Goal: Information Seeking & Learning: Learn about a topic

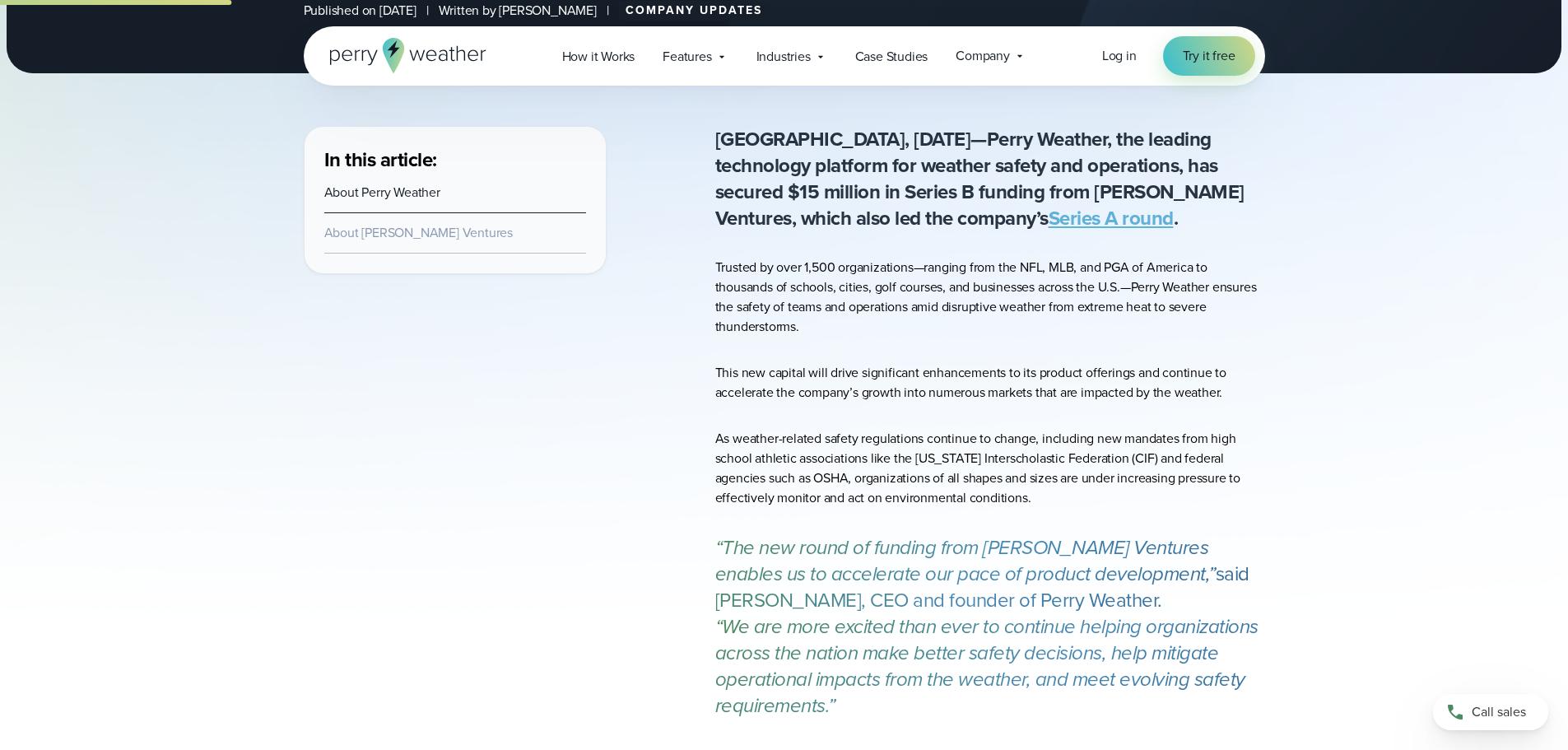
scroll to position [468, 0]
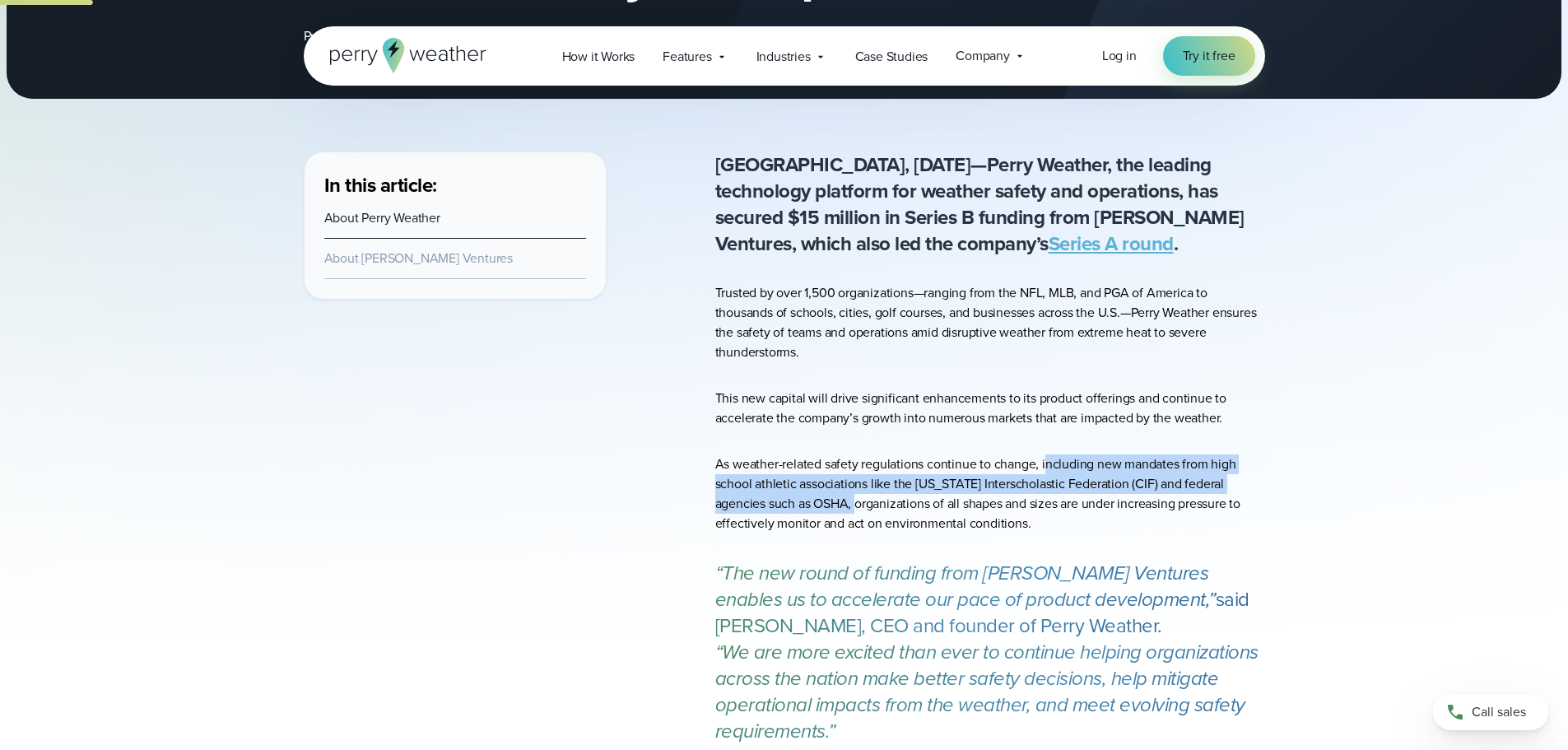
drag, startPoint x: 1047, startPoint y: 466, endPoint x: 804, endPoint y: 502, distance: 245.7
click at [804, 502] on p "As weather-related safety regulations continue to change, including new mandate…" at bounding box center [990, 494] width 550 height 79
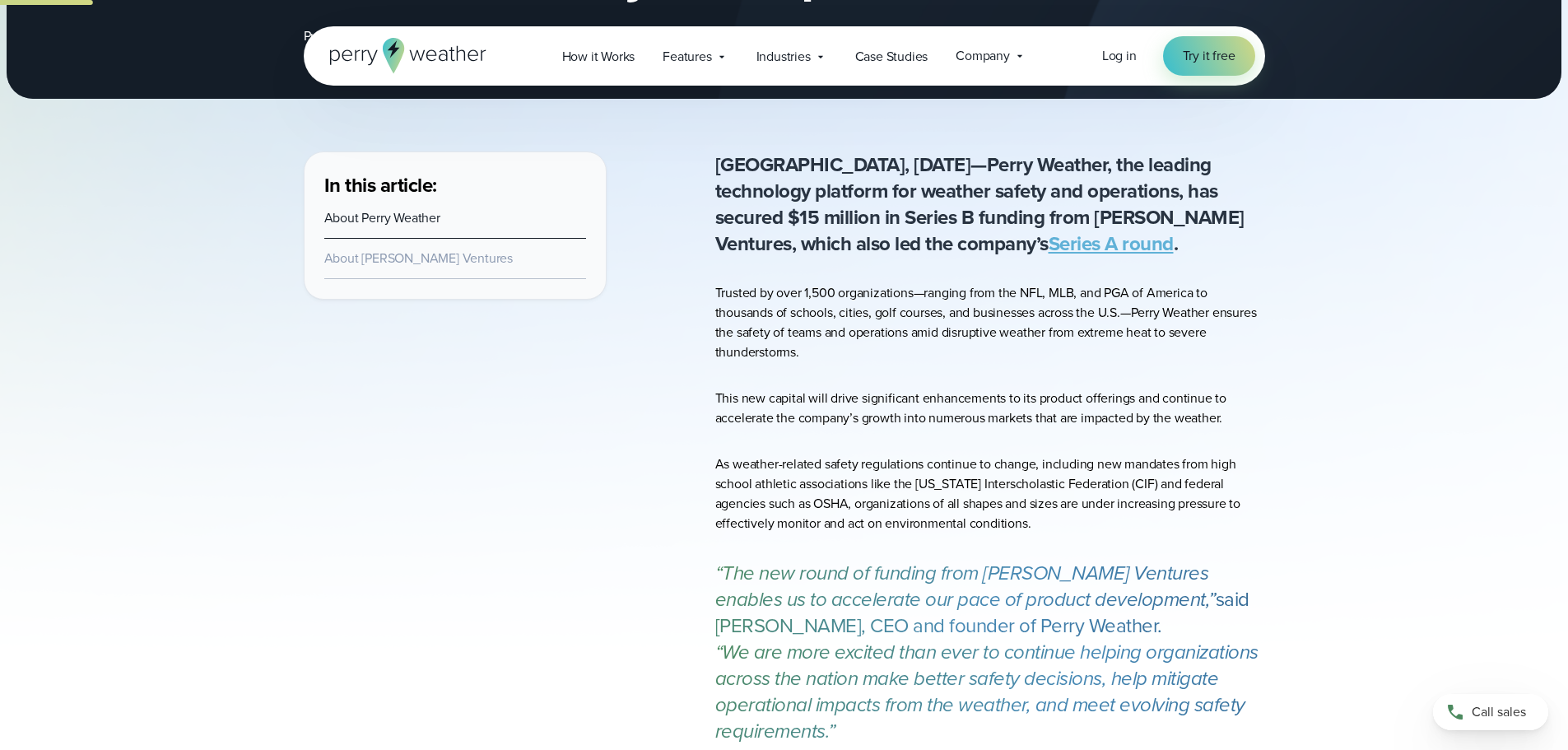
click at [744, 469] on p "As weather-related safety regulations continue to change, including new mandate…" at bounding box center [990, 494] width 550 height 79
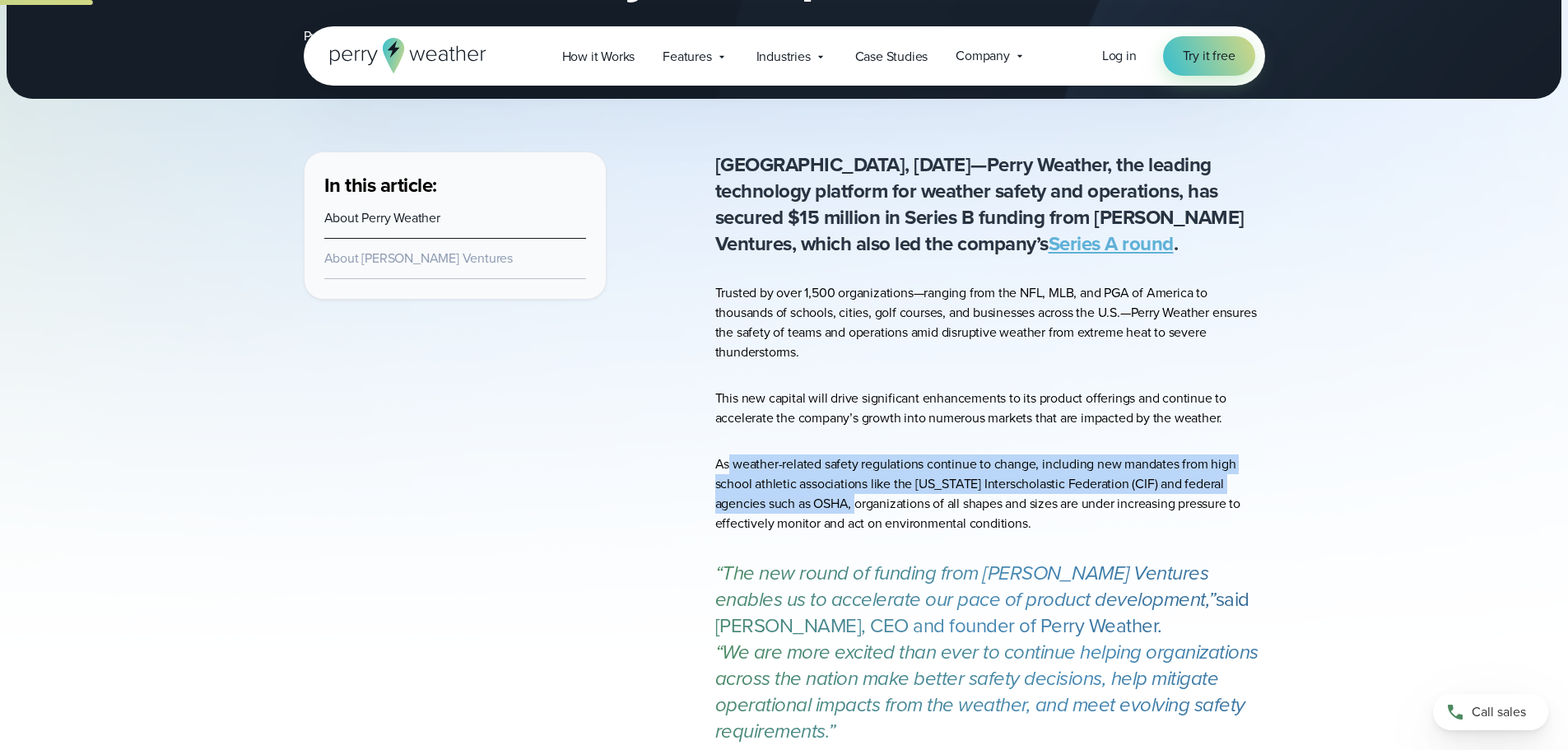
drag, startPoint x: 726, startPoint y: 462, endPoint x: 803, endPoint y: 510, distance: 90.7
click at [803, 510] on p "As weather-related safety regulations continue to change, including new mandate…" at bounding box center [990, 494] width 550 height 79
copy p "weather-related safety regulations continue to change, including new mandates f…"
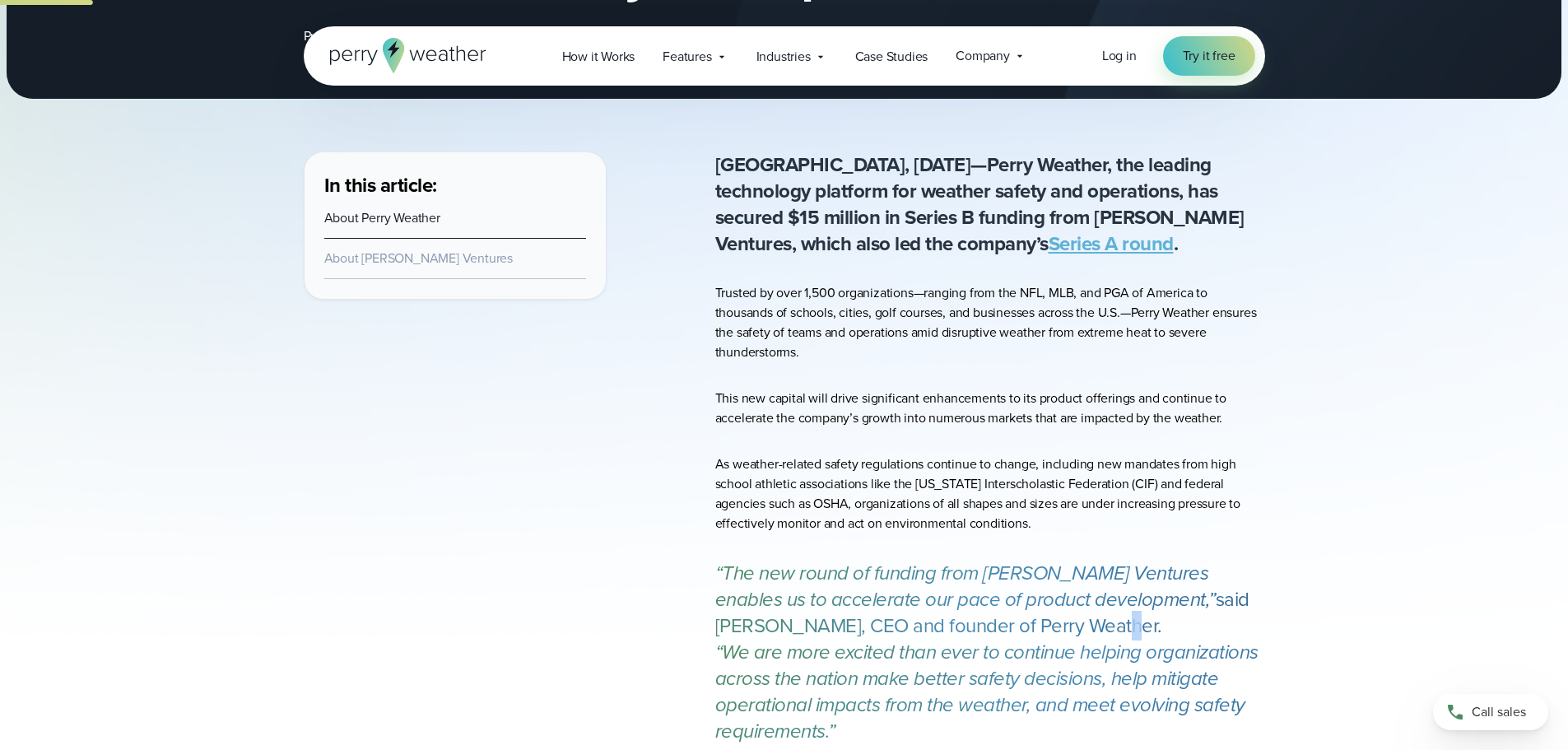
click at [991, 617] on p "“The new round of funding from Arthur Ventures enables us to accelerate our pac…" at bounding box center [990, 599] width 550 height 79
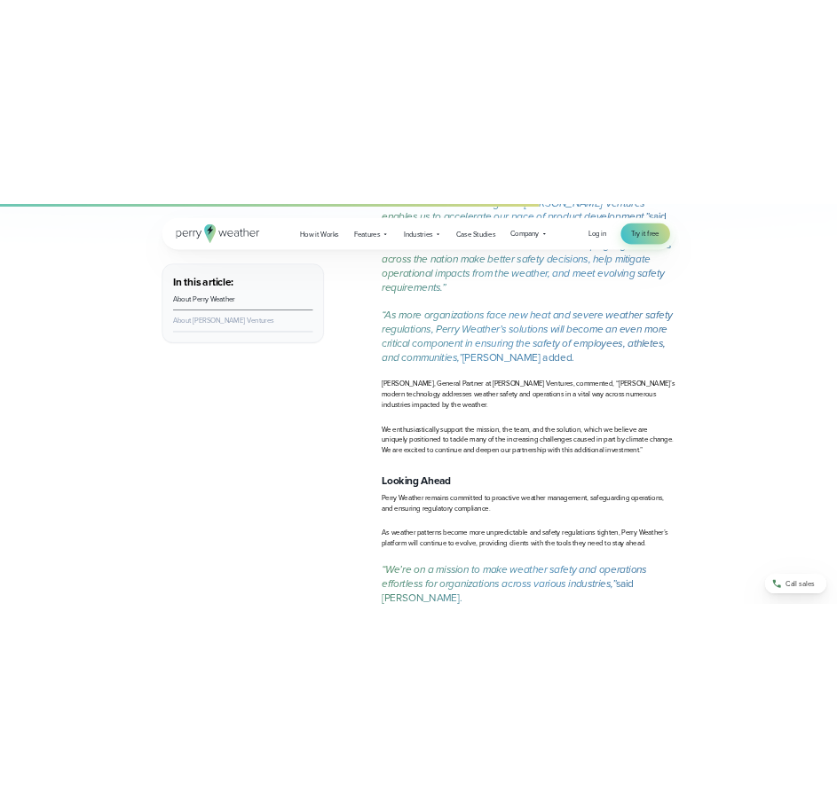
scroll to position [1125, 0]
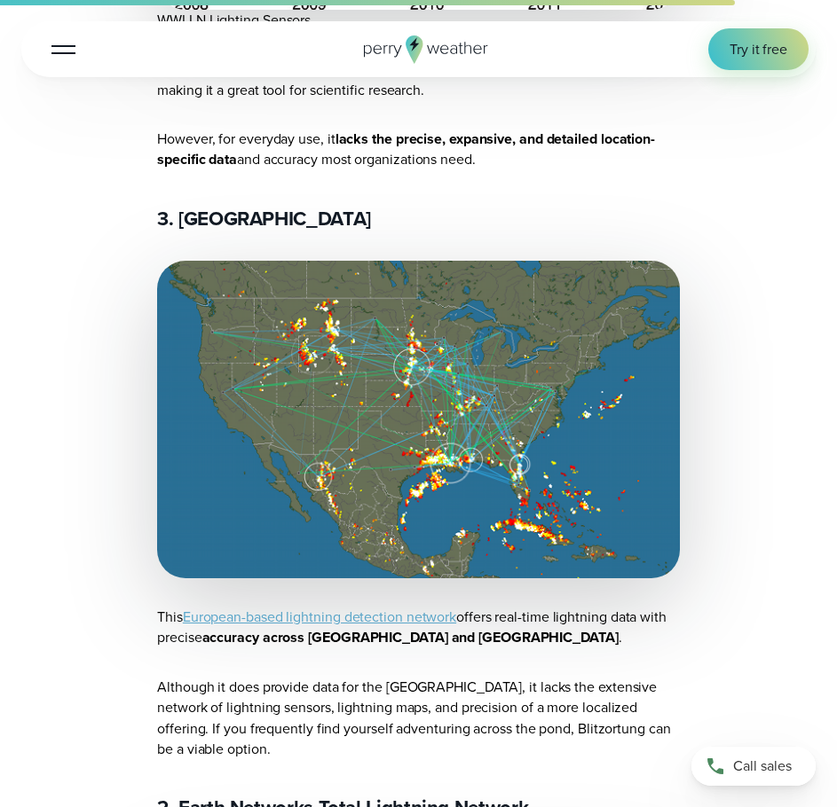
scroll to position [6877, 0]
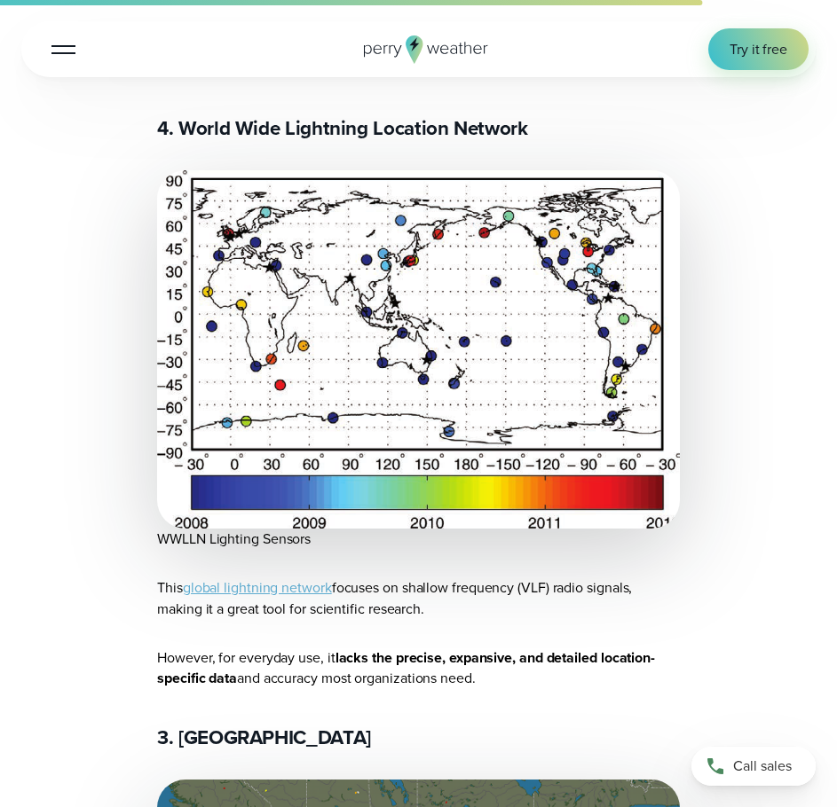
click at [421, 58] on icon at bounding box center [426, 49] width 124 height 28
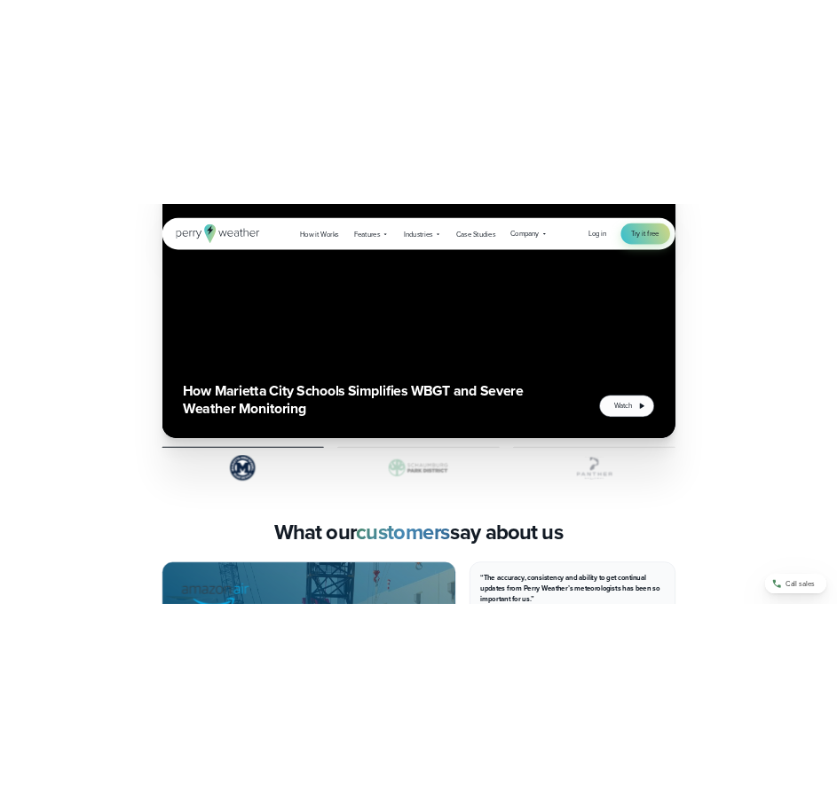
scroll to position [3815, 0]
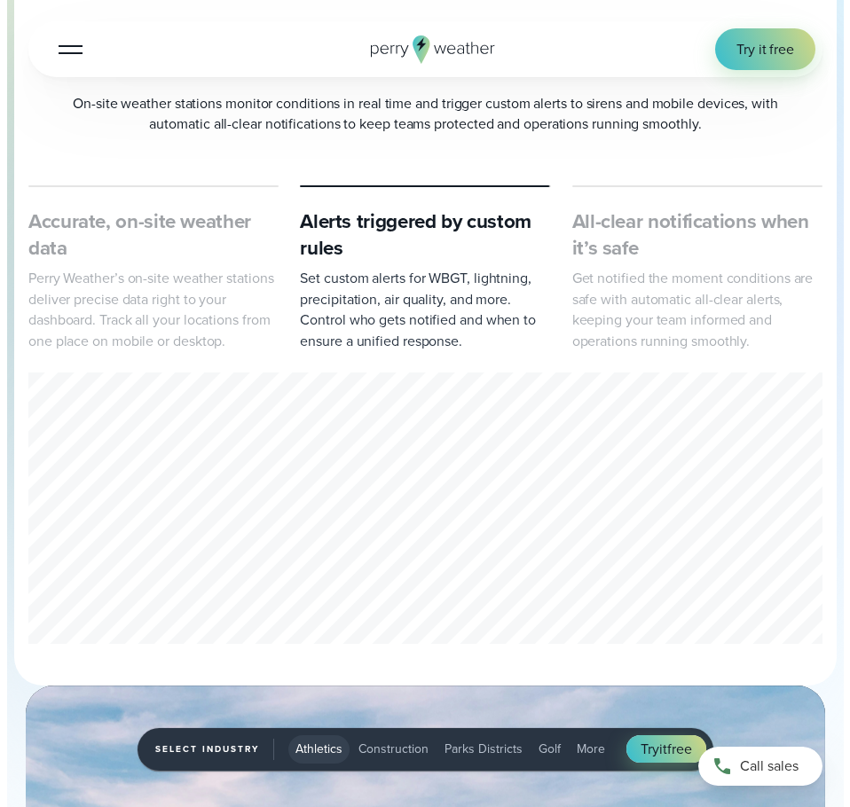
scroll to position [710, 0]
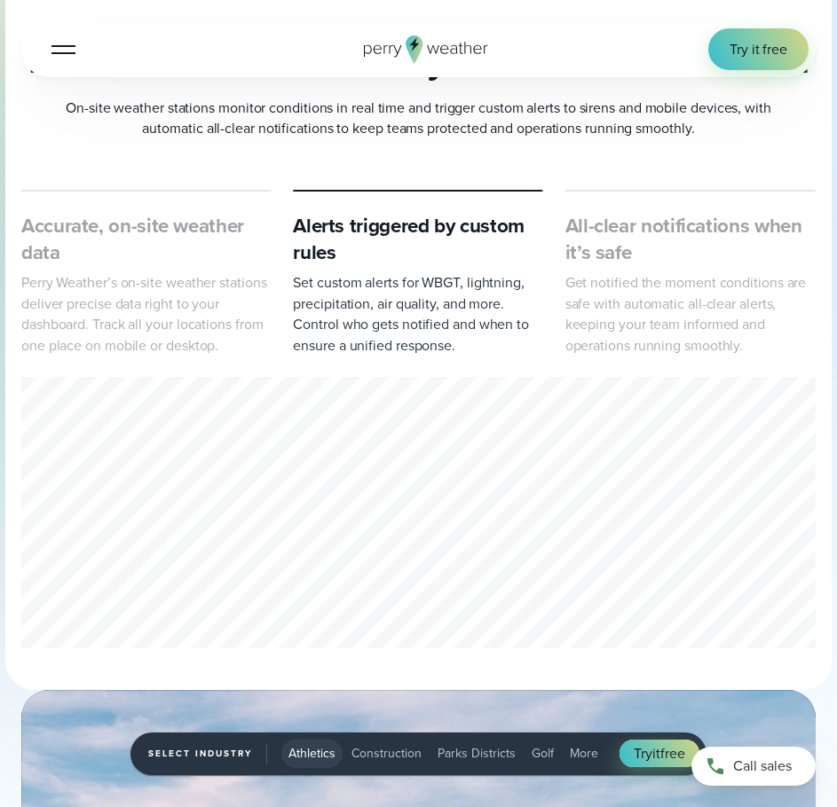
drag, startPoint x: 43, startPoint y: 44, endPoint x: 54, endPoint y: 44, distance: 10.6
click at [43, 44] on button "Open Menu" at bounding box center [64, 49] width 42 height 42
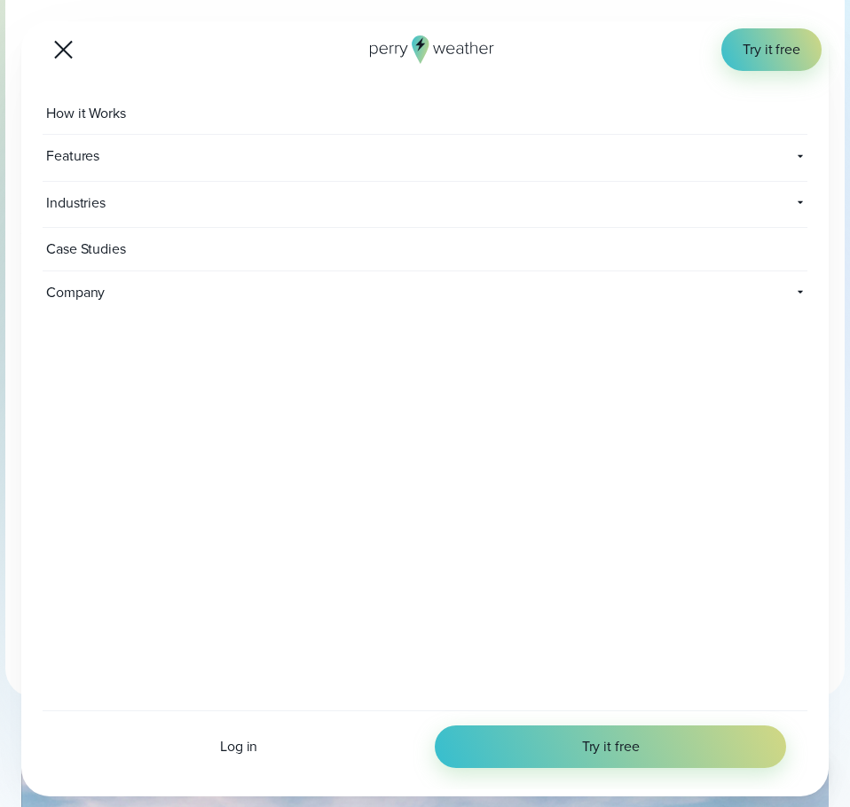
click at [83, 114] on span "How it Works" at bounding box center [88, 113] width 91 height 43
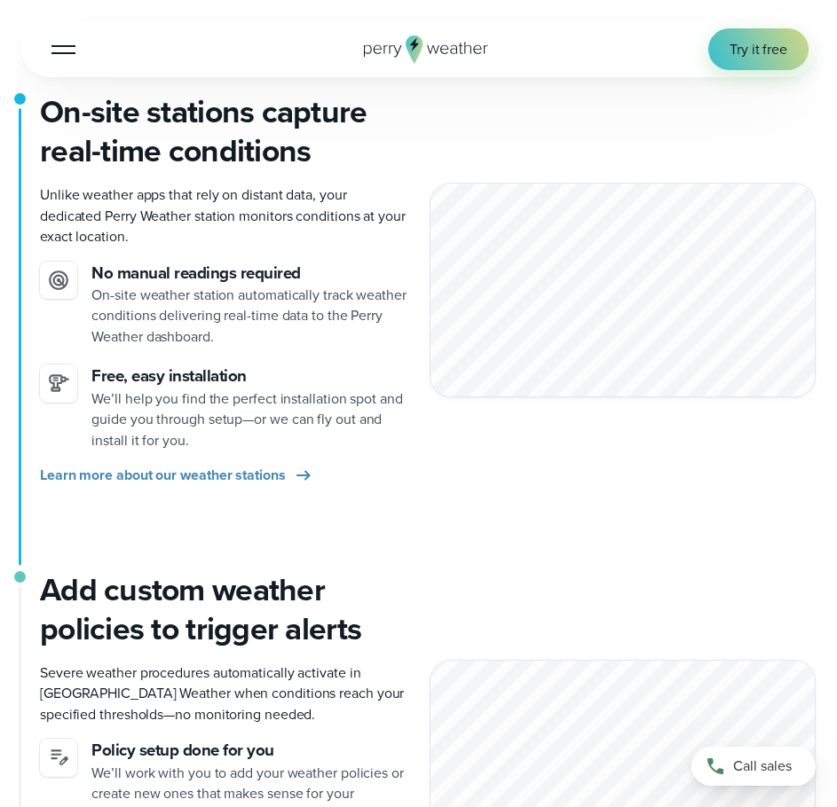
scroll to position [355, 0]
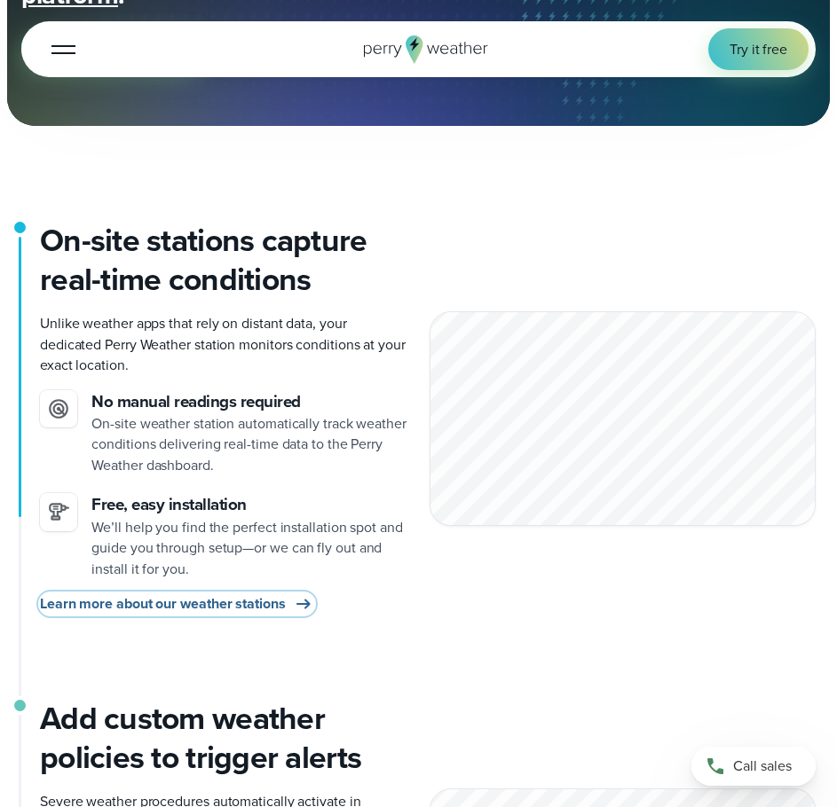
click at [260, 603] on span "Learn more about our weather stations" at bounding box center [163, 604] width 246 height 20
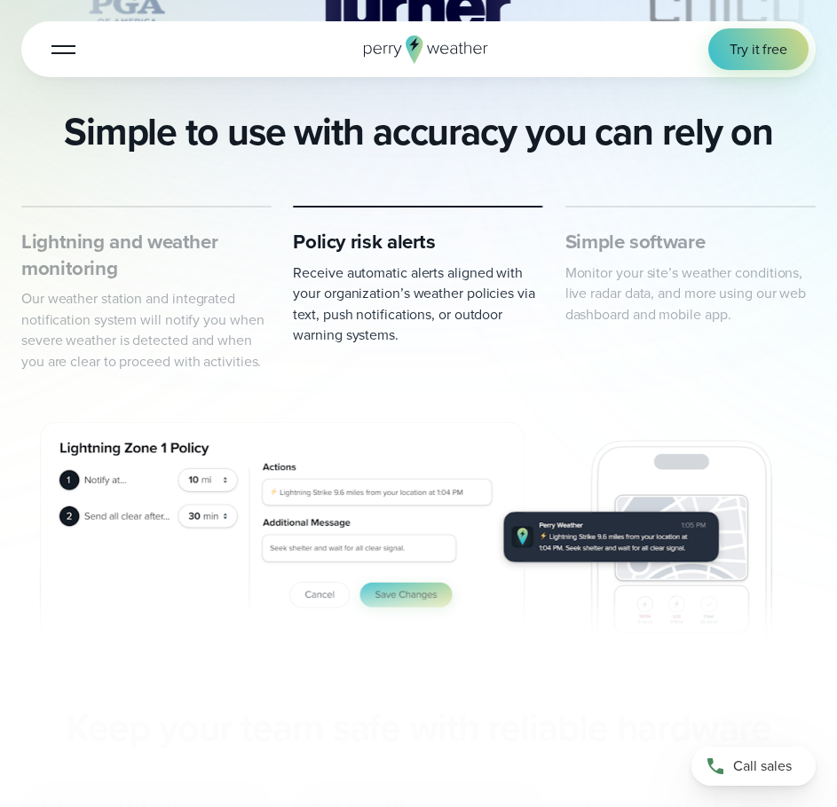
scroll to position [799, 0]
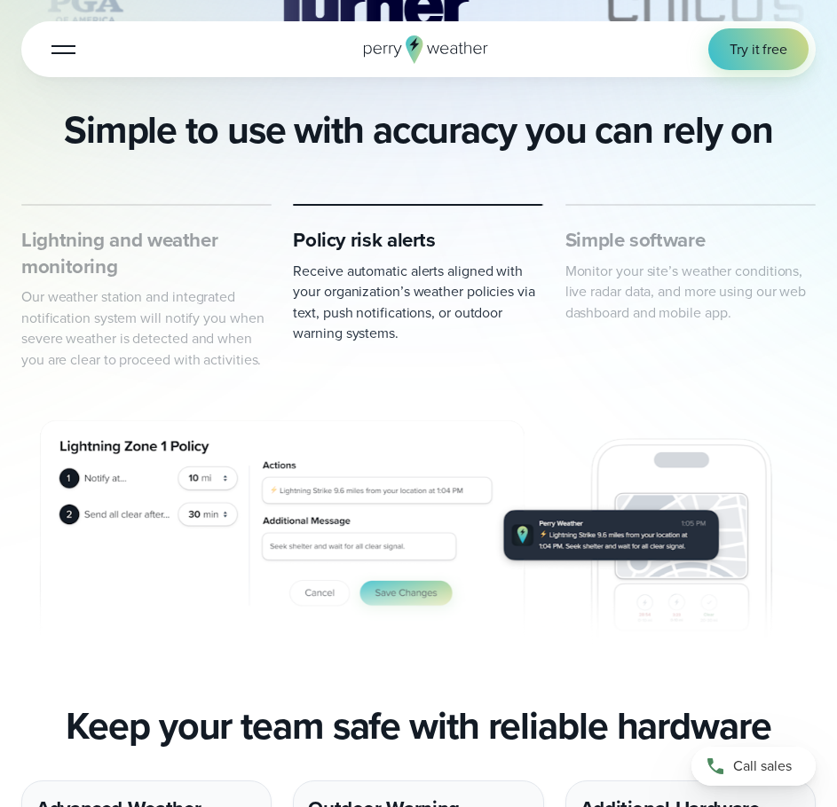
click at [212, 303] on p "Our weather station and integrated notification system will notify you when sev…" at bounding box center [146, 328] width 250 height 83
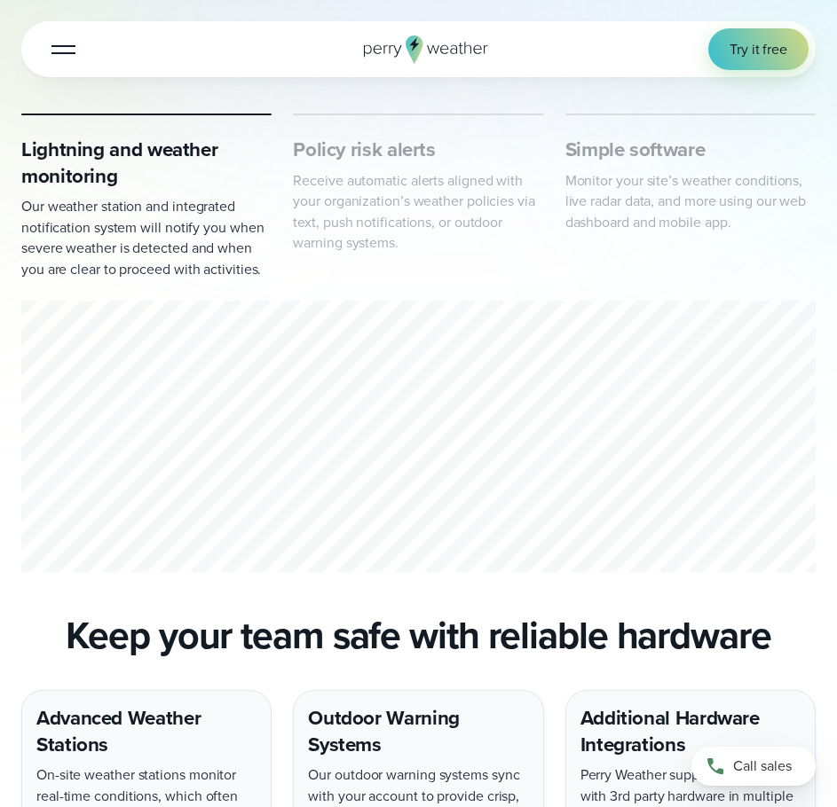
scroll to position [887, 0]
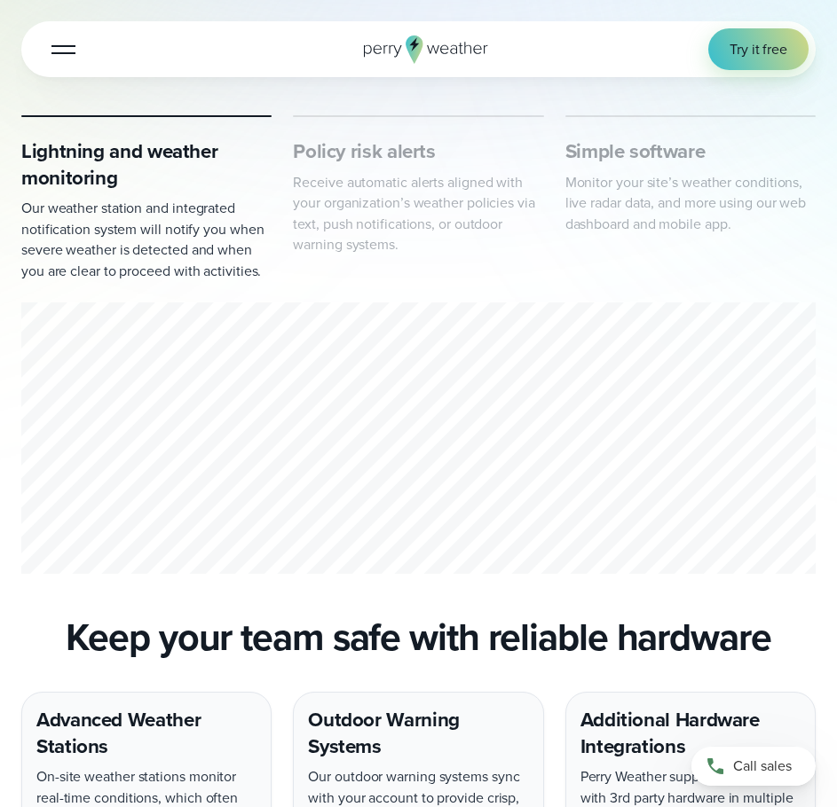
click at [435, 213] on p "Receive automatic alerts aligned with your organization’s weather policies via …" at bounding box center [418, 213] width 250 height 83
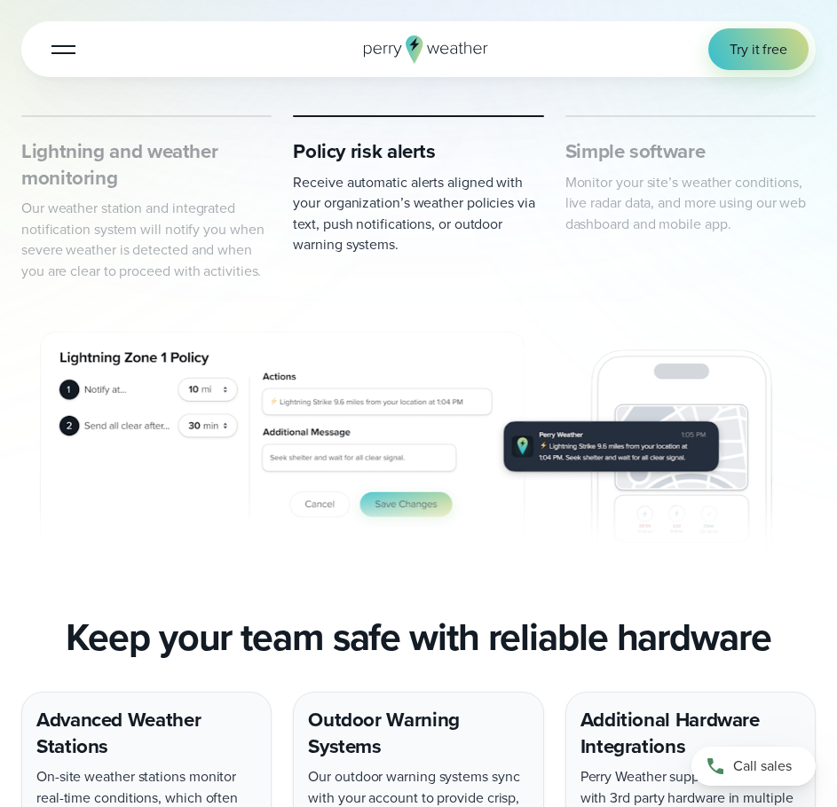
click at [212, 224] on p "Our weather station and integrated notification system will notify you when sev…" at bounding box center [146, 239] width 250 height 83
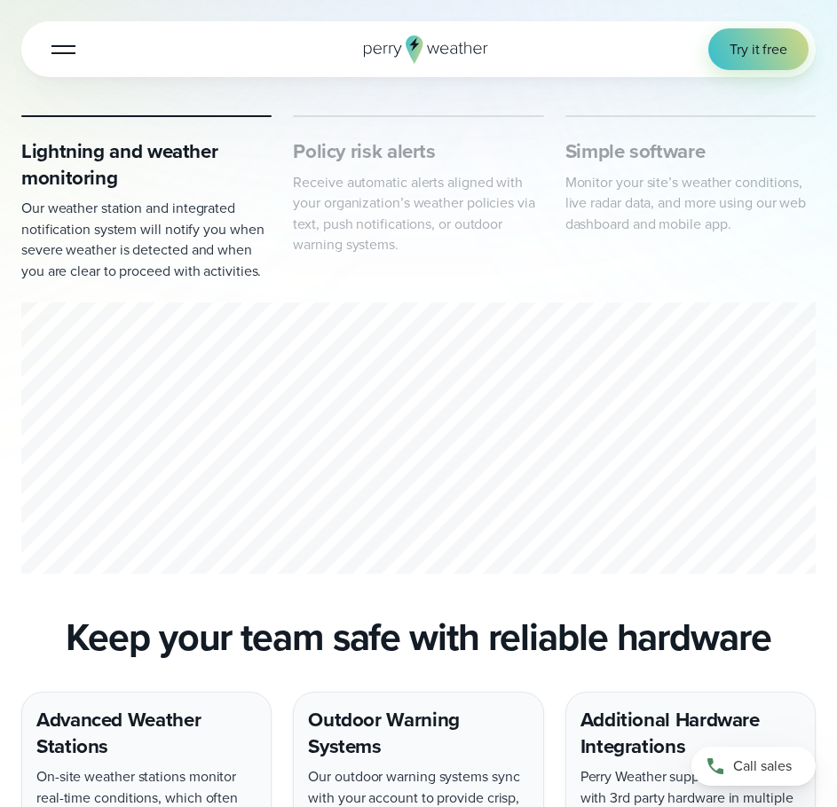
click at [390, 206] on p "Receive automatic alerts aligned with your organization’s weather policies via …" at bounding box center [418, 213] width 250 height 83
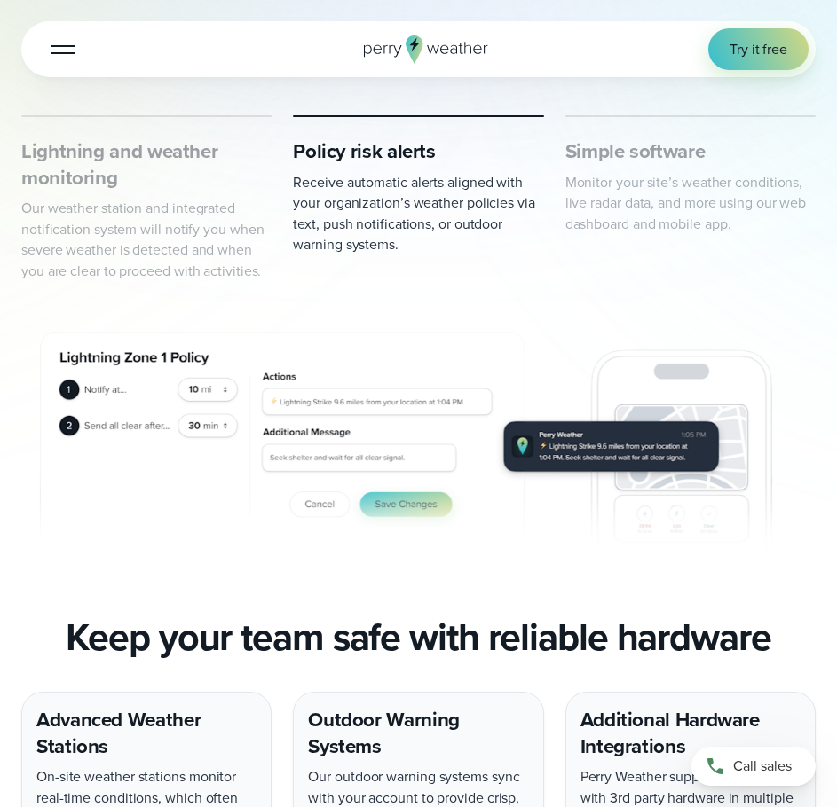
click at [704, 185] on p "Monitor your site’s weather conditions, live radar data, and more using our web…" at bounding box center [690, 203] width 250 height 62
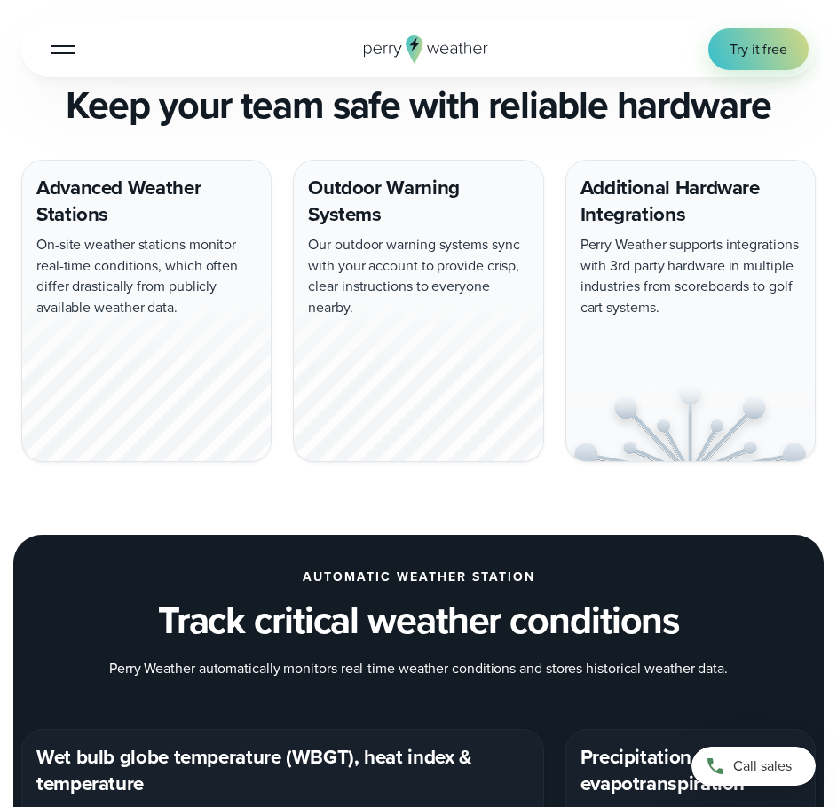
scroll to position [1242, 0]
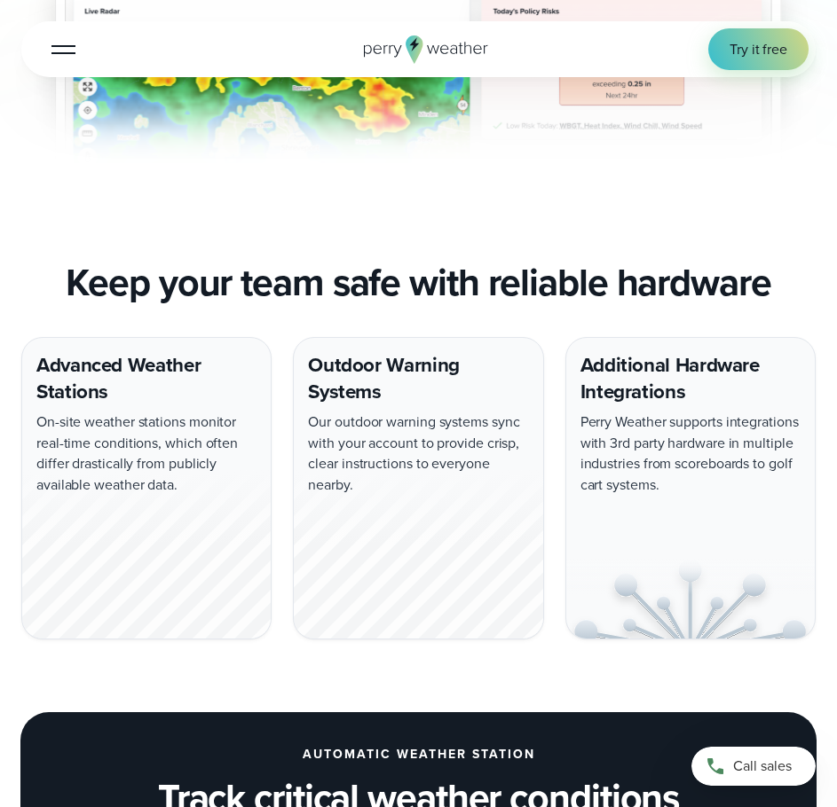
click at [144, 401] on div "Advanced Weather Stations On-site weather stations monitor real-time conditions…" at bounding box center [146, 488] width 250 height 303
click at [173, 362] on div "Advanced Weather Stations On-site weather stations monitor real-time conditions…" at bounding box center [146, 488] width 250 height 303
click at [155, 511] on div at bounding box center [146, 554] width 248 height 169
click at [146, 567] on div at bounding box center [146, 554] width 248 height 169
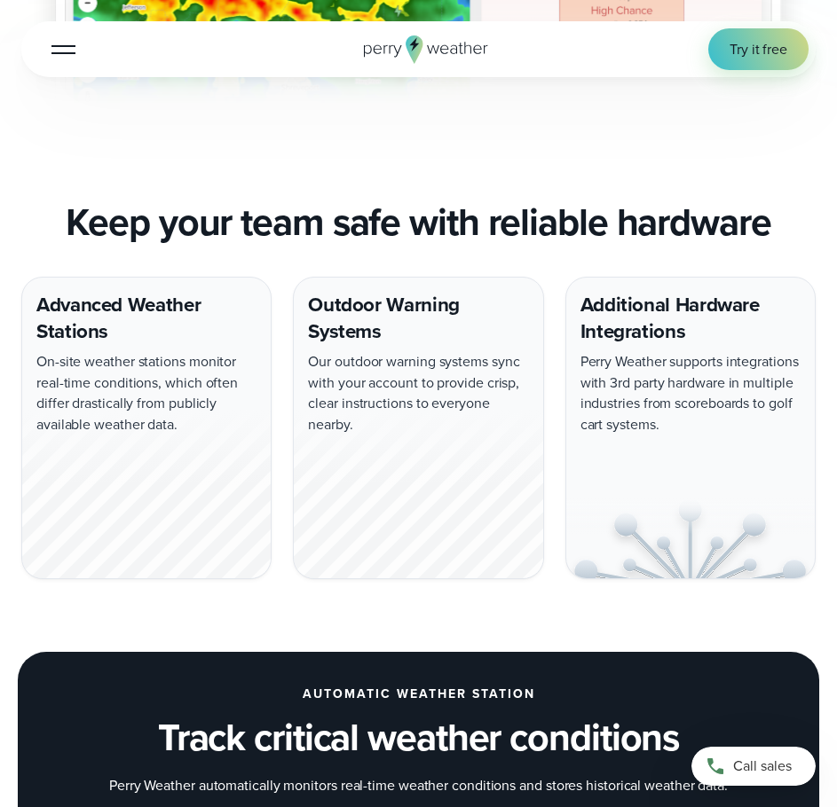
scroll to position [1331, 0]
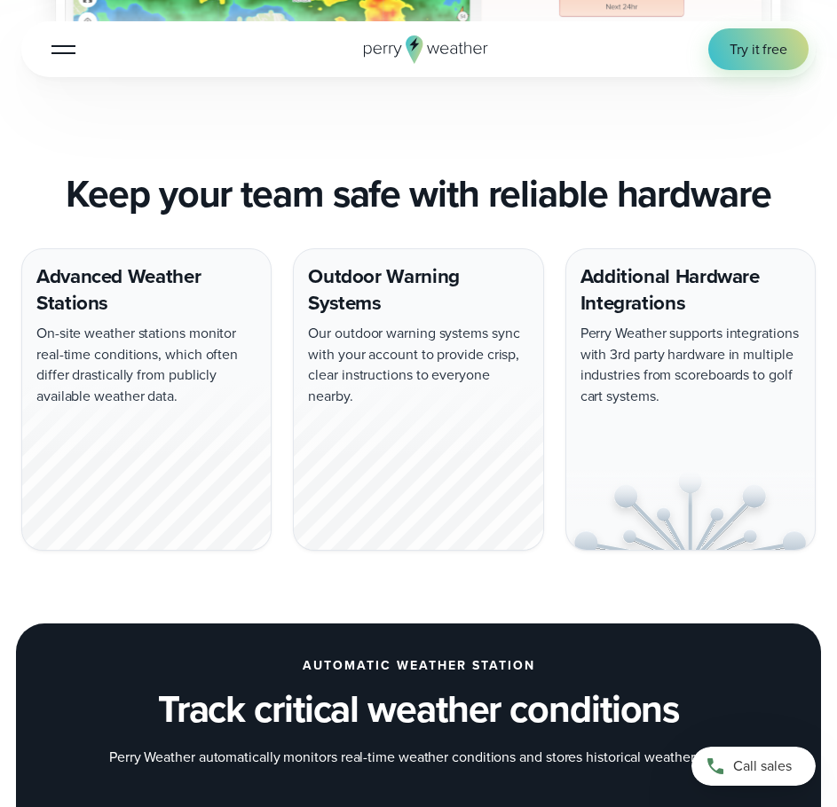
click at [515, 384] on div "Outdoor Warning Systems Our outdoor warning systems sync with your account to p…" at bounding box center [418, 399] width 250 height 303
click at [428, 340] on div "Outdoor Warning Systems Our outdoor warning systems sync with your account to p…" at bounding box center [418, 399] width 250 height 303
click at [674, 298] on div "Additional Hardware Integrations Perry Weather supports integrations with 3rd p…" at bounding box center [690, 399] width 250 height 303
click at [639, 323] on div "Additional Hardware Integrations Perry Weather supports integrations with 3rd p…" at bounding box center [690, 399] width 250 height 303
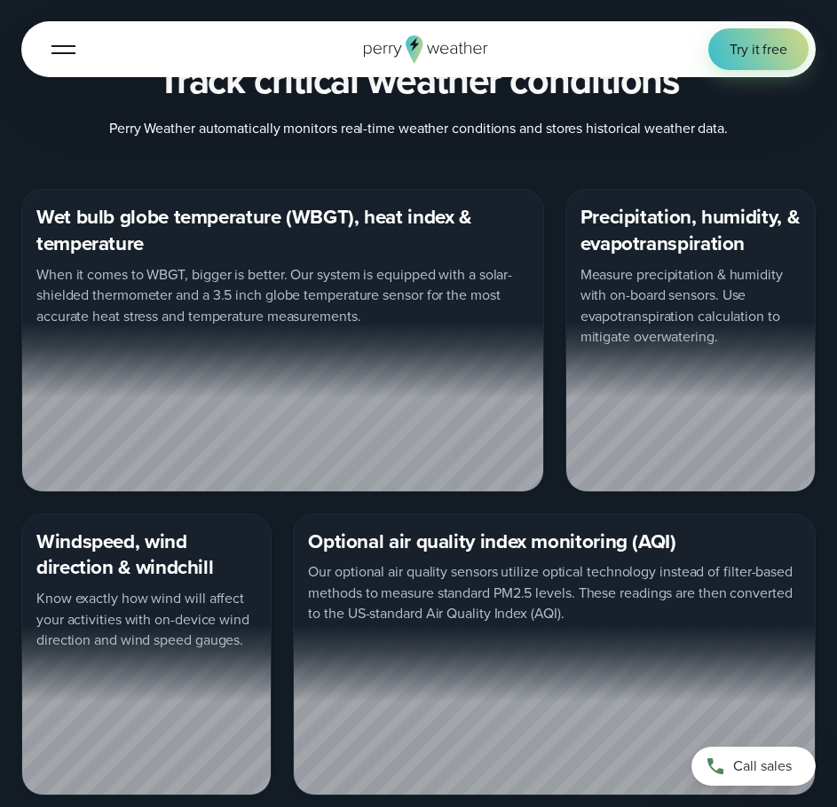
scroll to position [1952, 0]
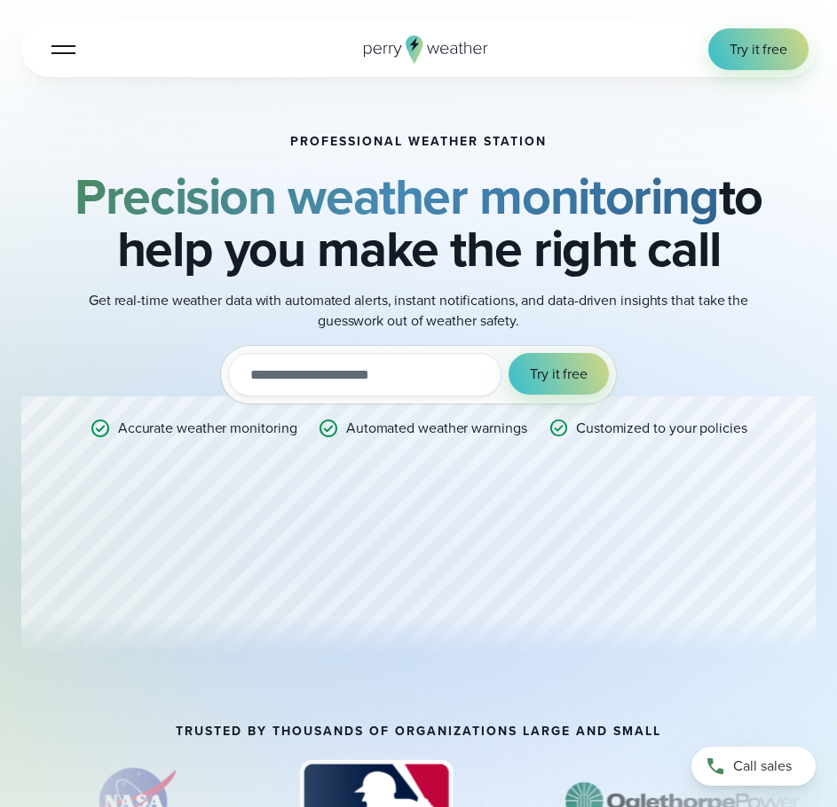
click at [54, 36] on button "Open Menu" at bounding box center [64, 49] width 42 height 42
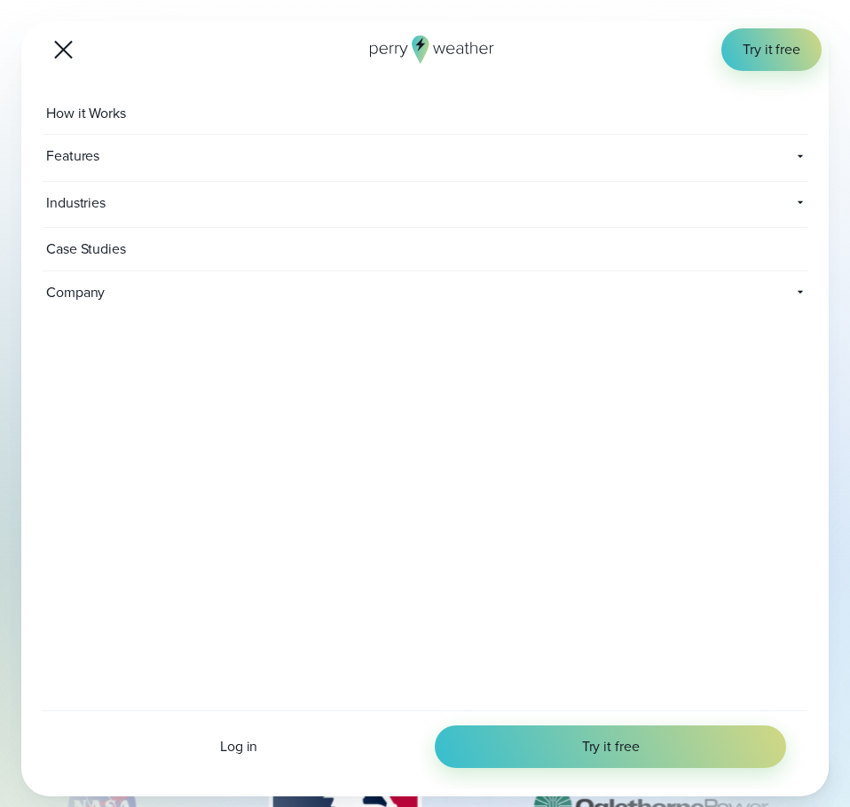
click at [96, 117] on span "How it Works" at bounding box center [88, 113] width 91 height 43
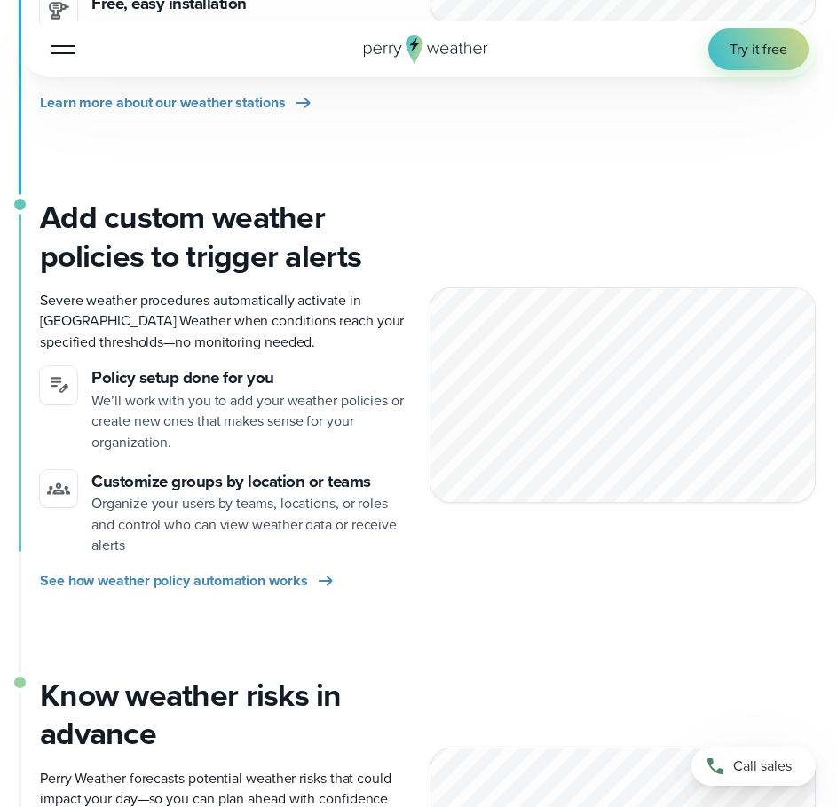
scroll to position [887, 0]
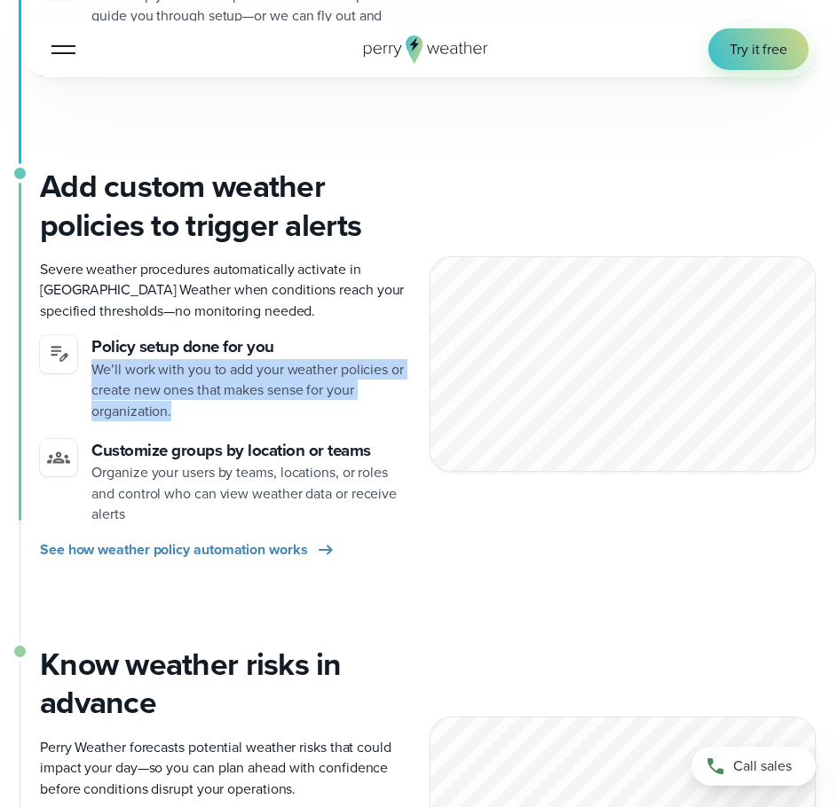
drag, startPoint x: 92, startPoint y: 371, endPoint x: 262, endPoint y: 431, distance: 179.9
click at [262, 431] on ul "Policy setup done for you We’ll work with you to add your weather policies or c…" at bounding box center [224, 429] width 368 height 189
click at [299, 429] on ul "Policy setup done for you We’ll work with you to add your weather policies or c…" at bounding box center [224, 429] width 368 height 189
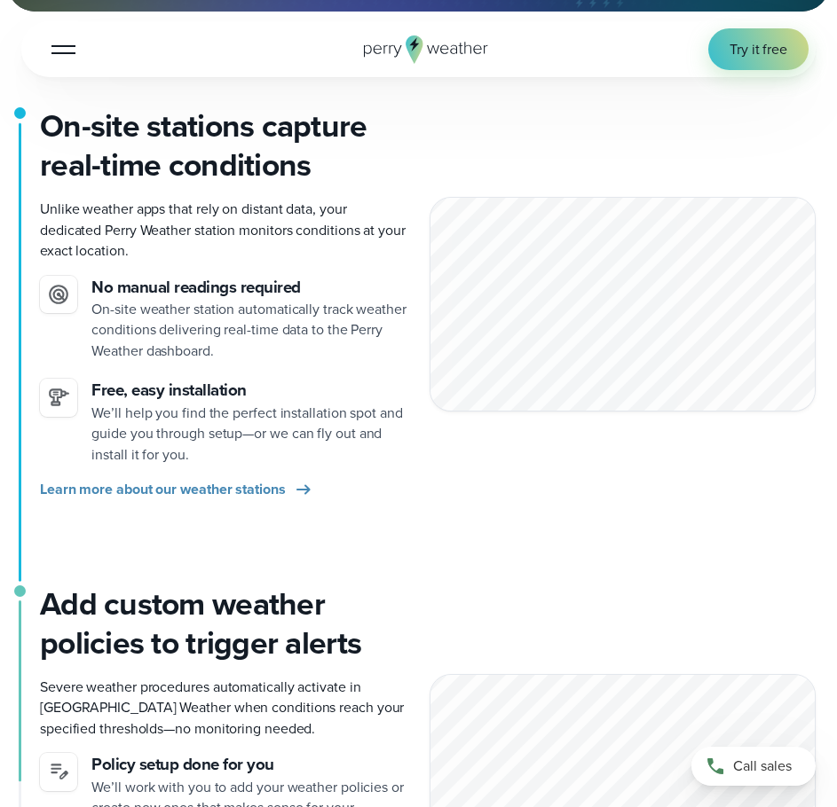
scroll to position [799, 0]
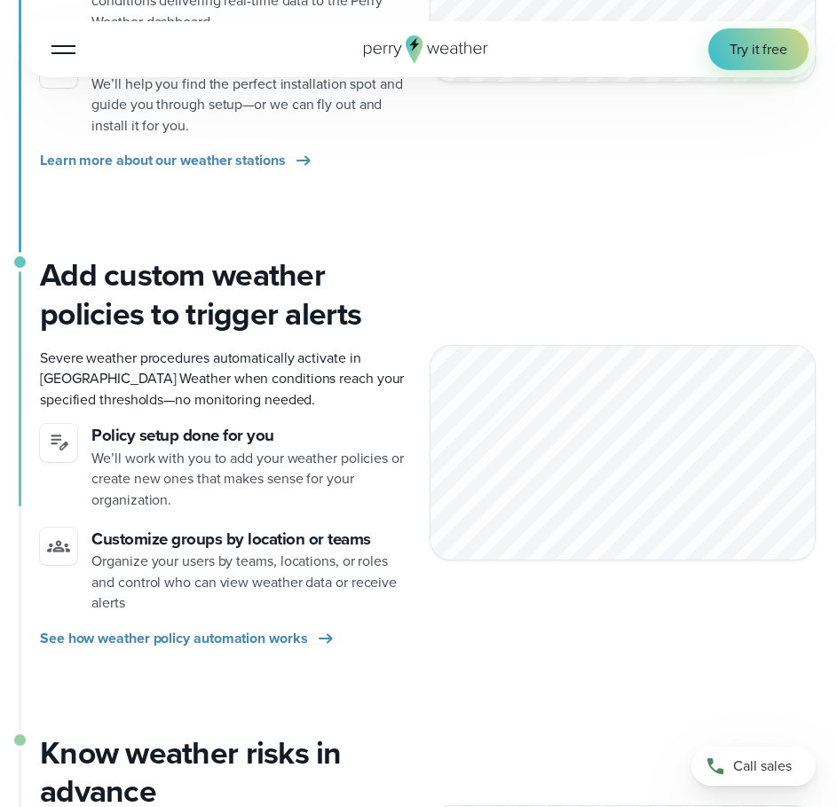
click at [585, 366] on div at bounding box center [622, 452] width 387 height 215
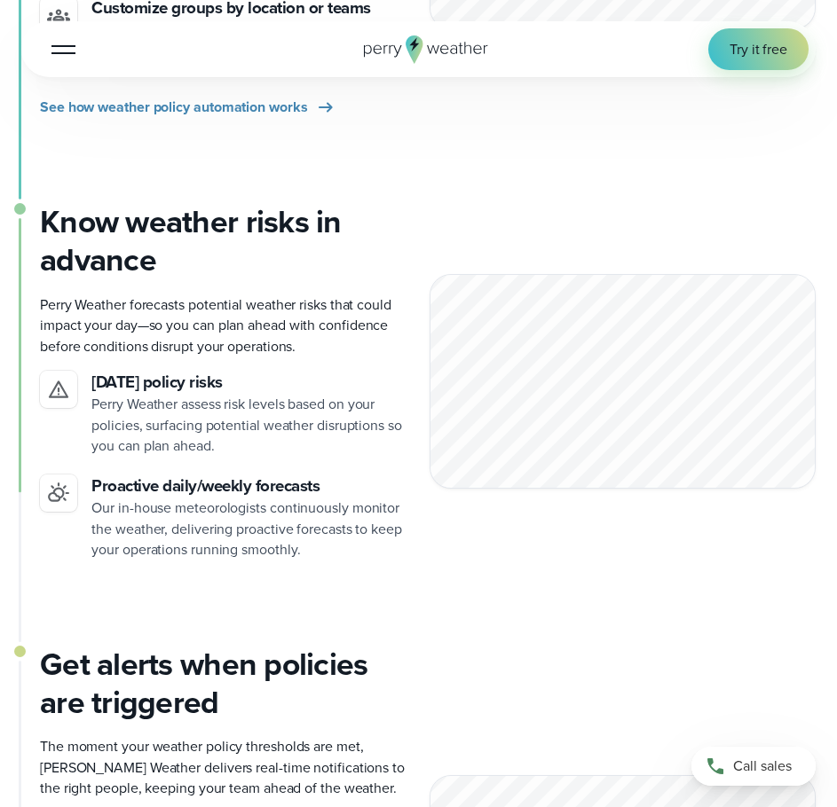
scroll to position [1331, 0]
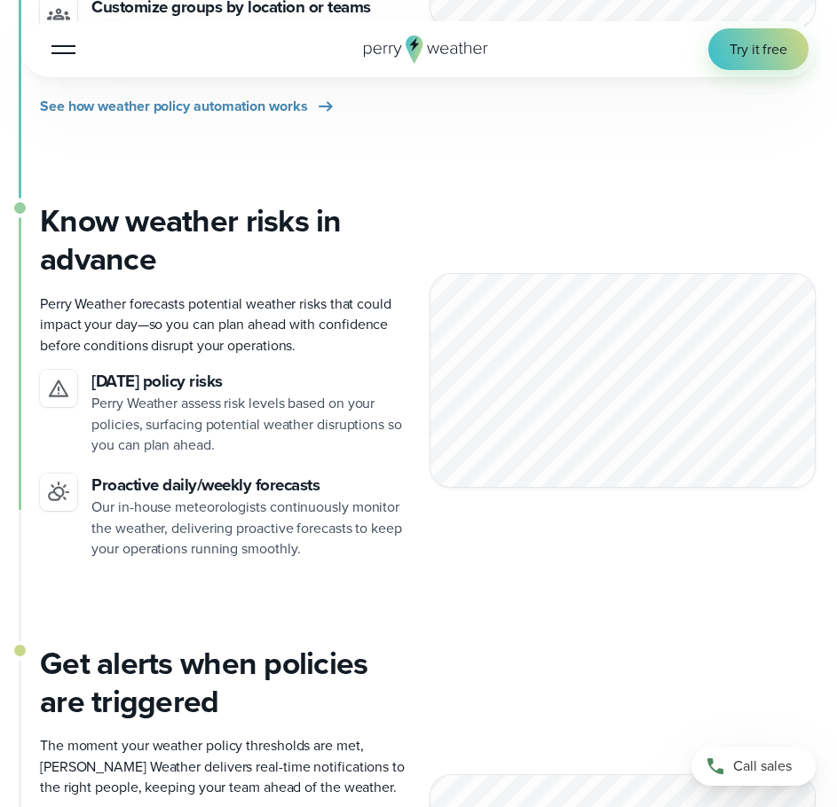
click at [383, 353] on p "Perry Weather forecasts potential weather risks that could impact your day—so y…" at bounding box center [224, 325] width 368 height 62
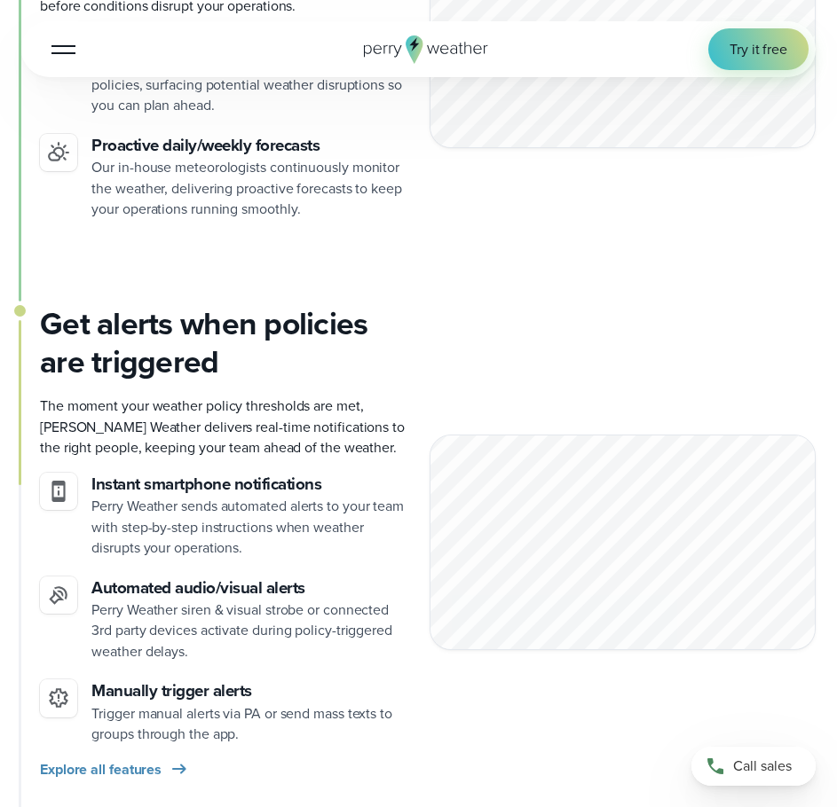
scroll to position [1775, 0]
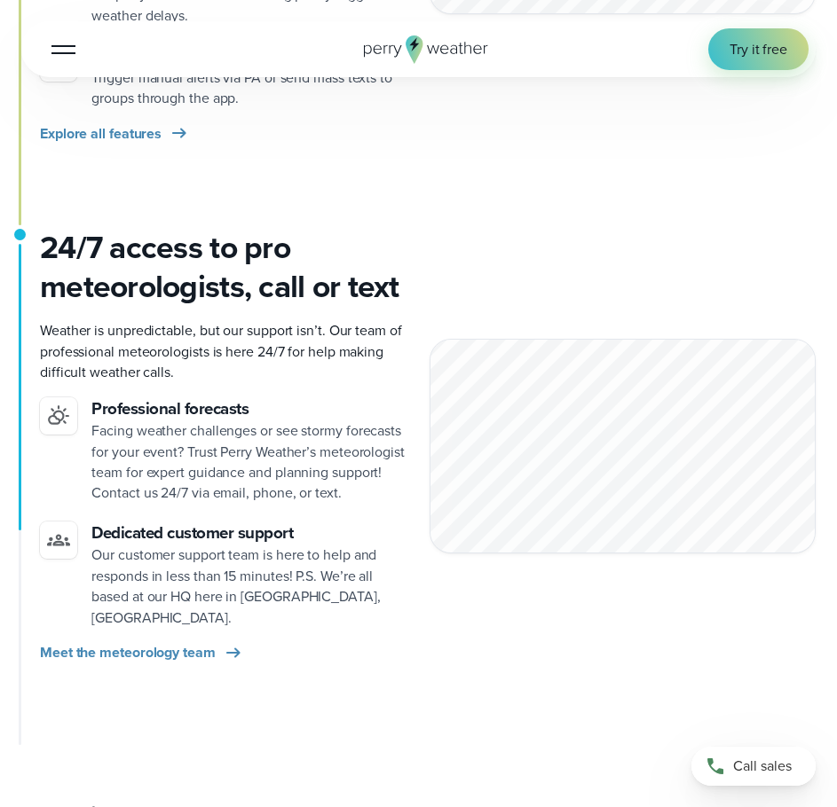
scroll to position [2396, 0]
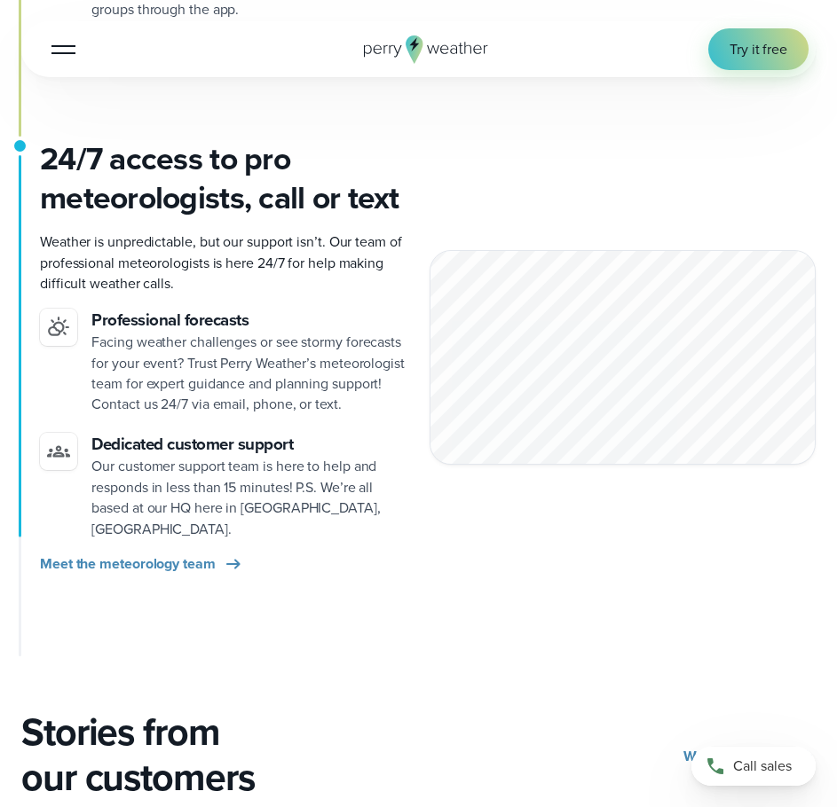
click at [328, 537] on div "24/7 access to pro meteorologists, call or text Weather is unpredictable, but o…" at bounding box center [214, 357] width 387 height 435
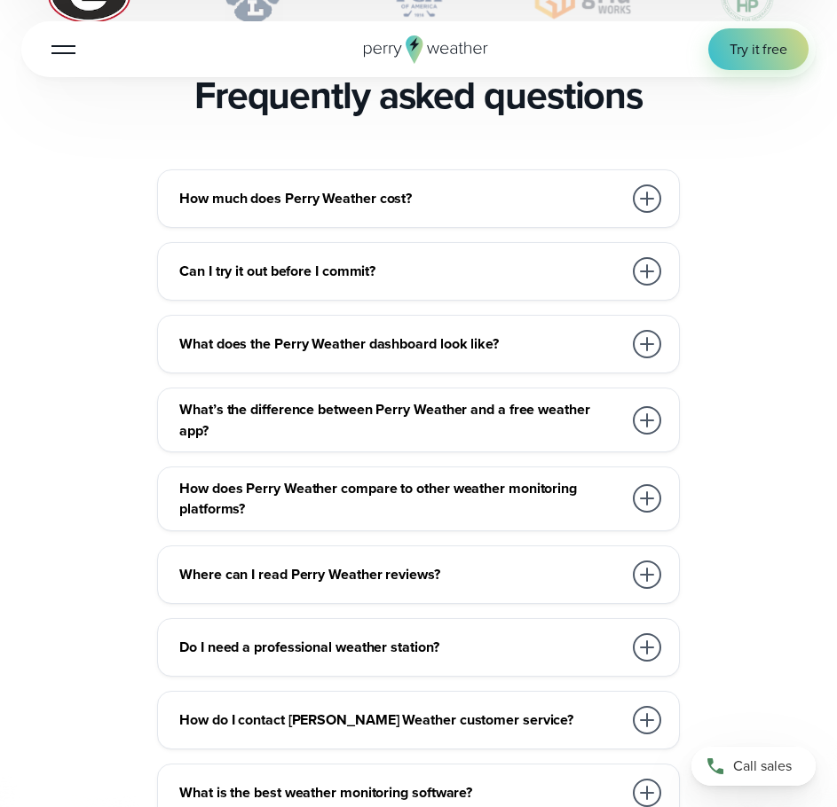
scroll to position [3638, 0]
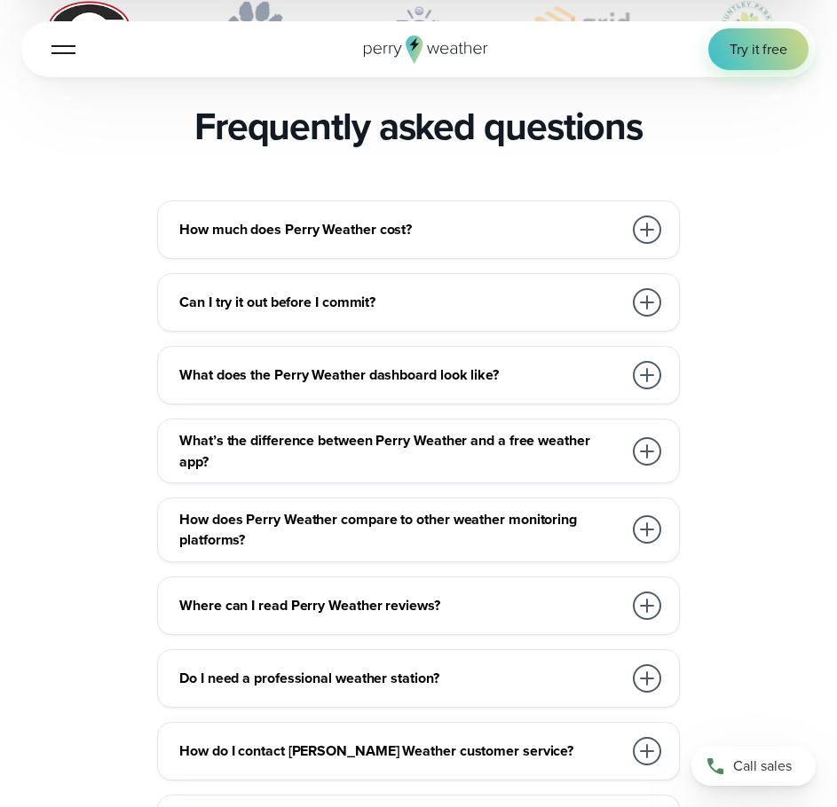
click at [416, 235] on div "How much does Perry Weather cost?" at bounding box center [421, 229] width 485 height 35
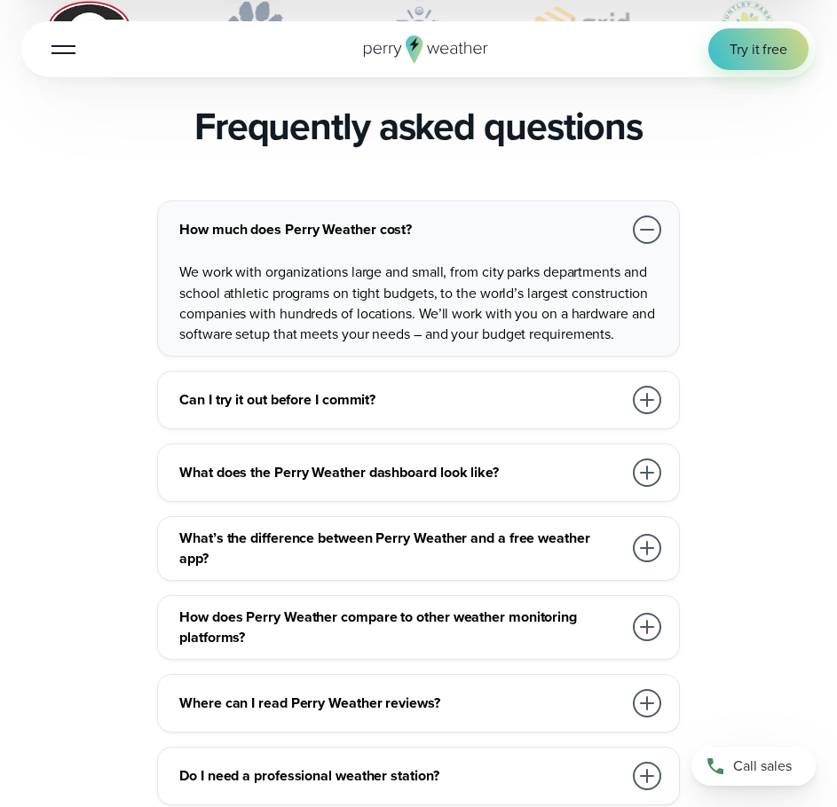
click at [439, 382] on div "Can I try it out before I commit?" at bounding box center [421, 399] width 485 height 35
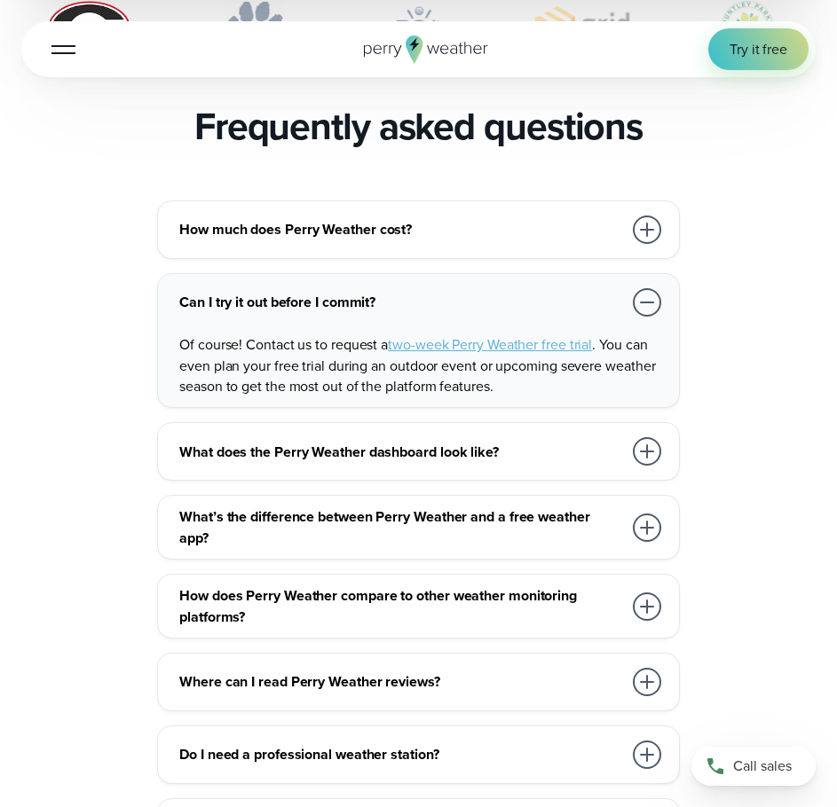
click at [413, 459] on div "What does the Perry Weather dashboard look like?" at bounding box center [421, 451] width 485 height 35
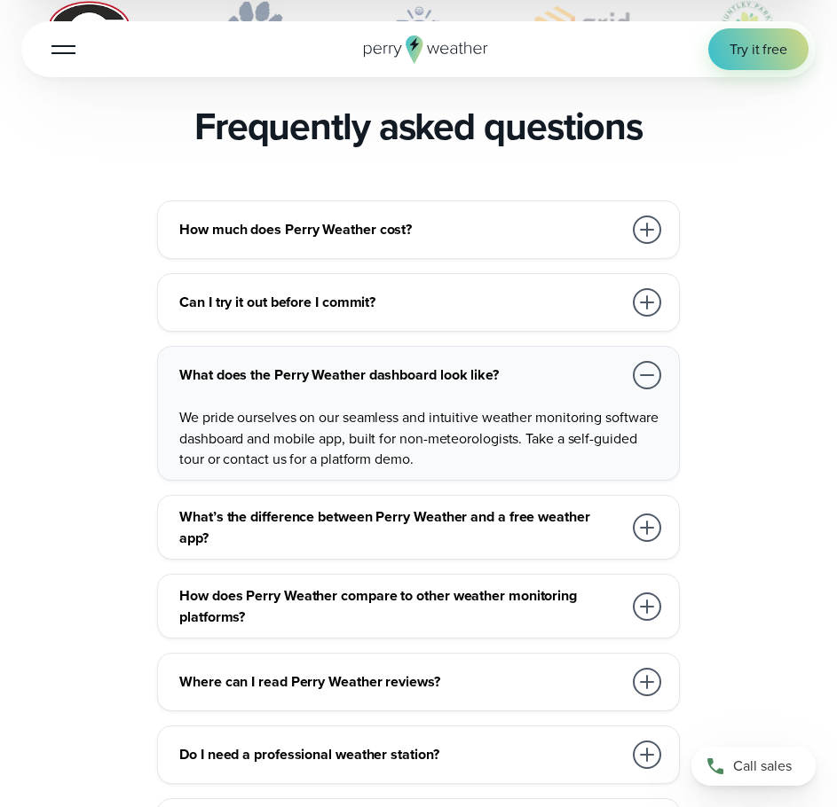
click at [442, 519] on h3 "What’s the difference between Perry Weather and a free weather app?" at bounding box center [400, 528] width 443 height 42
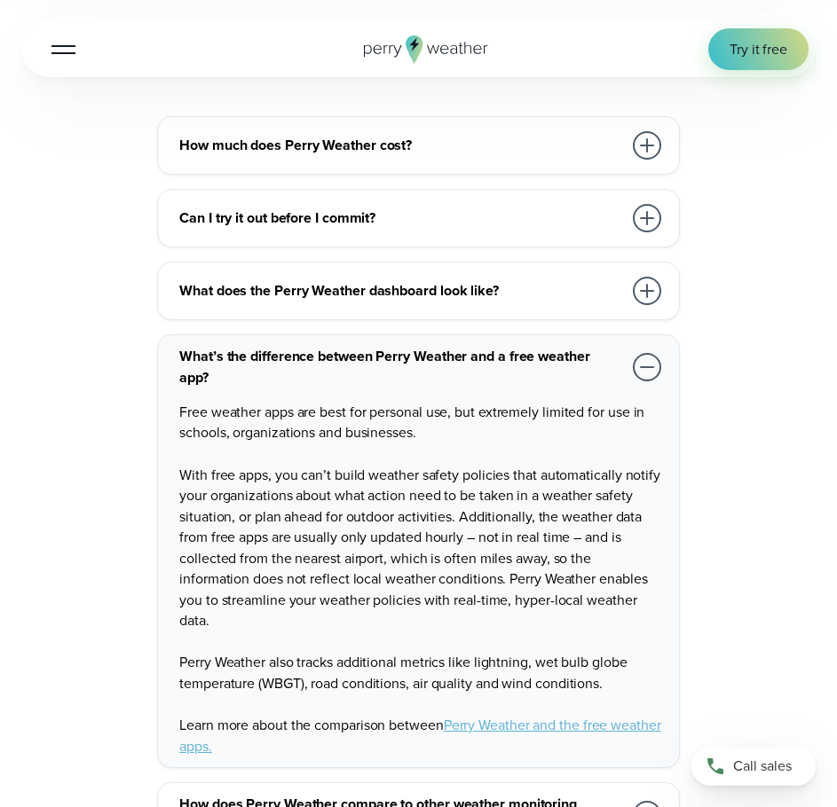
scroll to position [3904, 0]
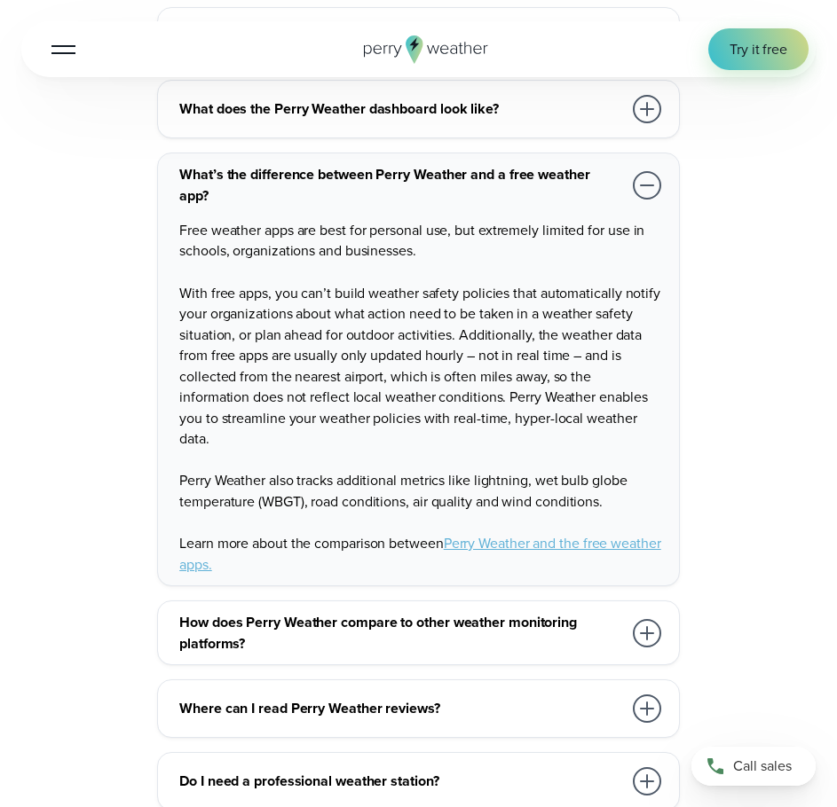
click at [561, 617] on h3 "How does Perry Weather compare to other weather monitoring platforms?" at bounding box center [400, 633] width 443 height 42
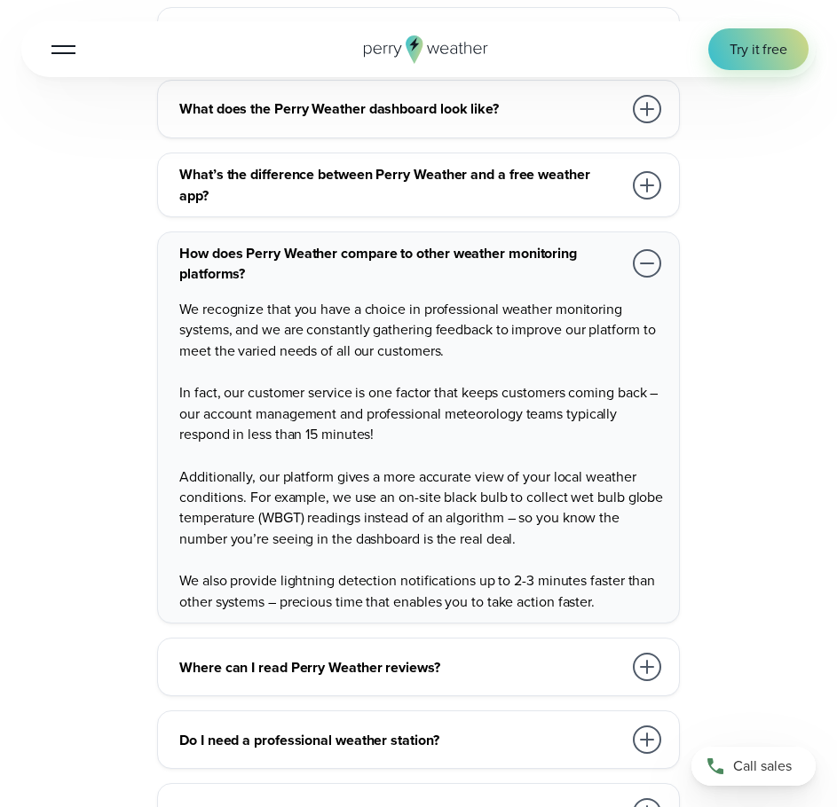
click at [390, 164] on h3 "What’s the difference between Perry Weather and a free weather app?" at bounding box center [400, 185] width 443 height 42
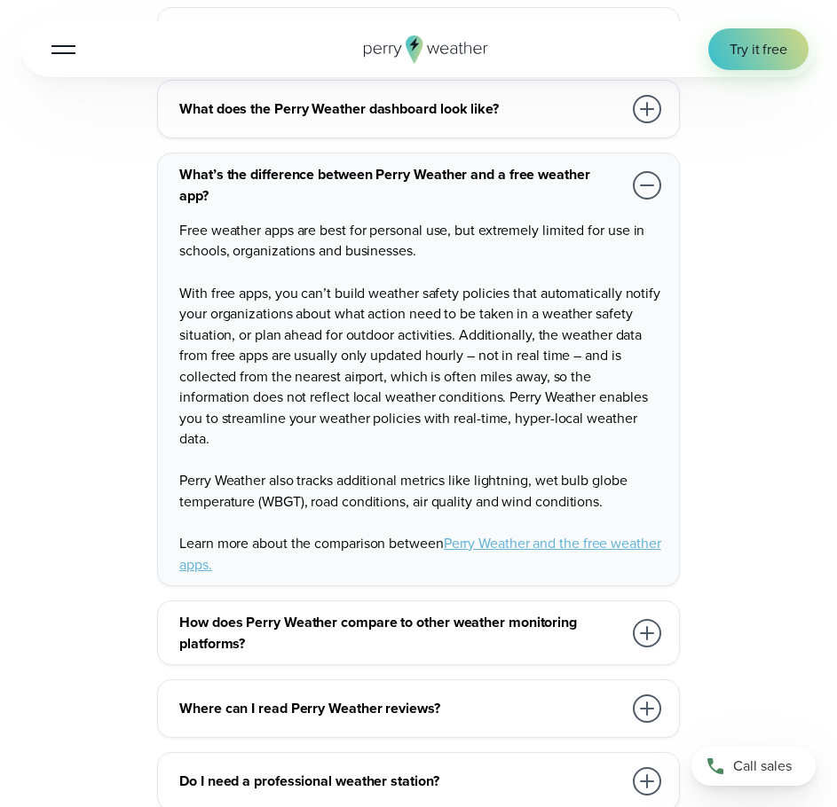
click at [526, 612] on h3 "How does Perry Weather compare to other weather monitoring platforms?" at bounding box center [400, 633] width 443 height 42
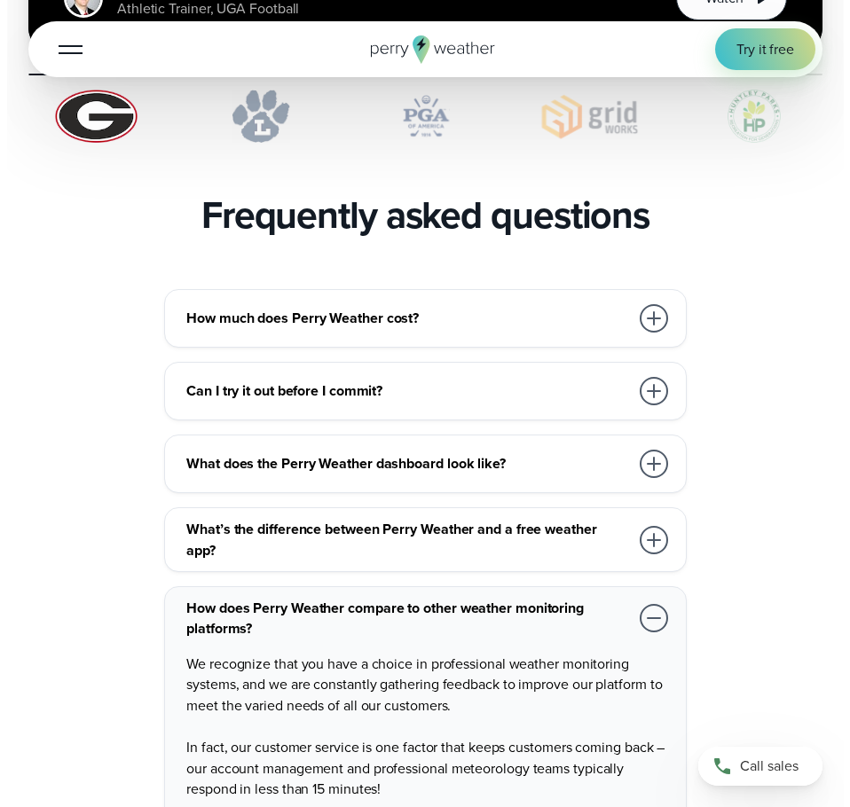
scroll to position [2928, 0]
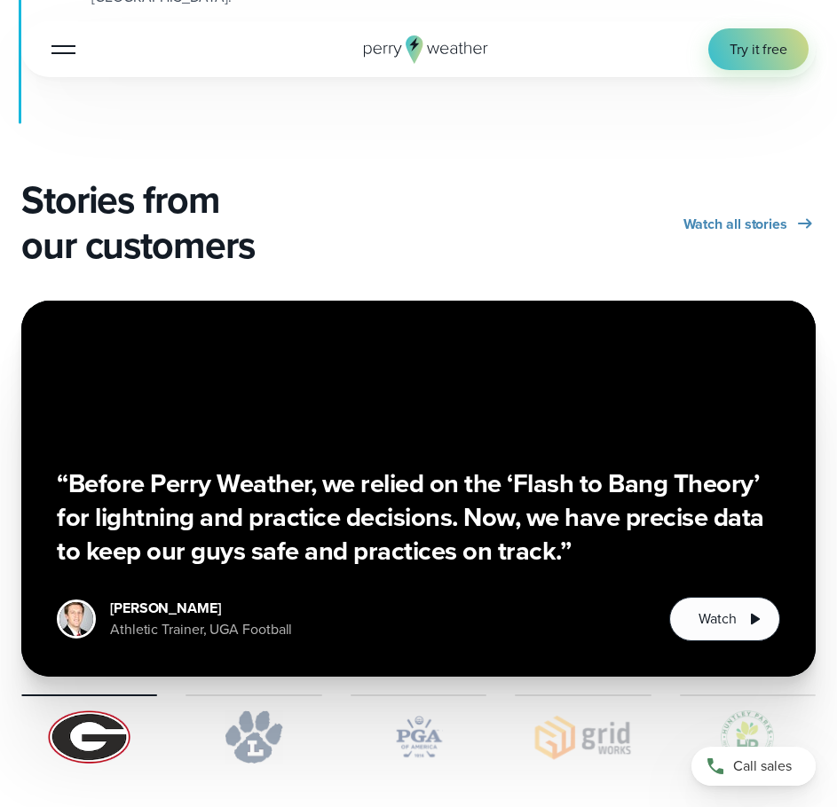
click at [59, 49] on div at bounding box center [63, 50] width 24 height 2
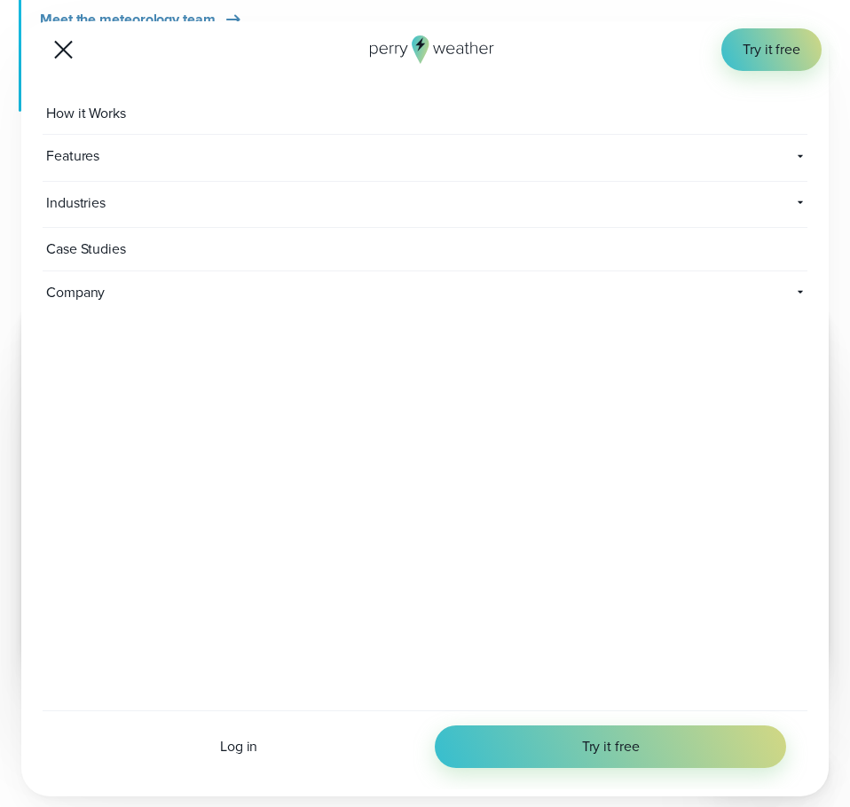
click at [121, 114] on span "How it Works" at bounding box center [88, 113] width 91 height 43
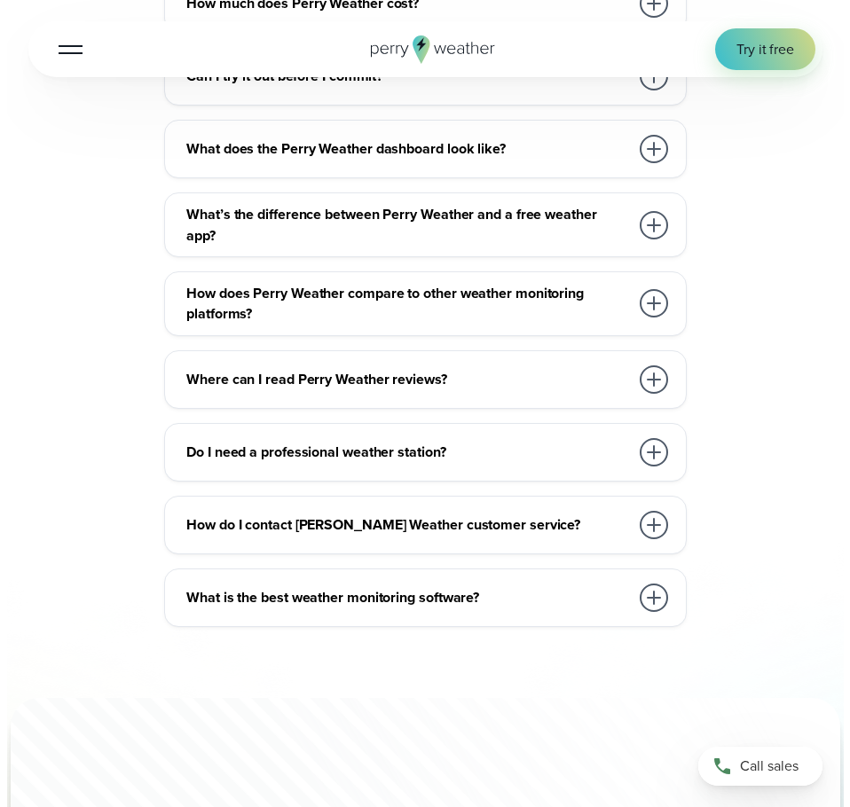
scroll to position [4259, 0]
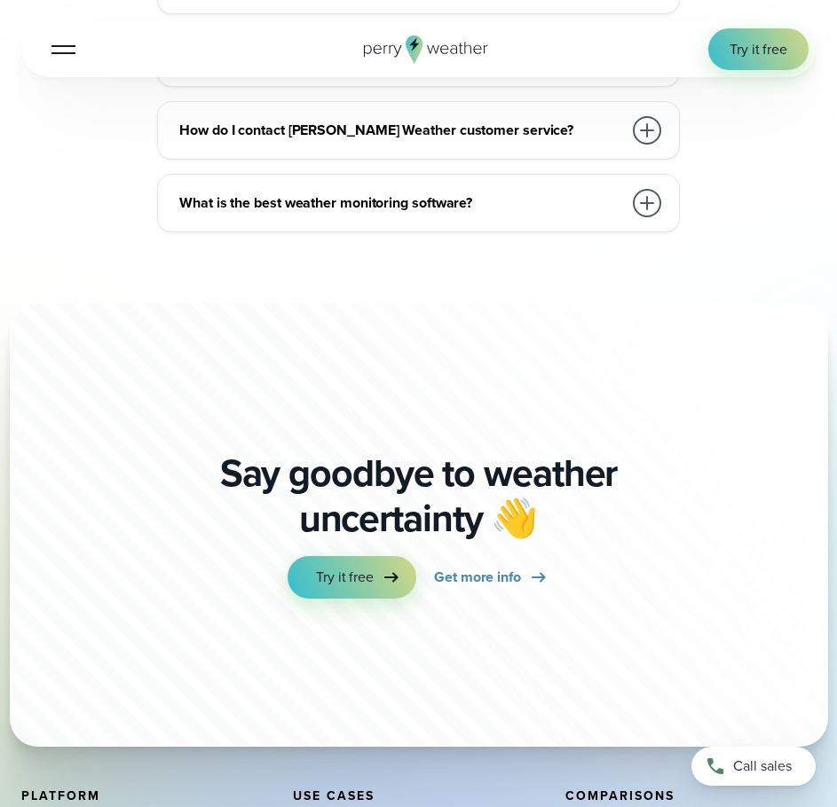
click at [75, 47] on button "Open Menu" at bounding box center [64, 49] width 42 height 42
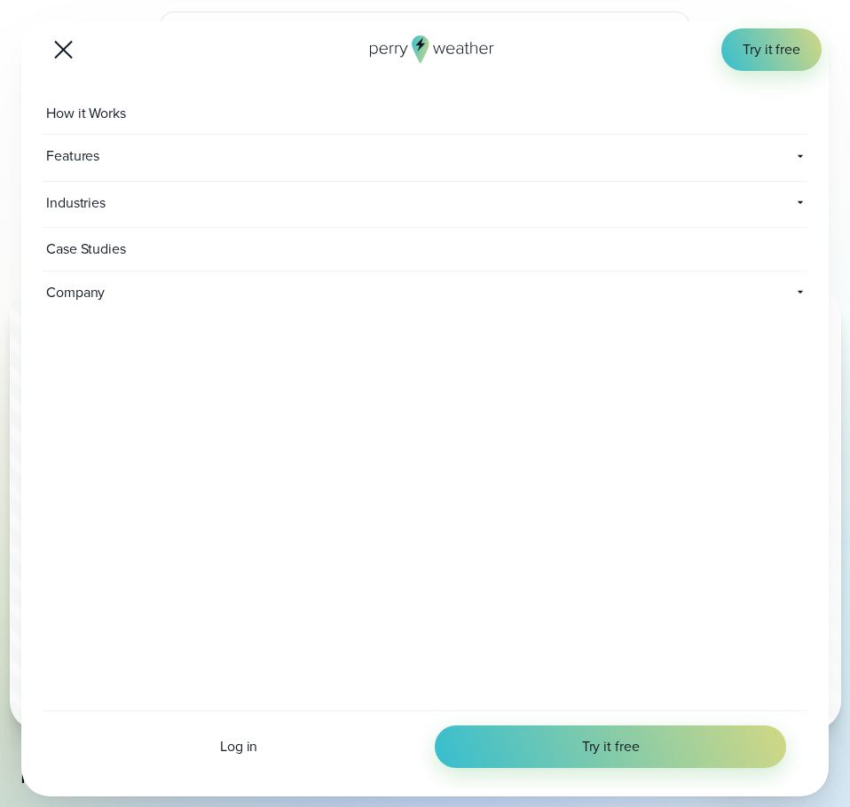
click at [105, 159] on span "Features" at bounding box center [194, 156] width 302 height 43
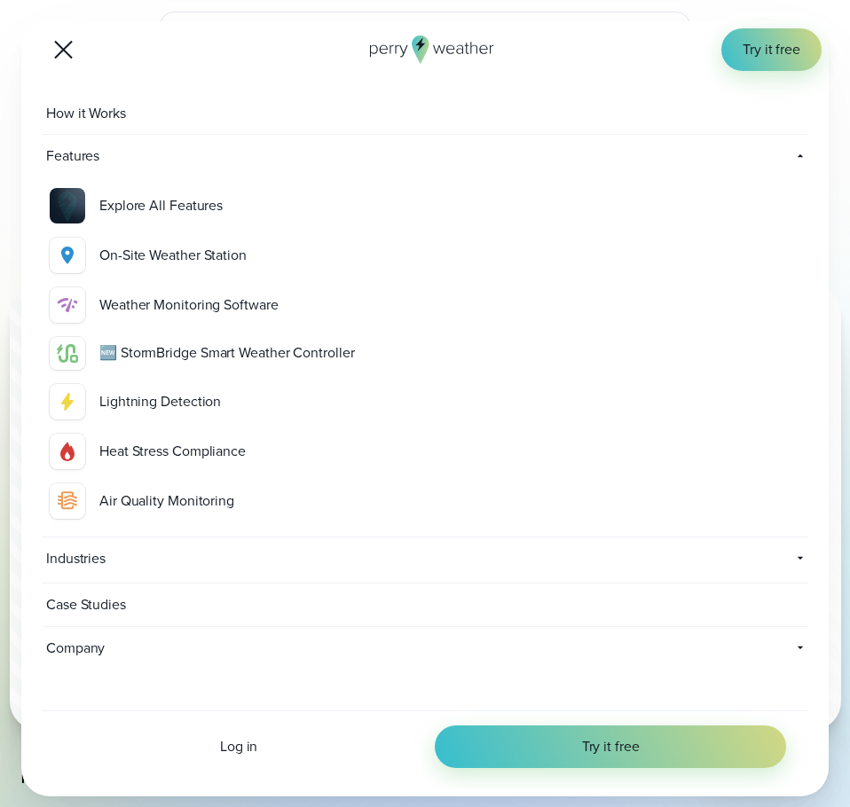
click at [107, 649] on span "Company" at bounding box center [129, 648] width 173 height 43
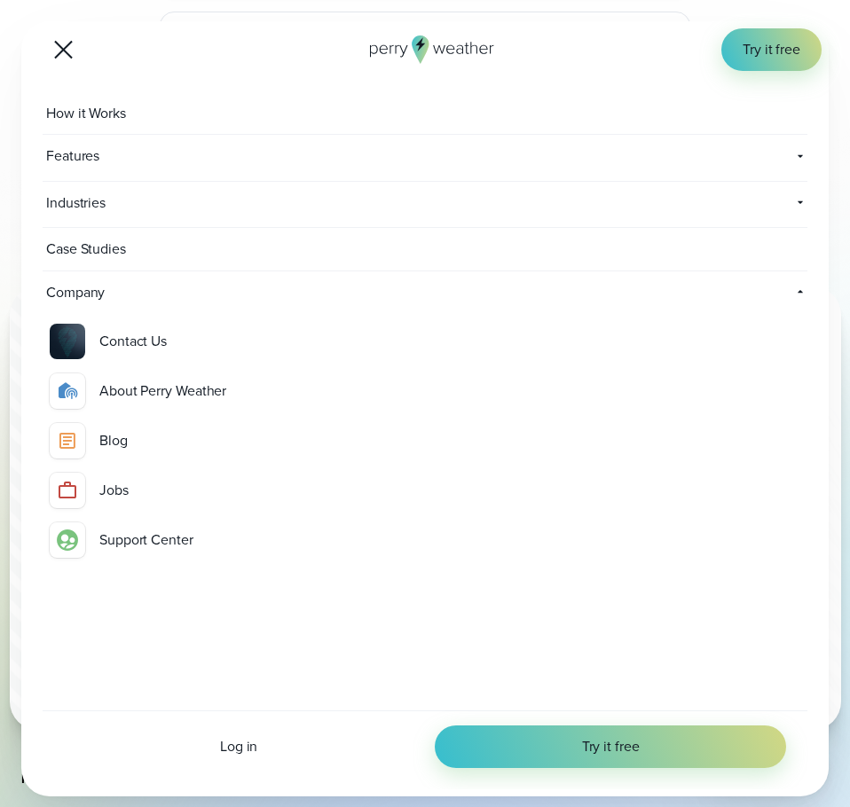
click at [117, 389] on div "About Perry Weather" at bounding box center [449, 391] width 701 height 21
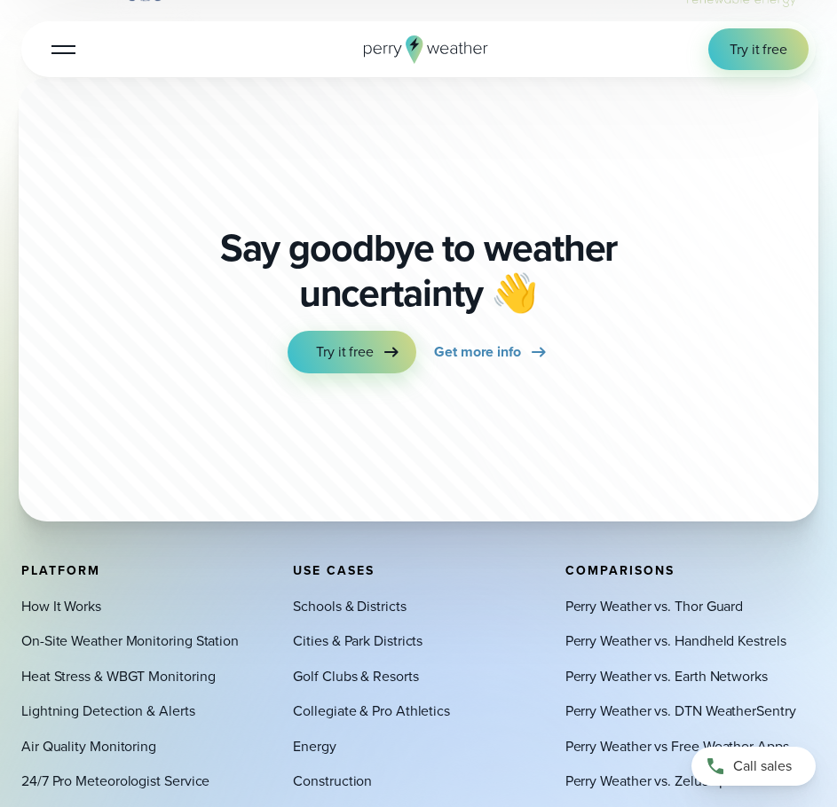
scroll to position [4703, 0]
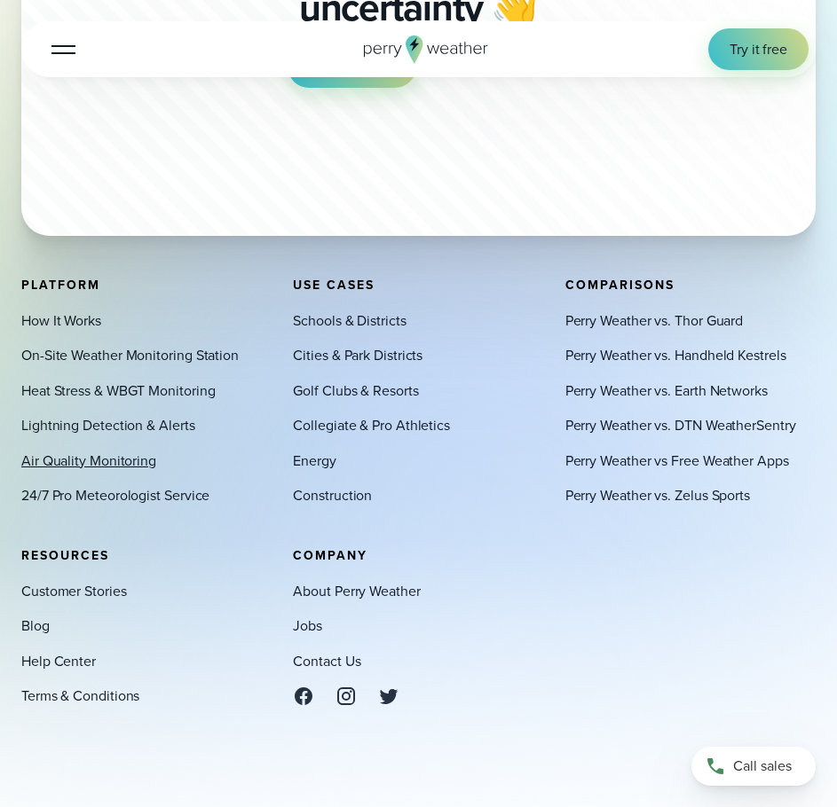
click at [131, 451] on link "Air Quality Monitoring" at bounding box center [88, 461] width 135 height 20
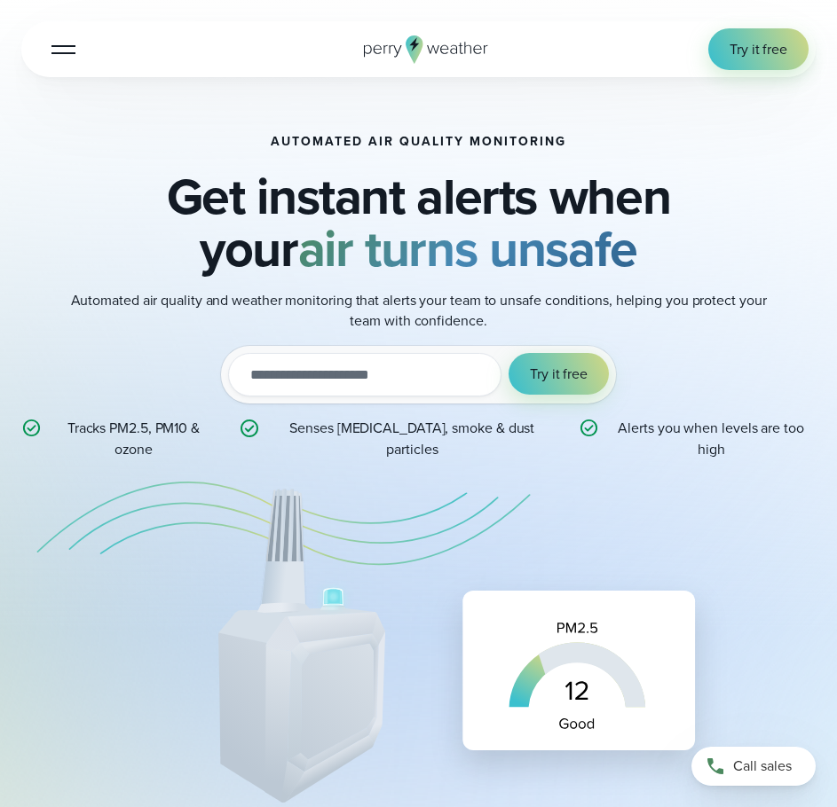
click at [65, 59] on button "Open Menu" at bounding box center [64, 49] width 42 height 42
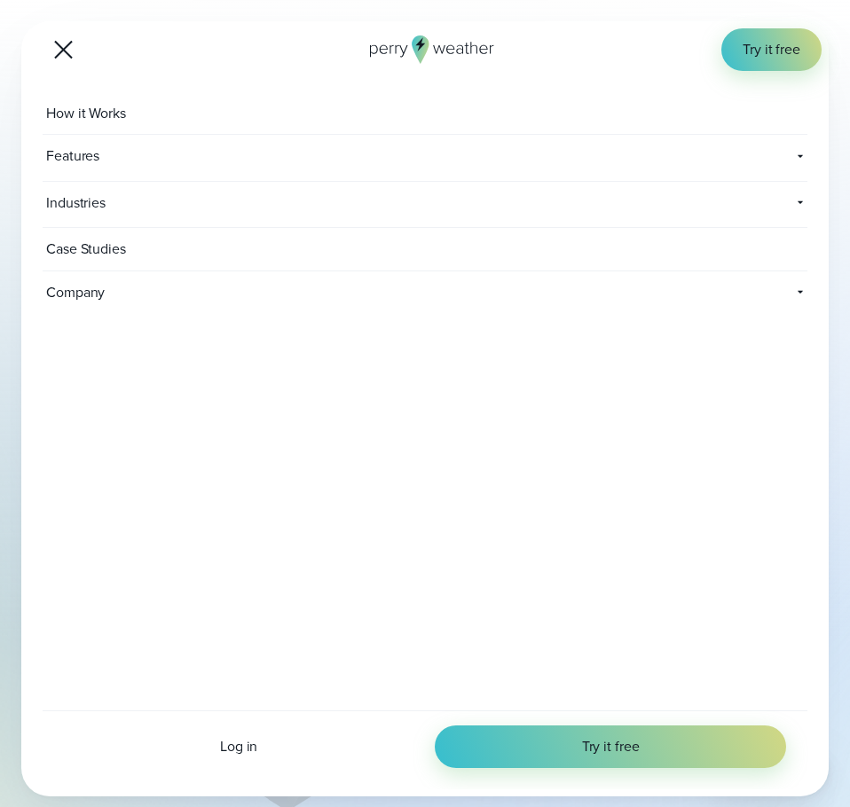
click at [106, 165] on span "Features" at bounding box center [194, 156] width 302 height 43
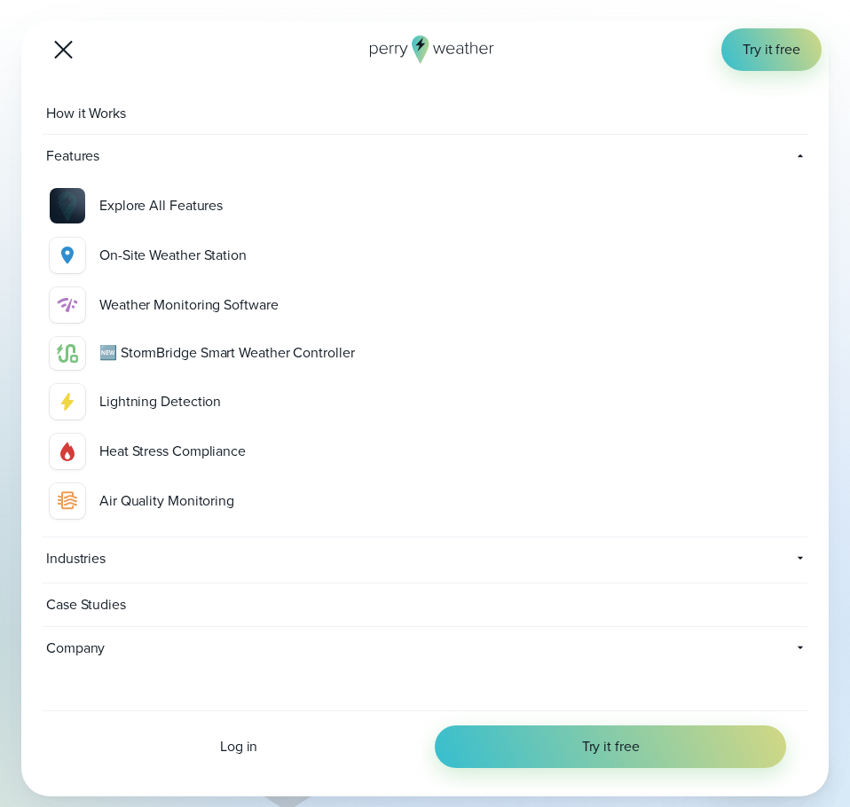
click at [178, 260] on div "On-Site Weather Station" at bounding box center [449, 255] width 701 height 21
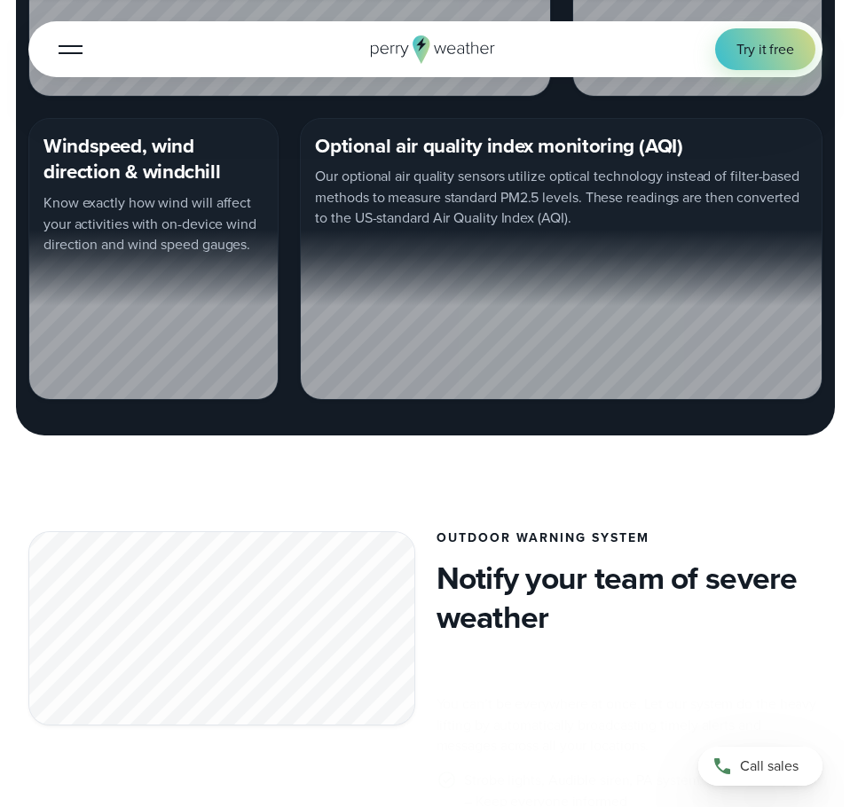
scroll to position [2484, 0]
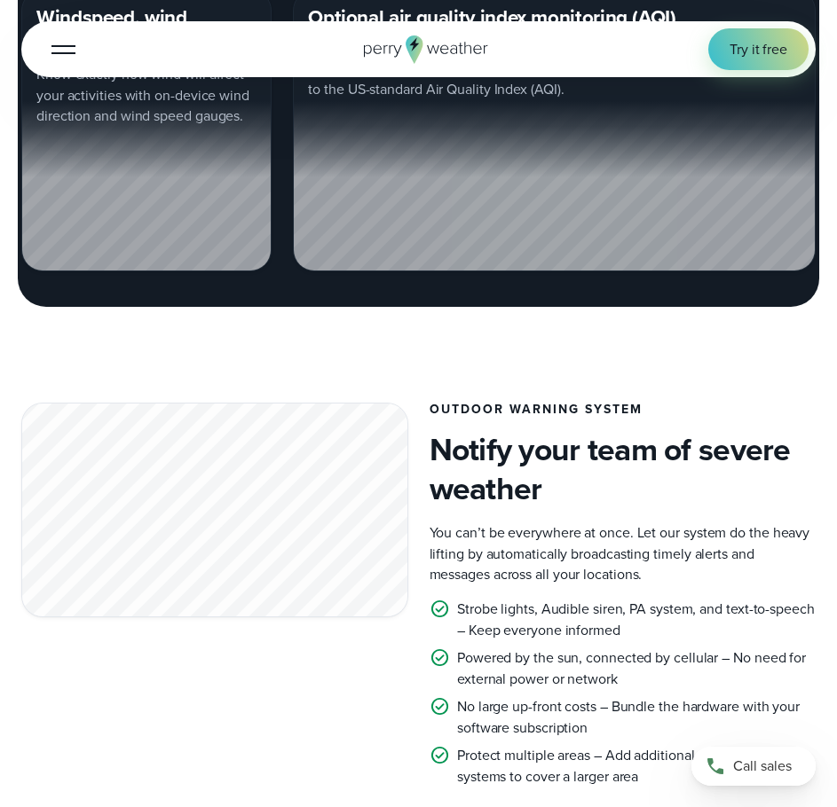
click at [73, 42] on button "Open Menu" at bounding box center [64, 49] width 42 height 42
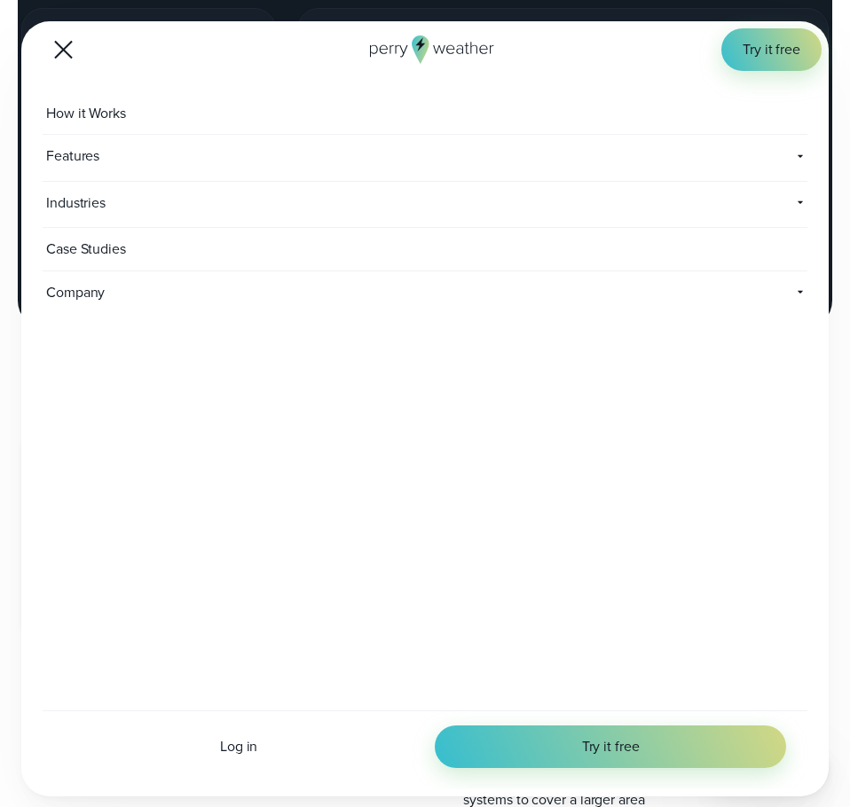
click at [91, 169] on span "Features" at bounding box center [194, 156] width 302 height 43
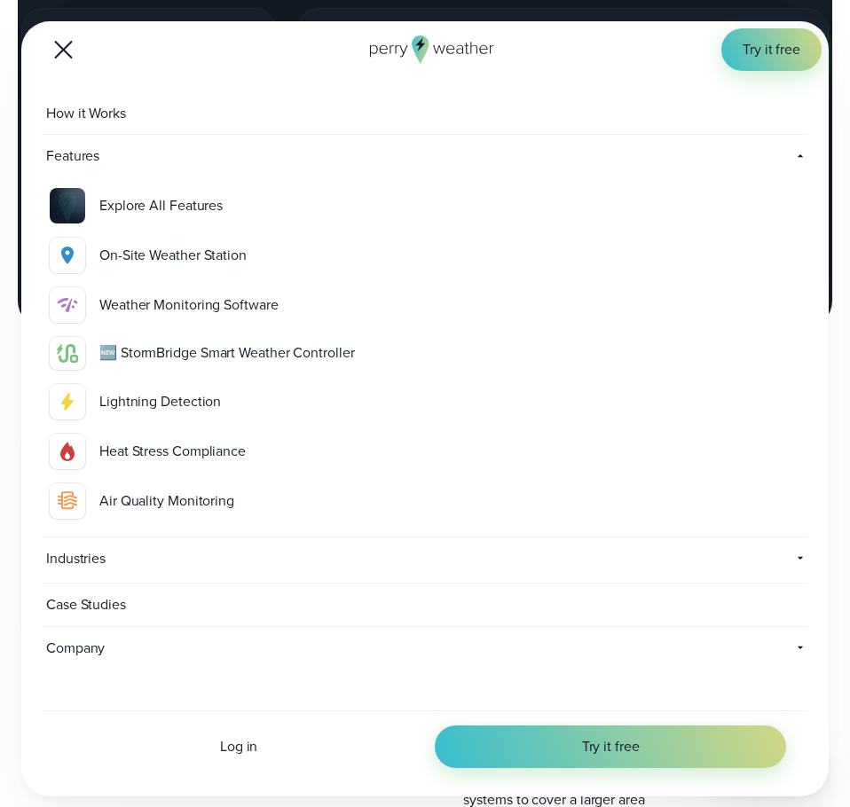
click at [145, 253] on div "On-Site Weather Station" at bounding box center [449, 255] width 701 height 21
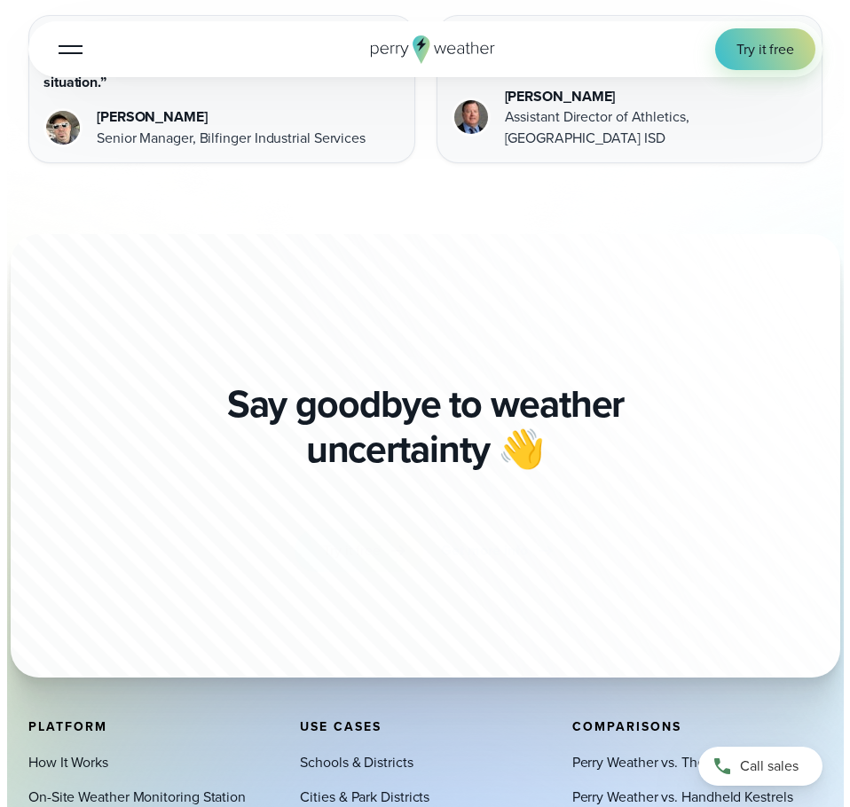
scroll to position [4880, 0]
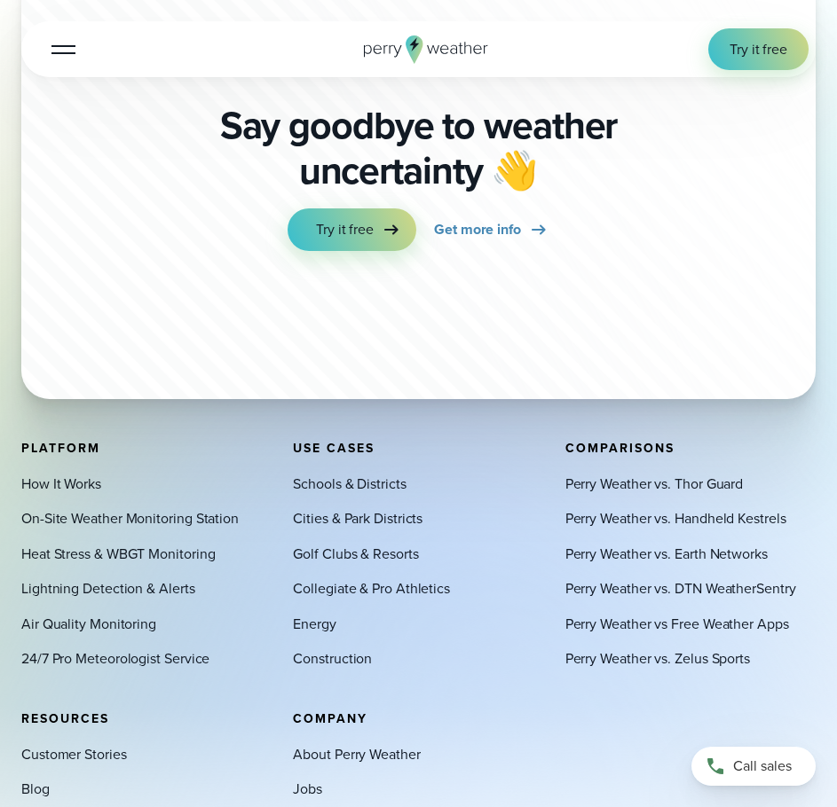
click at [63, 50] on div at bounding box center [63, 50] width 24 height 2
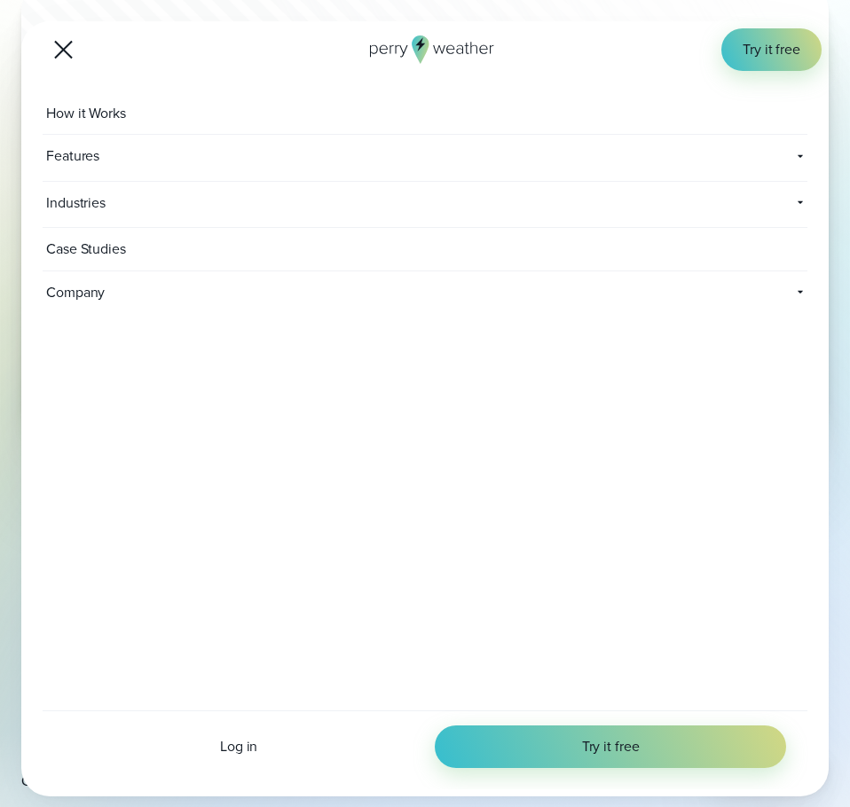
click at [151, 168] on span "Features" at bounding box center [194, 156] width 302 height 43
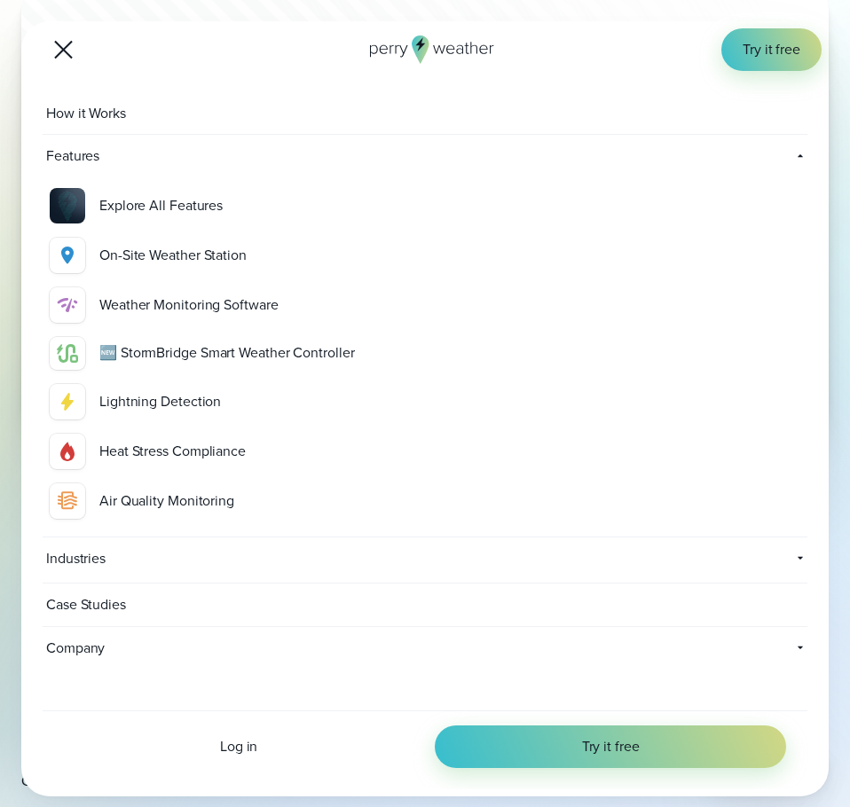
click at [181, 305] on div "Weather Monitoring Software" at bounding box center [449, 305] width 701 height 21
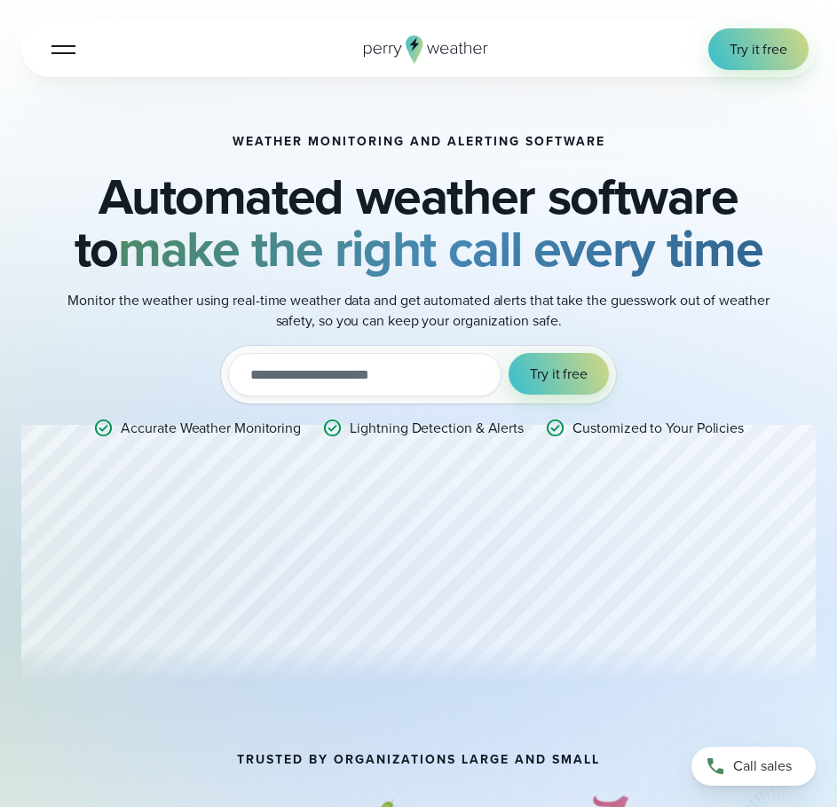
click at [49, 61] on button "Open Menu" at bounding box center [64, 49] width 42 height 42
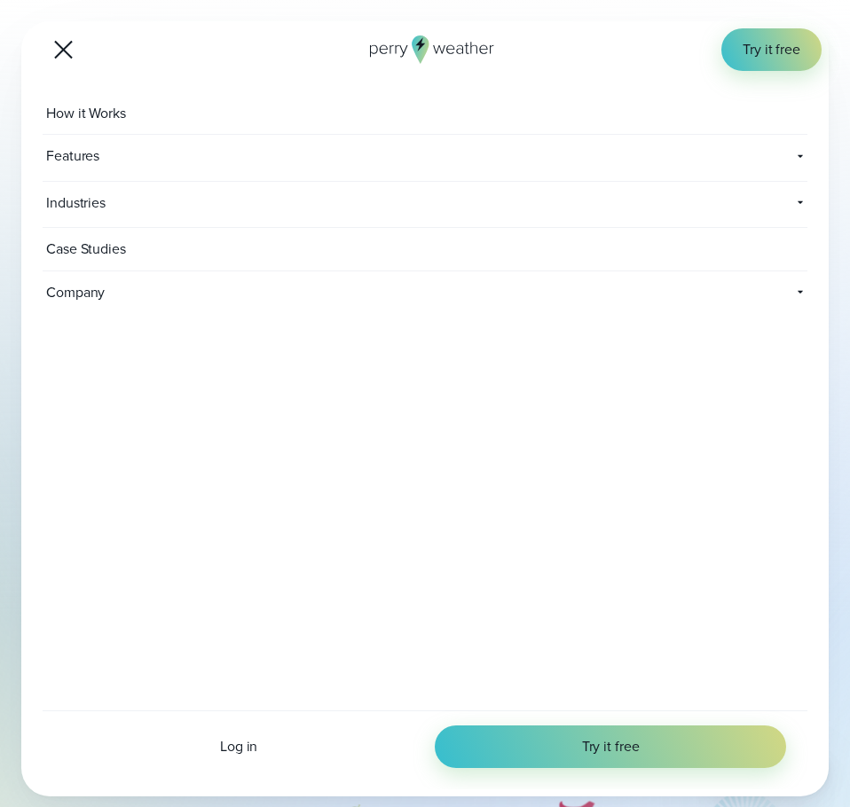
click at [125, 156] on span "Features" at bounding box center [194, 156] width 302 height 43
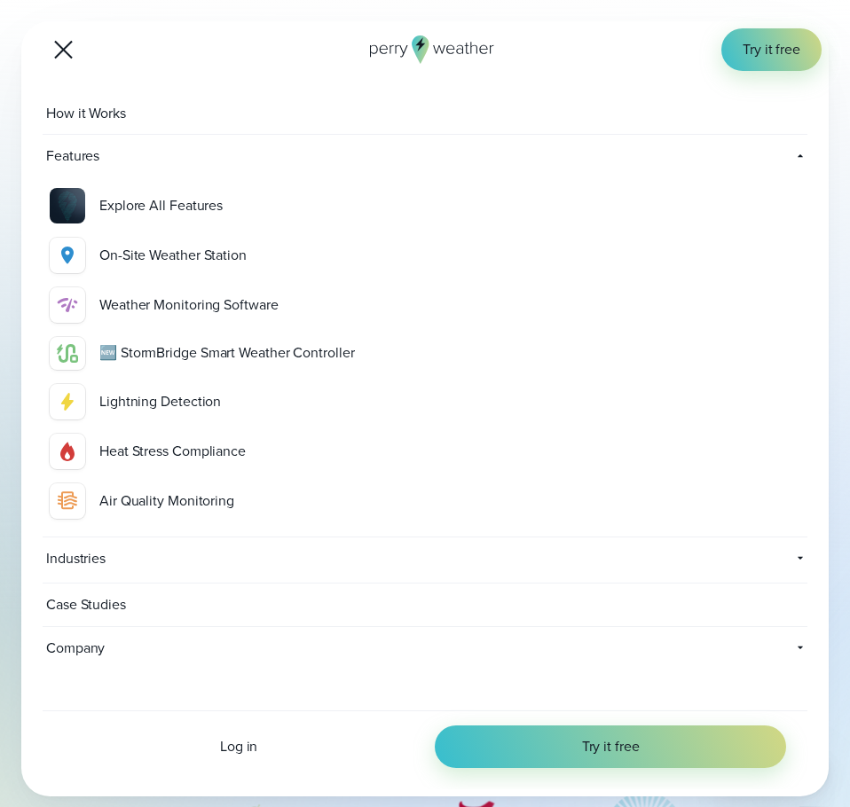
click at [248, 304] on div "Weather Monitoring Software" at bounding box center [449, 305] width 701 height 21
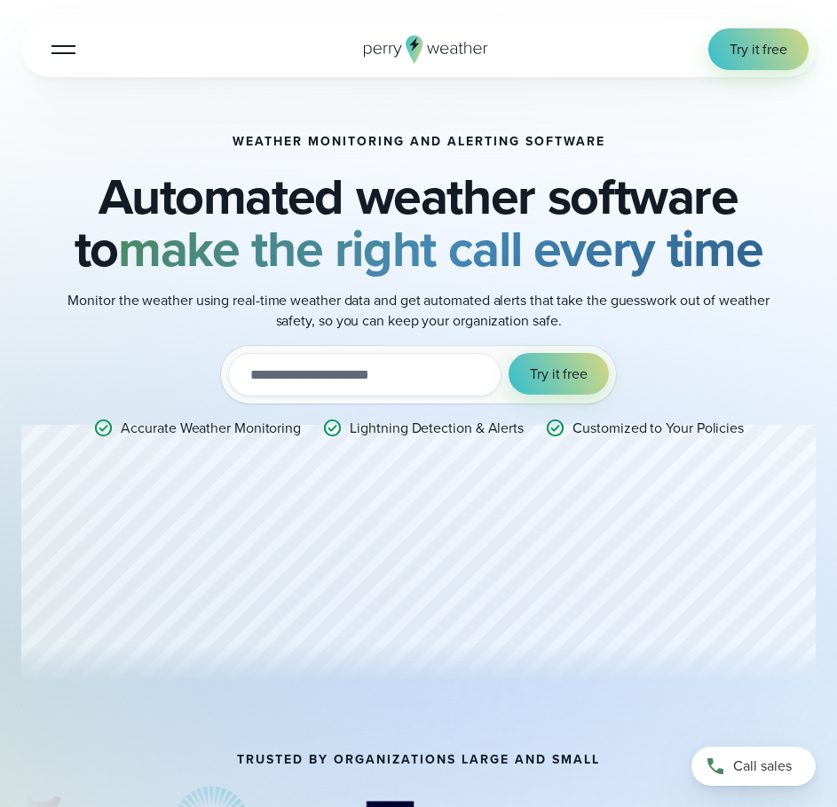
click at [61, 51] on div at bounding box center [63, 50] width 24 height 2
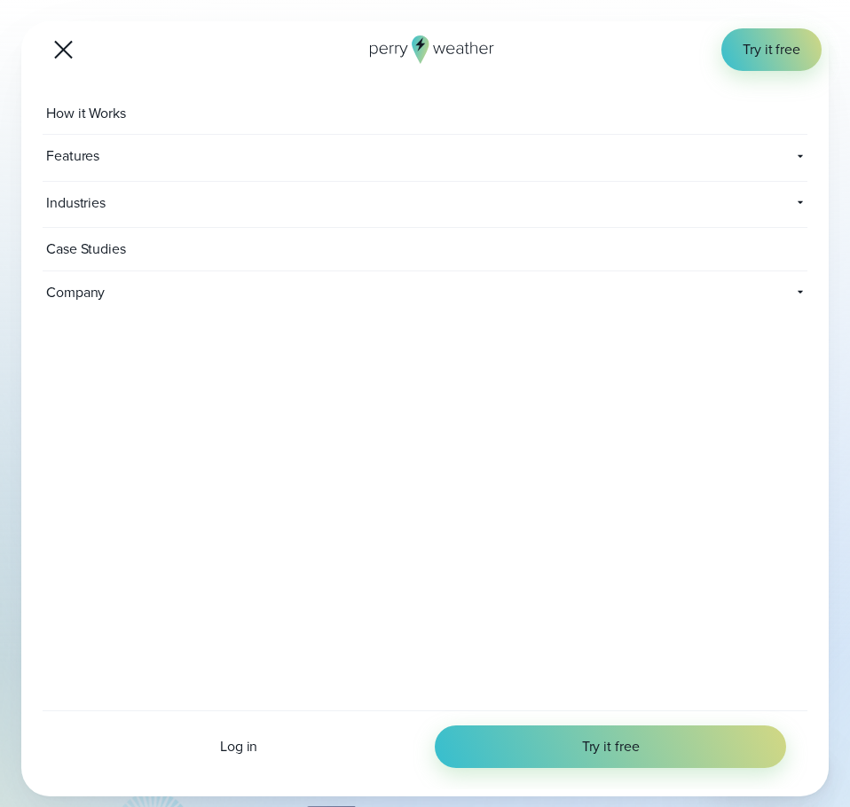
click at [61, 53] on button "Open Menu" at bounding box center [64, 49] width 42 height 42
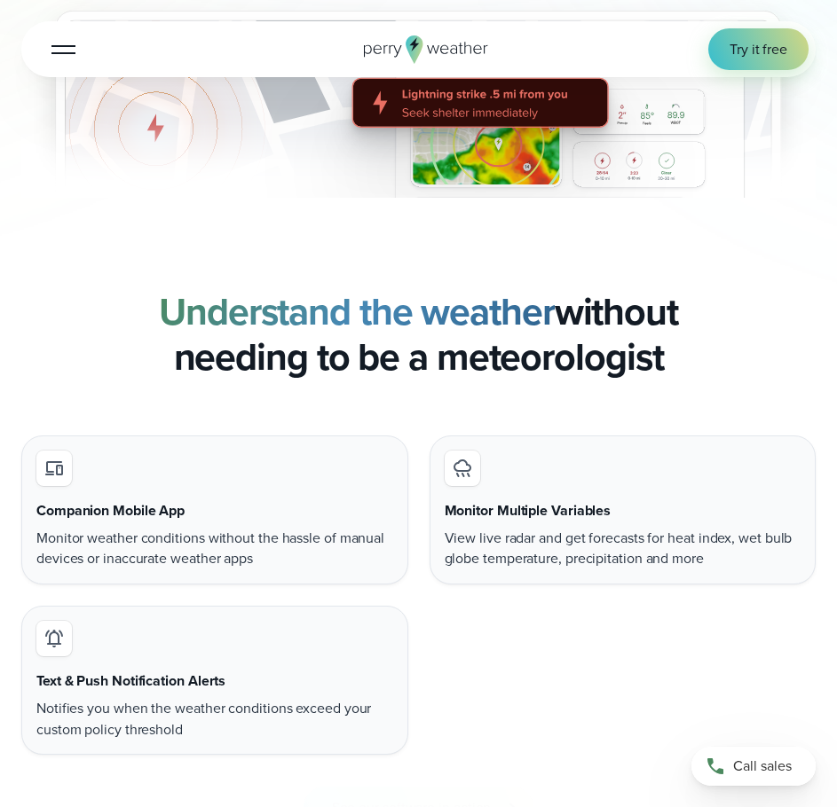
scroll to position [1242, 0]
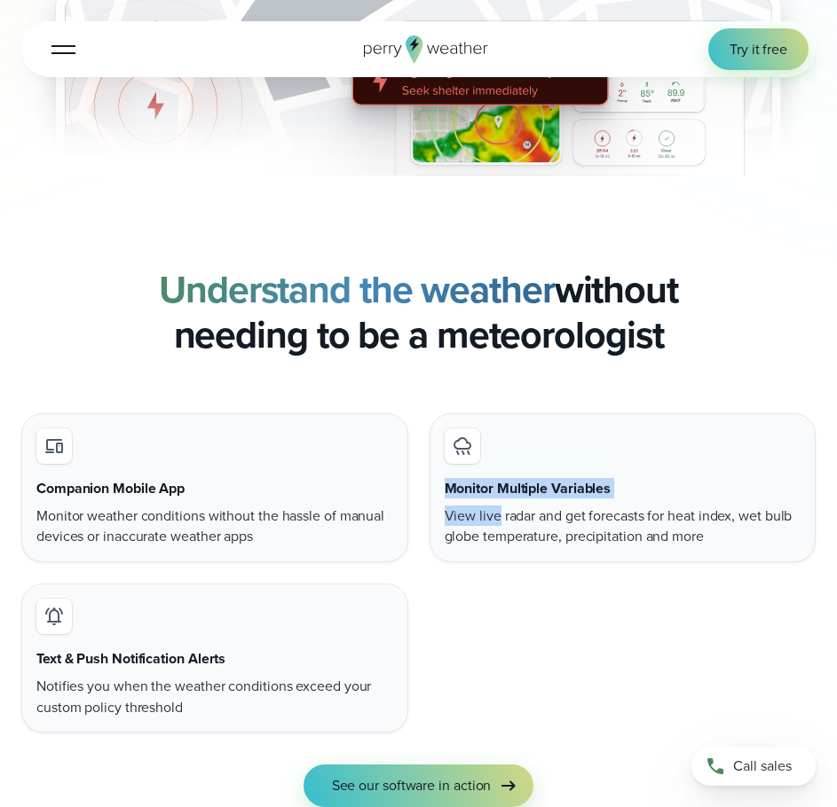
drag, startPoint x: 447, startPoint y: 436, endPoint x: 500, endPoint y: 508, distance: 89.4
click at [500, 508] on div "Monitor Multiple Variables View live radar and get forecasts for heat index, we…" at bounding box center [622, 487] width 387 height 149
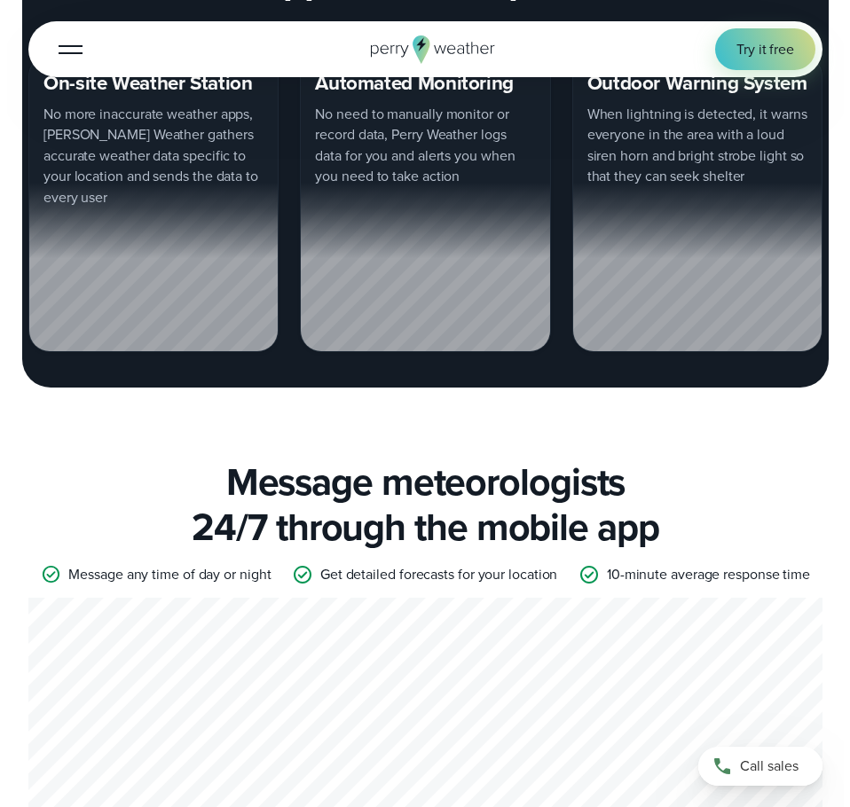
scroll to position [2928, 0]
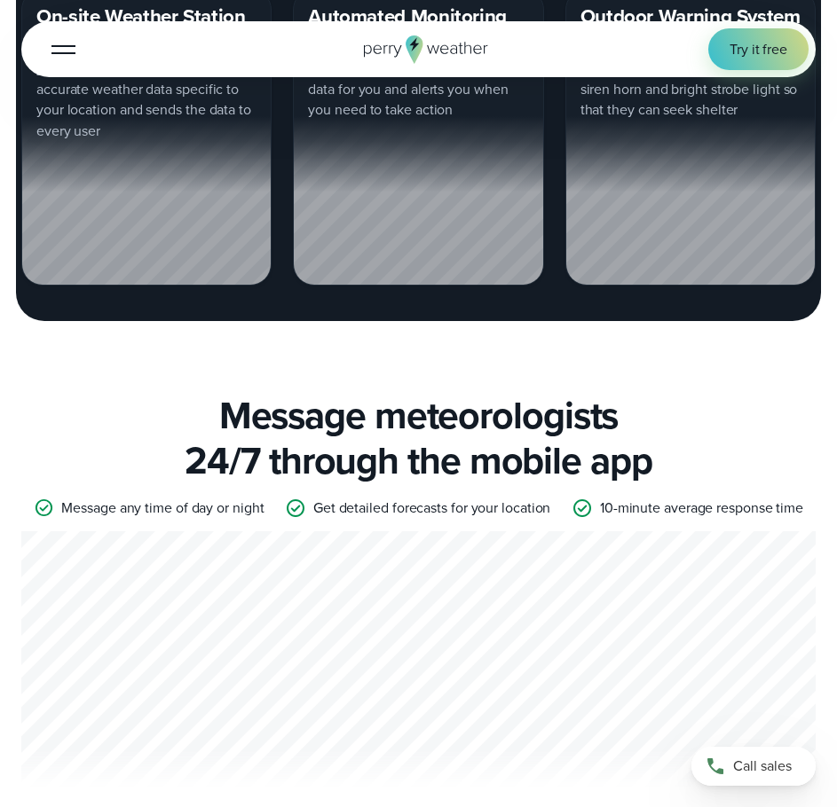
click at [59, 61] on button "Open Menu" at bounding box center [64, 49] width 42 height 42
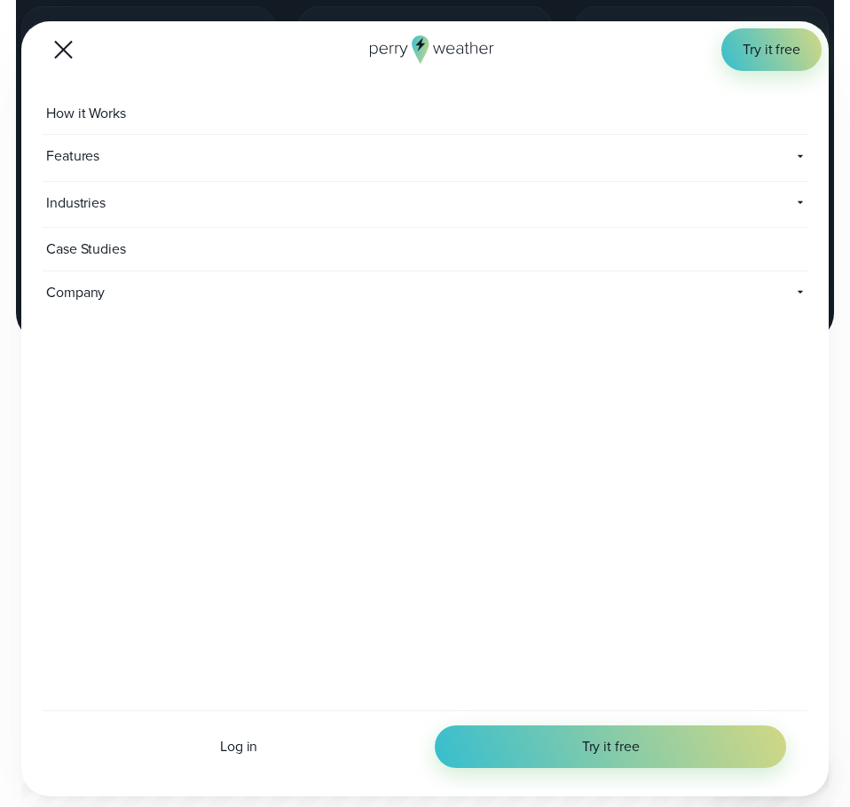
click at [92, 149] on span "Features" at bounding box center [194, 156] width 302 height 43
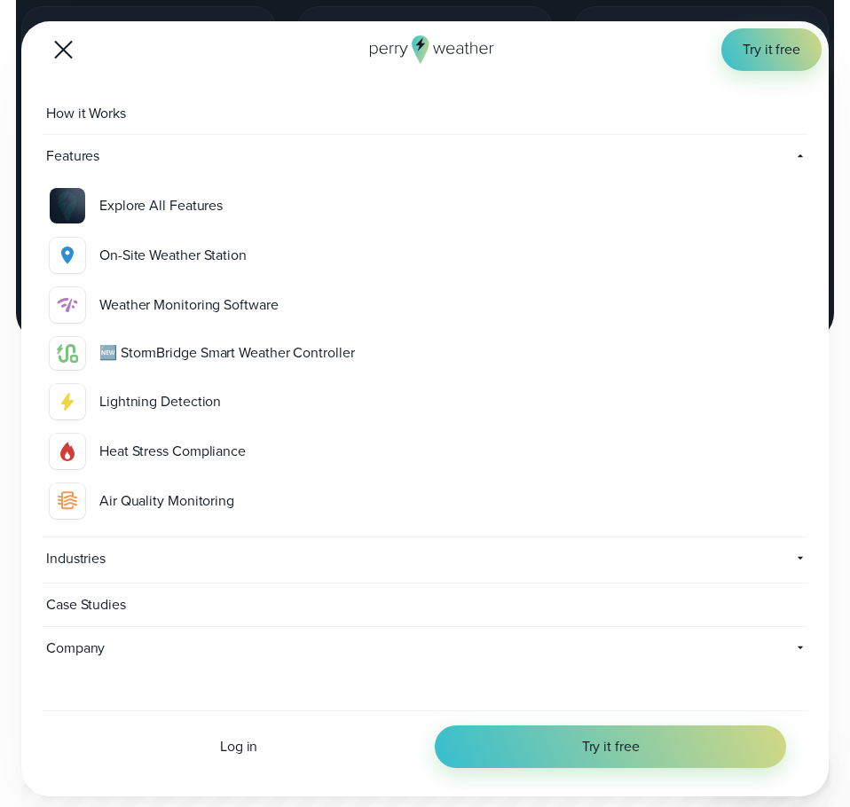
click at [140, 345] on div "🆕 StormBridge Smart Weather Controller" at bounding box center [449, 352] width 701 height 21
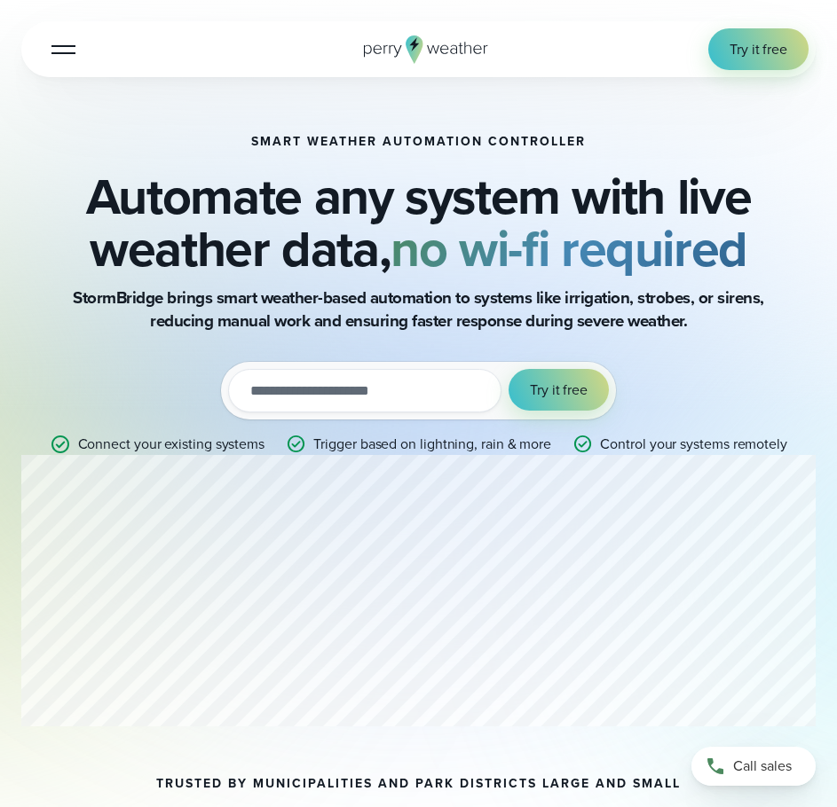
click at [67, 40] on button "Open Menu" at bounding box center [64, 49] width 42 height 42
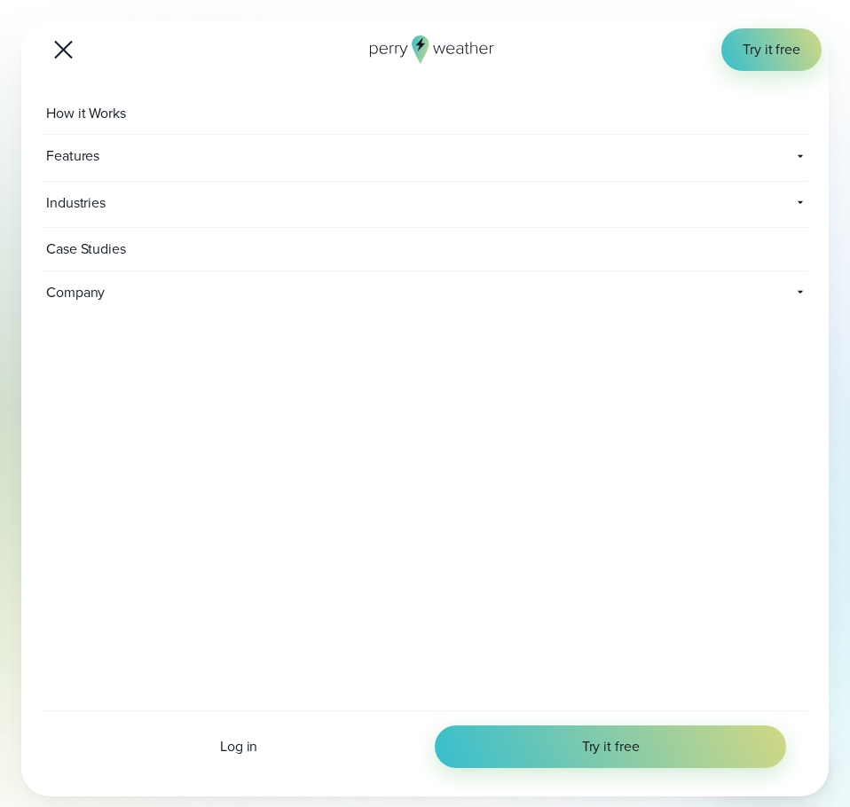
click at [80, 194] on span "Industries" at bounding box center [304, 203] width 523 height 43
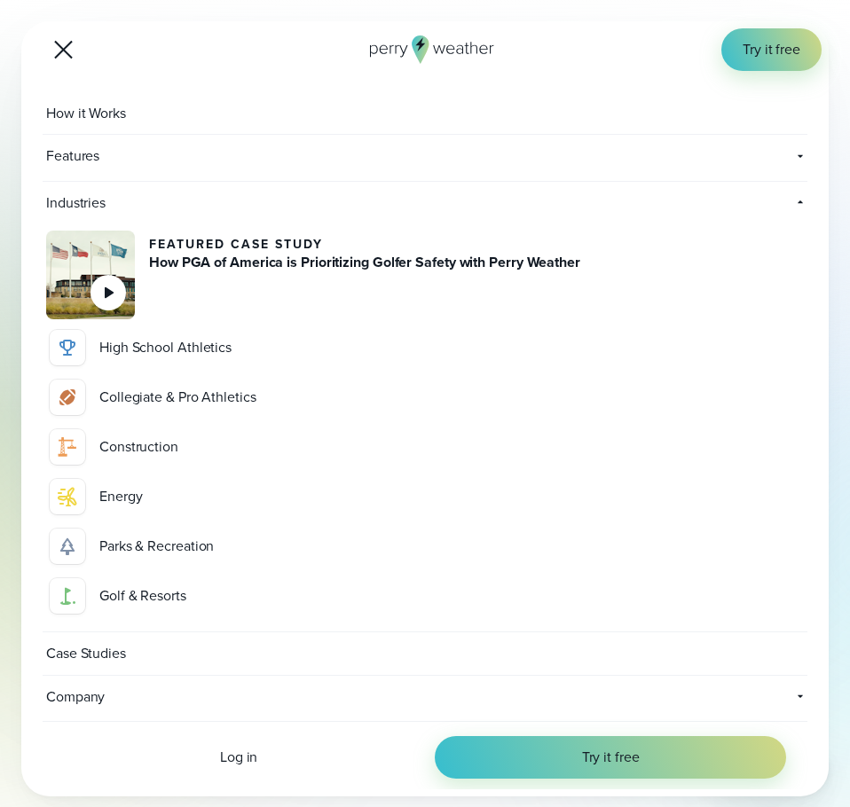
click at [86, 162] on span "Features" at bounding box center [194, 156] width 302 height 43
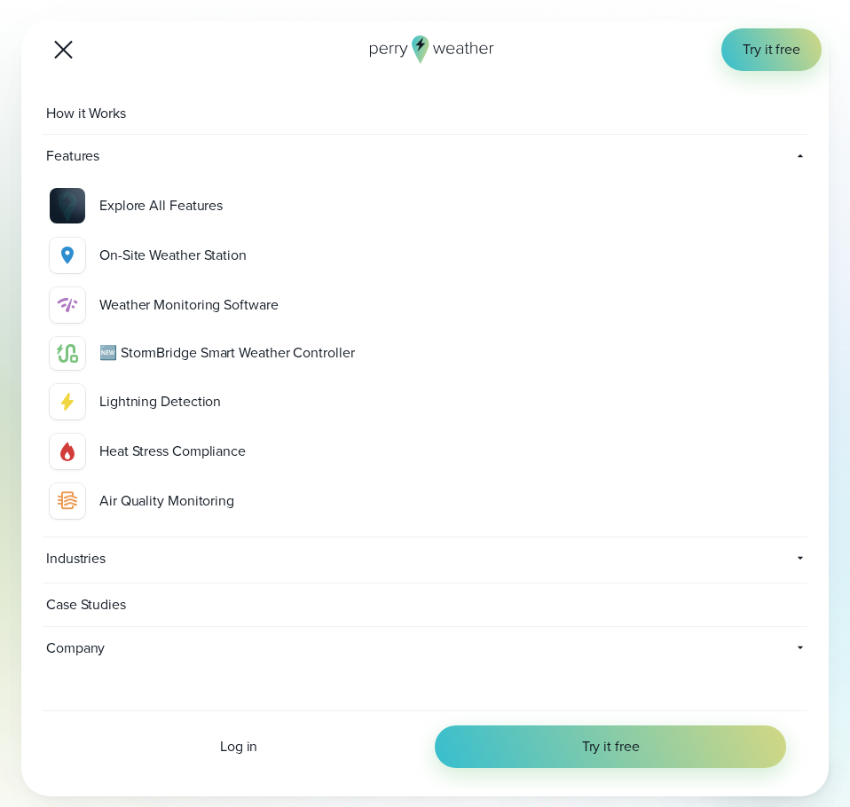
click at [59, 43] on button "Open Menu" at bounding box center [64, 49] width 42 height 42
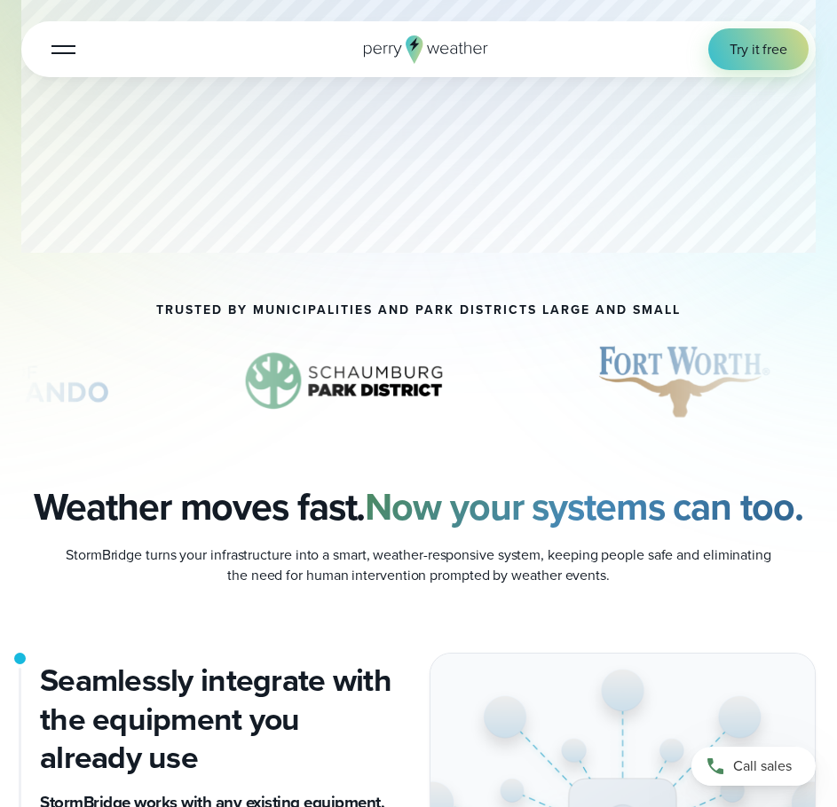
scroll to position [799, 0]
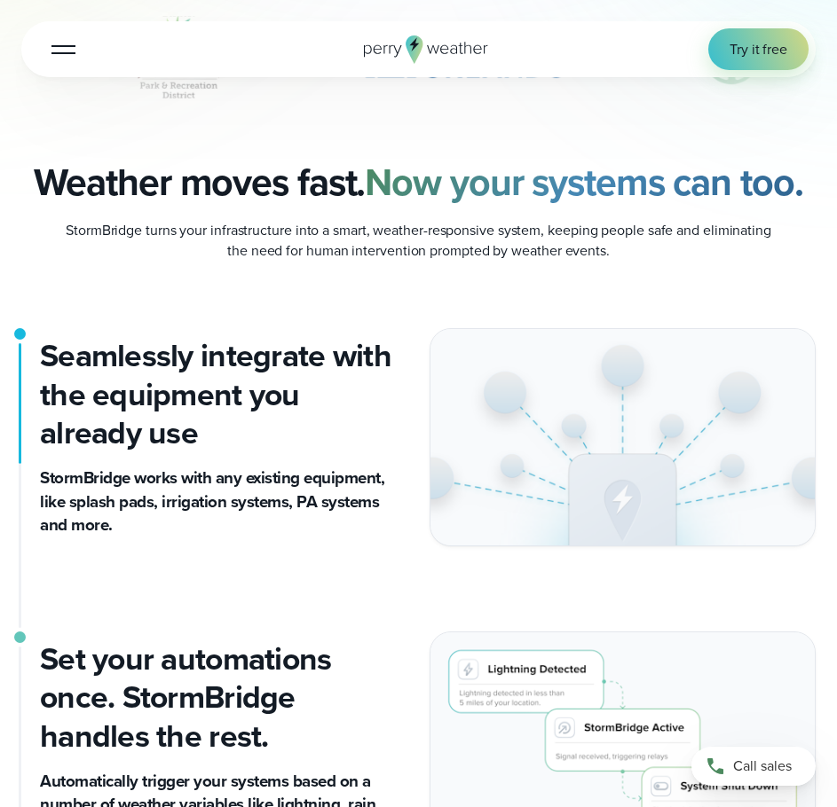
click at [289, 547] on div "Seamlessly integrate with the equipment you already use StormBridge works with …" at bounding box center [418, 437] width 794 height 218
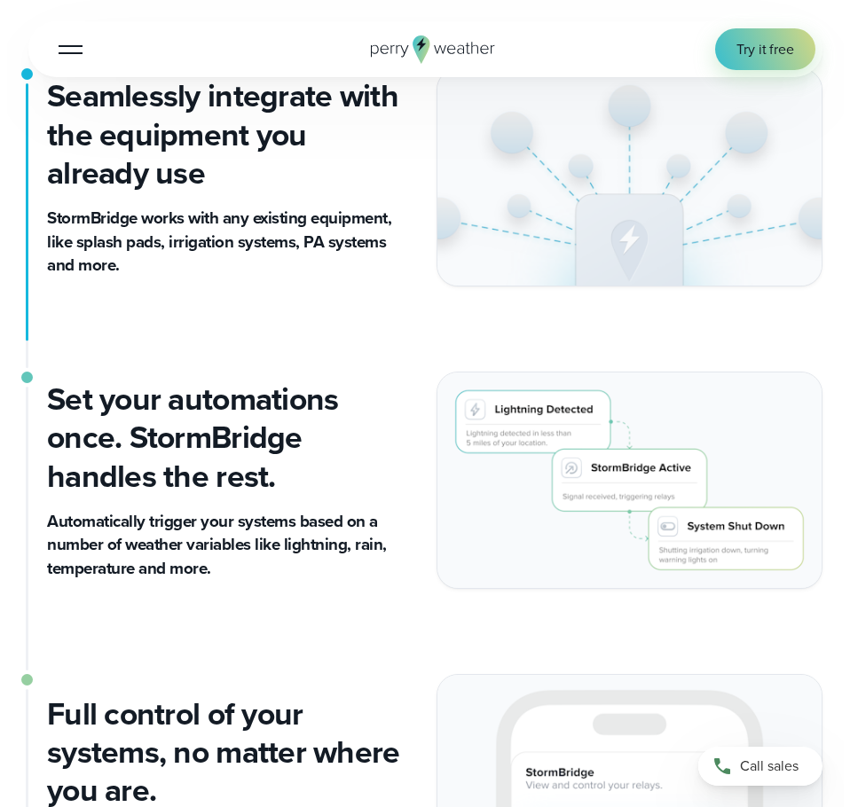
scroll to position [1065, 0]
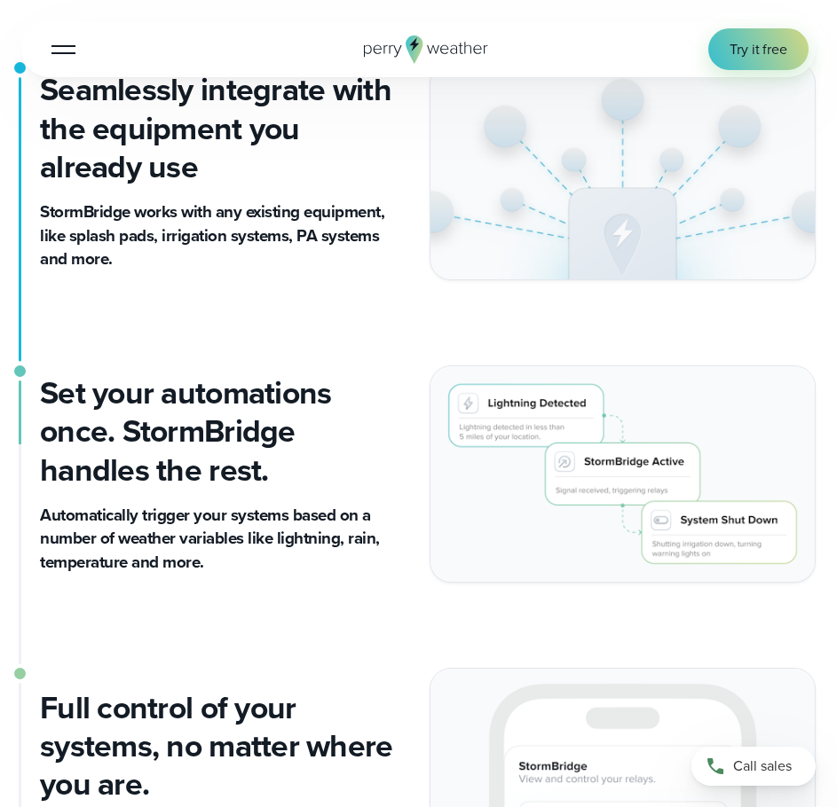
click at [69, 51] on button "Open Menu" at bounding box center [64, 49] width 42 height 42
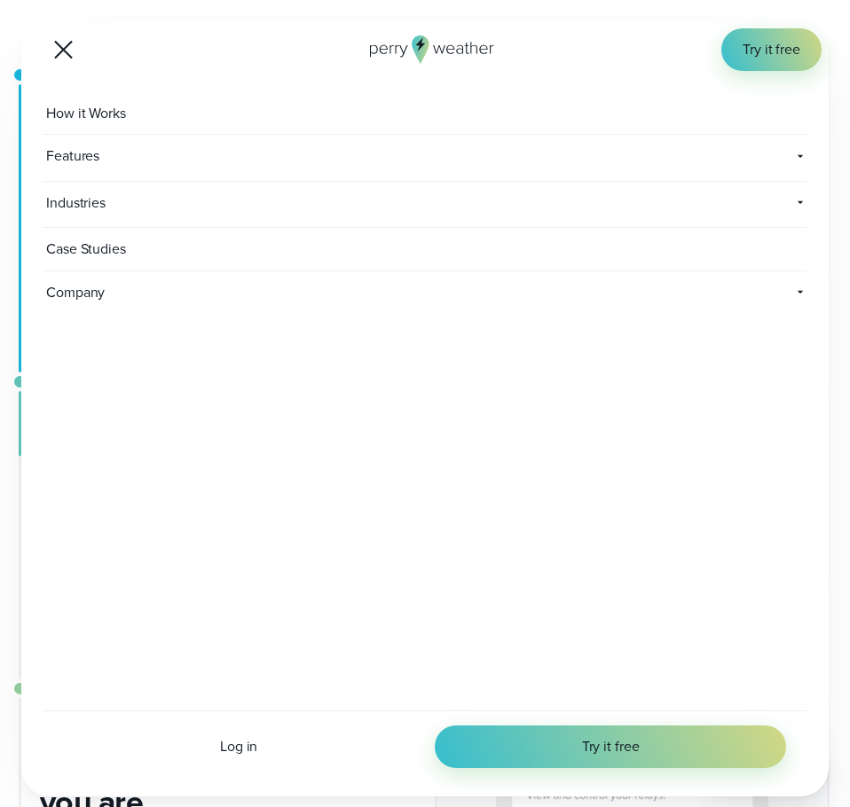
click at [105, 143] on span "Features" at bounding box center [194, 156] width 302 height 43
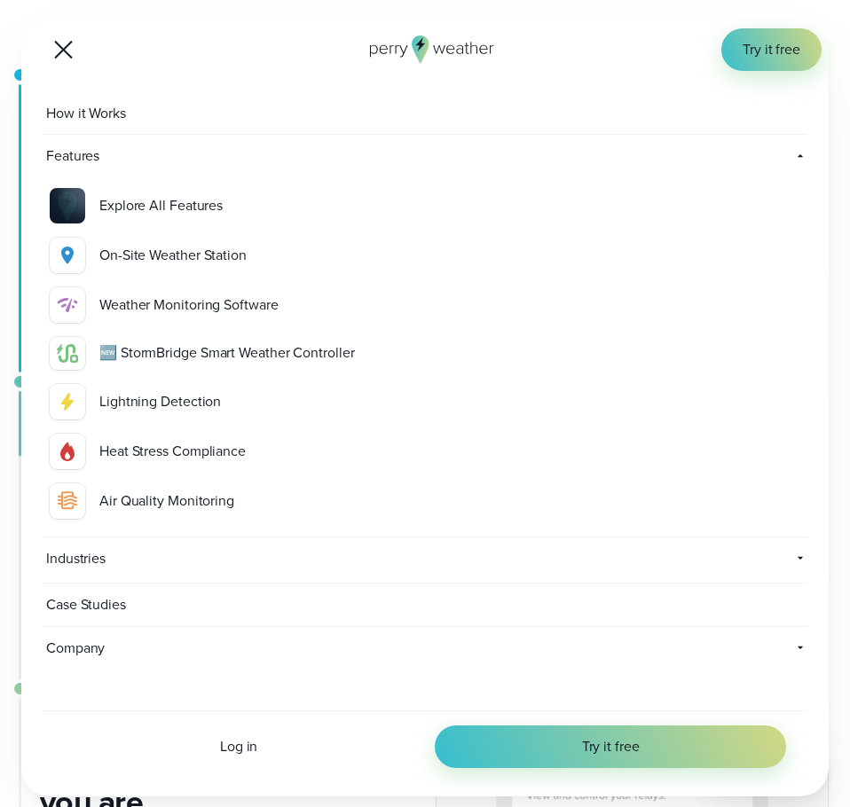
click at [180, 400] on div "Lightning Detection" at bounding box center [449, 401] width 701 height 21
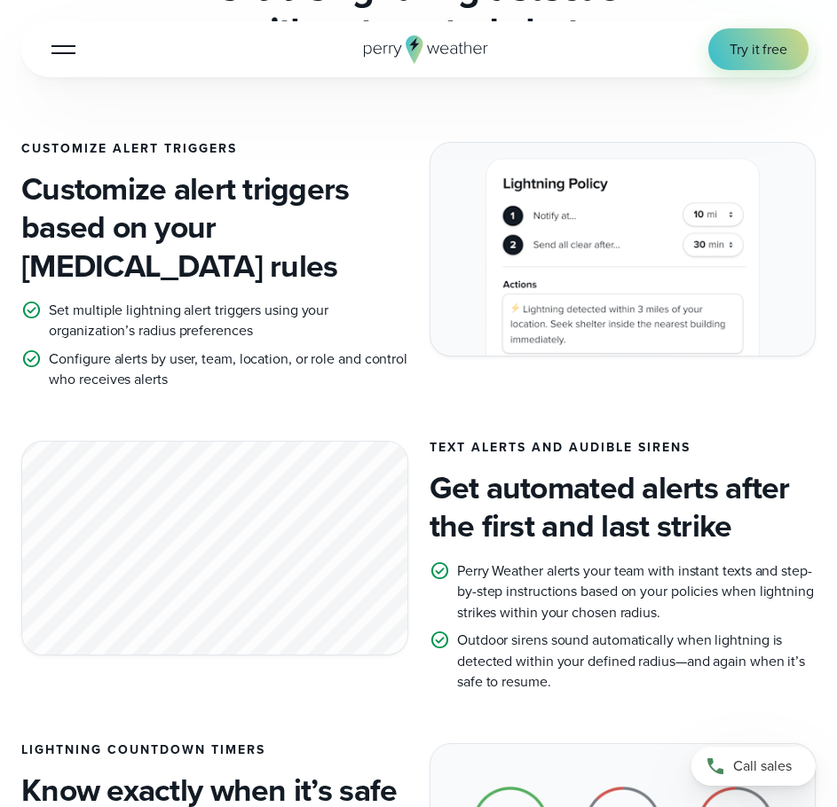
scroll to position [976, 0]
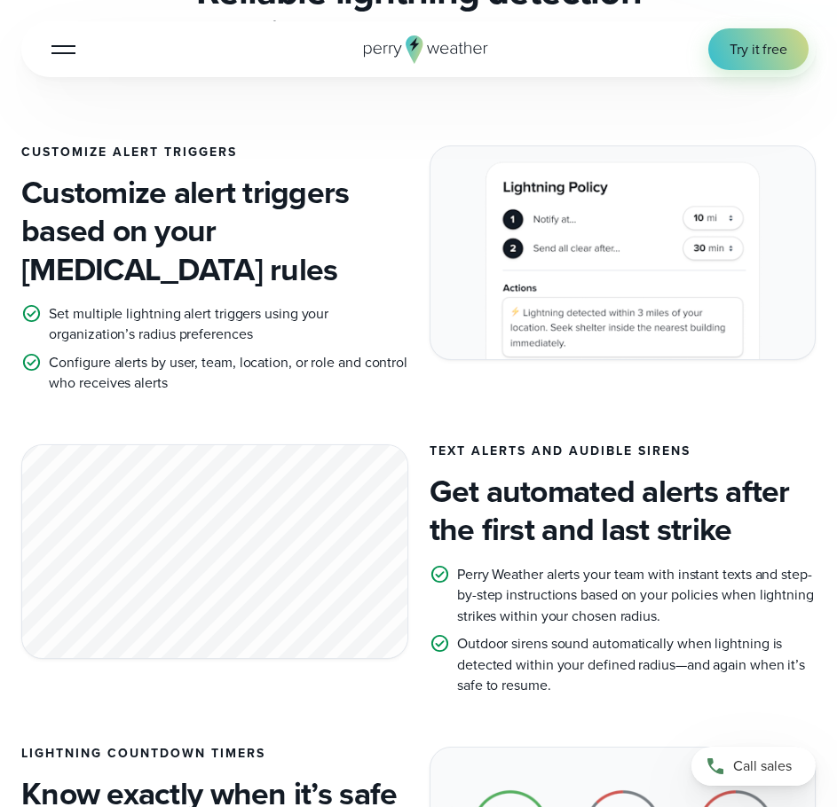
click at [59, 67] on button "Open Menu" at bounding box center [64, 49] width 42 height 42
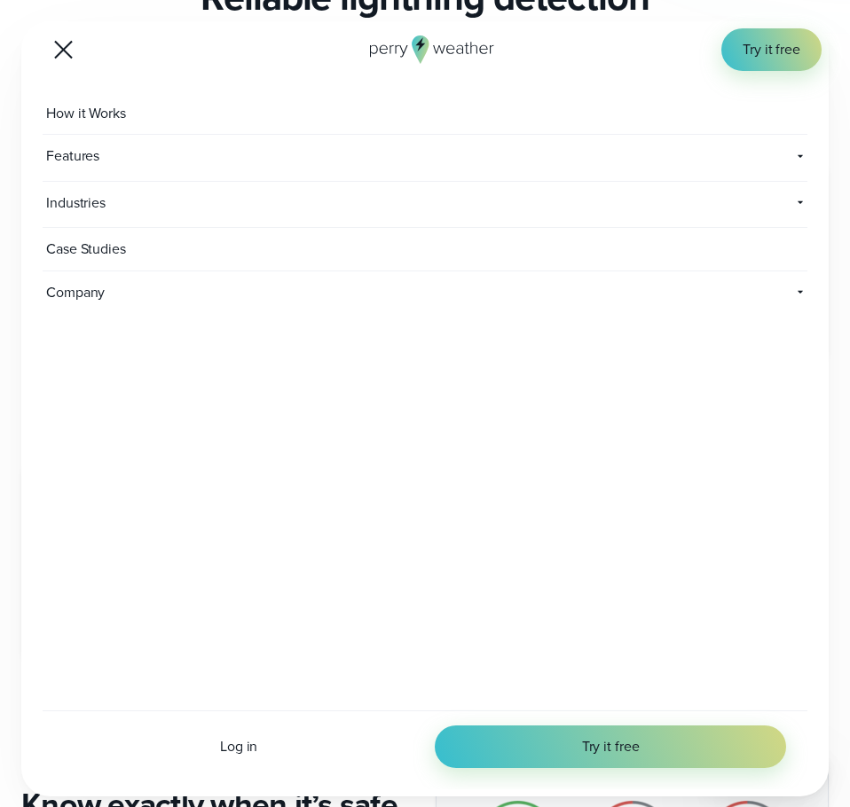
click at [158, 155] on span "Features" at bounding box center [194, 156] width 302 height 43
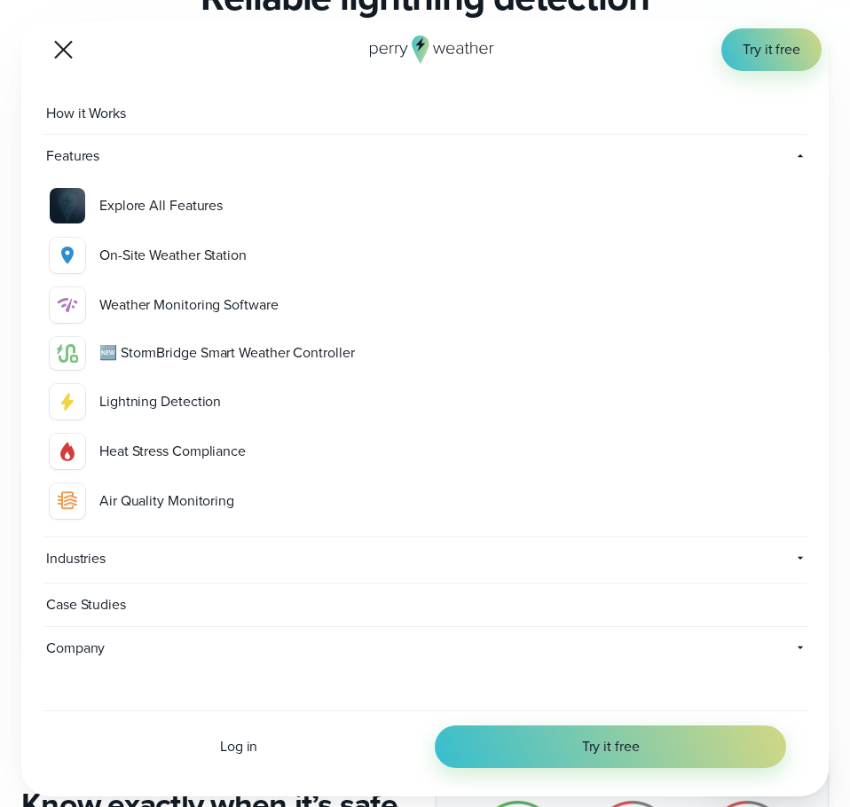
click at [61, 33] on button "Open Menu" at bounding box center [64, 49] width 42 height 42
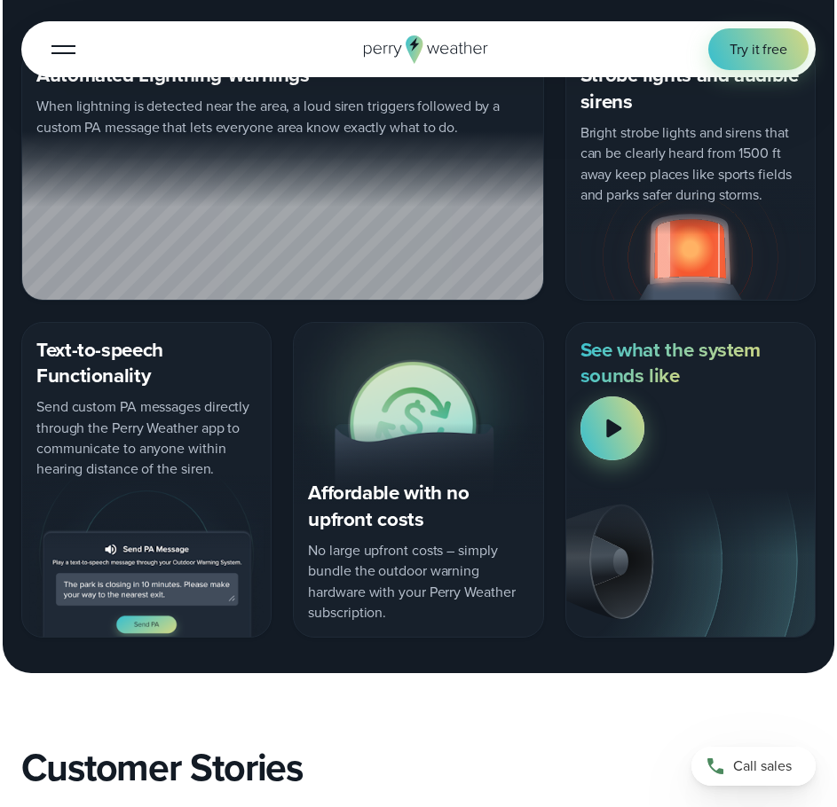
scroll to position [2041, 0]
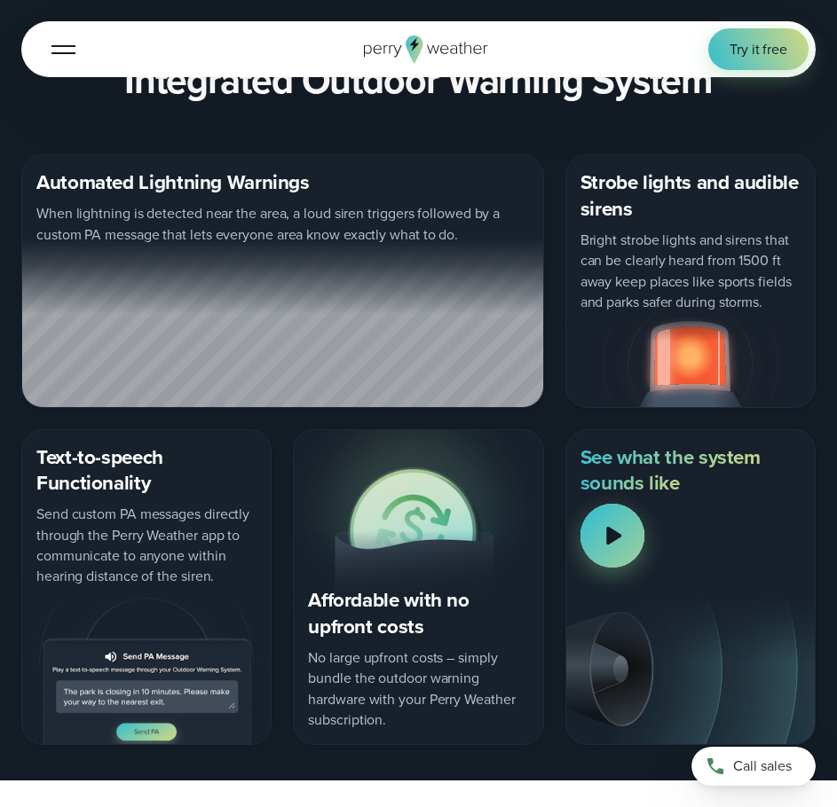
drag, startPoint x: 617, startPoint y: 533, endPoint x: 634, endPoint y: 565, distance: 36.1
click at [634, 565] on div at bounding box center [612, 536] width 64 height 64
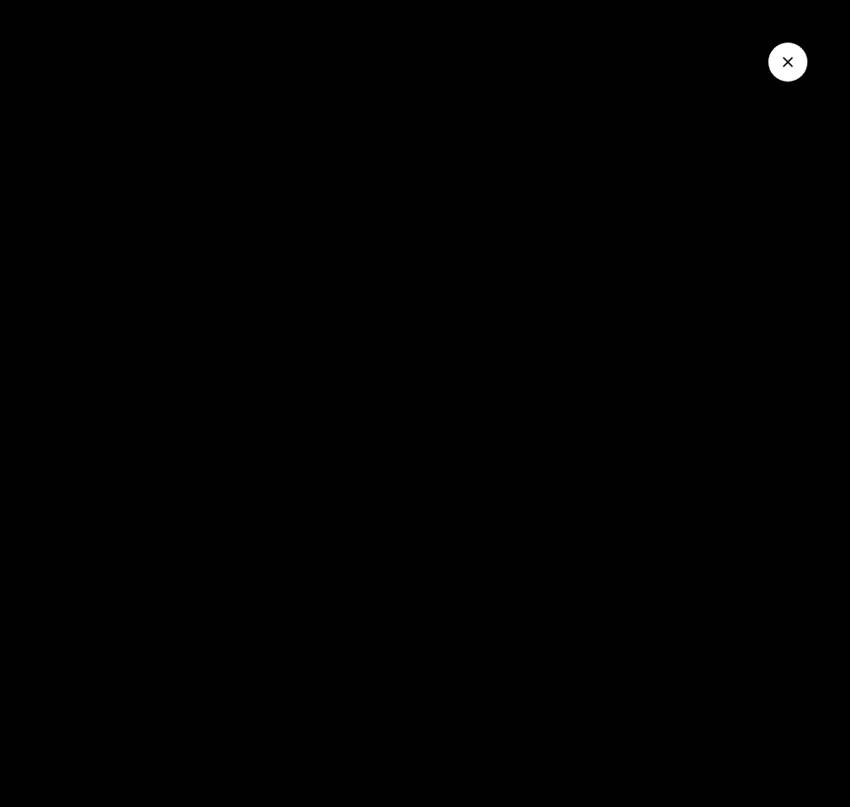
click at [625, 554] on div at bounding box center [425, 403] width 850 height 807
click at [788, 64] on icon "Close Video" at bounding box center [788, 62] width 18 height 18
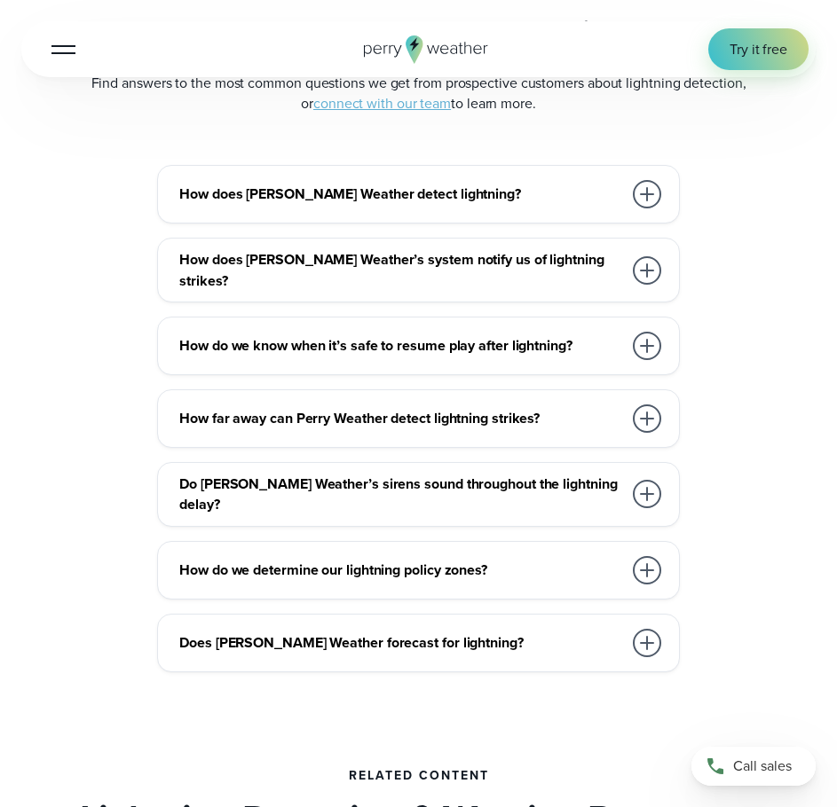
scroll to position [3460, 0]
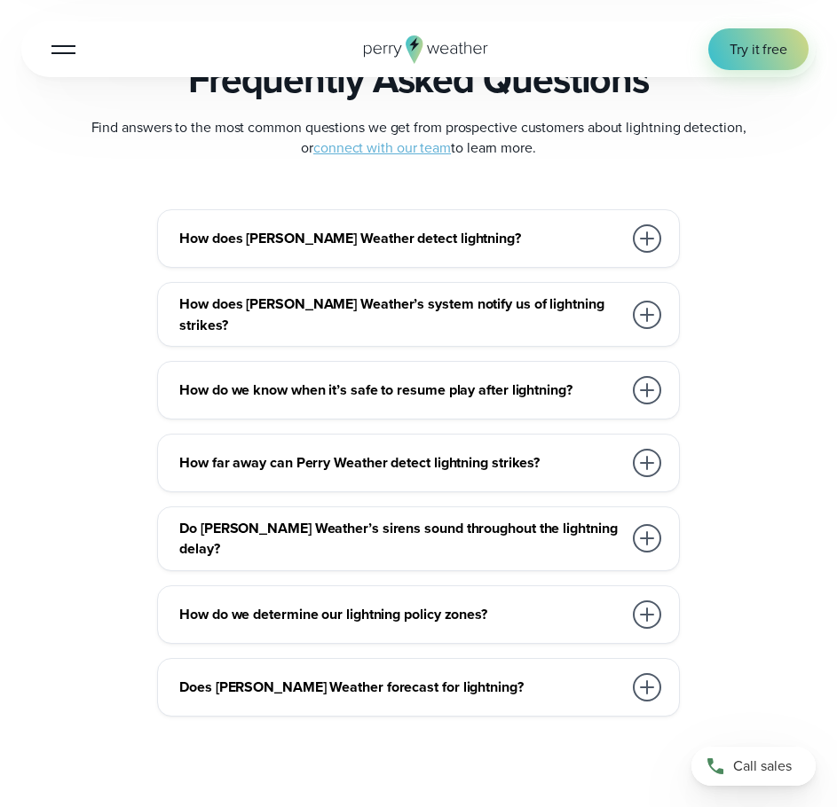
click at [651, 242] on div at bounding box center [647, 238] width 28 height 28
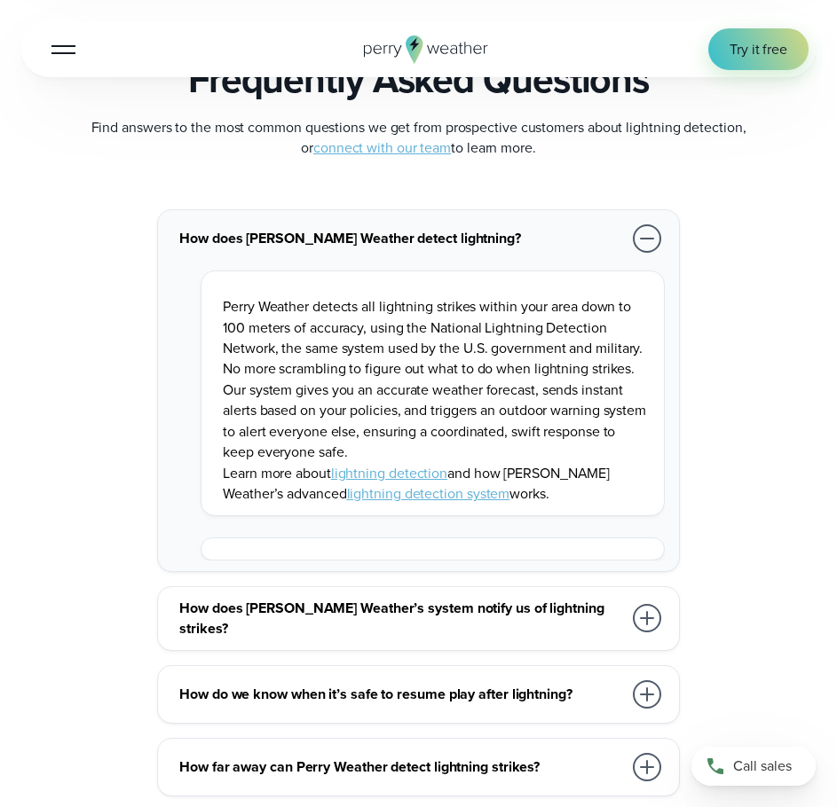
click at [428, 484] on link "lightning detection" at bounding box center [389, 473] width 116 height 20
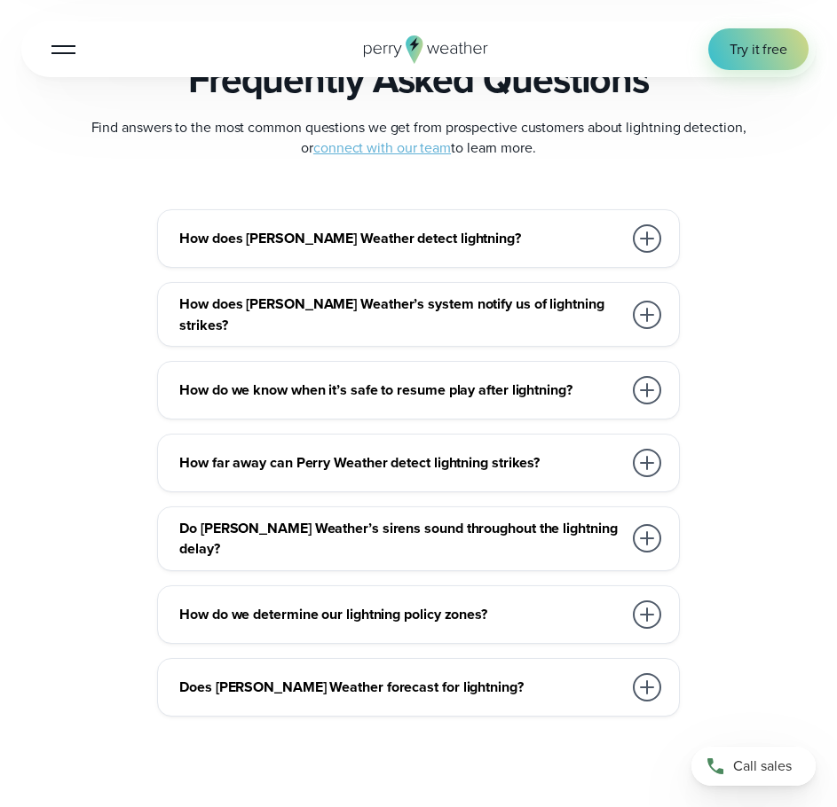
click at [509, 327] on h3 "How does [PERSON_NAME] Weather’s system notify us of lightning strikes?" at bounding box center [400, 315] width 443 height 42
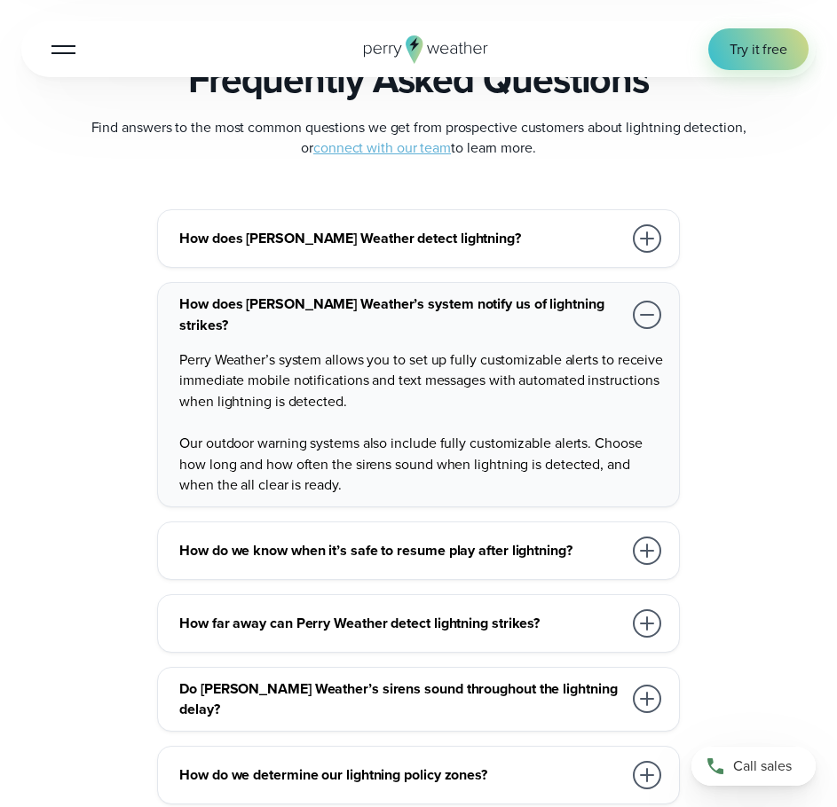
click at [574, 552] on h3 "How do we know when it’s safe to resume play after lightning?" at bounding box center [400, 550] width 443 height 20
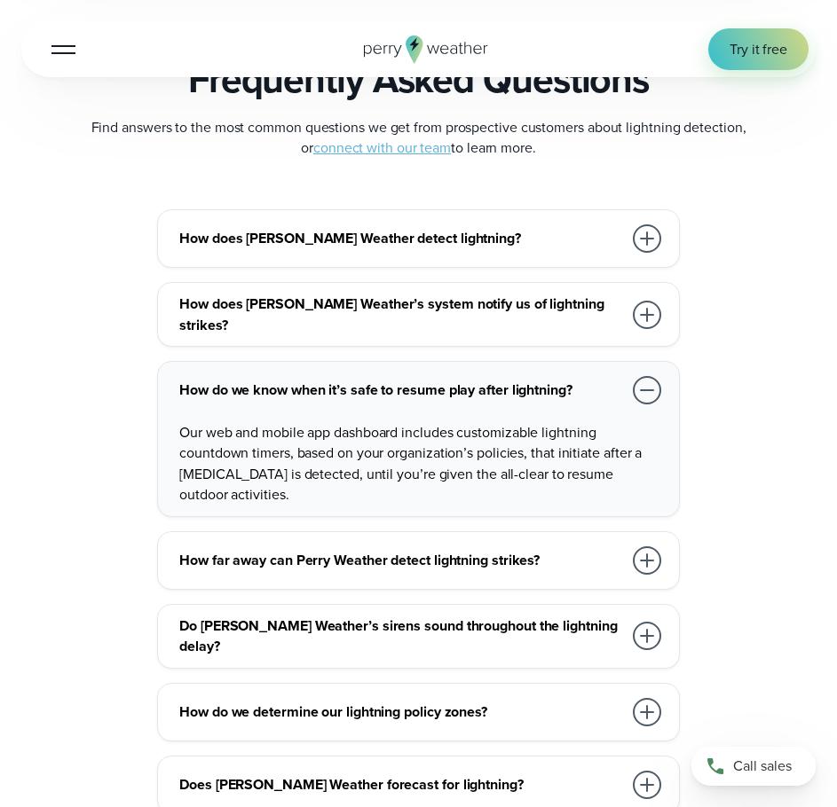
click at [520, 558] on h3 "How far away can Perry Weather detect lightning strikes?" at bounding box center [400, 560] width 443 height 20
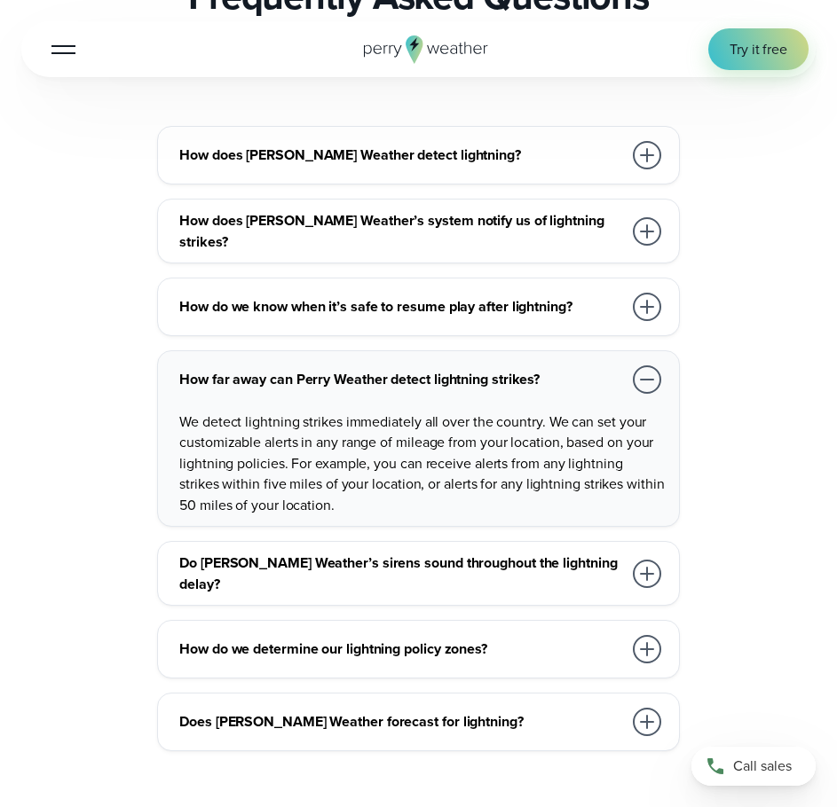
scroll to position [3727, 0]
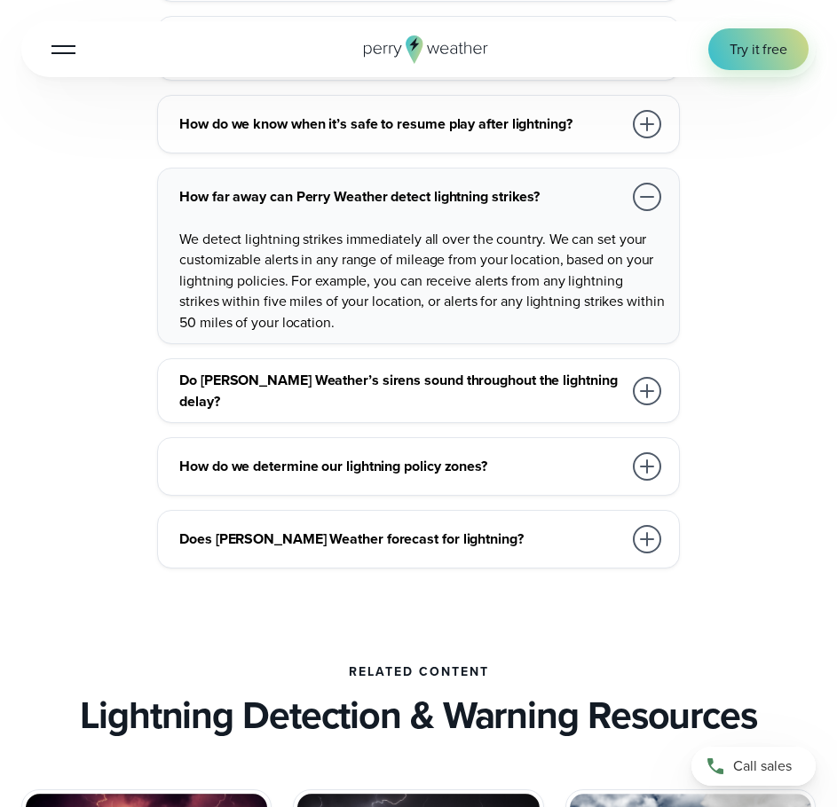
click at [586, 410] on div "Do Perry Weather’s sirens sound throughout the lightning delay?" at bounding box center [421, 391] width 485 height 42
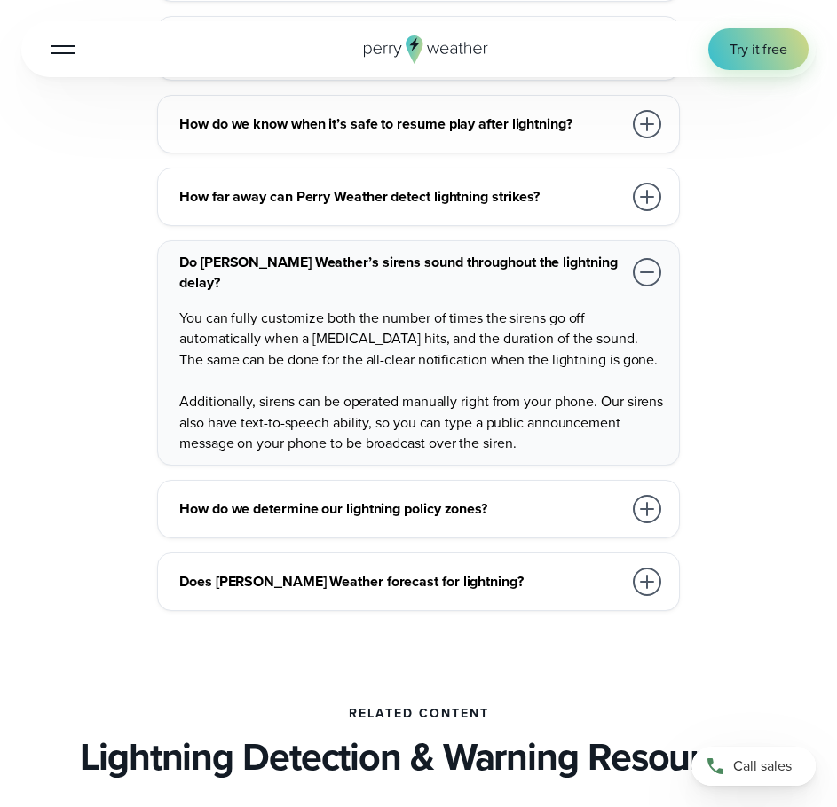
click at [506, 520] on div "How do we determine our lightning policy zones?" at bounding box center [421, 509] width 485 height 35
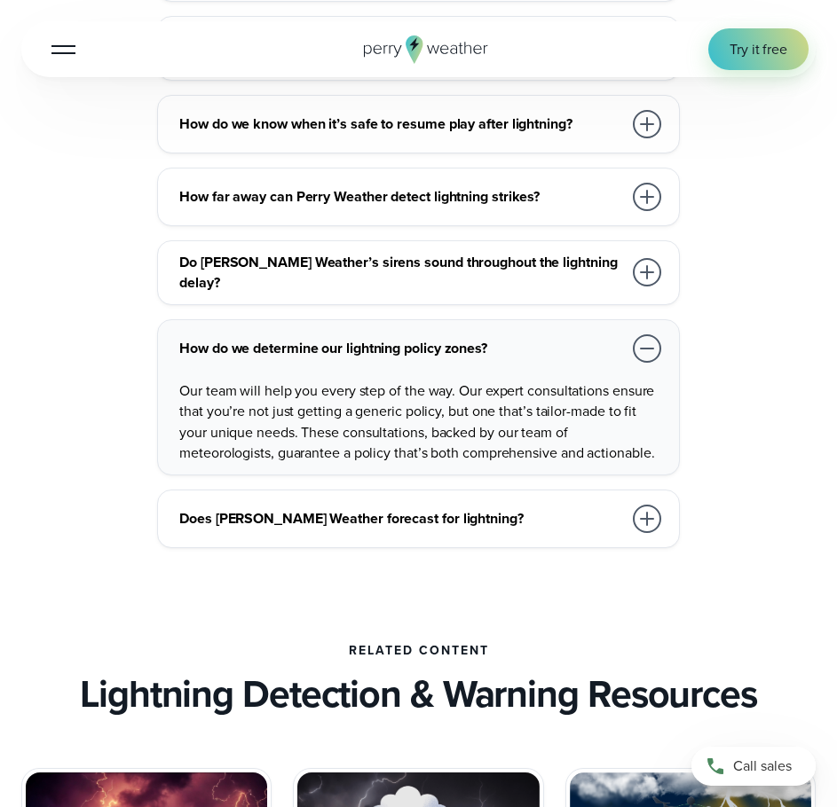
click at [546, 474] on div "How does Perry Weather detect lightning? Perry Weather detects all lightning st…" at bounding box center [418, 245] width 794 height 605
click at [537, 514] on h3 "Does Perry Weather forecast for lightning?" at bounding box center [400, 518] width 443 height 20
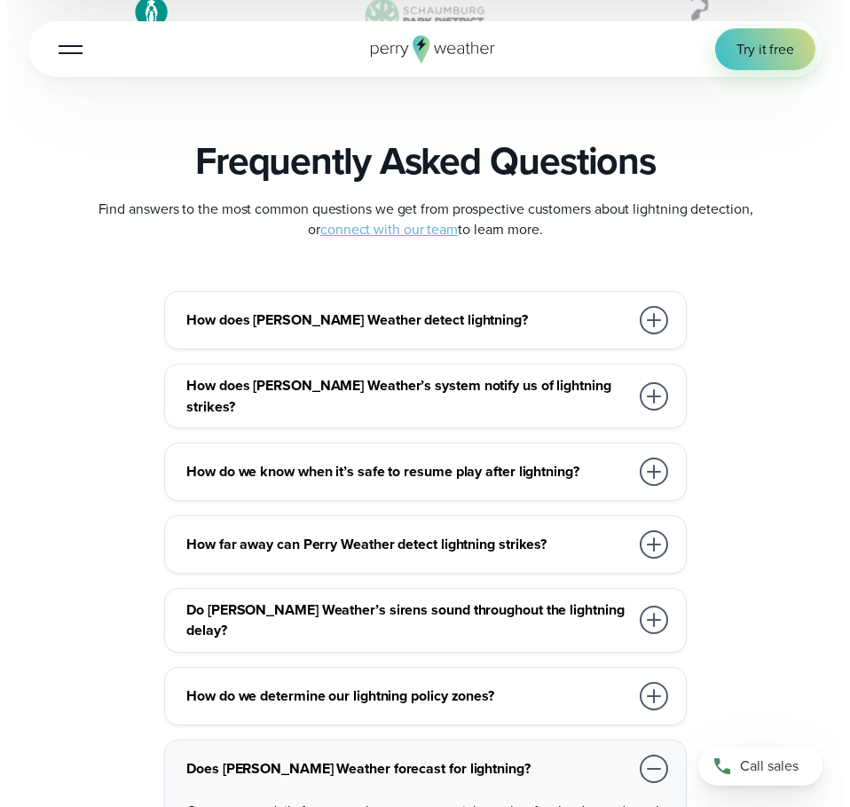
scroll to position [3105, 0]
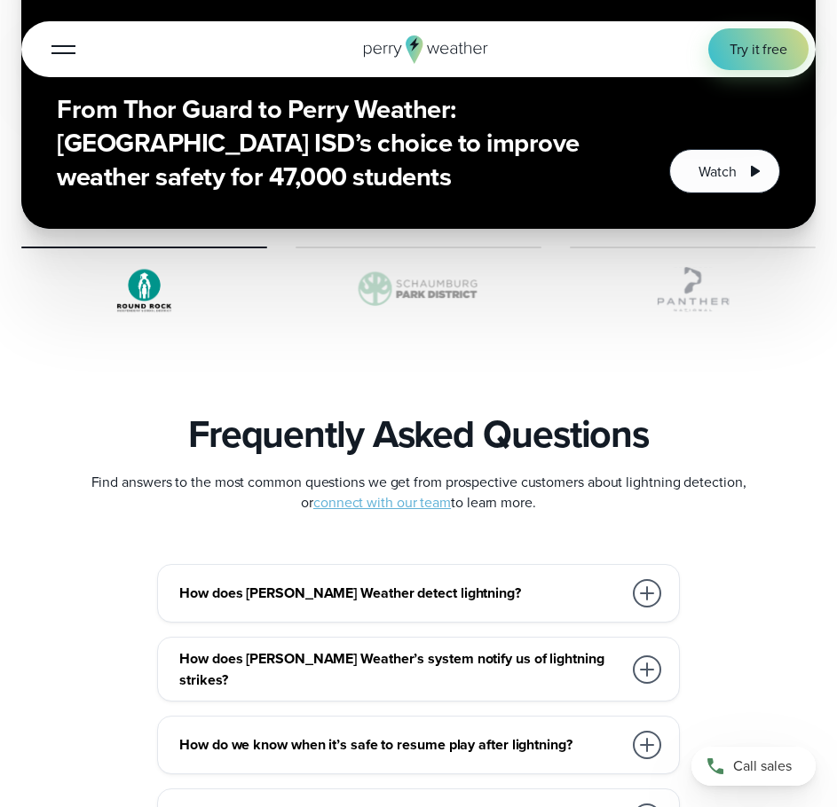
click at [54, 51] on div at bounding box center [63, 50] width 24 height 2
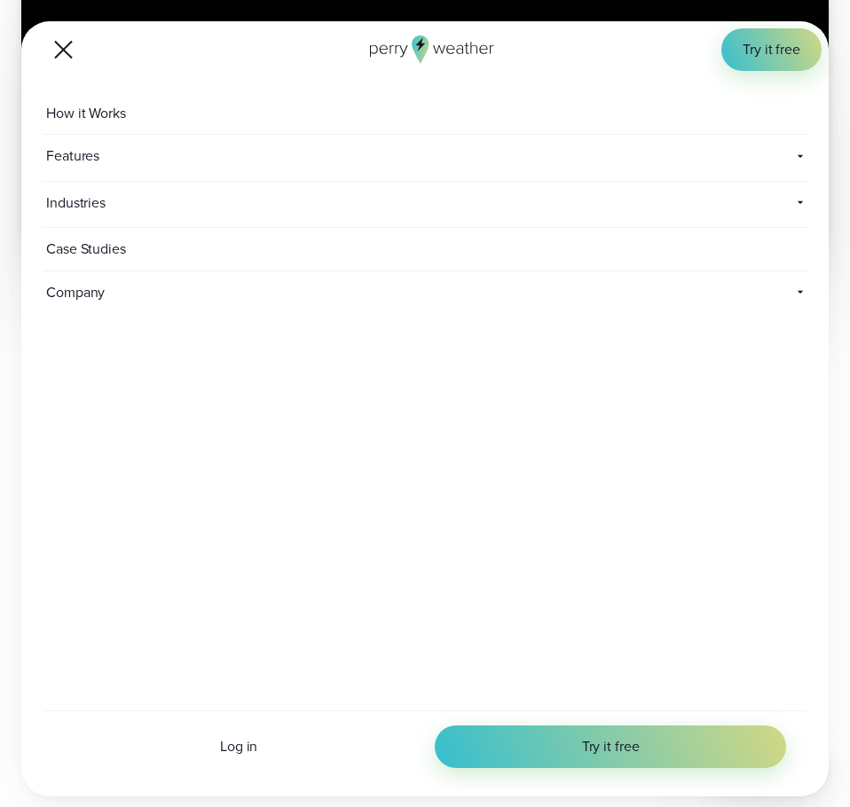
click at [118, 197] on span "Industries" at bounding box center [304, 203] width 523 height 43
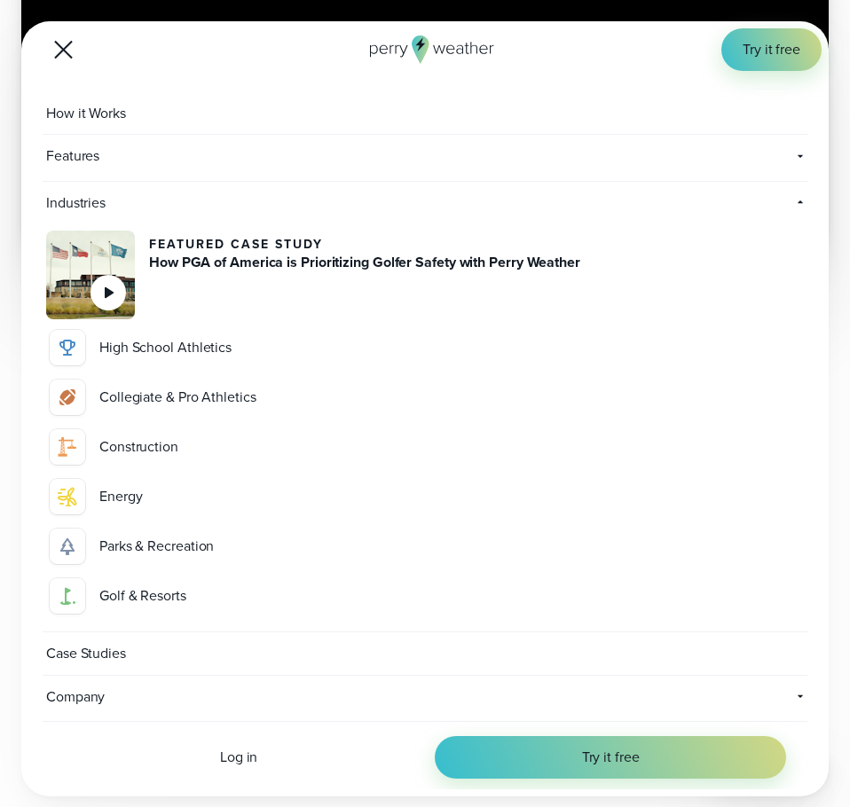
click at [122, 153] on span "Features" at bounding box center [194, 156] width 302 height 43
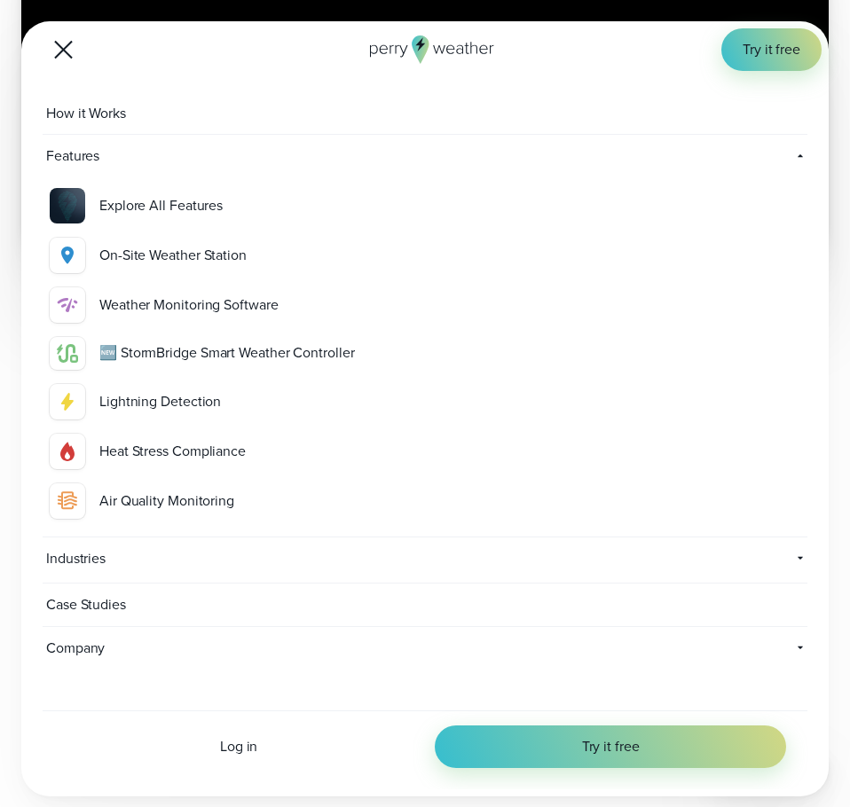
click at [174, 446] on div "Heat Stress Compliance" at bounding box center [449, 451] width 701 height 21
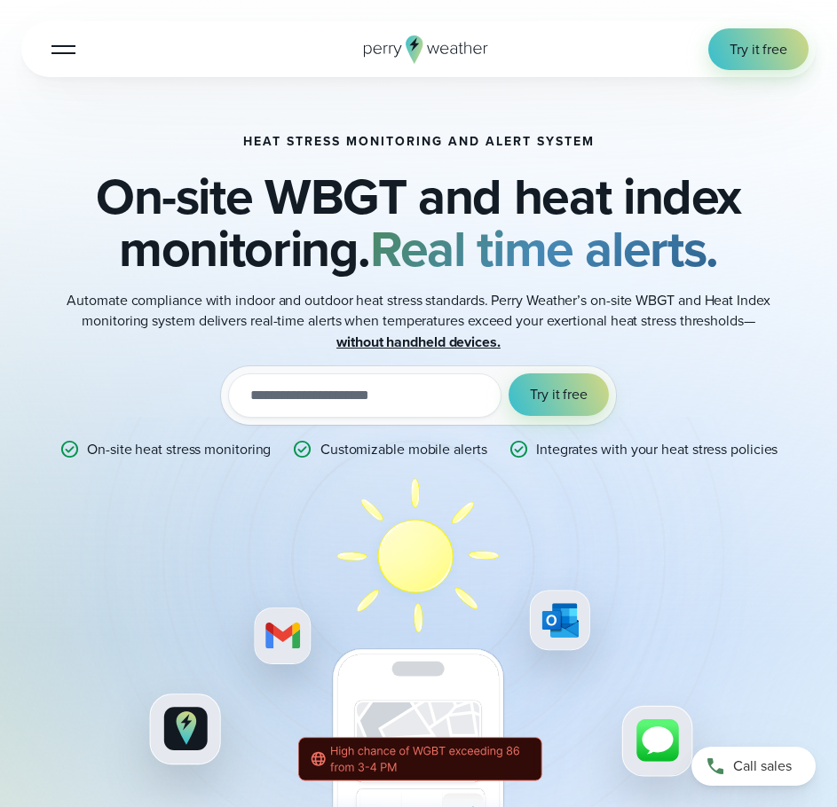
click at [74, 40] on button "Open Menu" at bounding box center [64, 49] width 42 height 42
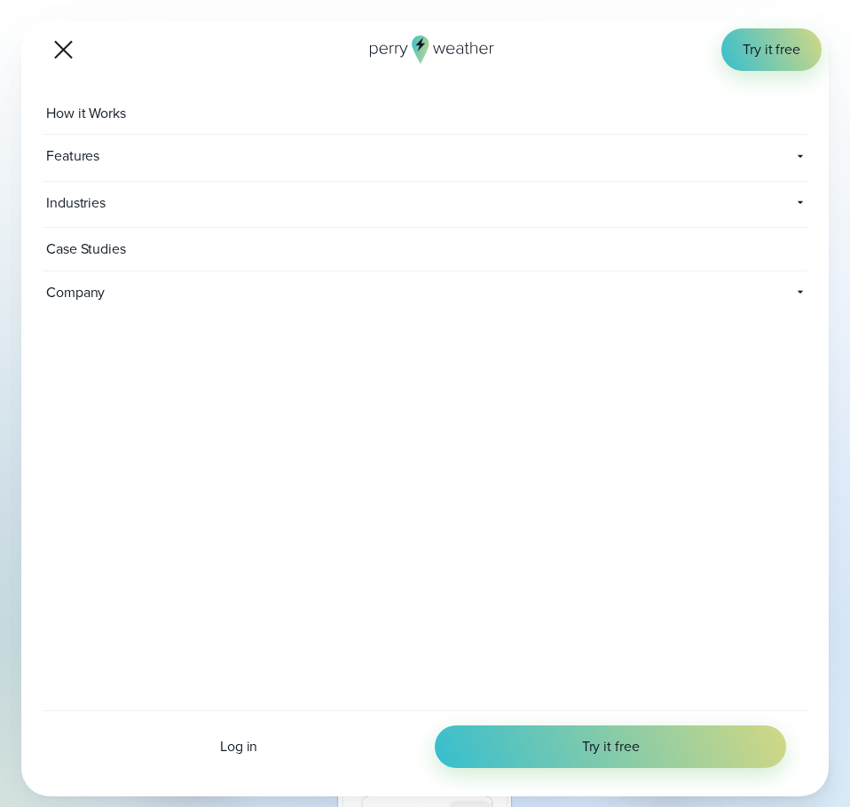
click at [126, 164] on span "Features" at bounding box center [194, 156] width 302 height 43
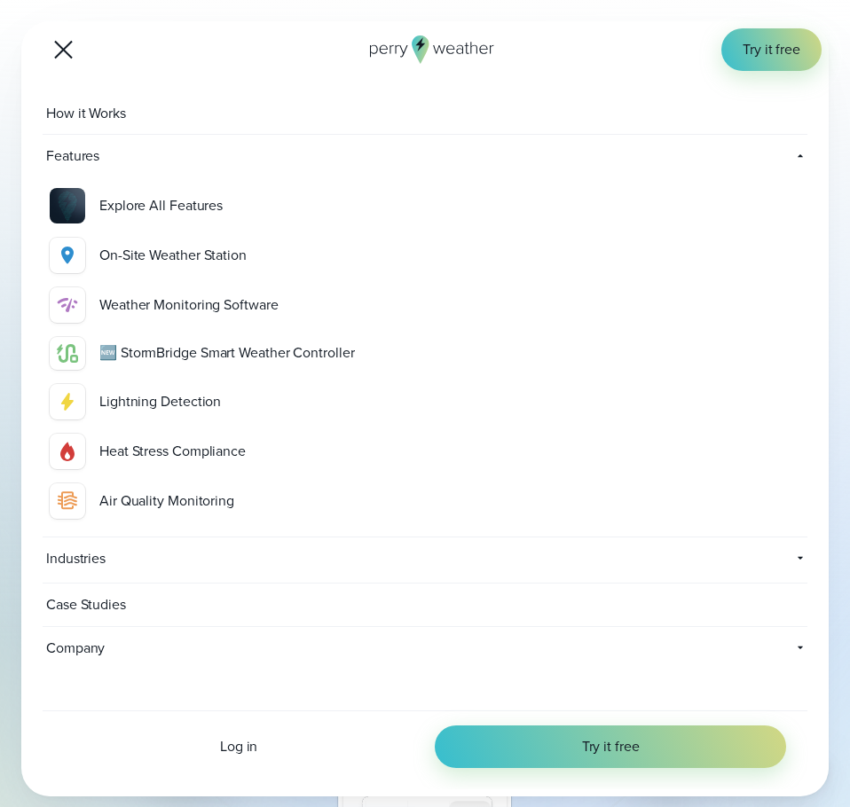
click at [60, 43] on button "Open Menu" at bounding box center [64, 49] width 42 height 42
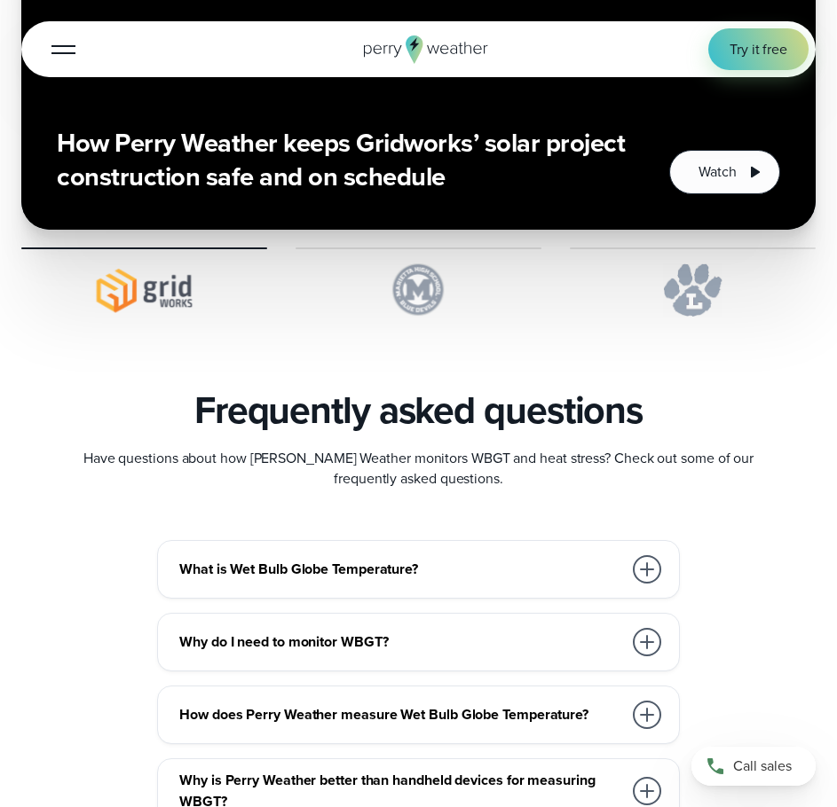
scroll to position [4969, 0]
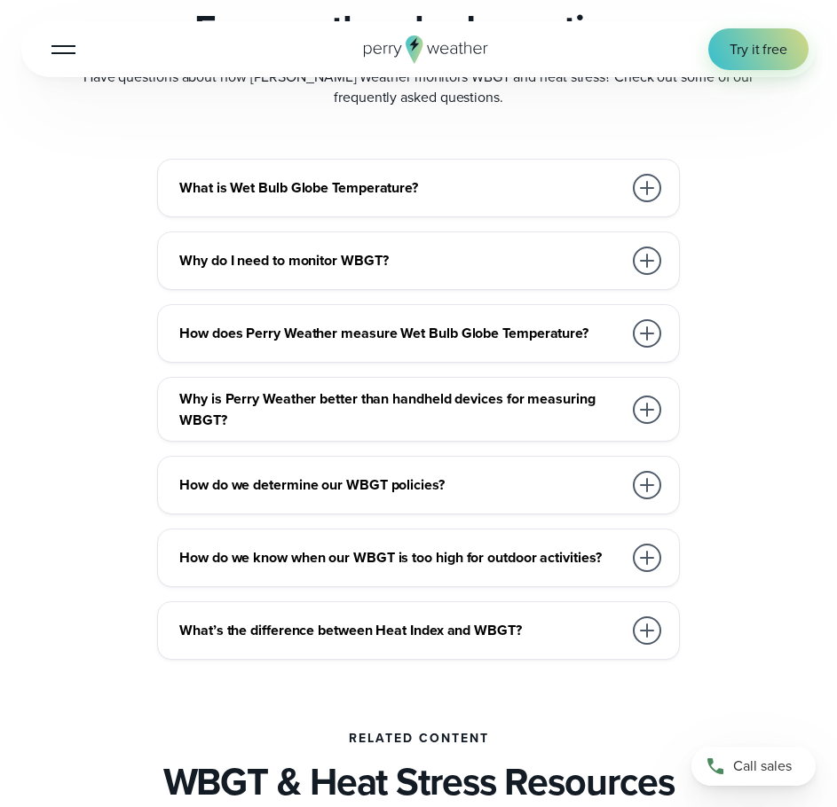
click at [513, 189] on div "What is Wet Bulb Globe Temperature?" at bounding box center [421, 187] width 485 height 35
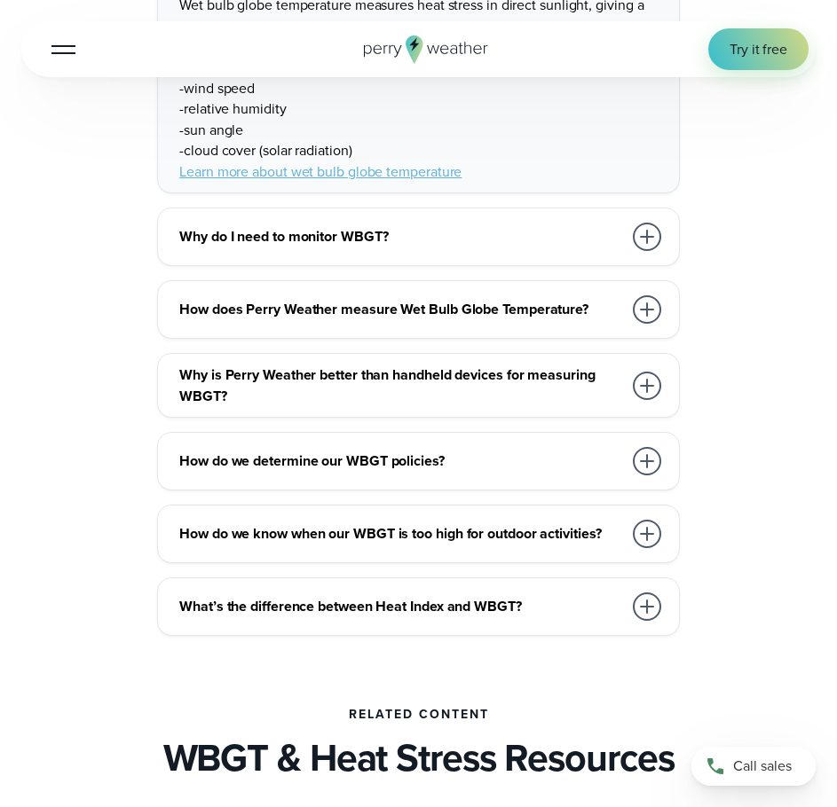
scroll to position [5235, 0]
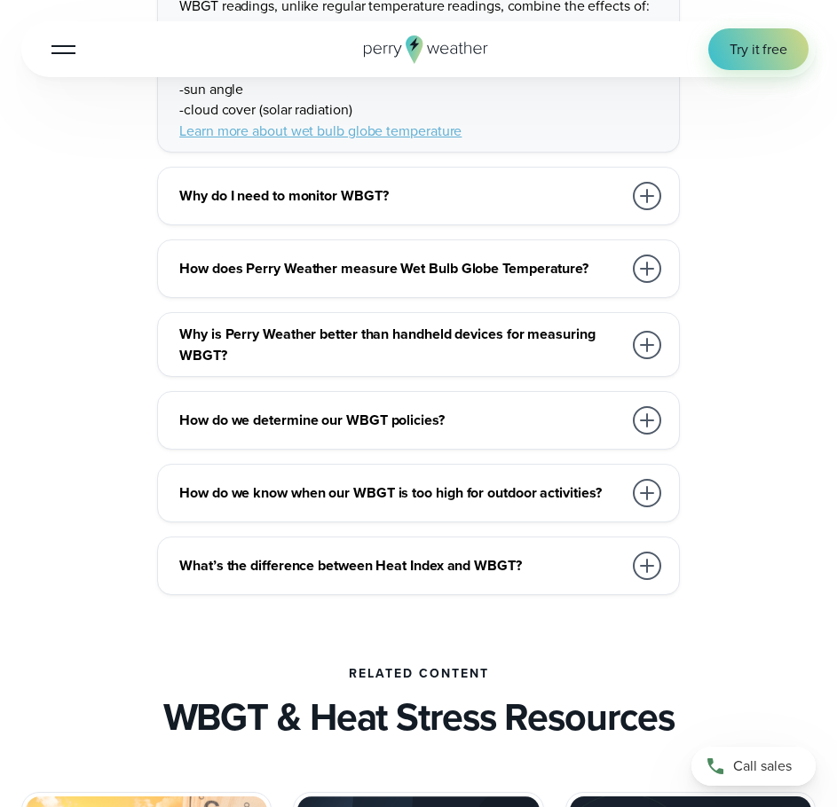
click at [470, 199] on h3 "Why do I need to monitor WBGT?" at bounding box center [400, 195] width 443 height 20
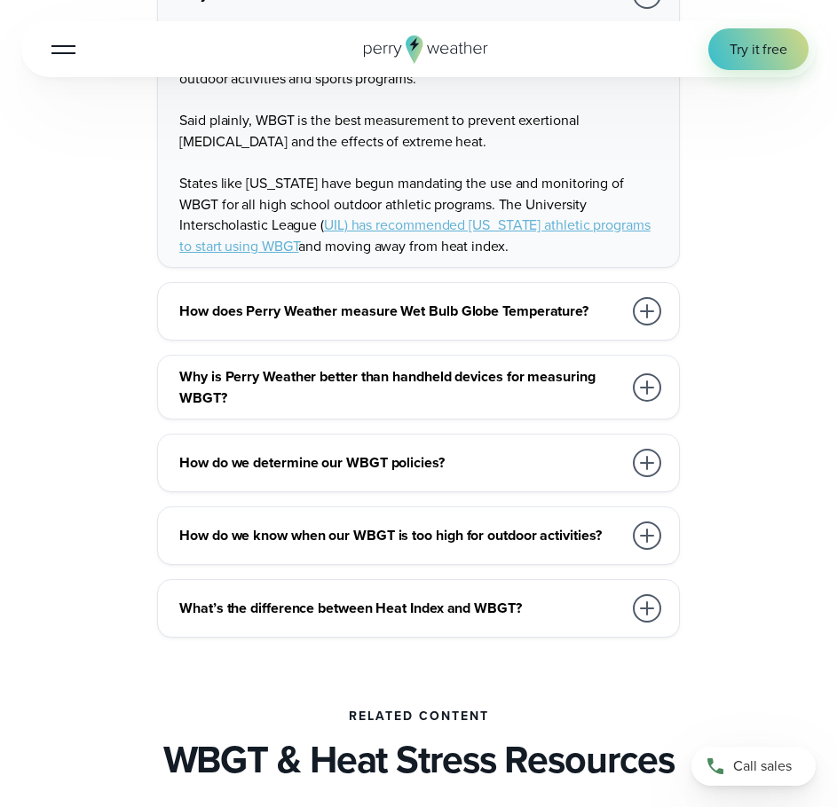
click at [528, 329] on div "How does Perry Weather measure Wet Bulb Globe Temperature?" at bounding box center [421, 311] width 485 height 35
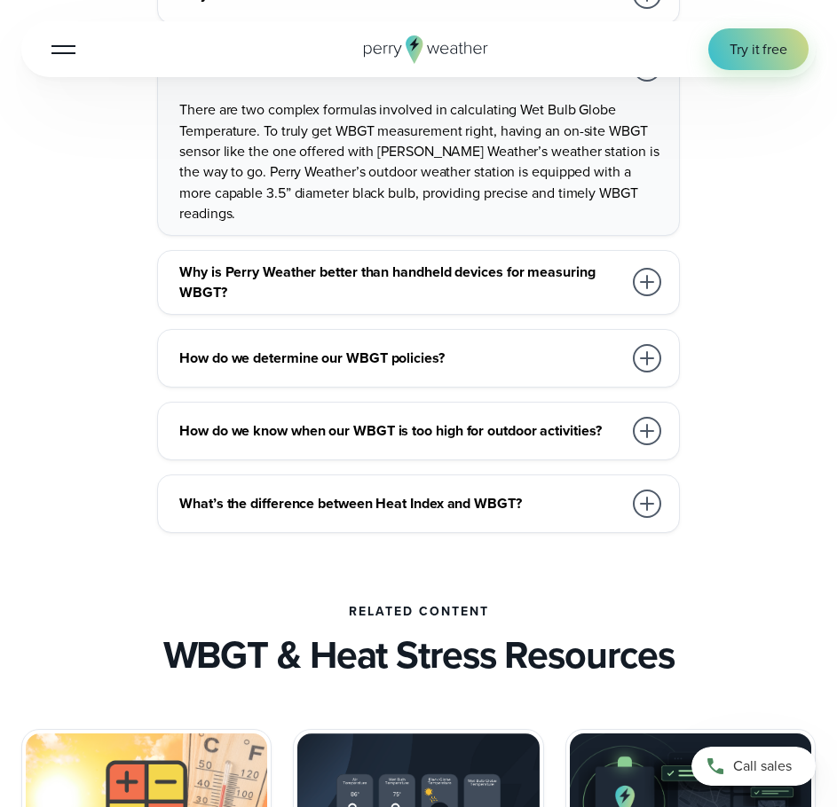
click at [572, 282] on h3 "Why is Perry Weather better than handheld devices for measuring WBGT?" at bounding box center [400, 283] width 443 height 42
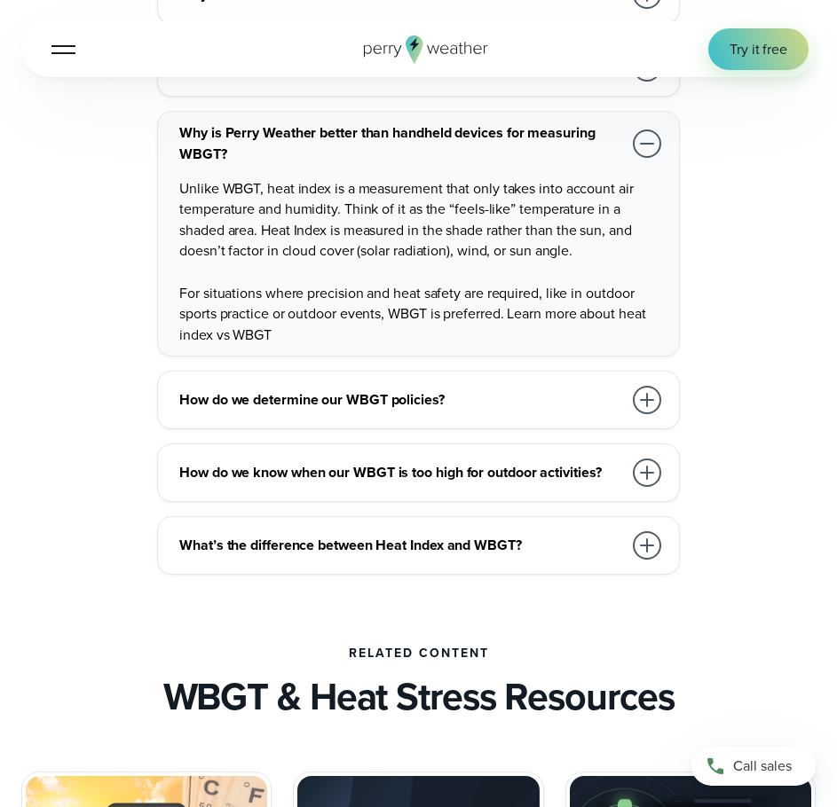
click at [562, 410] on h3 "How do we determine our WBGT policies?" at bounding box center [400, 400] width 443 height 20
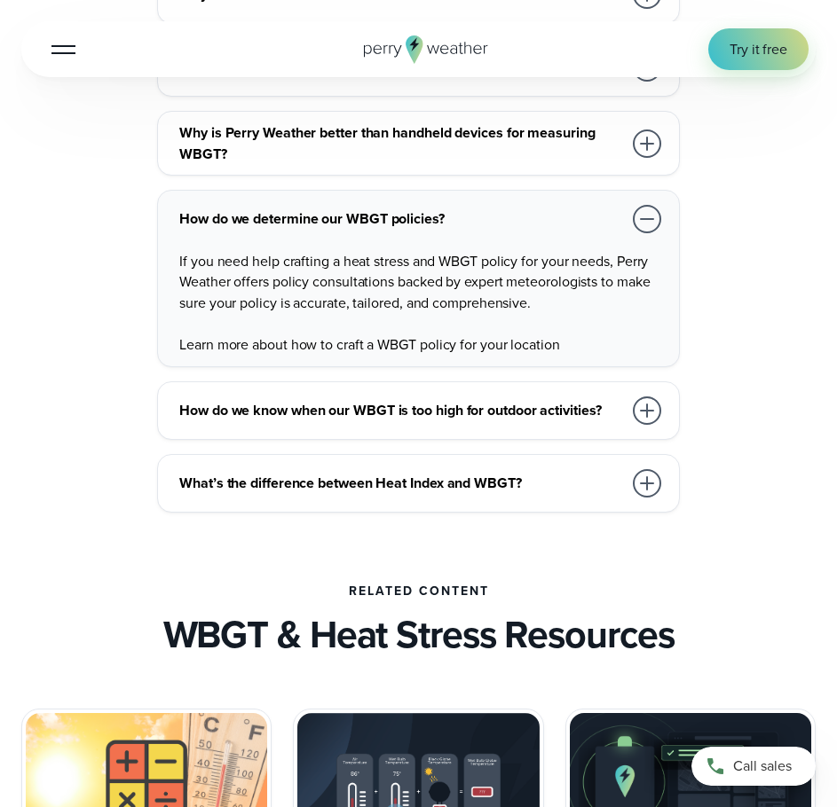
click at [572, 421] on h3 "How do we know when our WBGT is too high for outdoor activities?" at bounding box center [400, 410] width 443 height 20
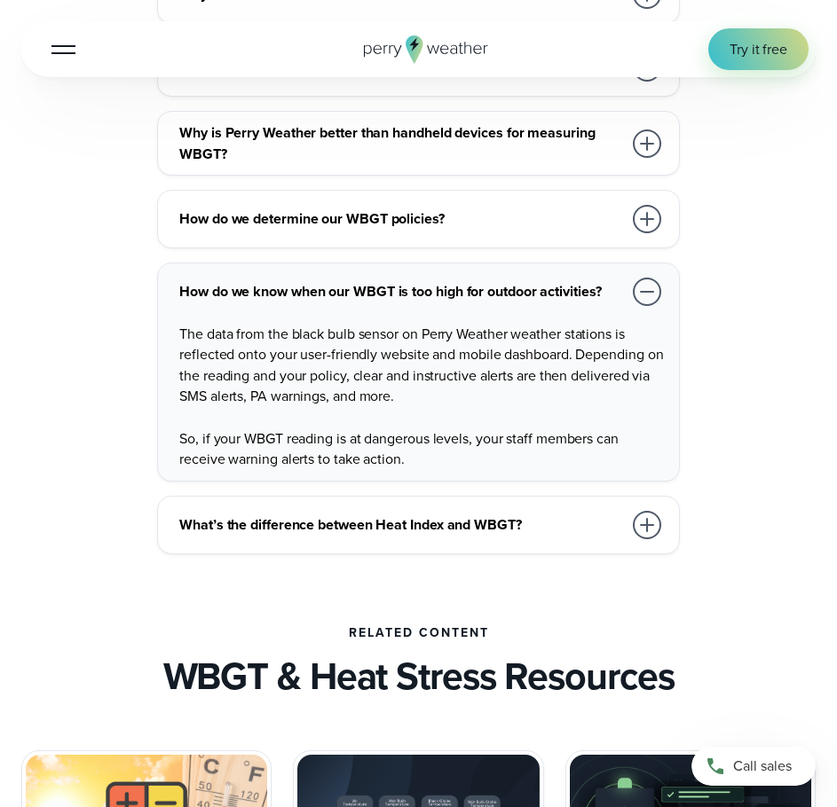
click at [559, 525] on div "What’s the difference between Heat Index and WBGT?" at bounding box center [421, 525] width 485 height 35
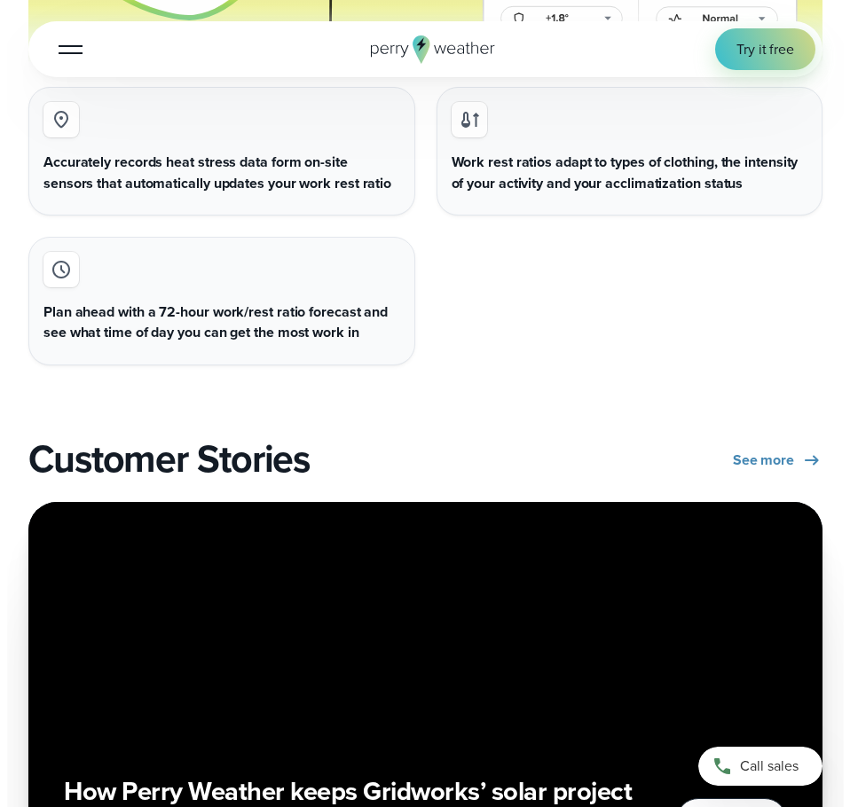
scroll to position [3727, 0]
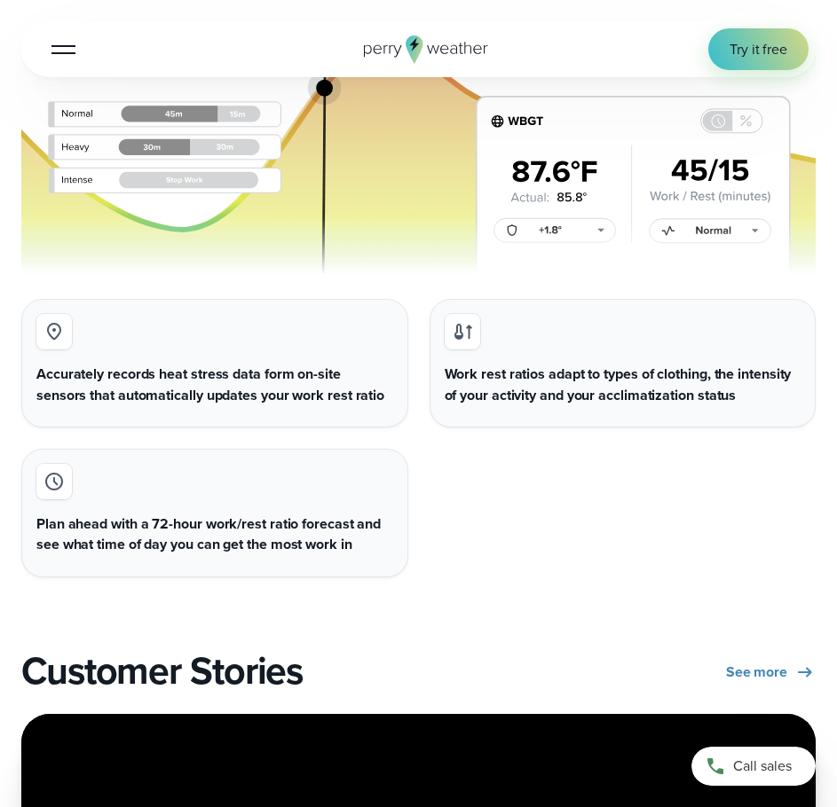
click at [67, 55] on button "Open Menu" at bounding box center [64, 49] width 42 height 42
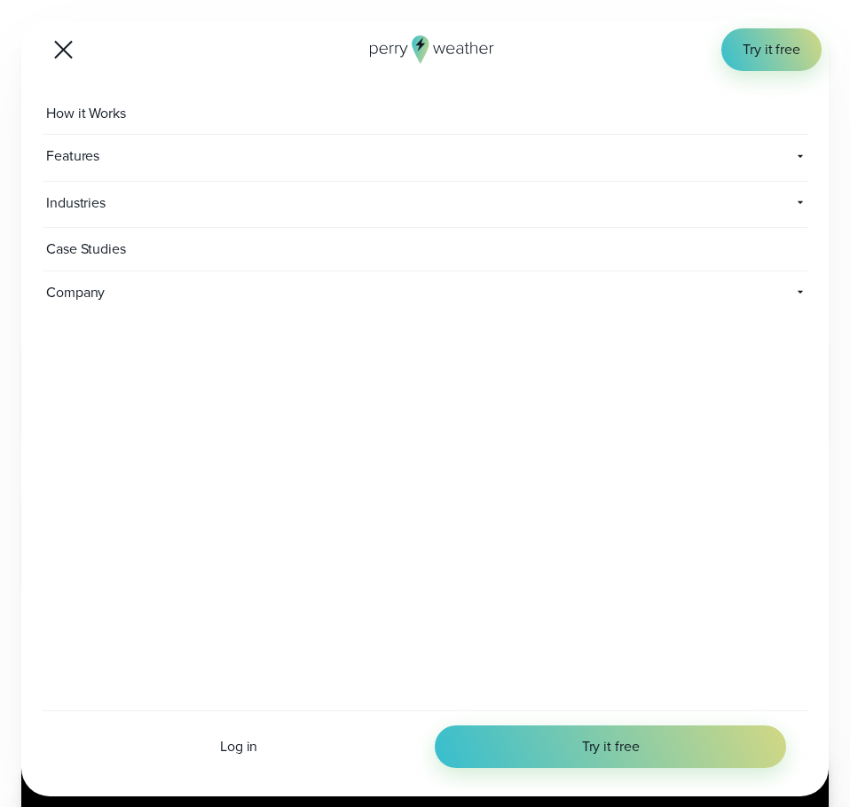
click at [134, 161] on span "Features" at bounding box center [194, 156] width 302 height 43
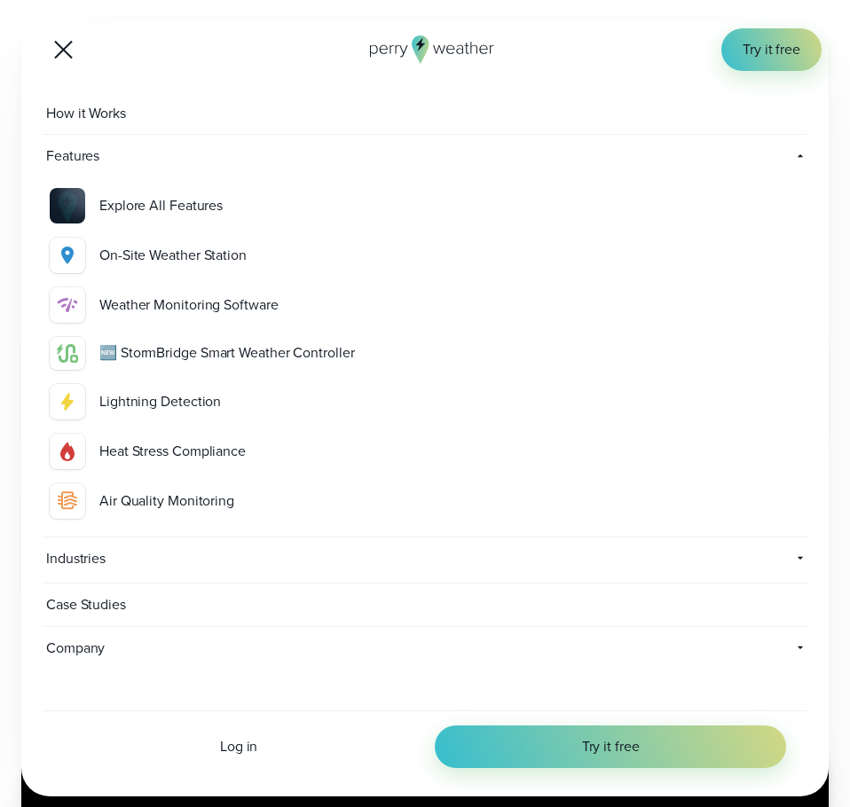
click at [214, 512] on link "Air Quality Monitoring Know when the air is safe, and when it's not, right from…" at bounding box center [425, 501] width 765 height 50
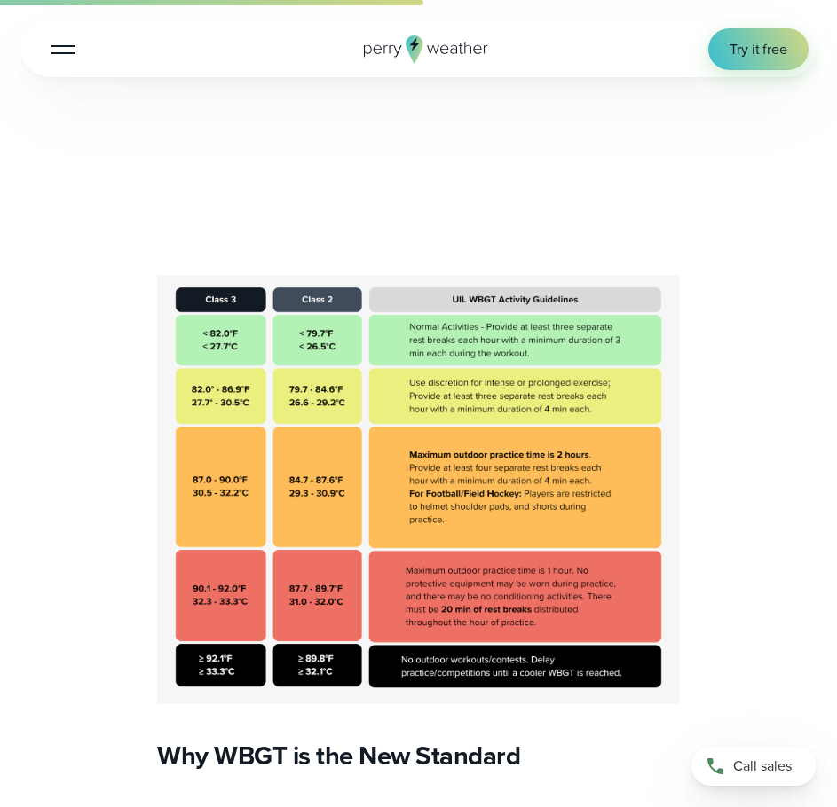
scroll to position [2662, 0]
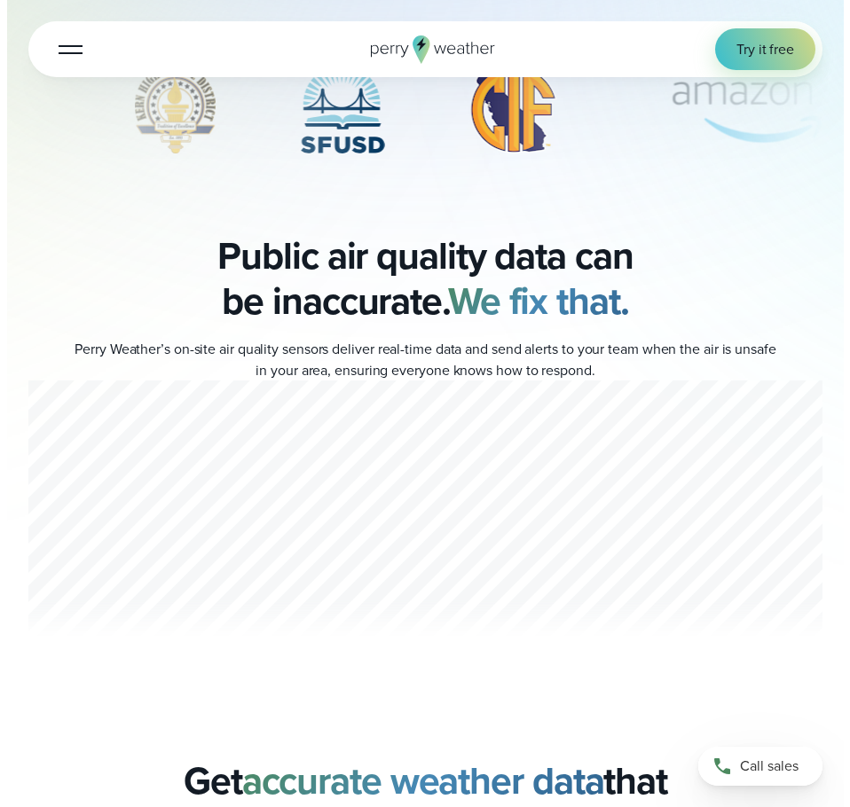
scroll to position [799, 0]
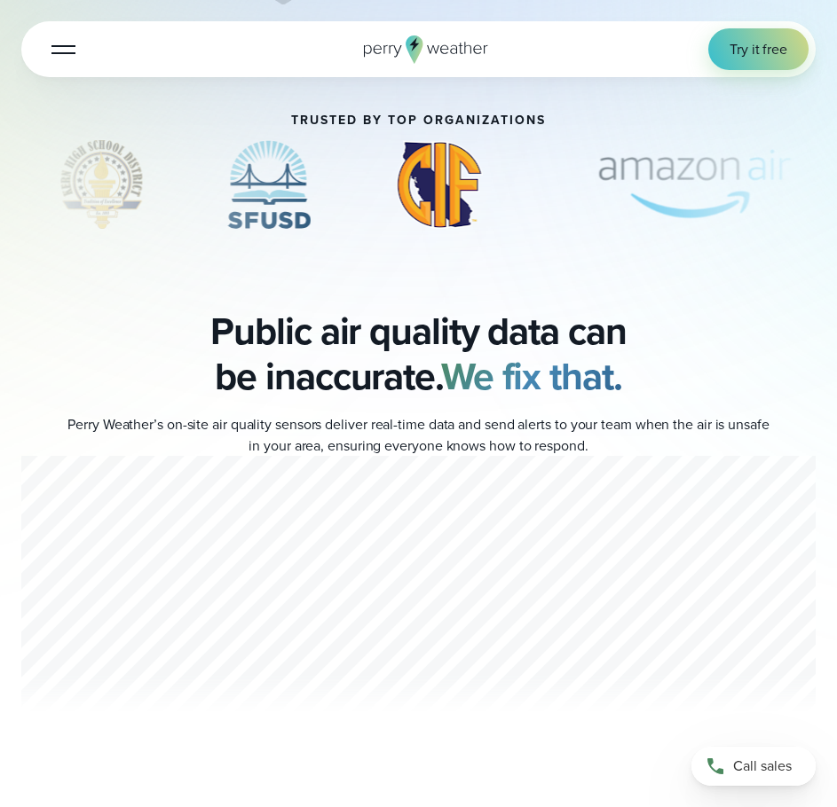
click at [54, 47] on button "Open Menu" at bounding box center [64, 49] width 42 height 42
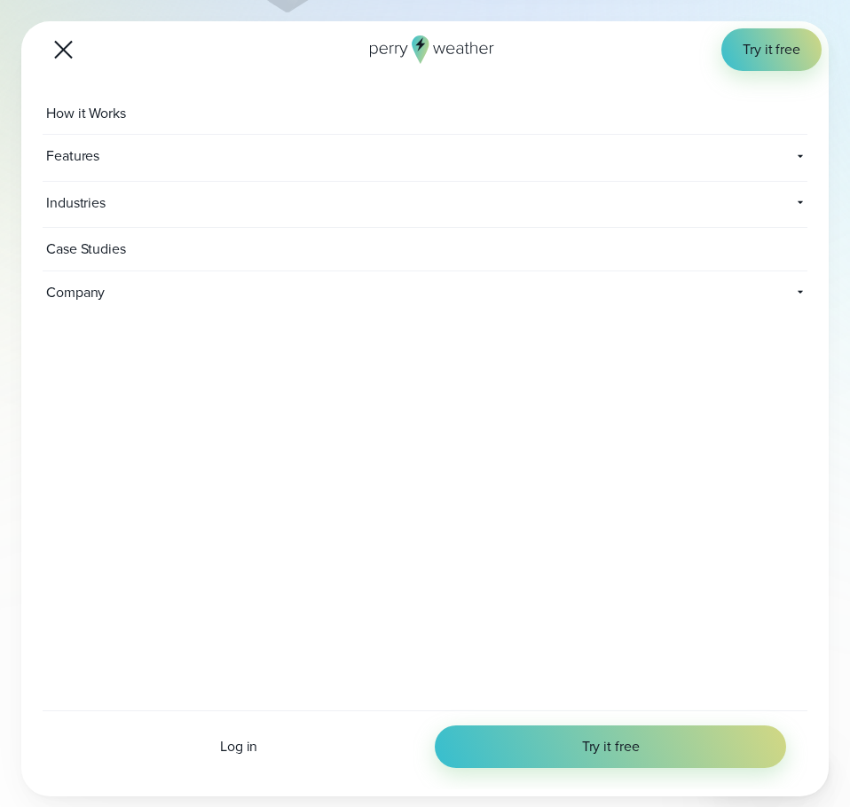
click at [114, 169] on span "Features" at bounding box center [194, 156] width 302 height 43
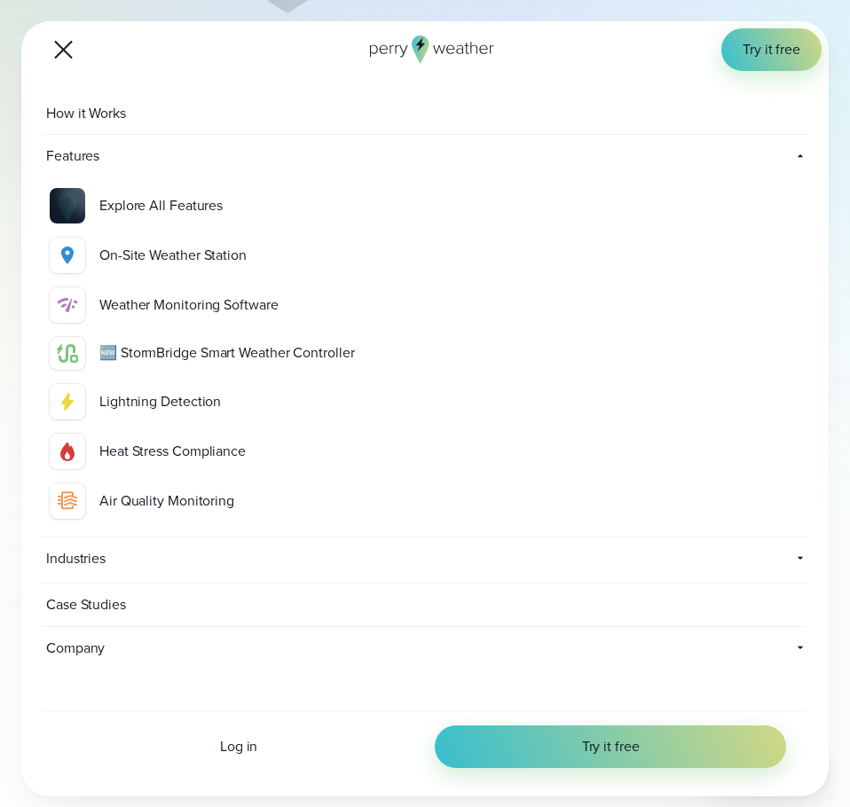
click at [146, 563] on span "Industries" at bounding box center [304, 559] width 523 height 43
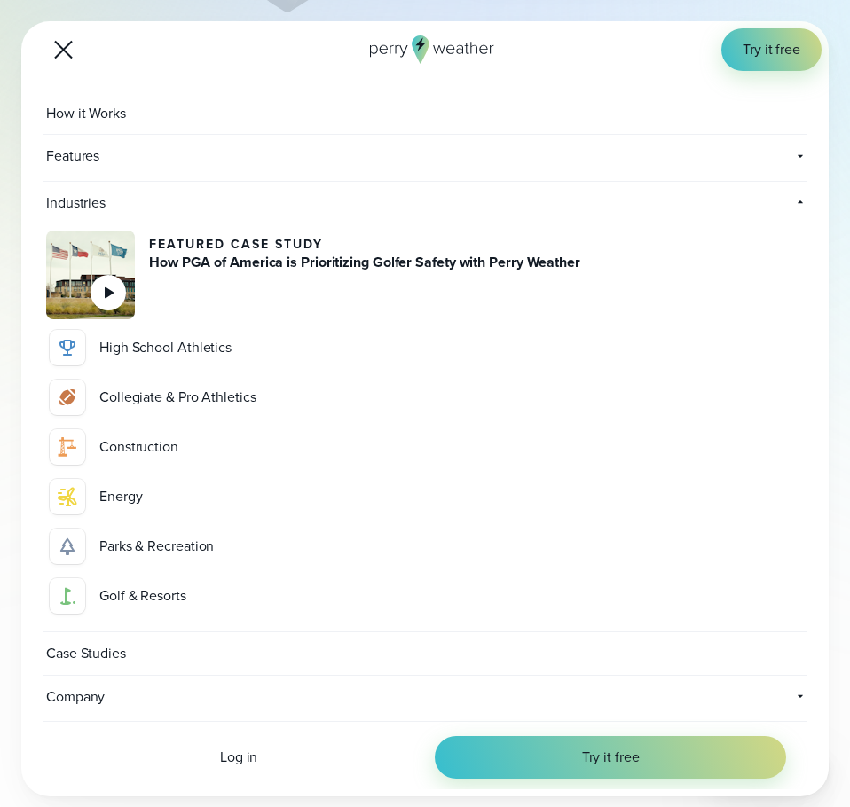
click at [116, 657] on span "Case Studies" at bounding box center [88, 654] width 91 height 43
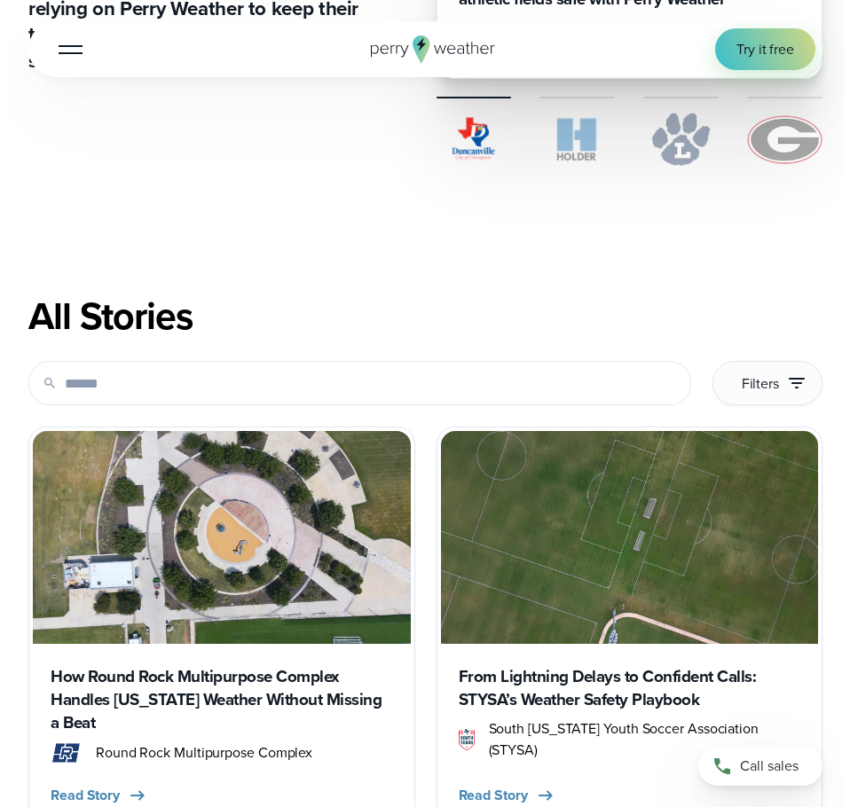
scroll to position [710, 0]
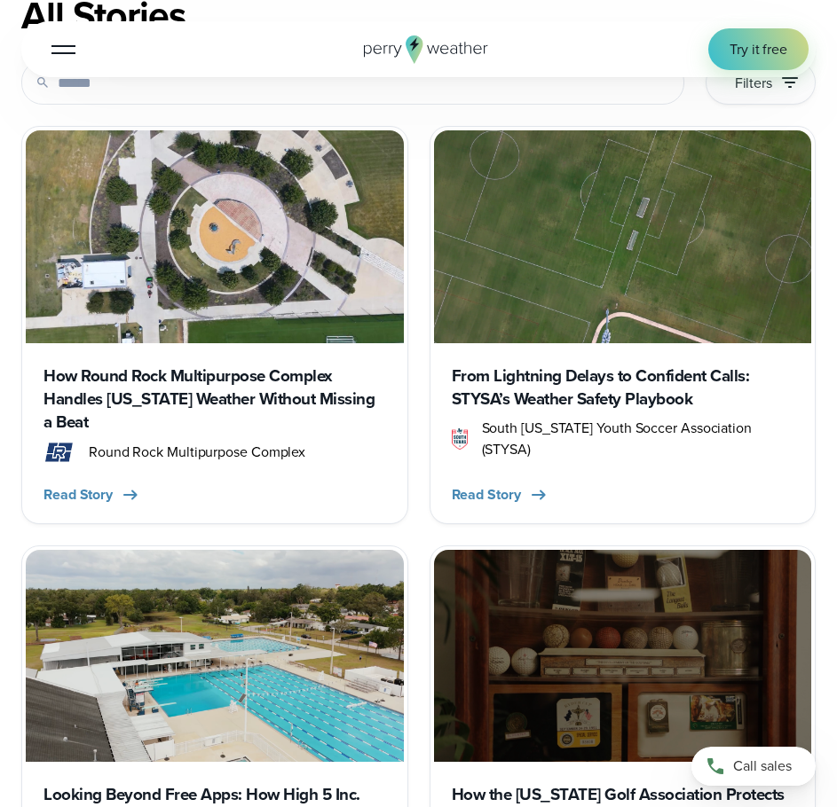
click at [55, 49] on div at bounding box center [63, 50] width 24 height 2
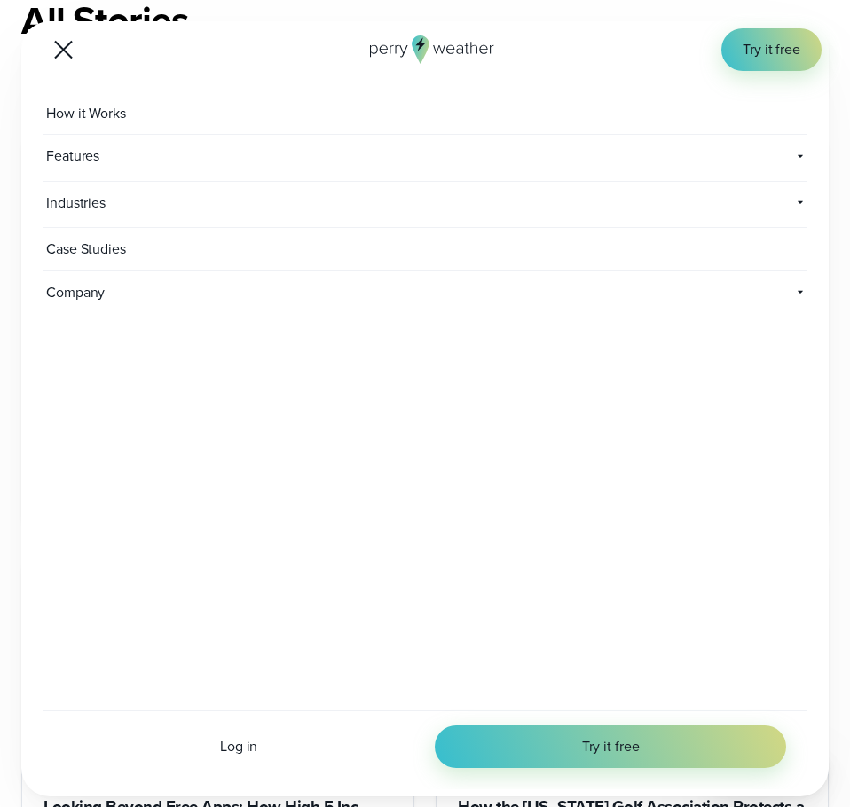
click at [100, 286] on span "Company" at bounding box center [129, 293] width 173 height 43
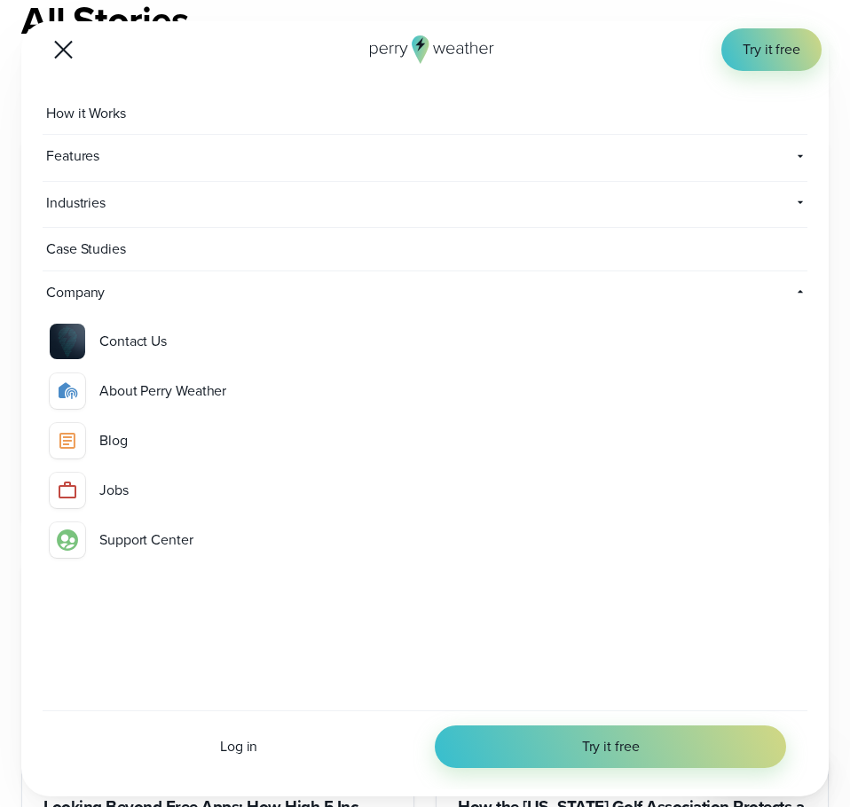
click at [110, 440] on div "Blog" at bounding box center [449, 440] width 701 height 21
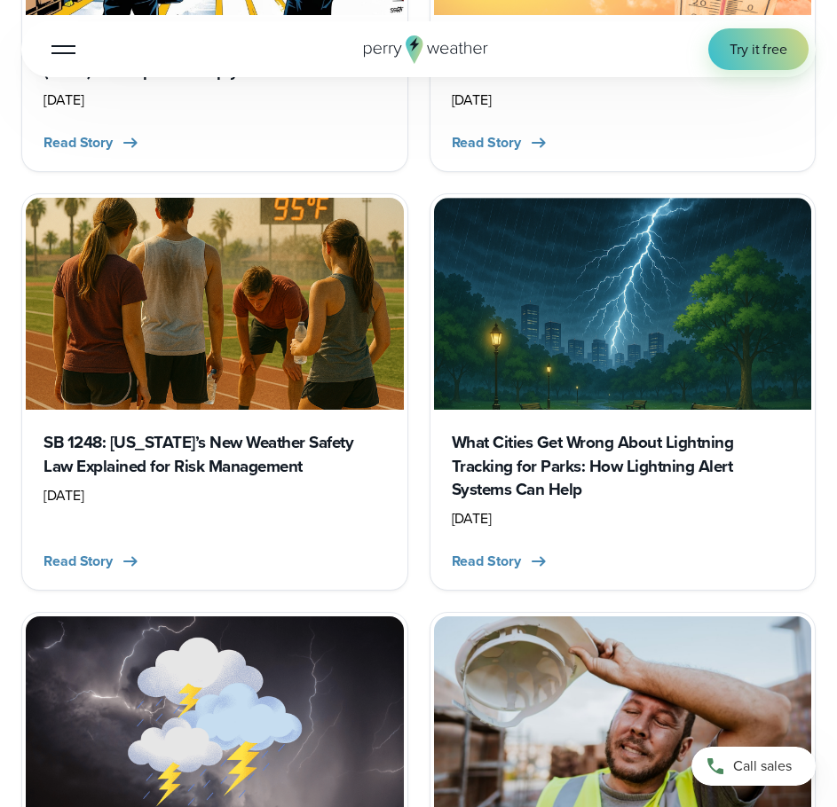
scroll to position [1863, 0]
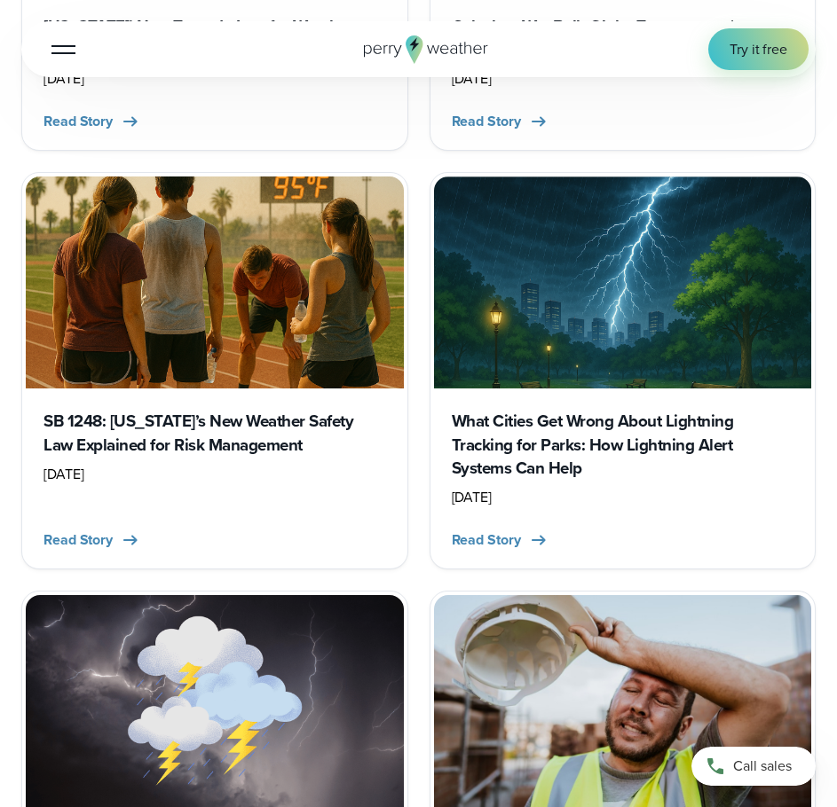
click at [311, 421] on h3 "SB 1248: California’s New Weather Safety Law Explained for Risk Management" at bounding box center [214, 433] width 342 height 47
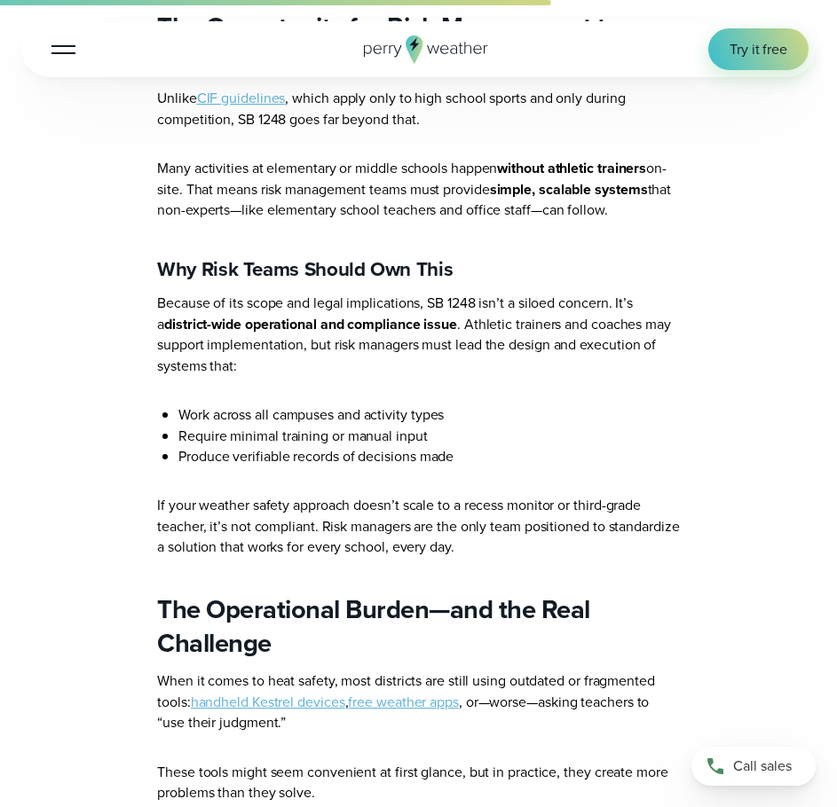
scroll to position [2751, 0]
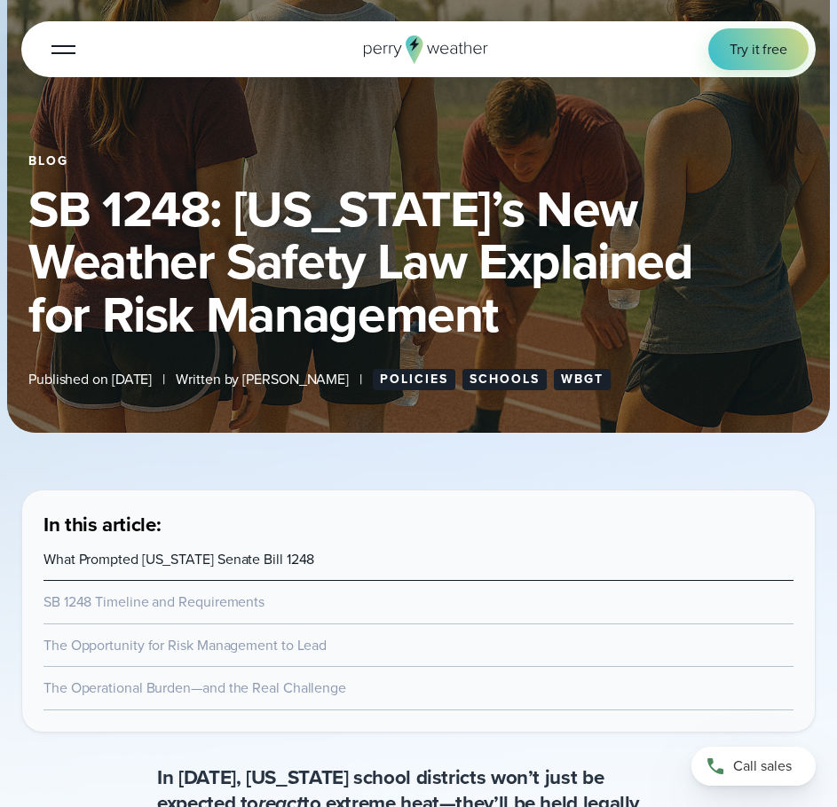
click at [248, 637] on link "The Opportunity for Risk Management to Lead" at bounding box center [184, 645] width 283 height 20
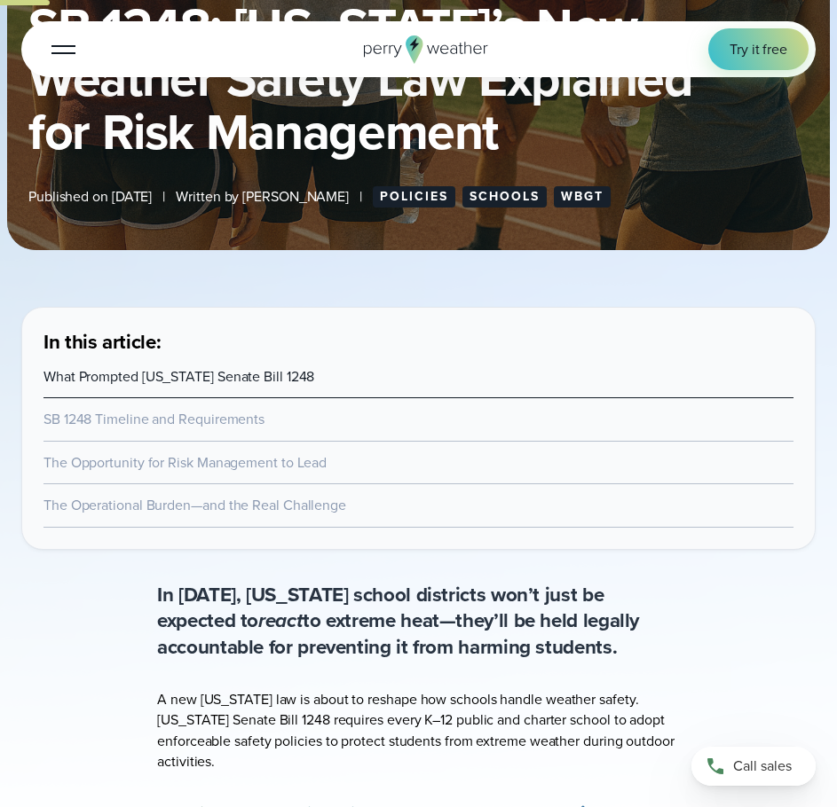
scroll to position [359, 0]
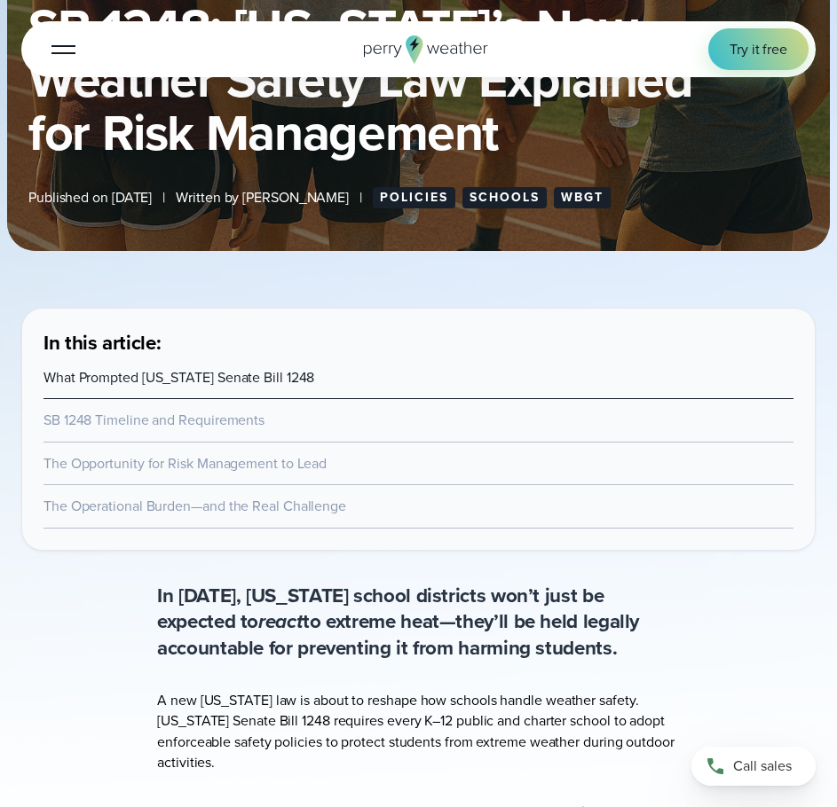
click at [226, 421] on link "SB 1248 Timeline and Requirements" at bounding box center [153, 420] width 221 height 20
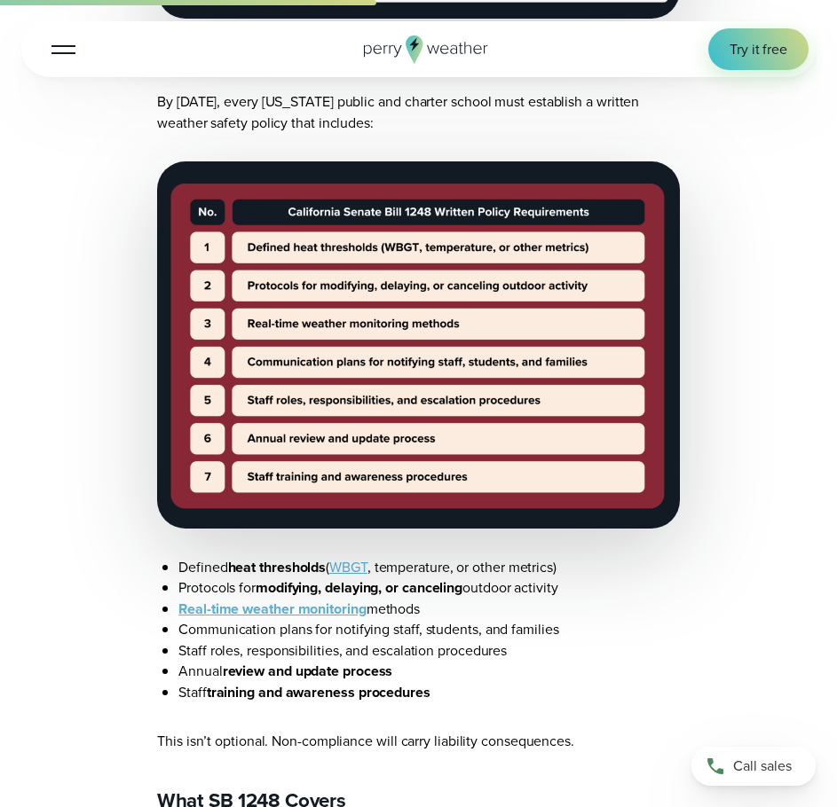
scroll to position [2573, 0]
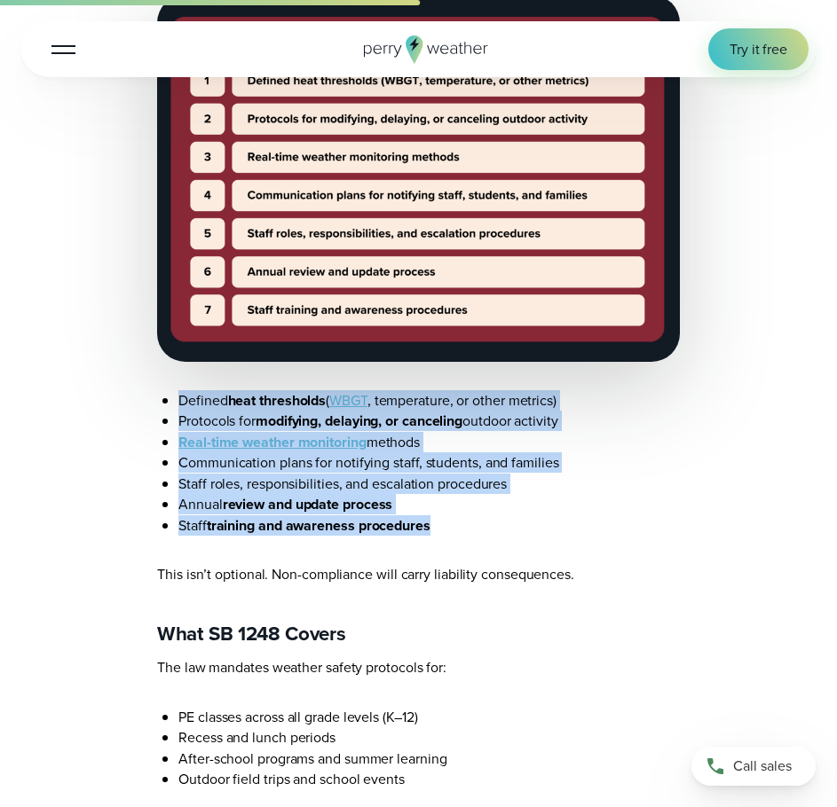
drag, startPoint x: 178, startPoint y: 406, endPoint x: 477, endPoint y: 526, distance: 322.1
click at [477, 526] on ul "Defined heat thresholds ( WBGT , temperature, or other metrics) Protocols for m…" at bounding box center [418, 463] width 523 height 146
copy ul "Defined heat thresholds ( WBGT , temperature, or other metrics) Protocols for m…"
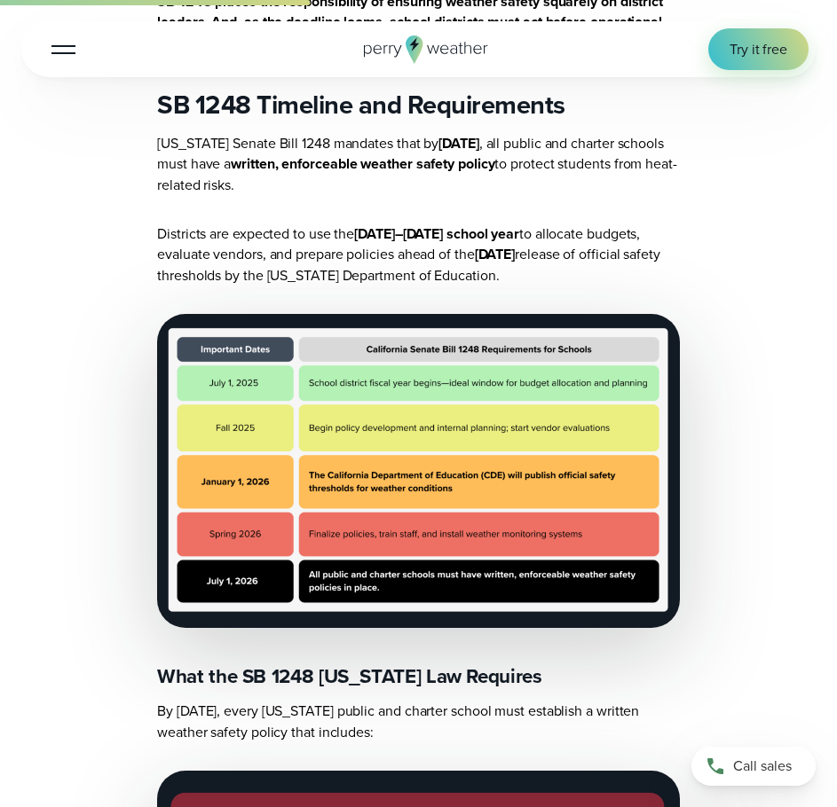
scroll to position [1597, 0]
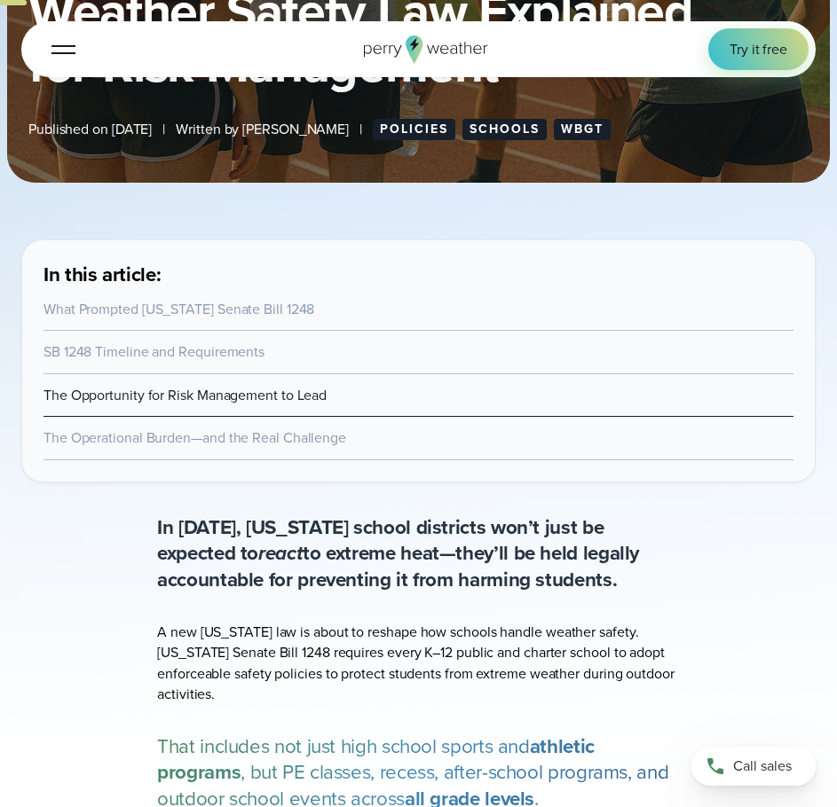
scroll to position [177, 0]
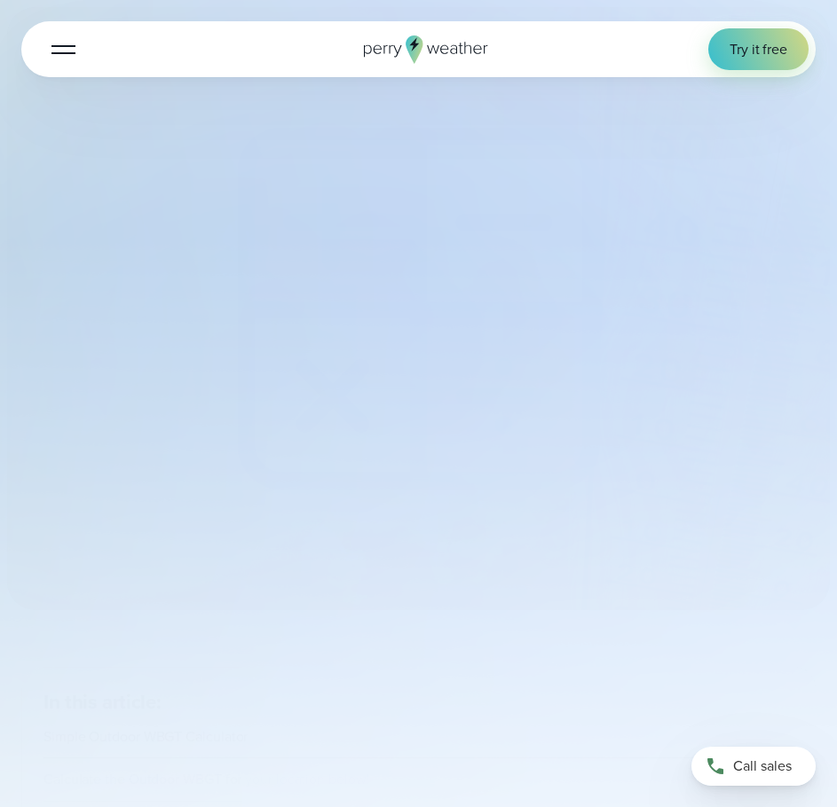
select select "***"
type input "*******"
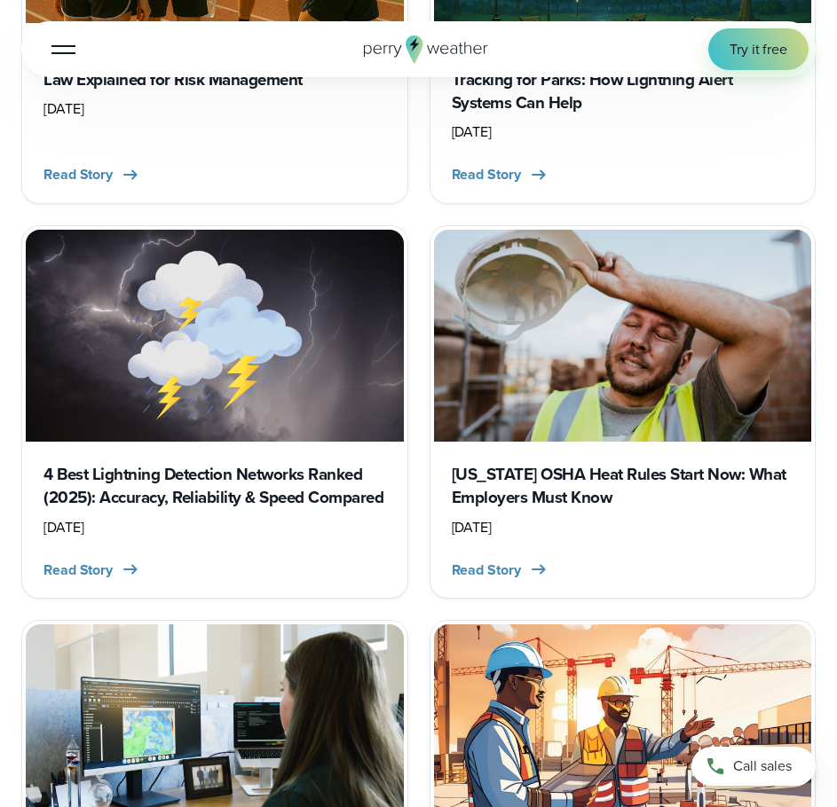
scroll to position [2218, 0]
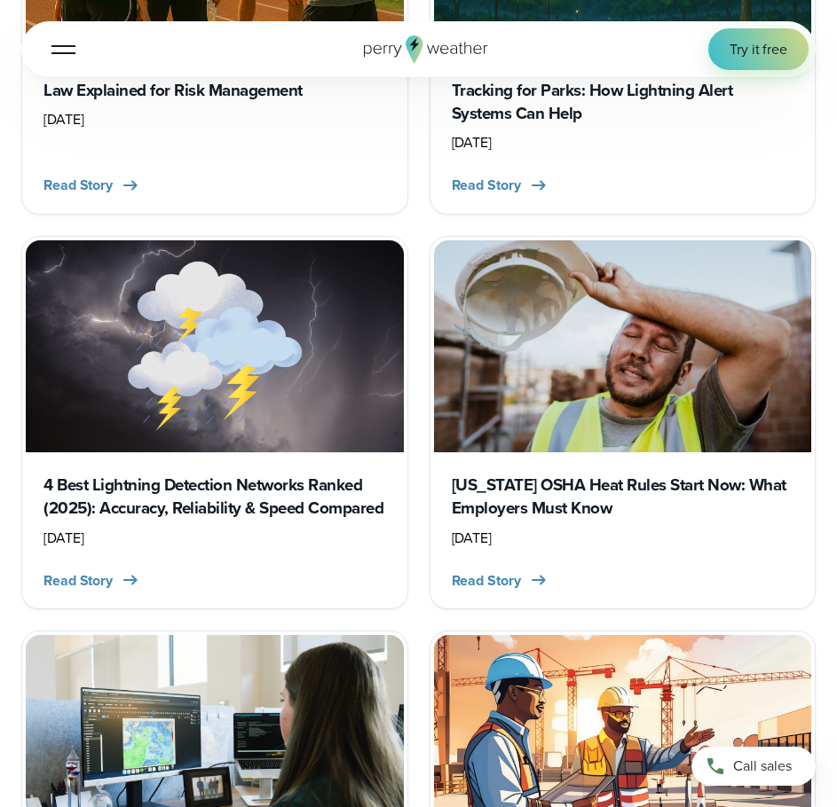
click at [514, 484] on h3 "Nevada OSHA Heat Rules Start Now: What Employers Must Know" at bounding box center [623, 497] width 342 height 47
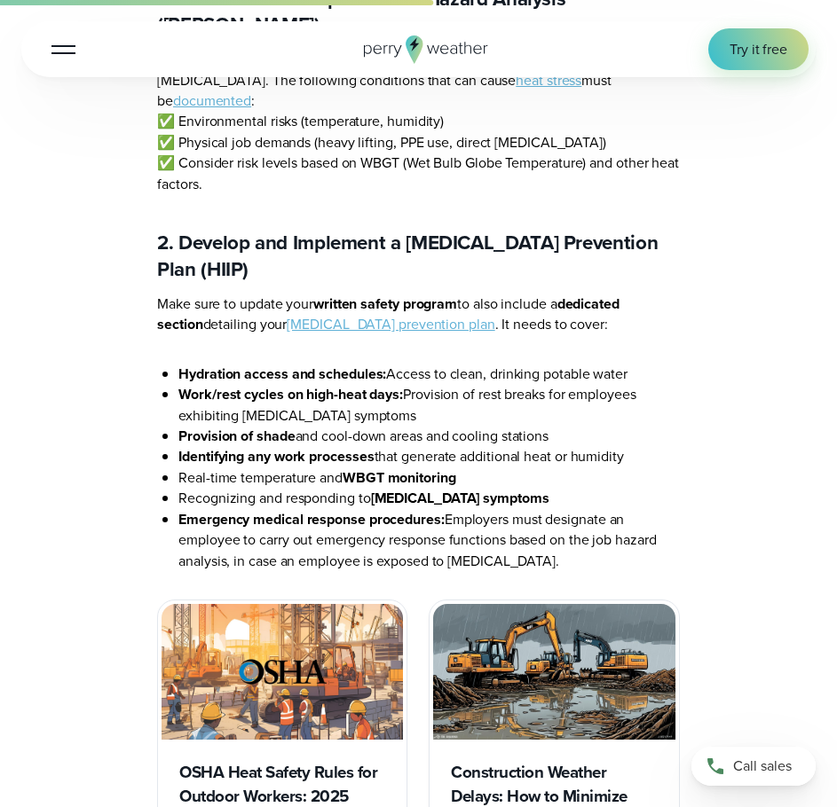
scroll to position [1952, 0]
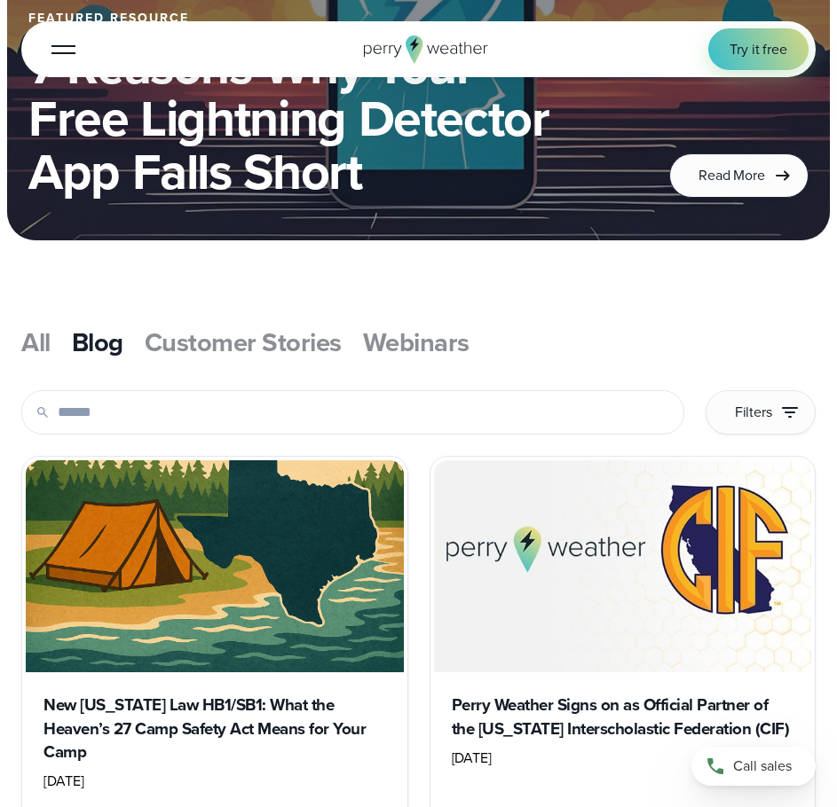
scroll to position [355, 0]
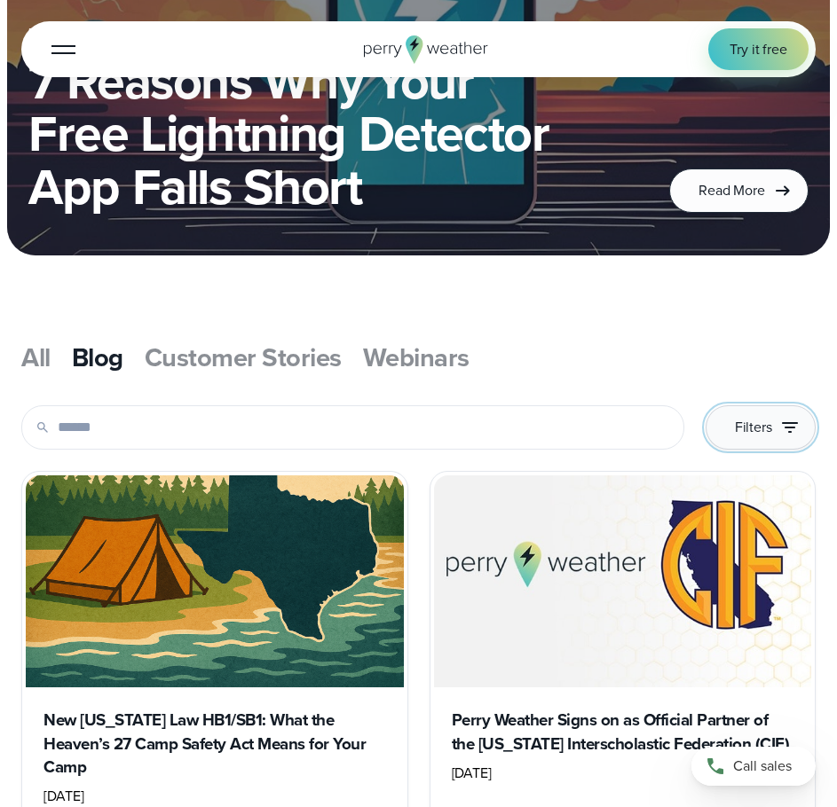
click at [758, 437] on span "Filters" at bounding box center [753, 427] width 37 height 20
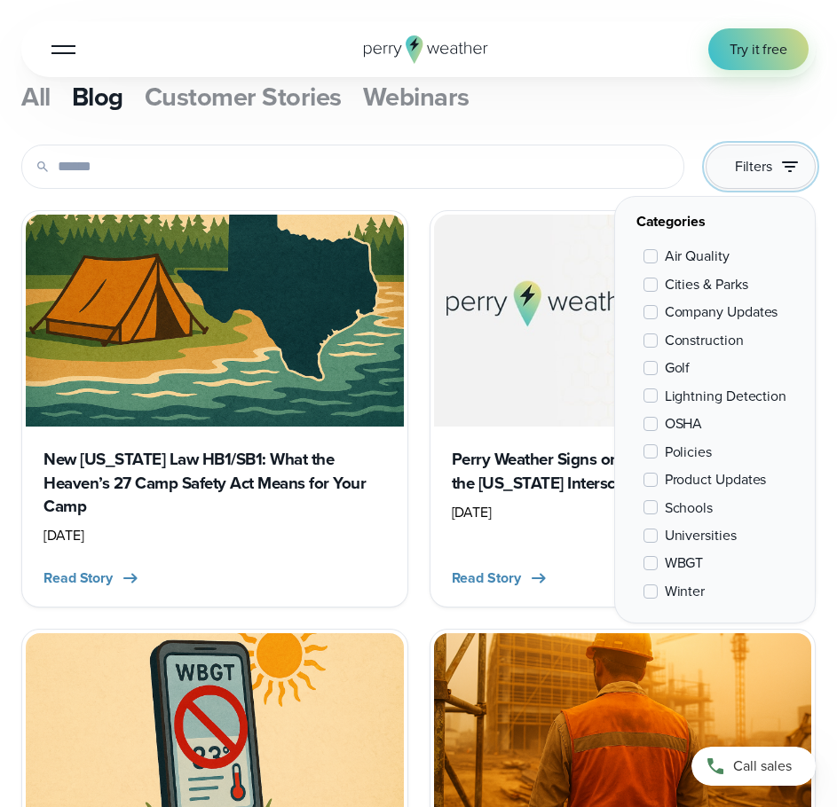
scroll to position [621, 0]
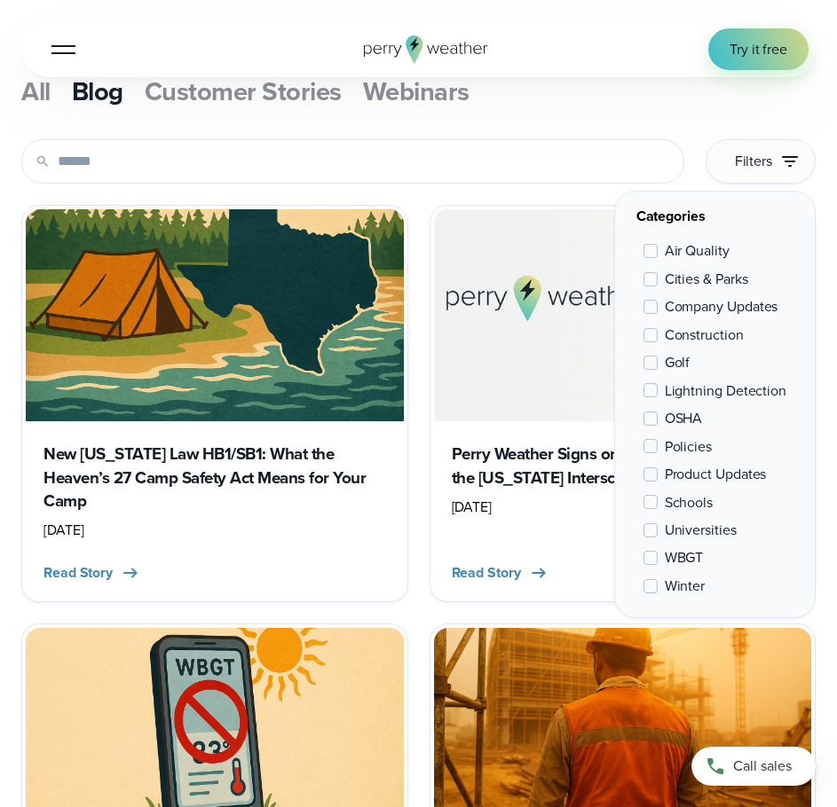
click at [509, 249] on img at bounding box center [623, 315] width 378 height 212
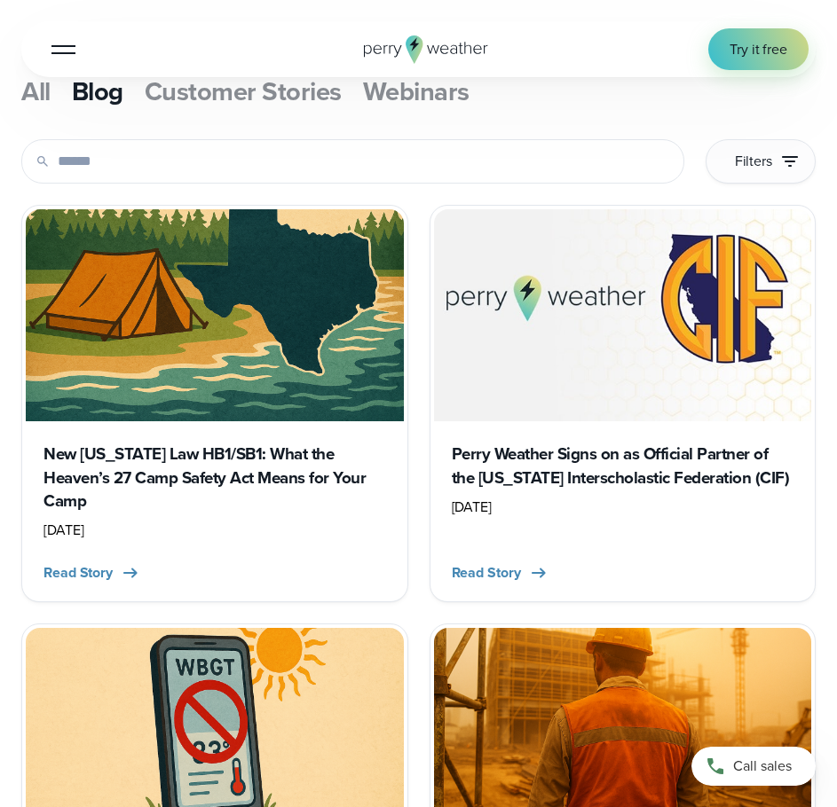
click at [244, 495] on h3 "New Texas Law HB1/SB1: What the Heaven’s 27 Camp Safety Act Means for Your Camp" at bounding box center [214, 478] width 342 height 70
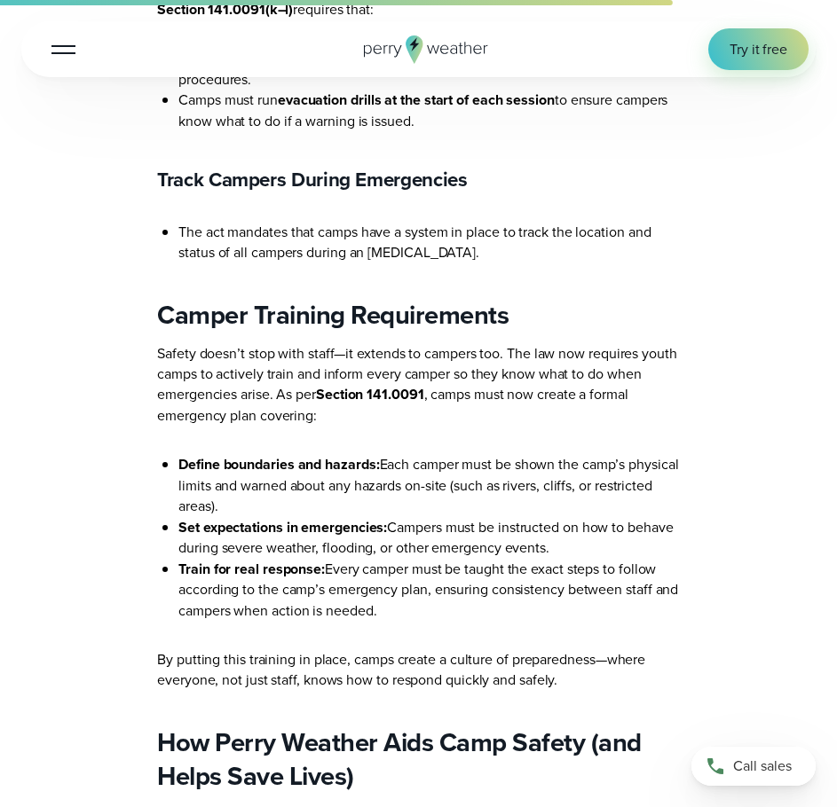
scroll to position [3904, 0]
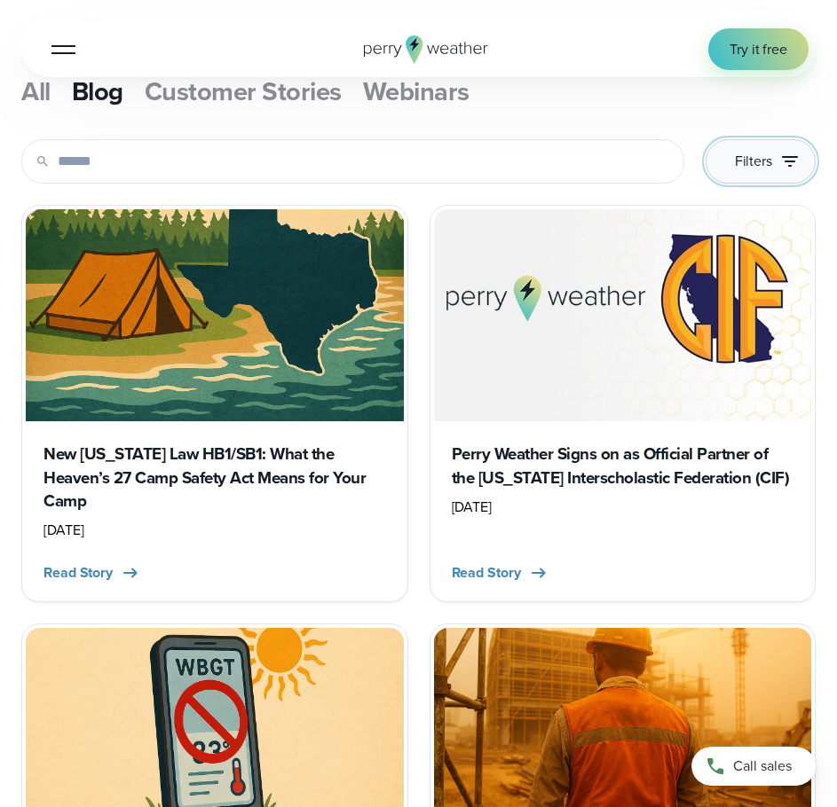
click at [731, 166] on button "Filters" at bounding box center [760, 161] width 110 height 44
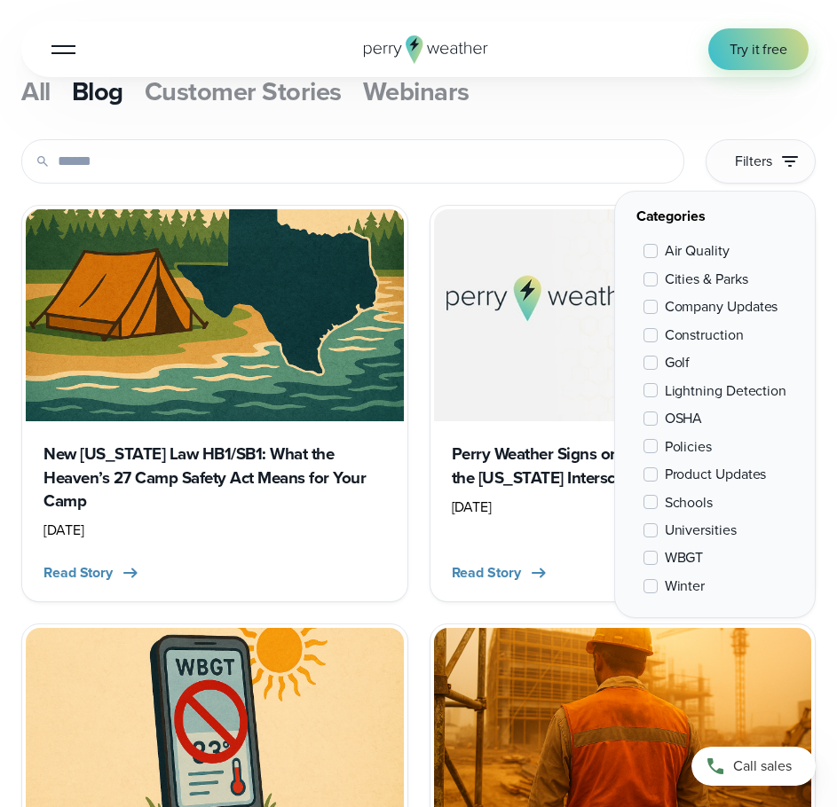
click at [657, 426] on span at bounding box center [650, 419] width 14 height 14
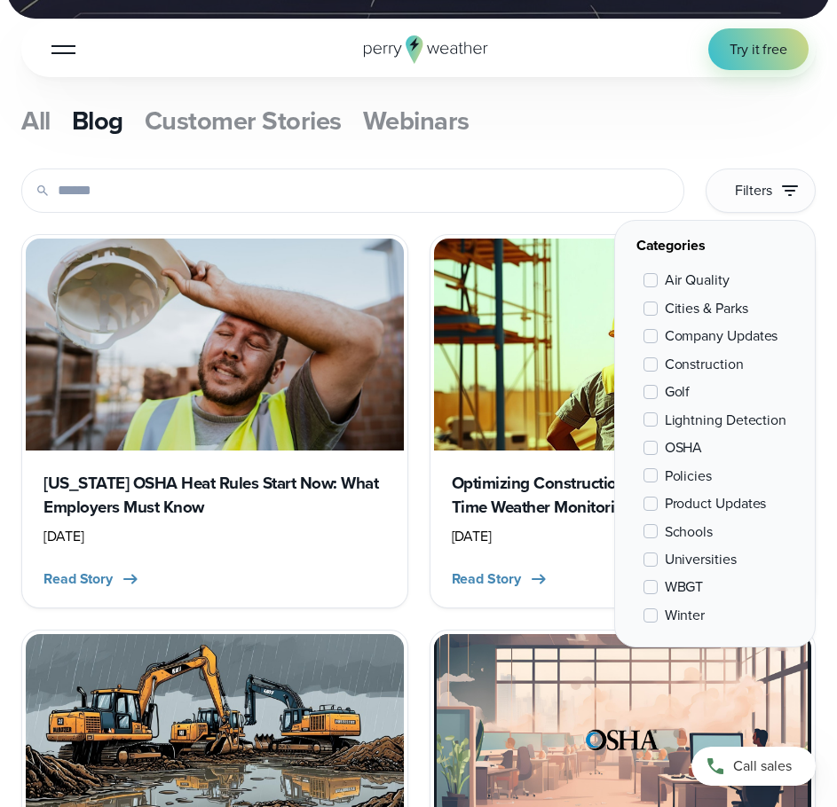
scroll to position [591, 0]
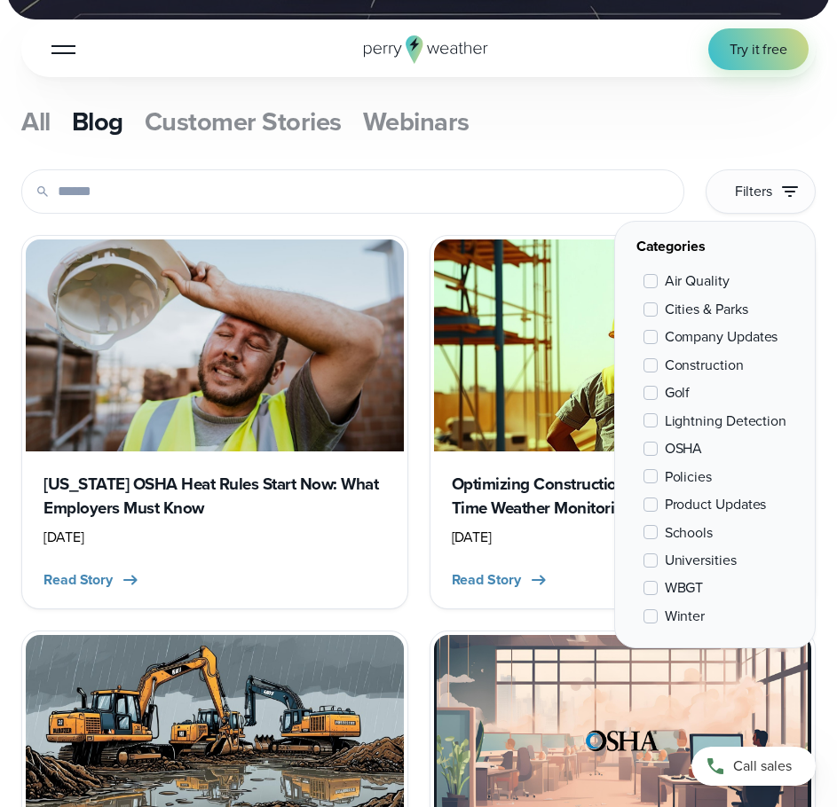
click at [651, 428] on span at bounding box center [650, 420] width 14 height 14
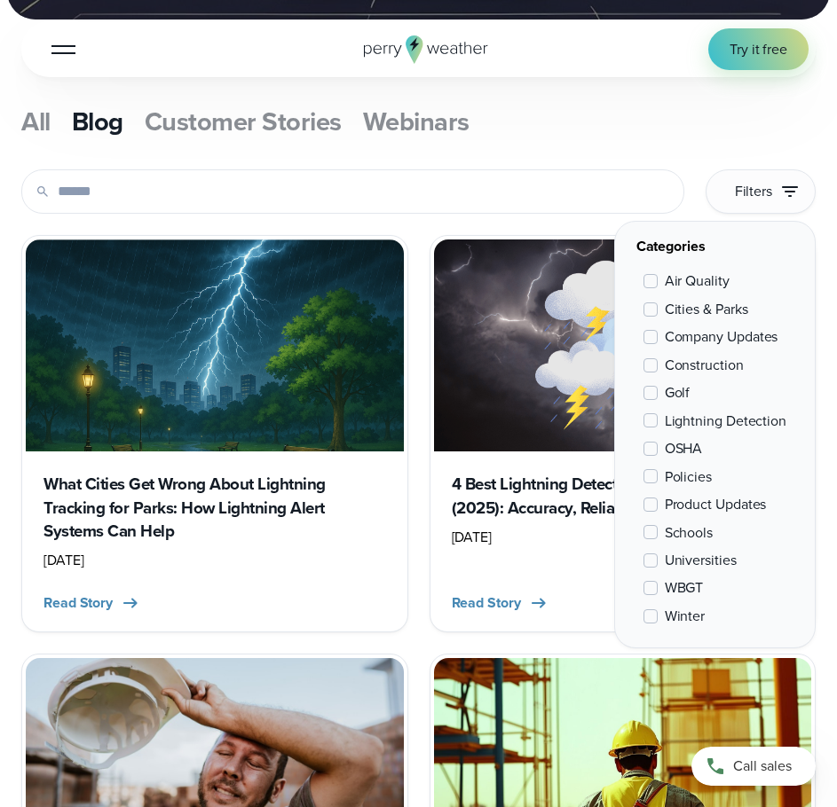
click at [655, 288] on span at bounding box center [650, 281] width 14 height 14
click at [747, 347] on span "Company Updates" at bounding box center [722, 337] width 114 height 20
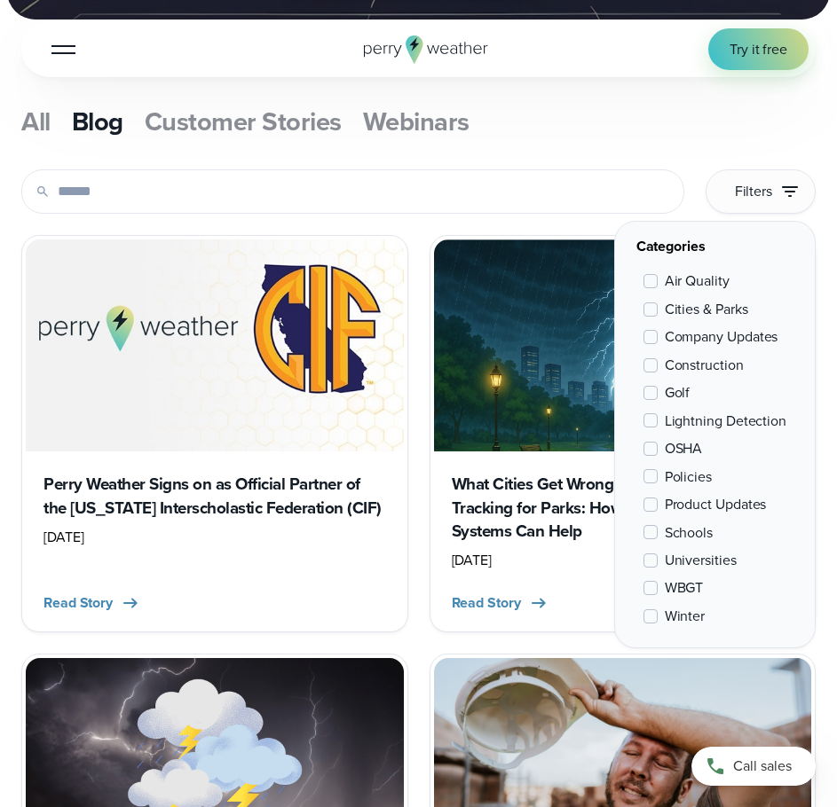
click at [575, 113] on div "All Blog Customer Stories Webinars" at bounding box center [418, 122] width 794 height 48
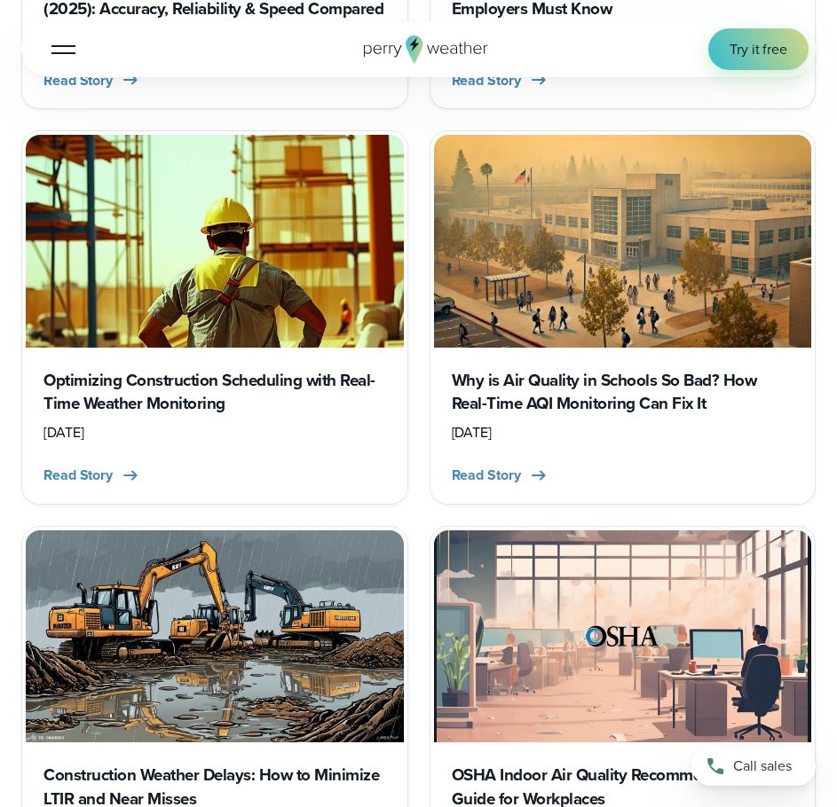
scroll to position [1478, 0]
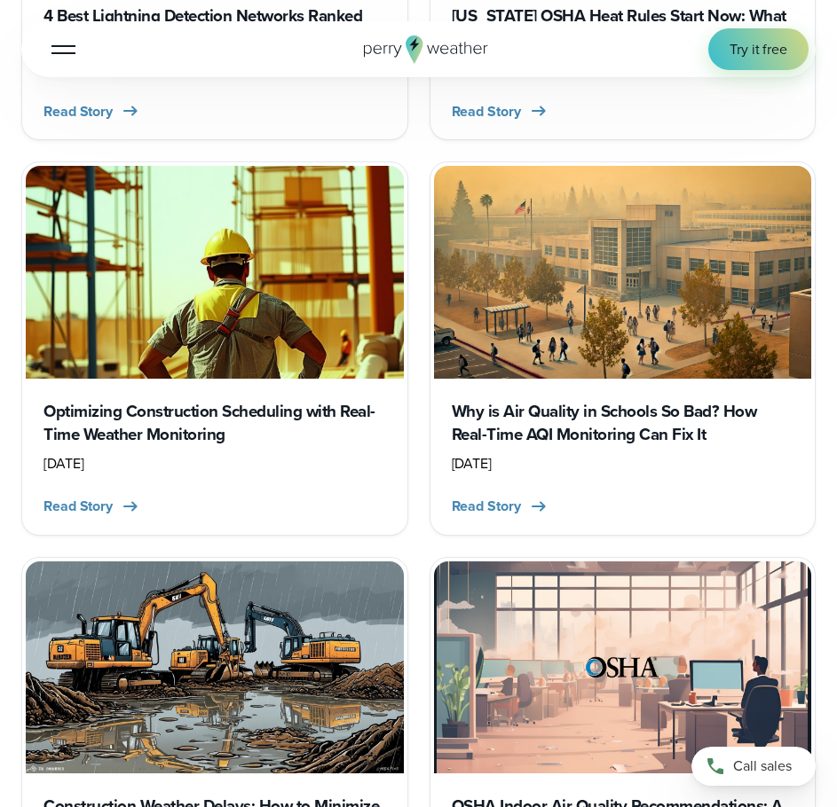
click at [596, 421] on h3 "Why is Air Quality in Schools So Bad? How Real-Time AQI Monitoring Can Fix It" at bounding box center [623, 423] width 342 height 47
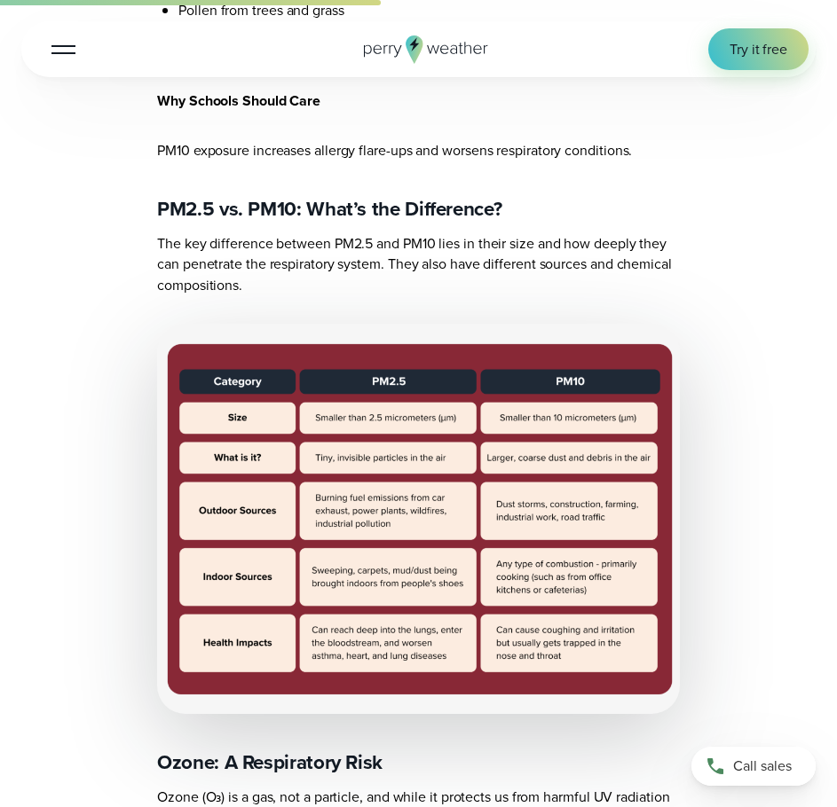
scroll to position [3638, 0]
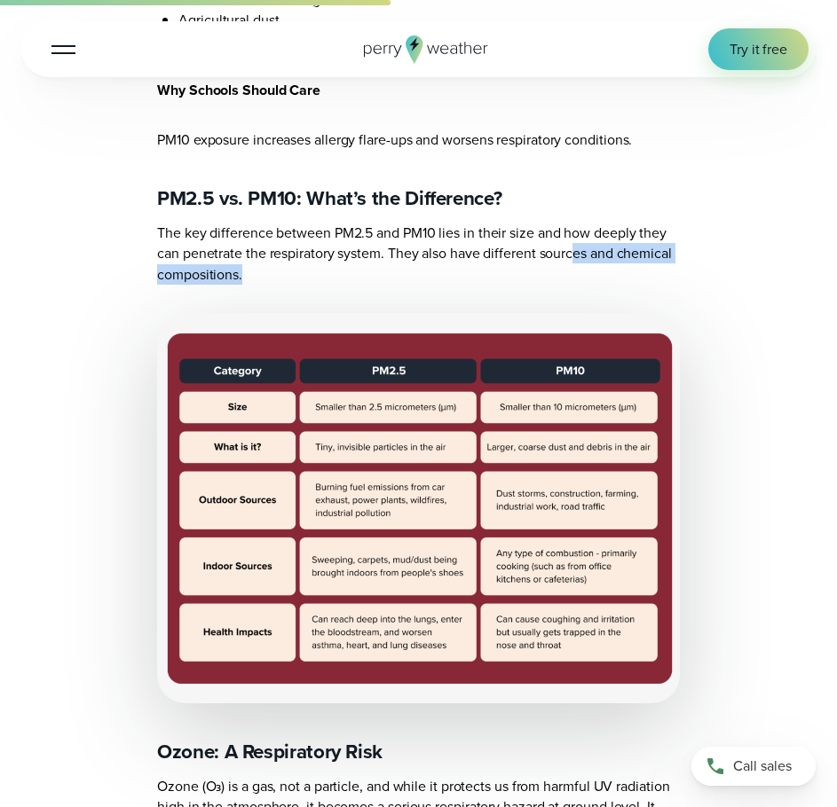
drag, startPoint x: 511, startPoint y: 242, endPoint x: 5, endPoint y: 168, distance: 511.2
click at [452, 236] on p "The key difference between PM2.5 and PM10 lies in their size and how deeply the…" at bounding box center [418, 254] width 523 height 62
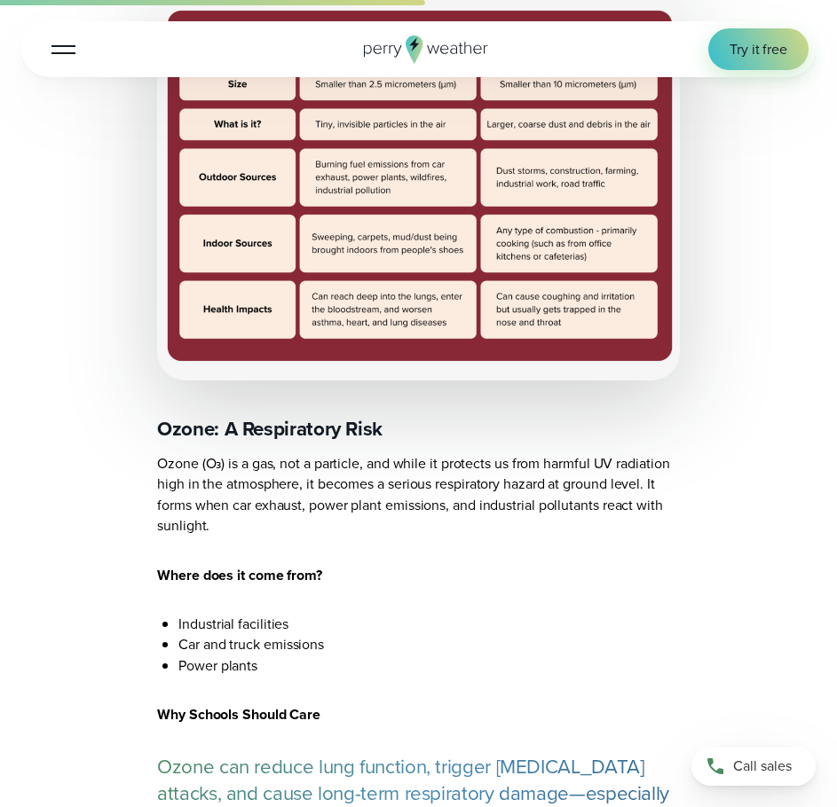
scroll to position [3993, 0]
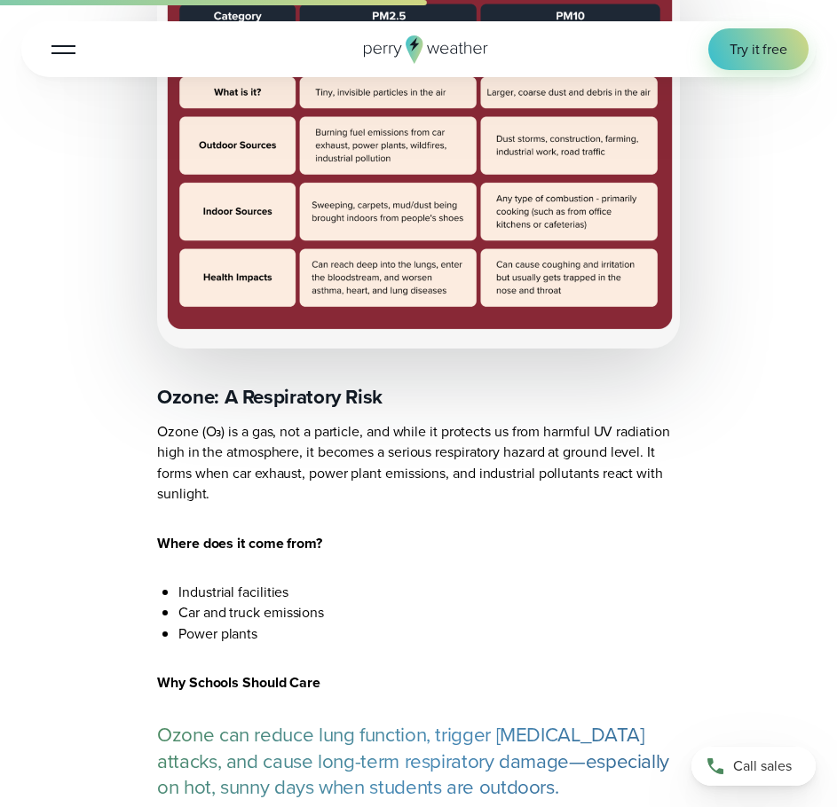
click at [581, 533] on p "Where does it come from?" at bounding box center [418, 543] width 523 height 20
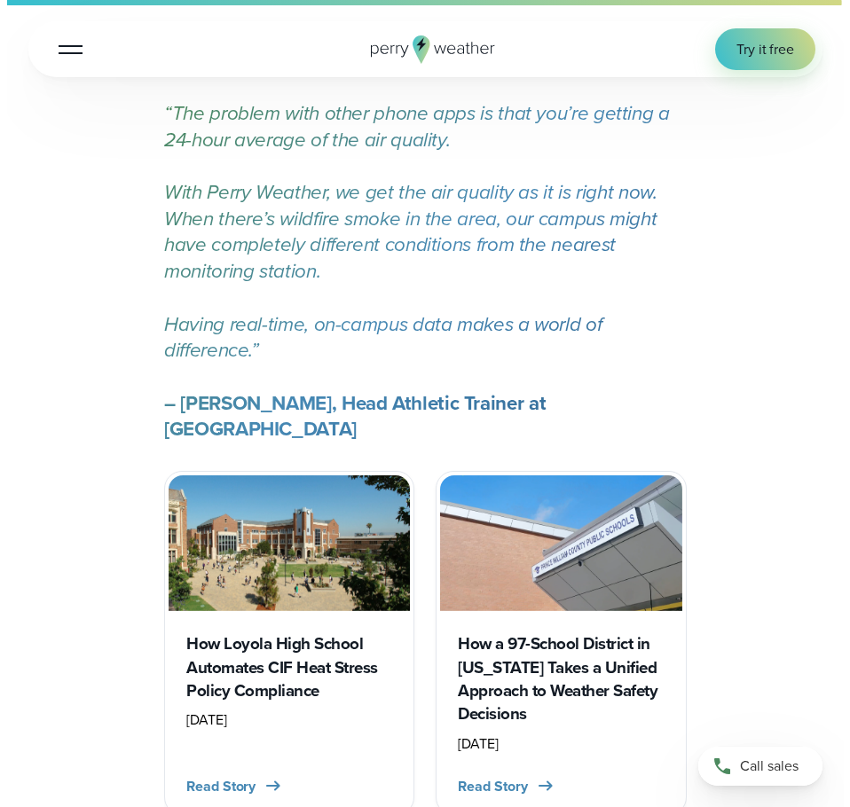
scroll to position [11801, 0]
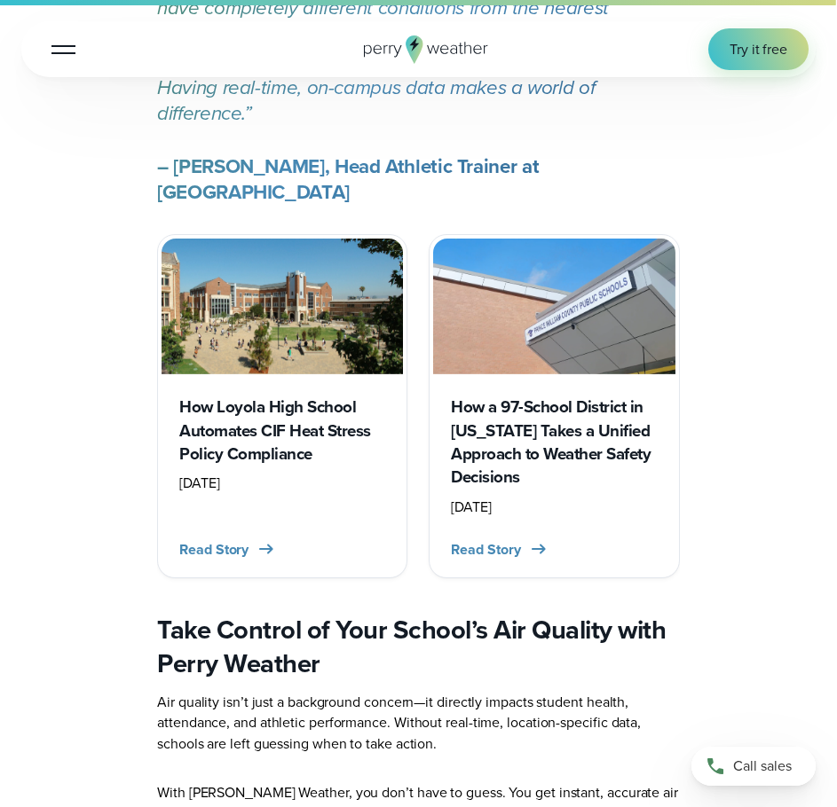
click at [63, 49] on div at bounding box center [63, 50] width 24 height 2
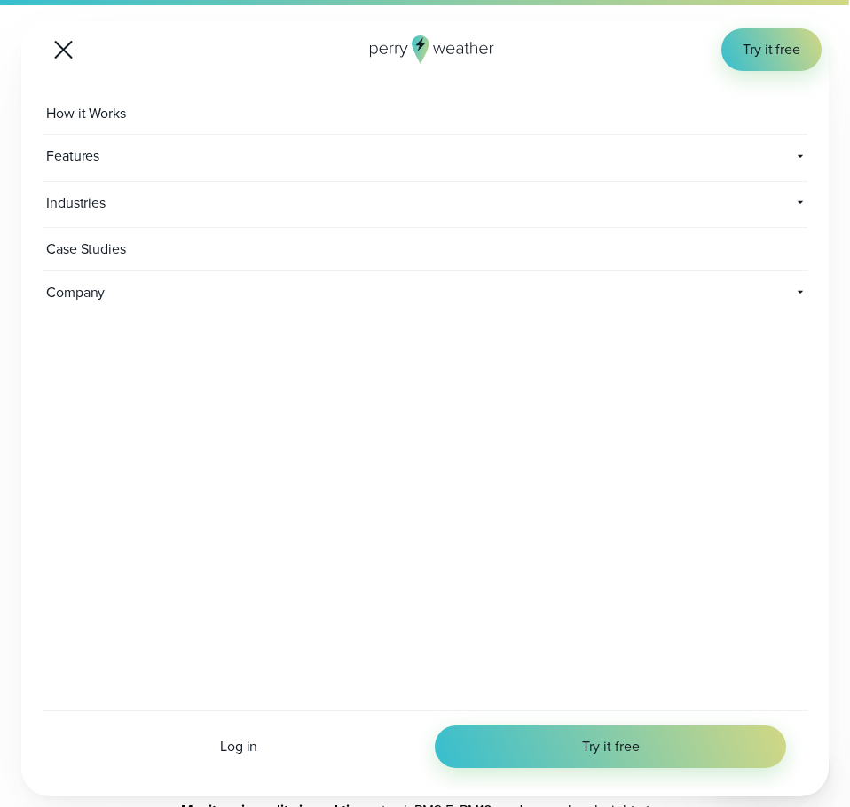
click at [767, 291] on div "Company Contact Us Reach out to us for sales or support questions" at bounding box center [425, 295] width 765 height 46
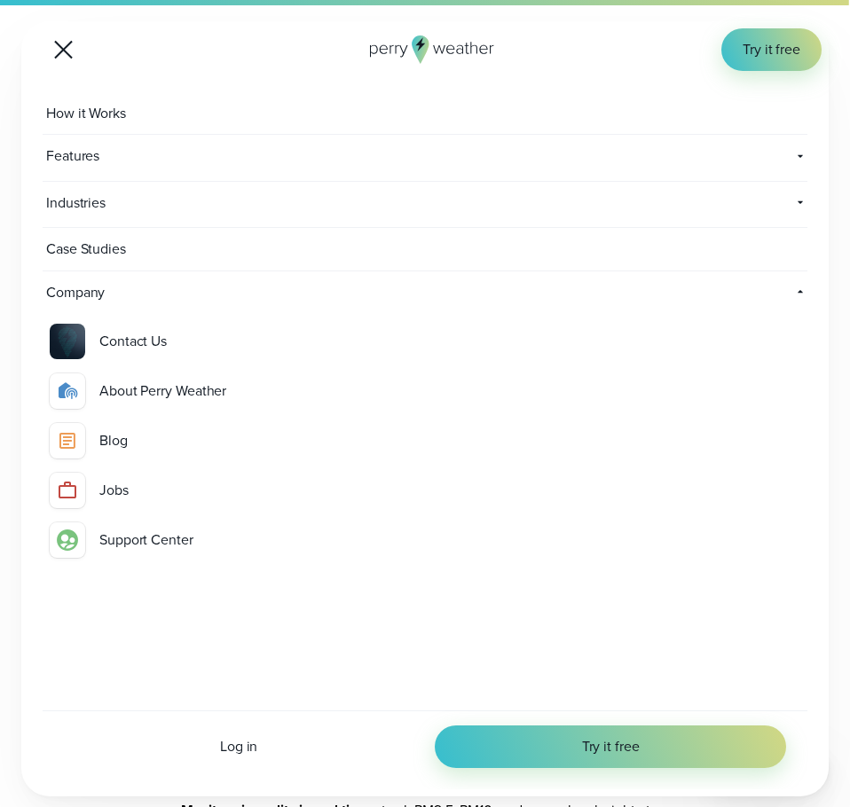
click at [148, 394] on div "About Perry Weather" at bounding box center [449, 391] width 701 height 21
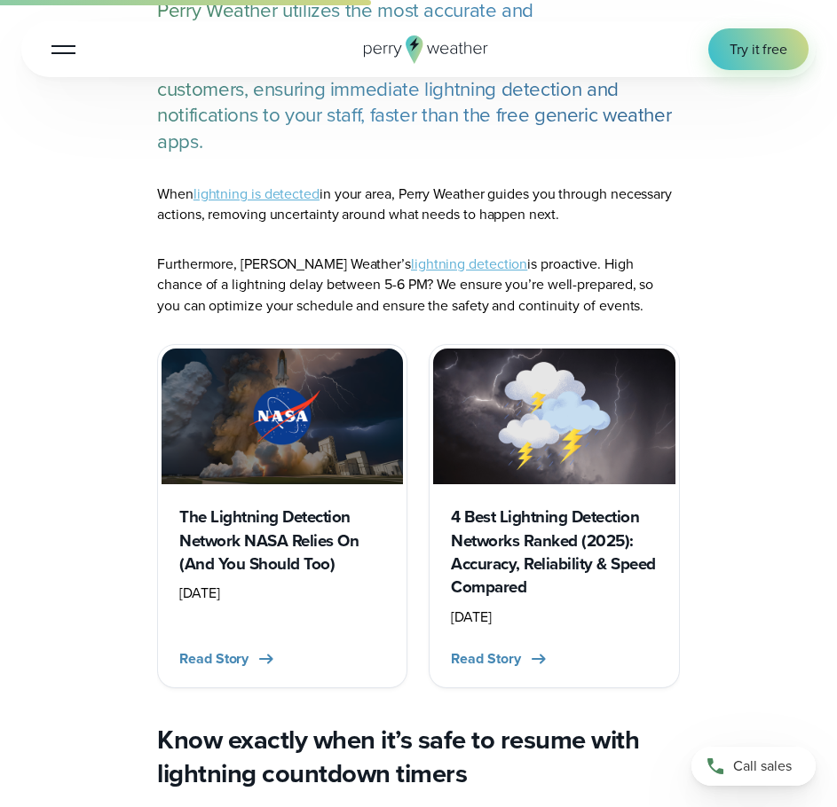
scroll to position [2928, 0]
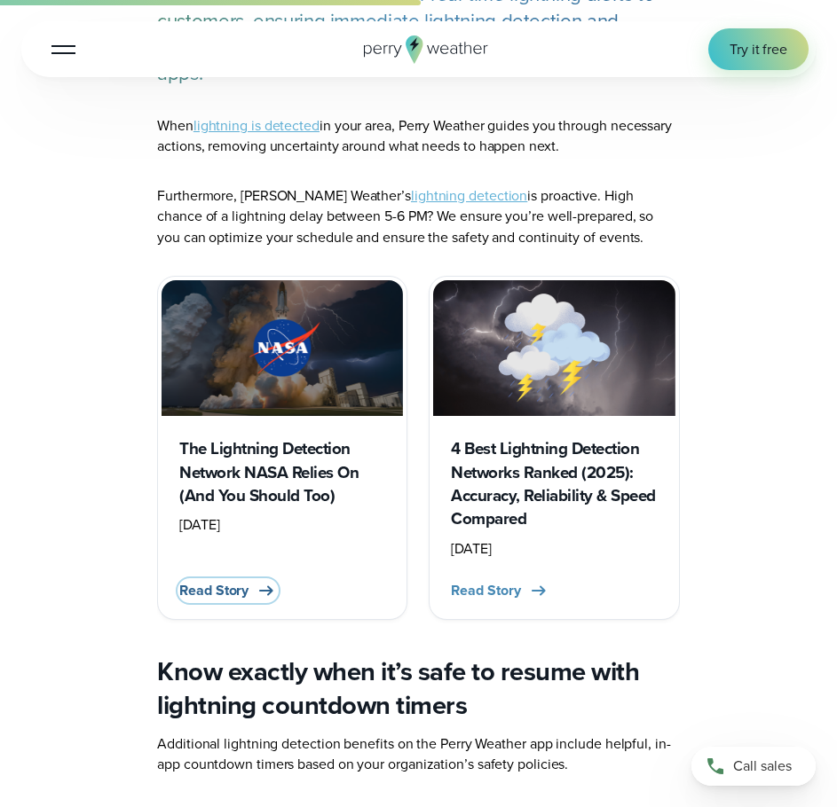
click at [236, 580] on span "Read Story" at bounding box center [213, 590] width 69 height 20
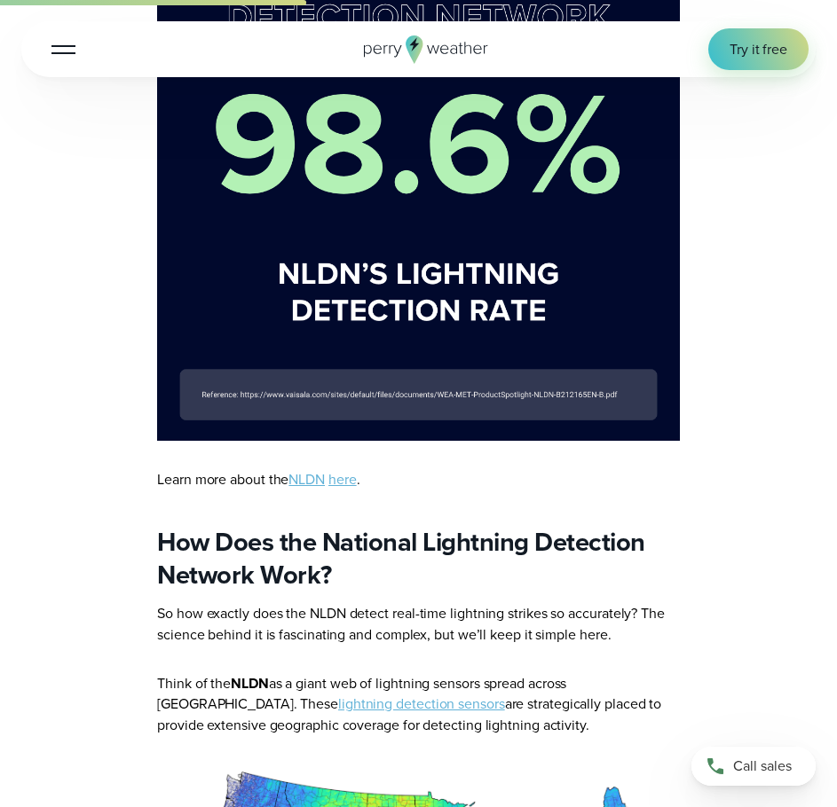
scroll to position [2129, 0]
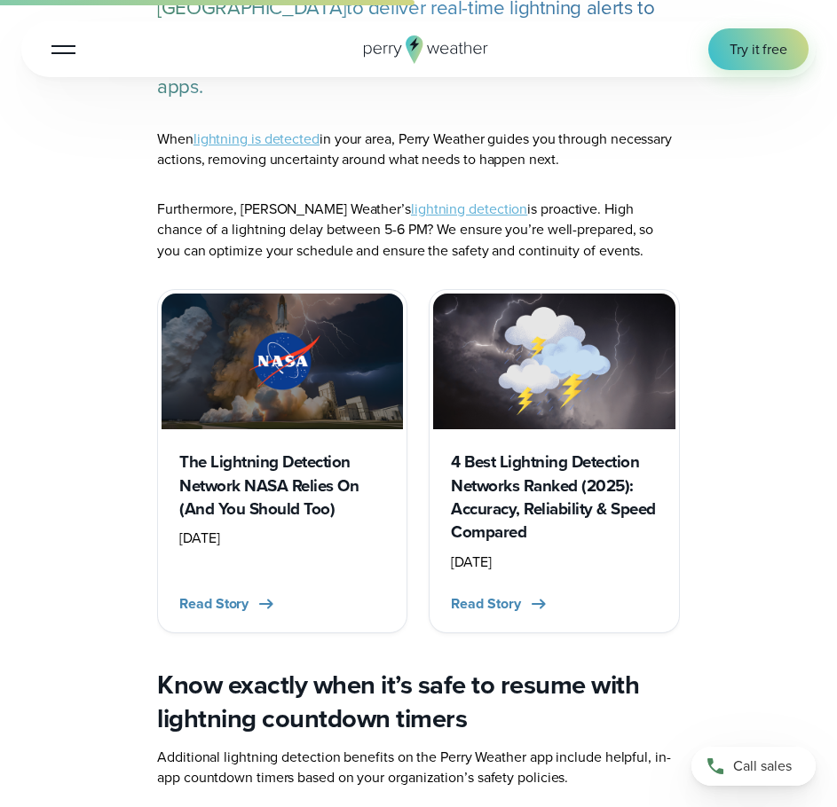
scroll to position [2928, 0]
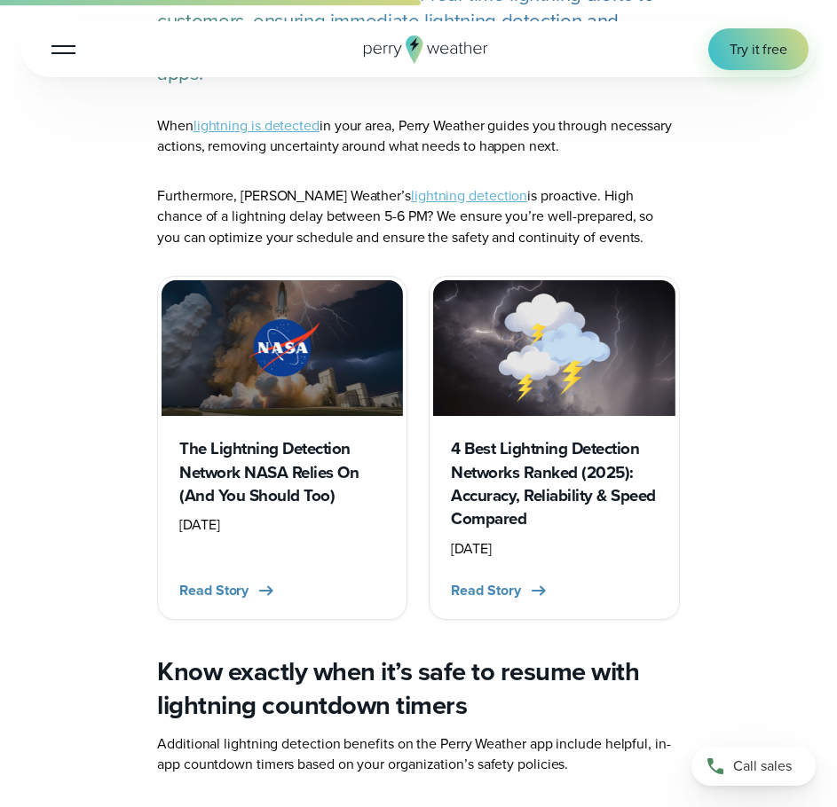
click at [539, 437] on h3 "4 Best Lightning Detection Networks Ranked (2025): Accuracy, Reliability & Spee…" at bounding box center [554, 483] width 206 height 93
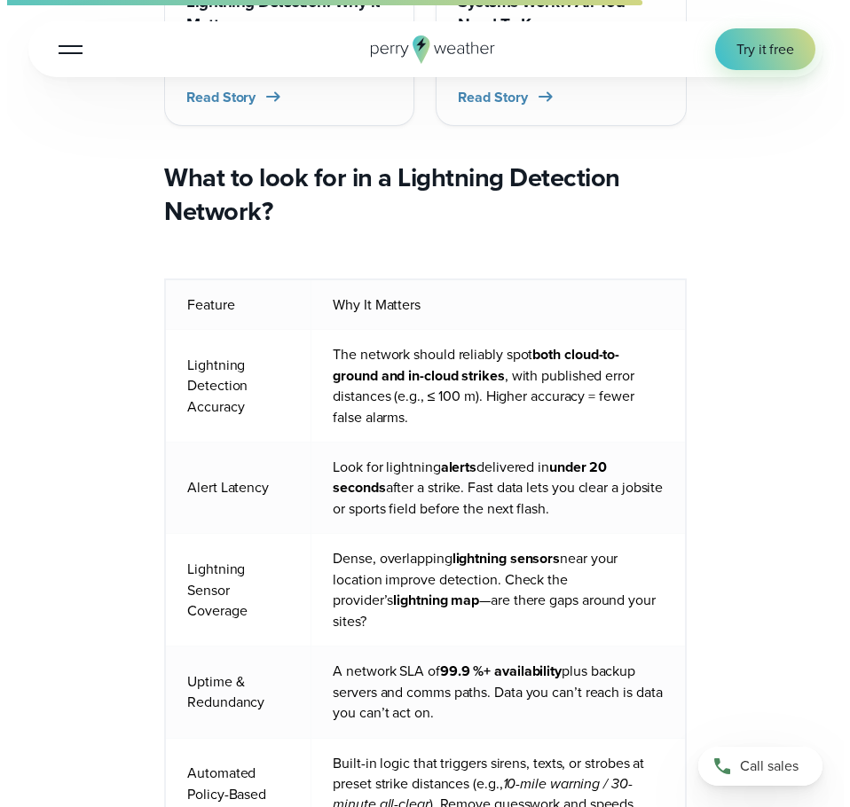
scroll to position [5945, 0]
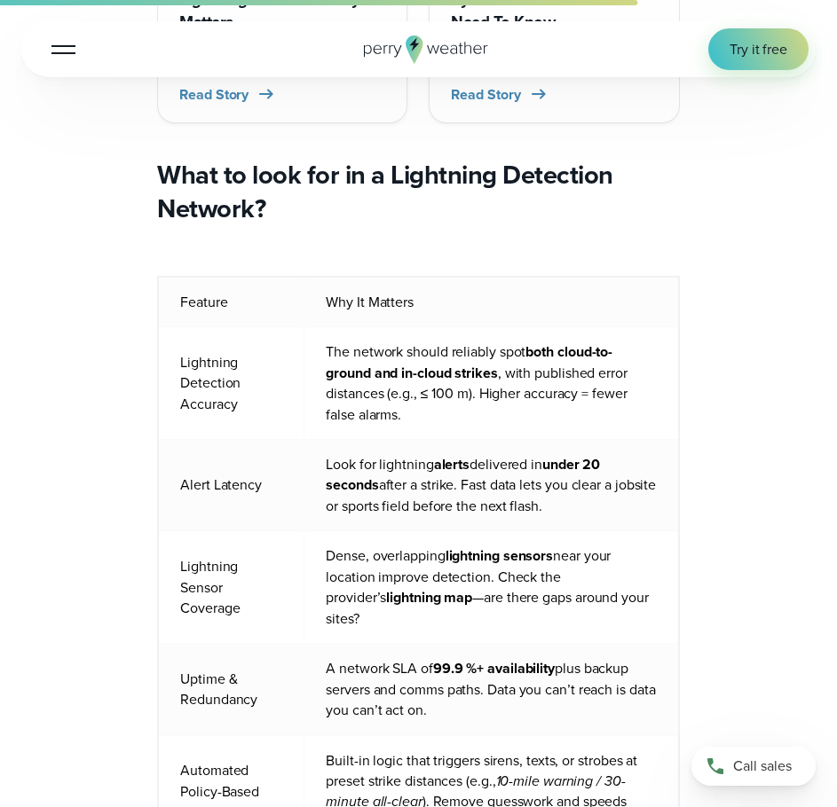
click at [81, 43] on button "Open Menu" at bounding box center [64, 49] width 42 height 42
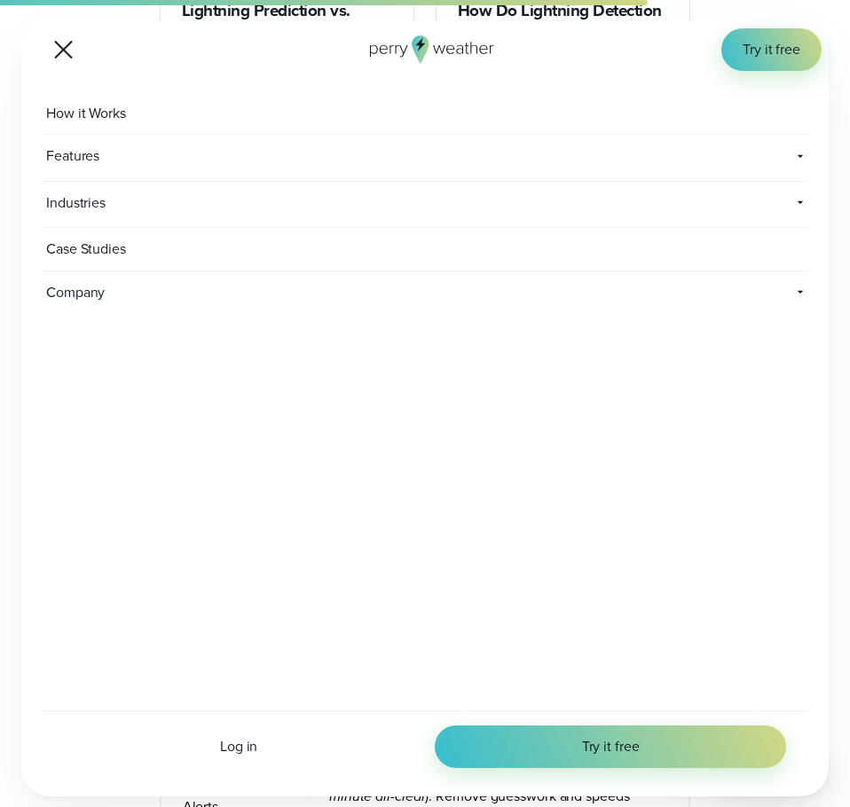
click at [90, 289] on span "Company" at bounding box center [129, 293] width 173 height 43
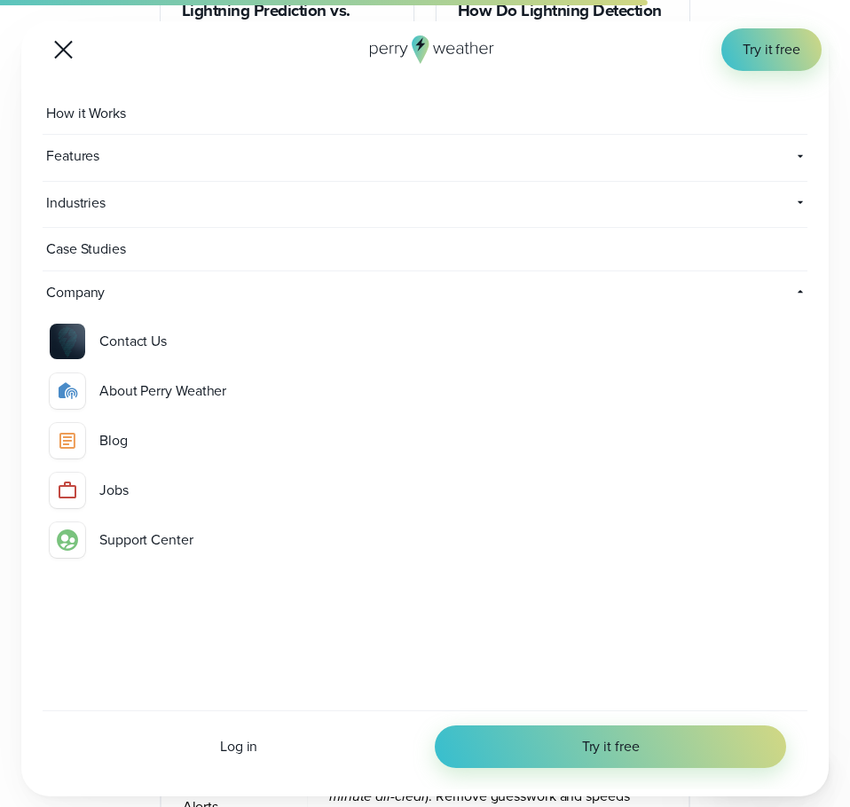
click at [123, 244] on span "Case Studies" at bounding box center [88, 249] width 91 height 43
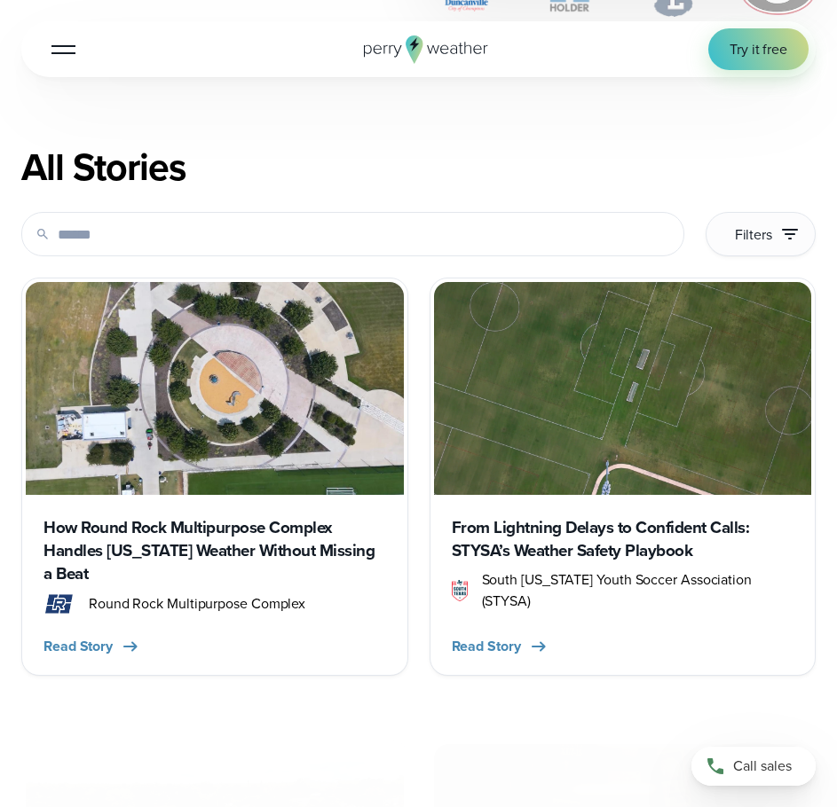
scroll to position [710, 0]
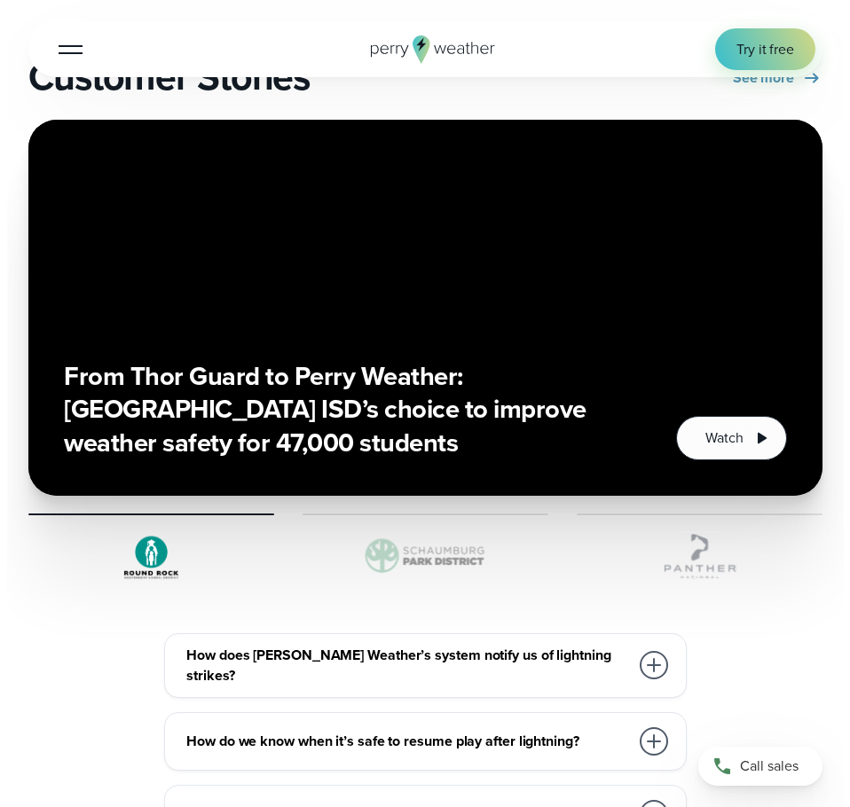
scroll to position [5856, 0]
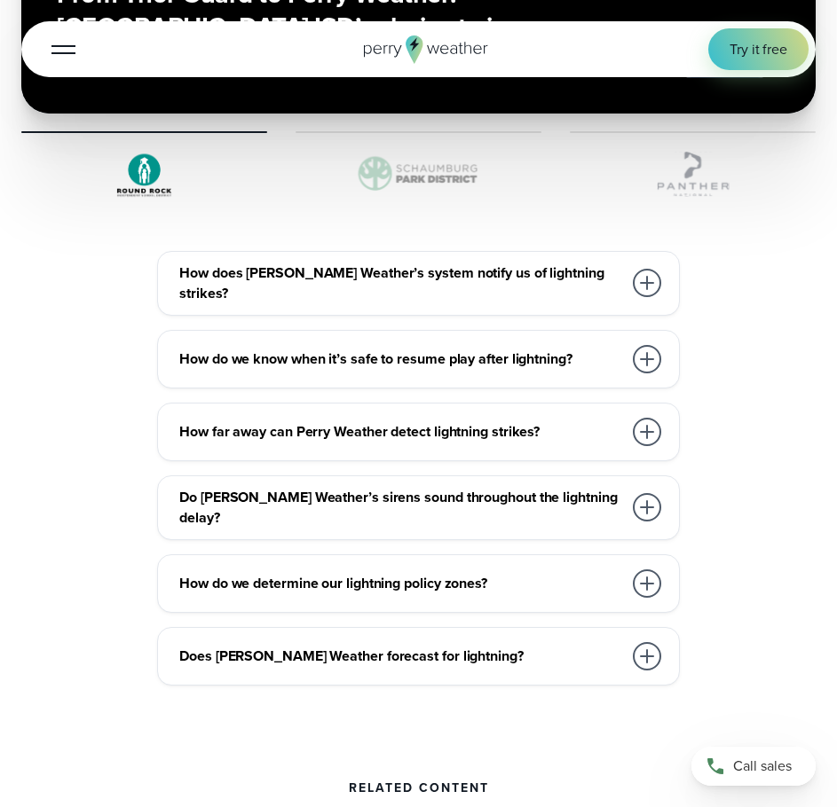
click at [272, 66] on div "Open Menu Log in Try it free How it Works" at bounding box center [418, 49] width 794 height 56
click at [82, 63] on button "Open Menu" at bounding box center [64, 49] width 42 height 42
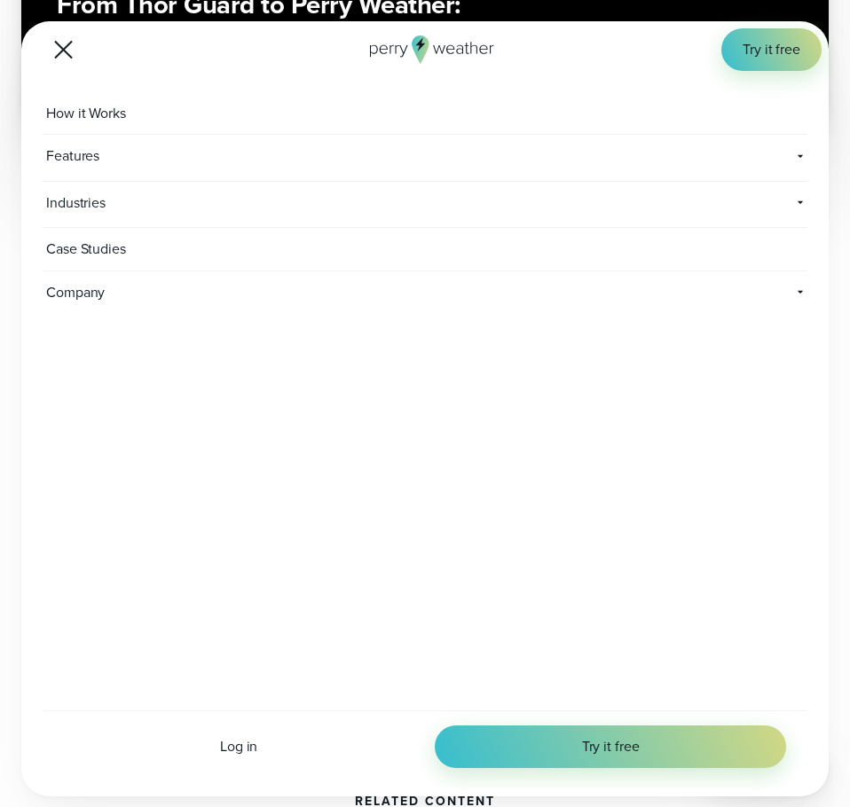
click at [140, 115] on link "How it Works" at bounding box center [425, 113] width 765 height 43
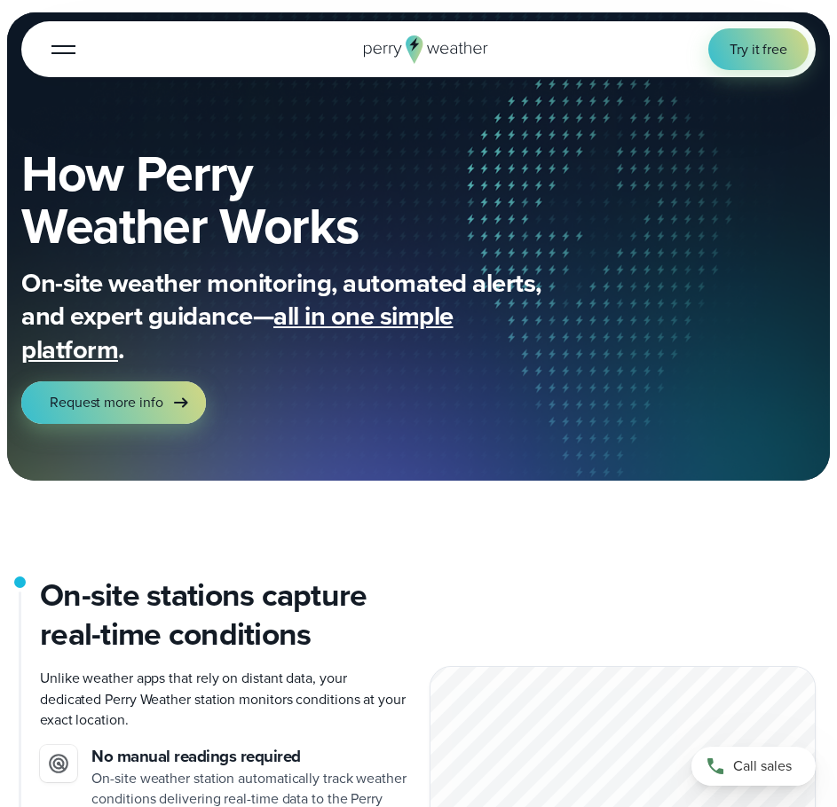
click at [35, 44] on div "Open Menu Log in Try it free How it Works" at bounding box center [418, 49] width 794 height 56
click at [52, 49] on div at bounding box center [63, 50] width 24 height 2
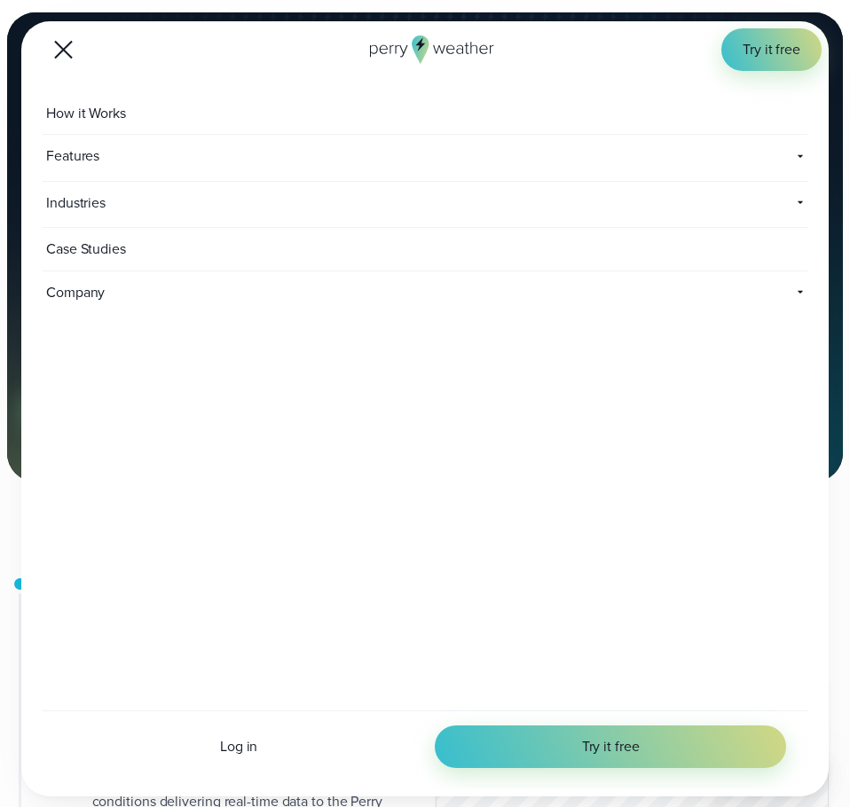
click at [118, 171] on span "Features" at bounding box center [194, 156] width 302 height 43
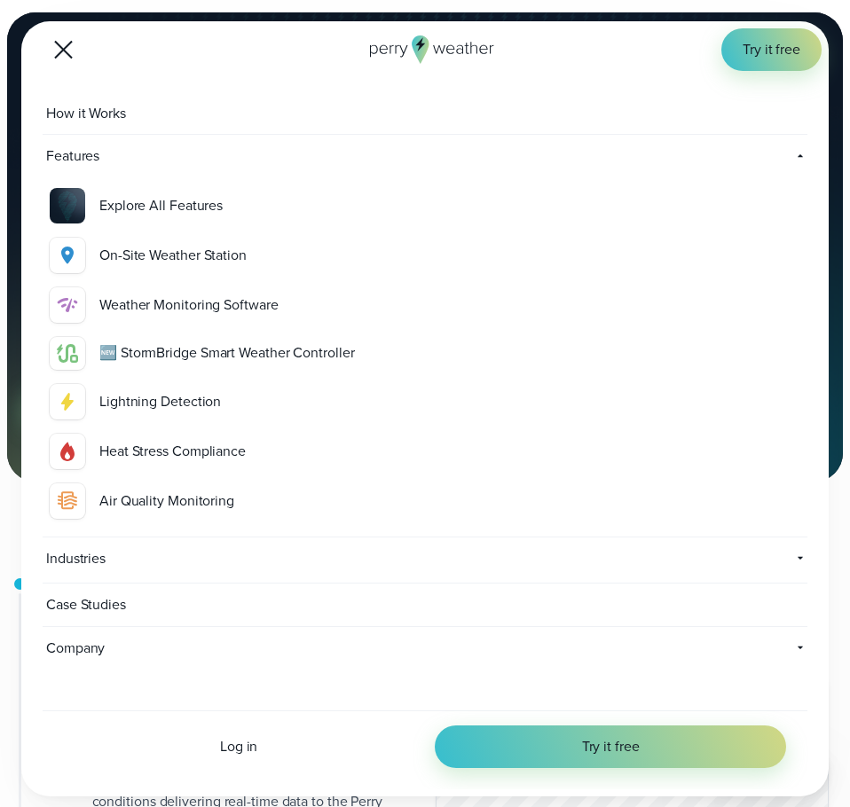
click at [127, 564] on span "Industries" at bounding box center [304, 559] width 523 height 43
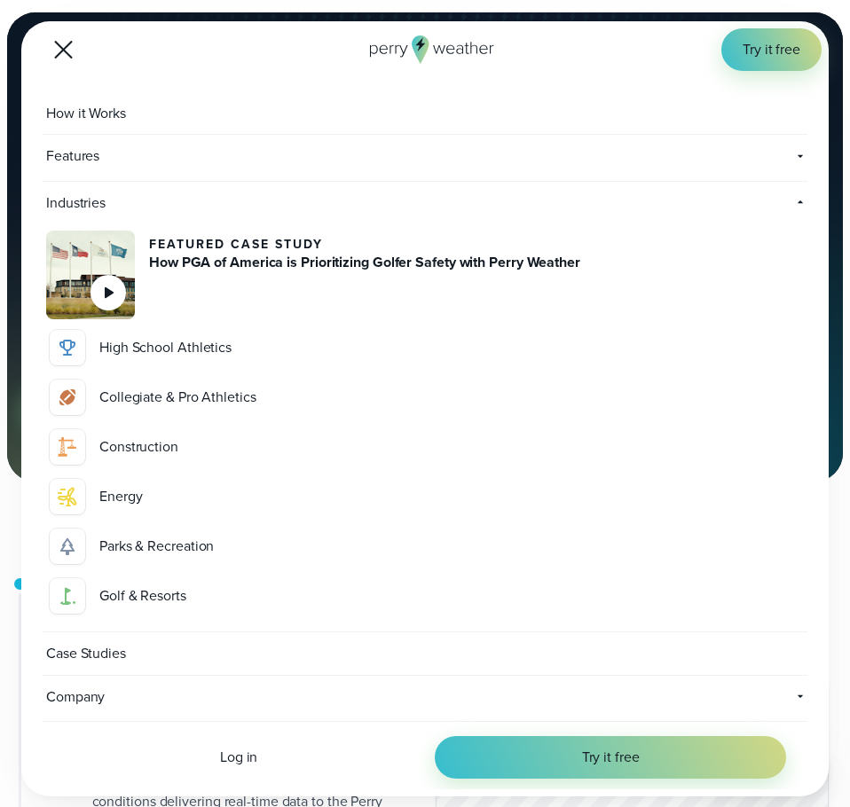
click at [133, 665] on span "Case Studies" at bounding box center [88, 654] width 91 height 43
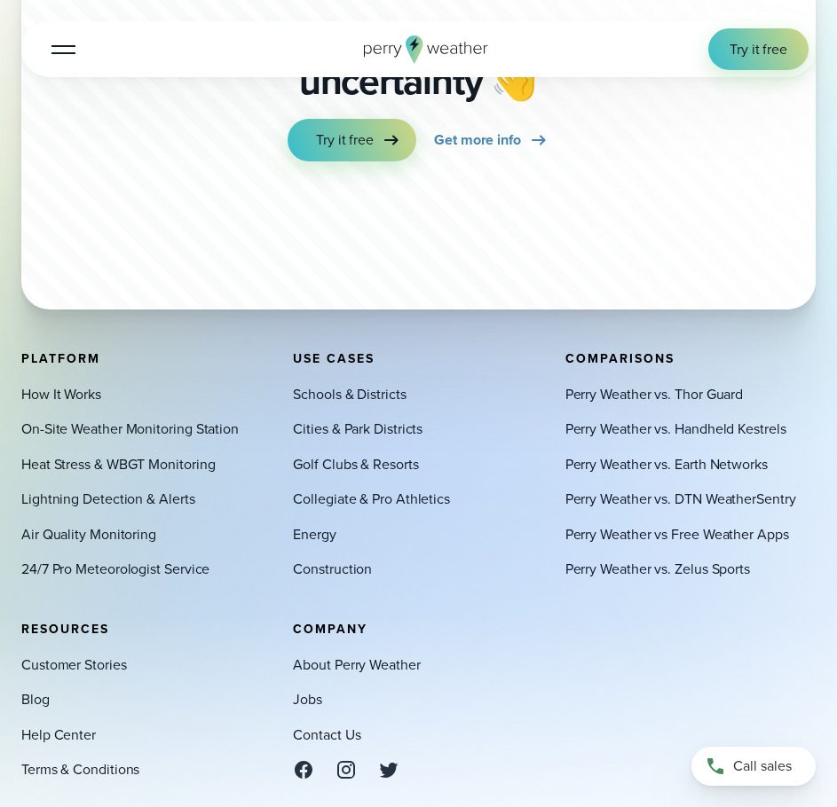
scroll to position [4741, 0]
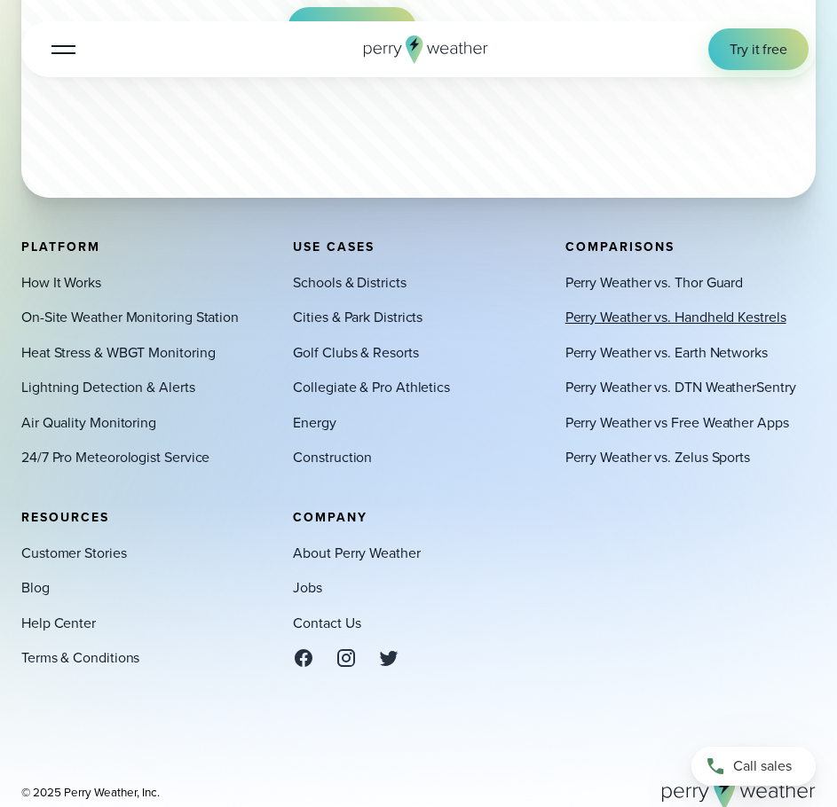
click at [712, 307] on link "Perry Weather vs. Handheld Kestrels" at bounding box center [675, 317] width 221 height 20
click at [731, 447] on link "Perry Weather vs. Zelus Sports" at bounding box center [657, 457] width 185 height 20
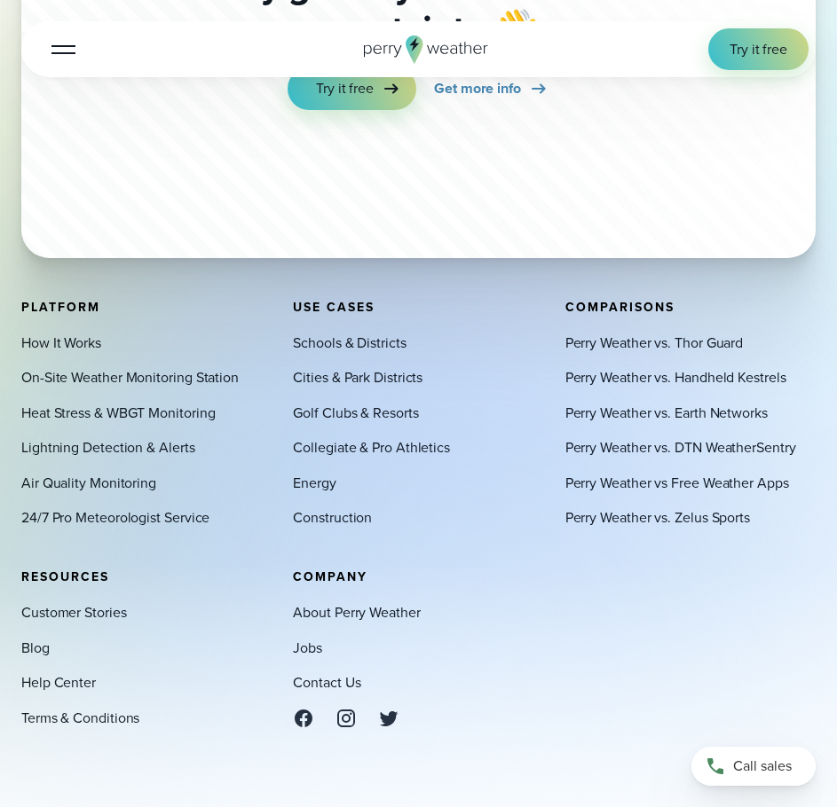
scroll to position [6753, 0]
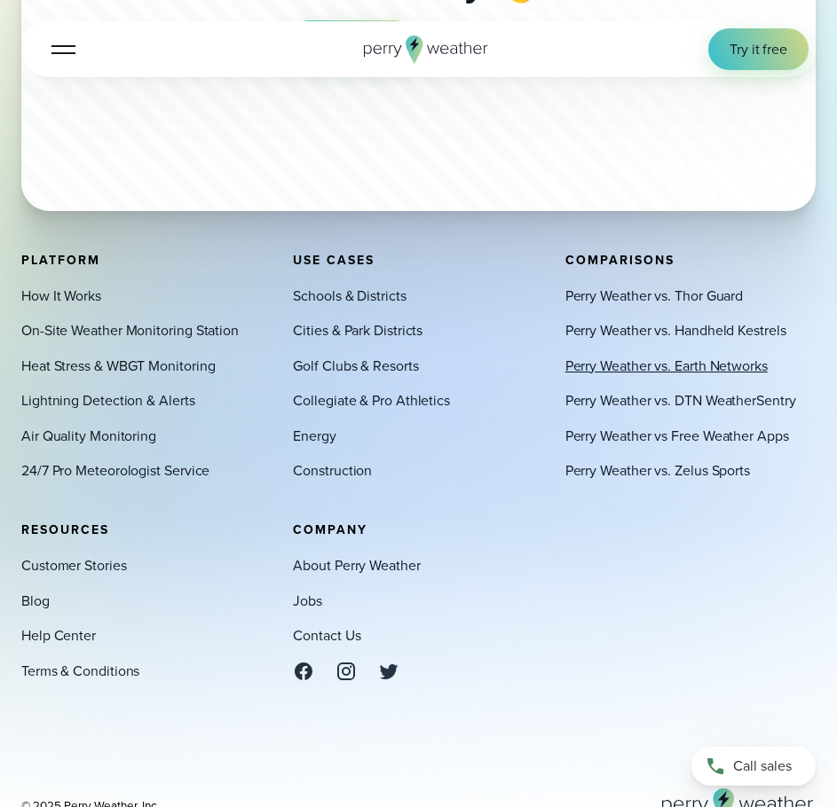
click at [705, 356] on link "Perry Weather vs. Earth Networks" at bounding box center [666, 366] width 202 height 20
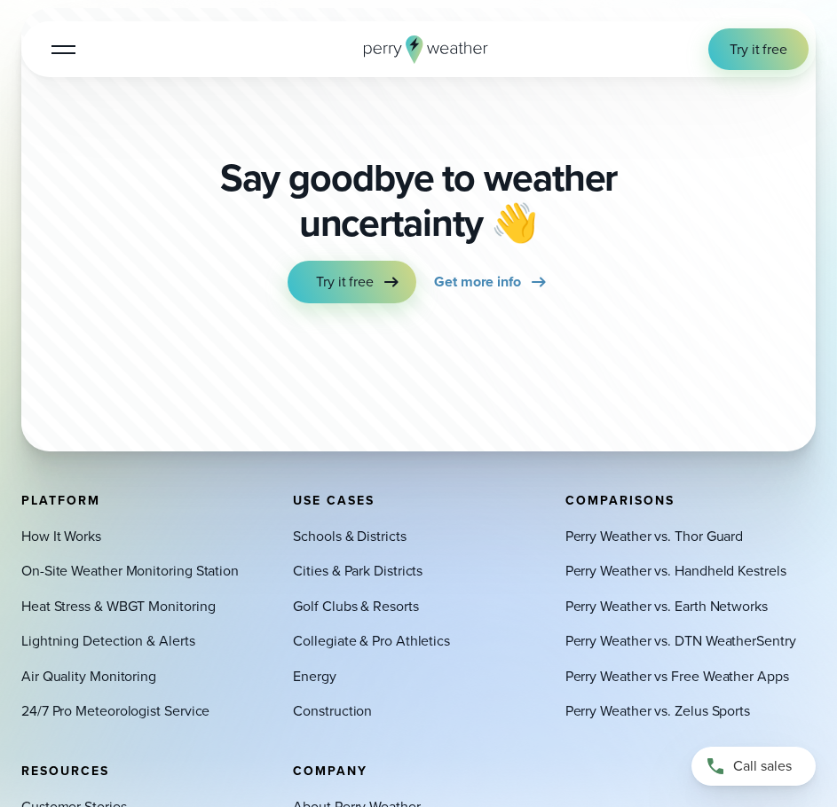
scroll to position [5939, 0]
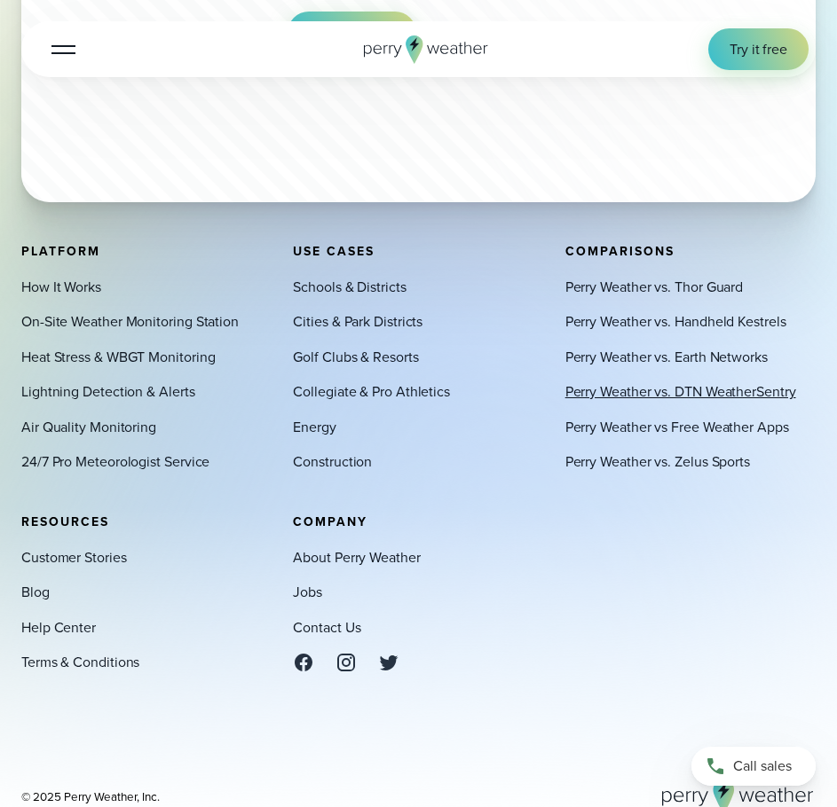
click at [732, 382] on link "Perry Weather vs. DTN WeatherSentry" at bounding box center [680, 392] width 231 height 20
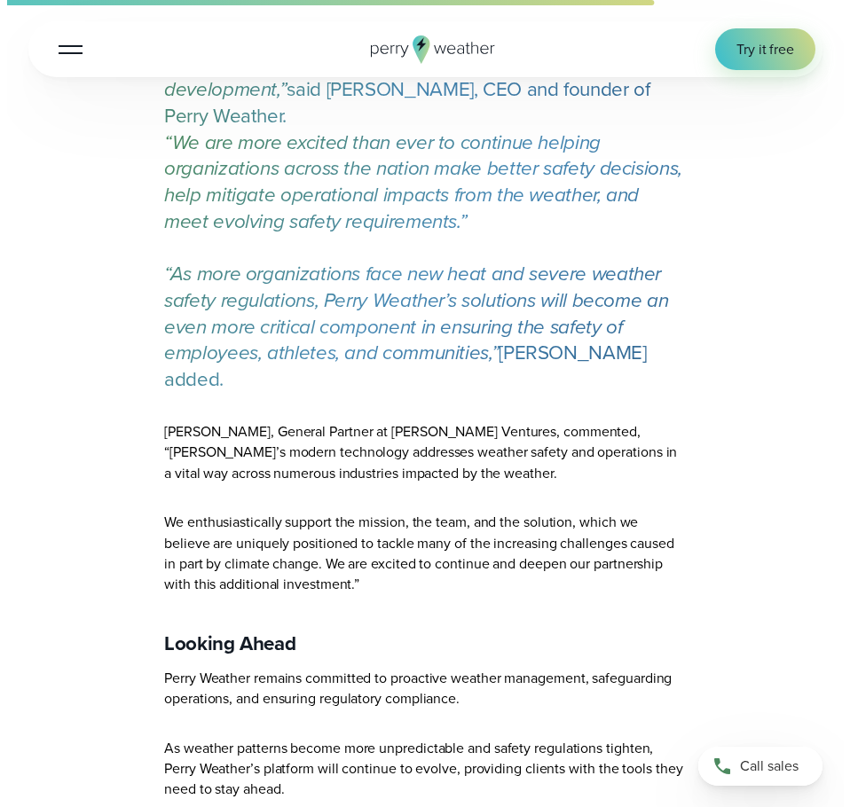
scroll to position [1389, 0]
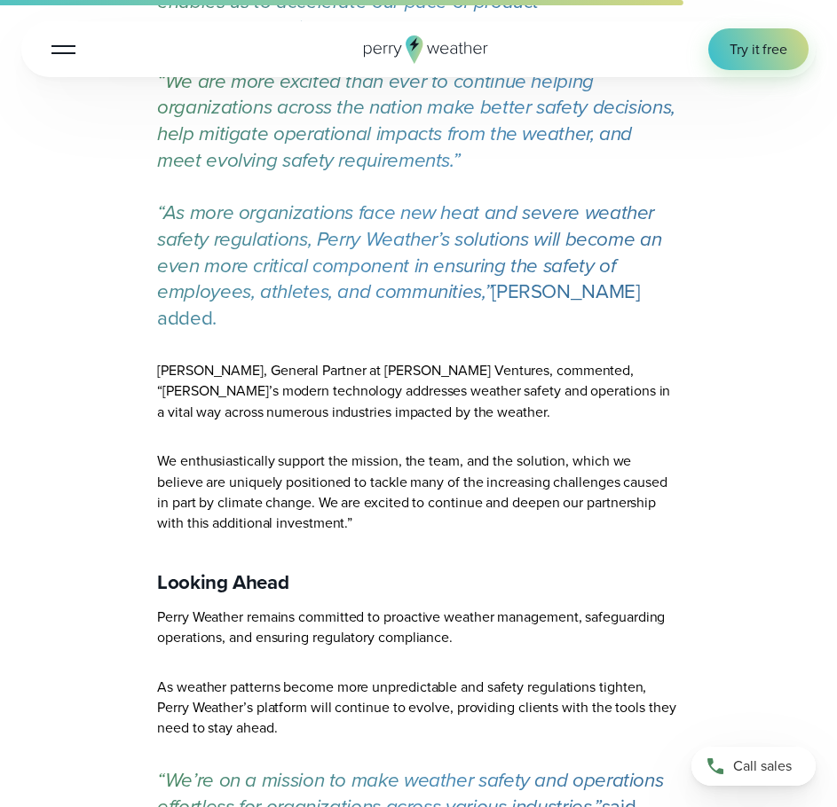
click at [66, 54] on button "Open Menu" at bounding box center [64, 49] width 42 height 42
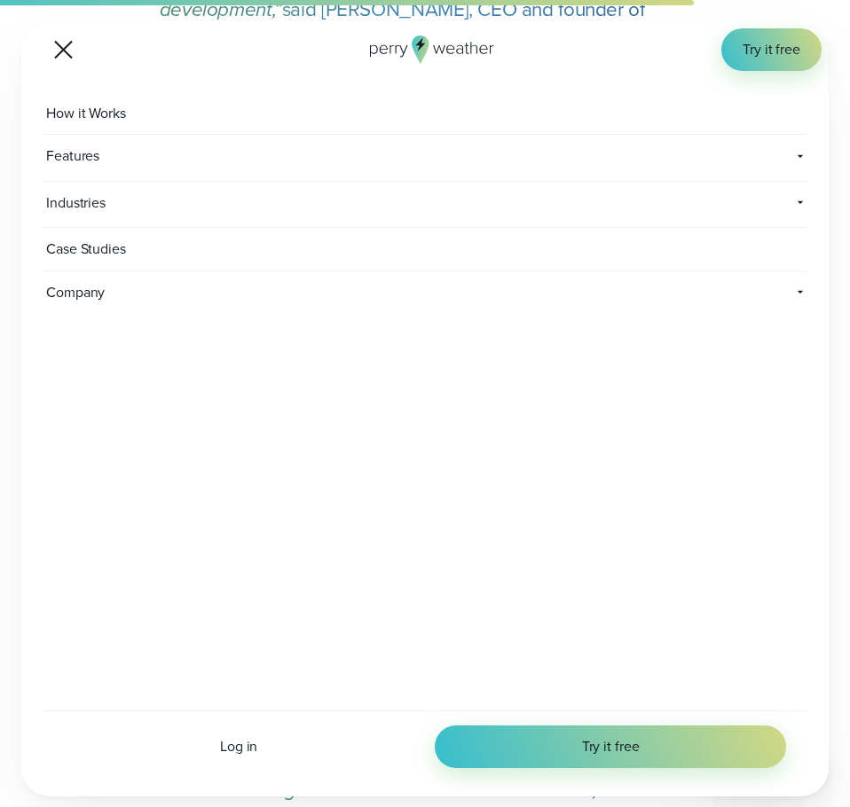
click at [115, 254] on span "Case Studies" at bounding box center [88, 249] width 91 height 43
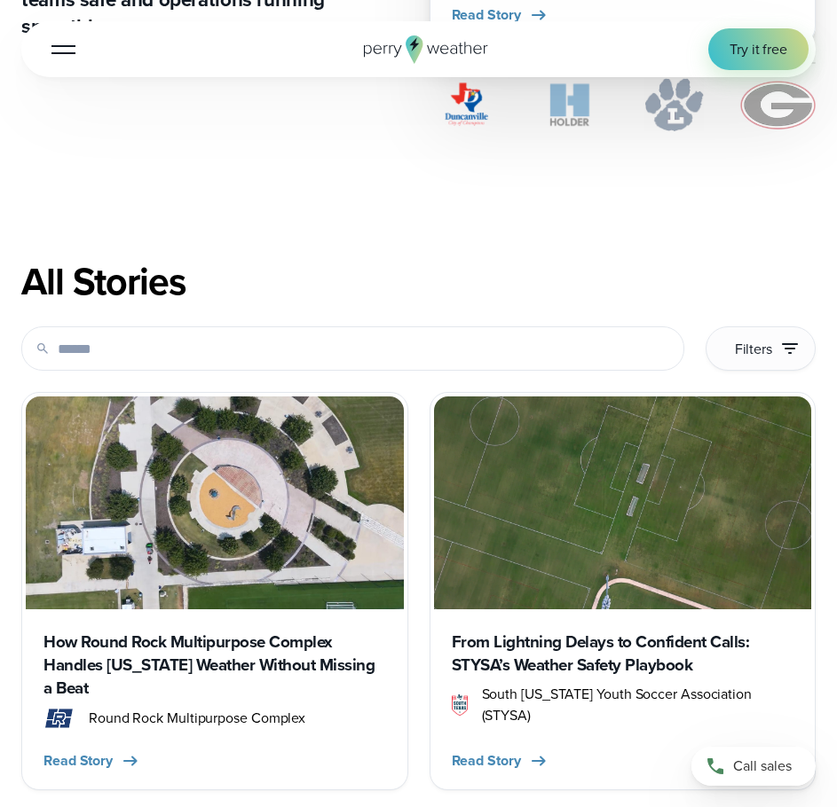
scroll to position [887, 0]
